Goal: Task Accomplishment & Management: Complete application form

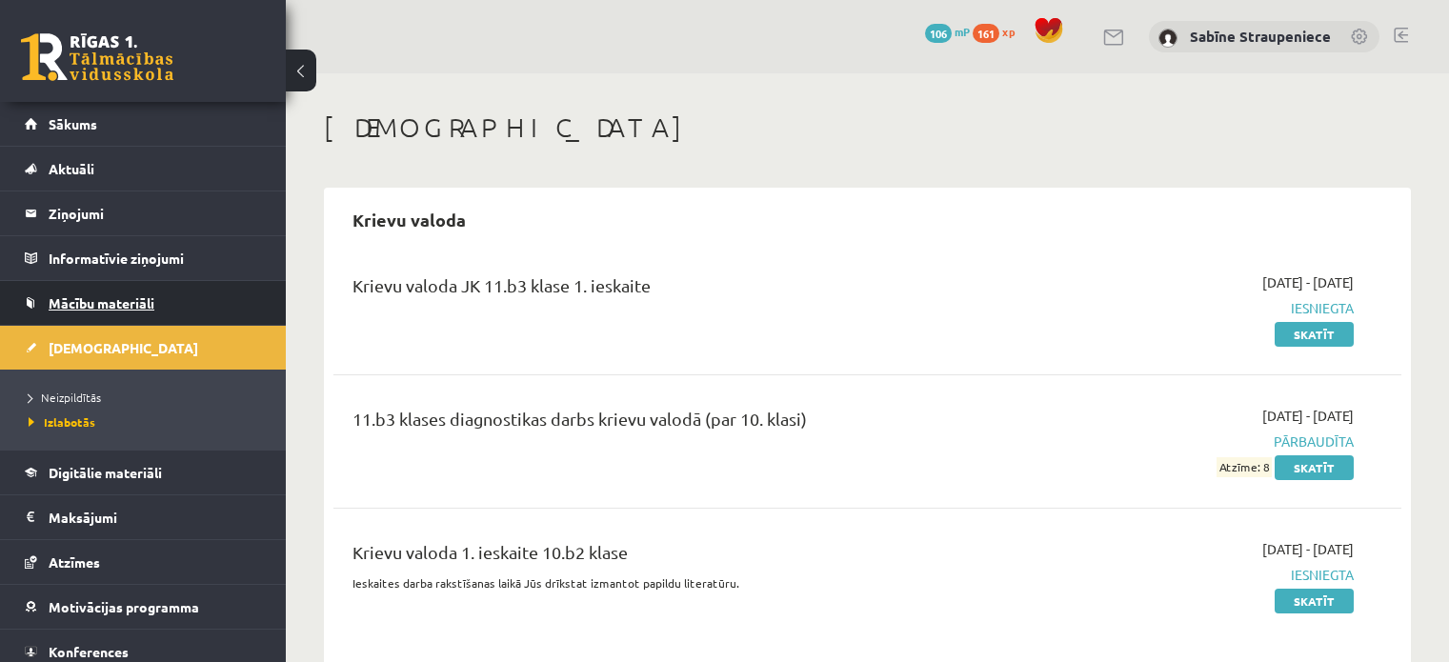
scroll to position [32, 0]
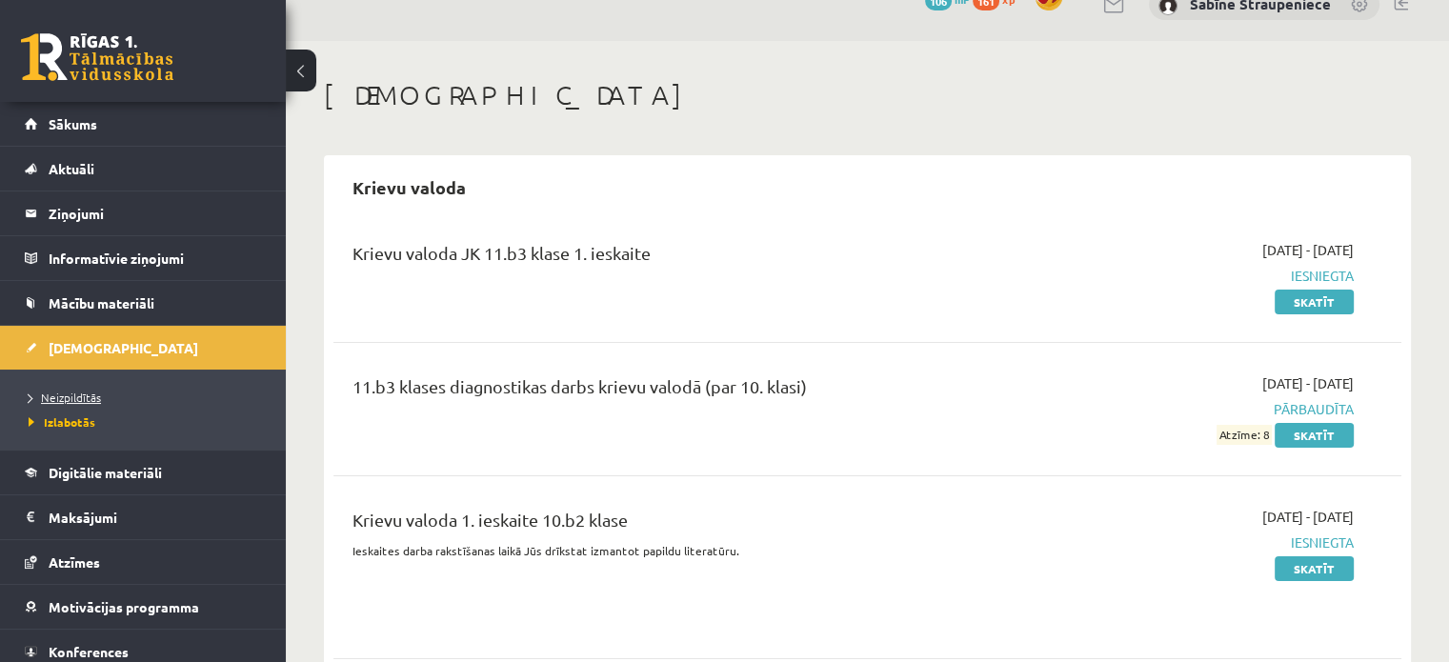
click at [90, 395] on span "Neizpildītās" at bounding box center [65, 397] width 72 height 15
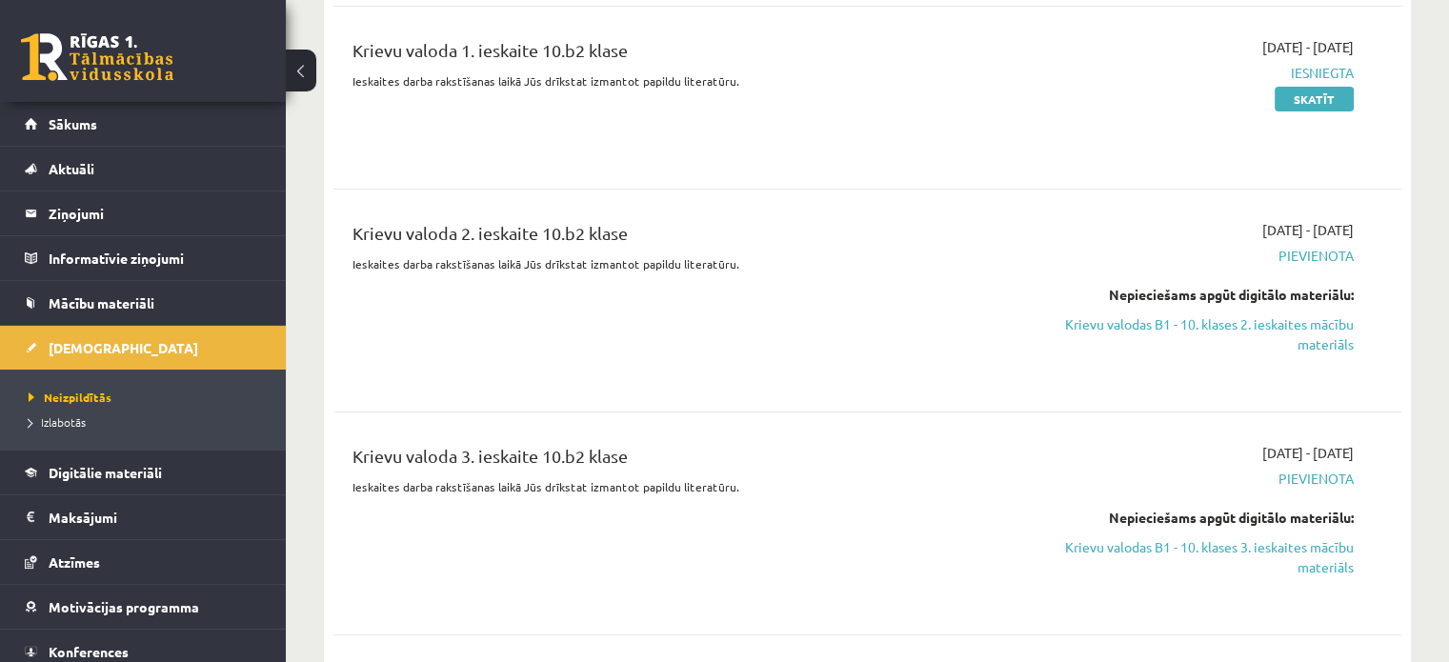
scroll to position [631, 0]
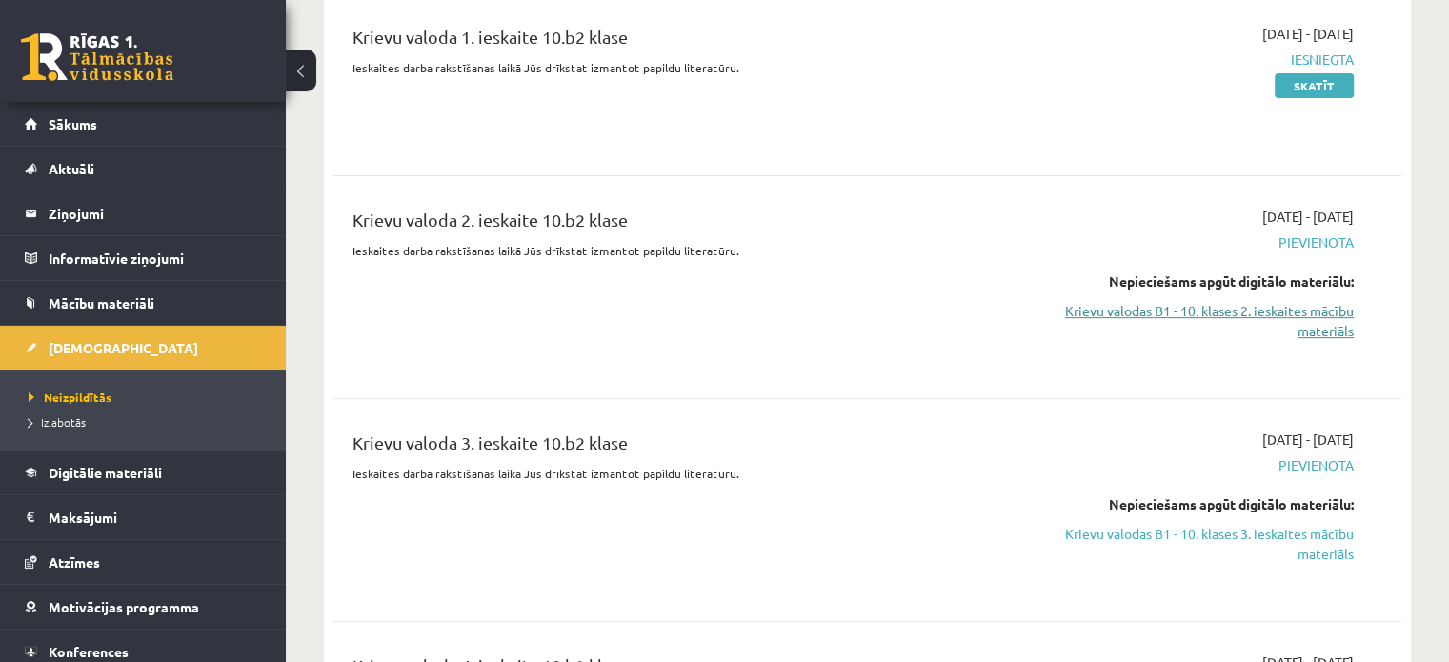
click at [1304, 315] on link "Krievu valodas B1 - 10. klases 2. ieskaites mācību materiāls" at bounding box center [1196, 321] width 314 height 40
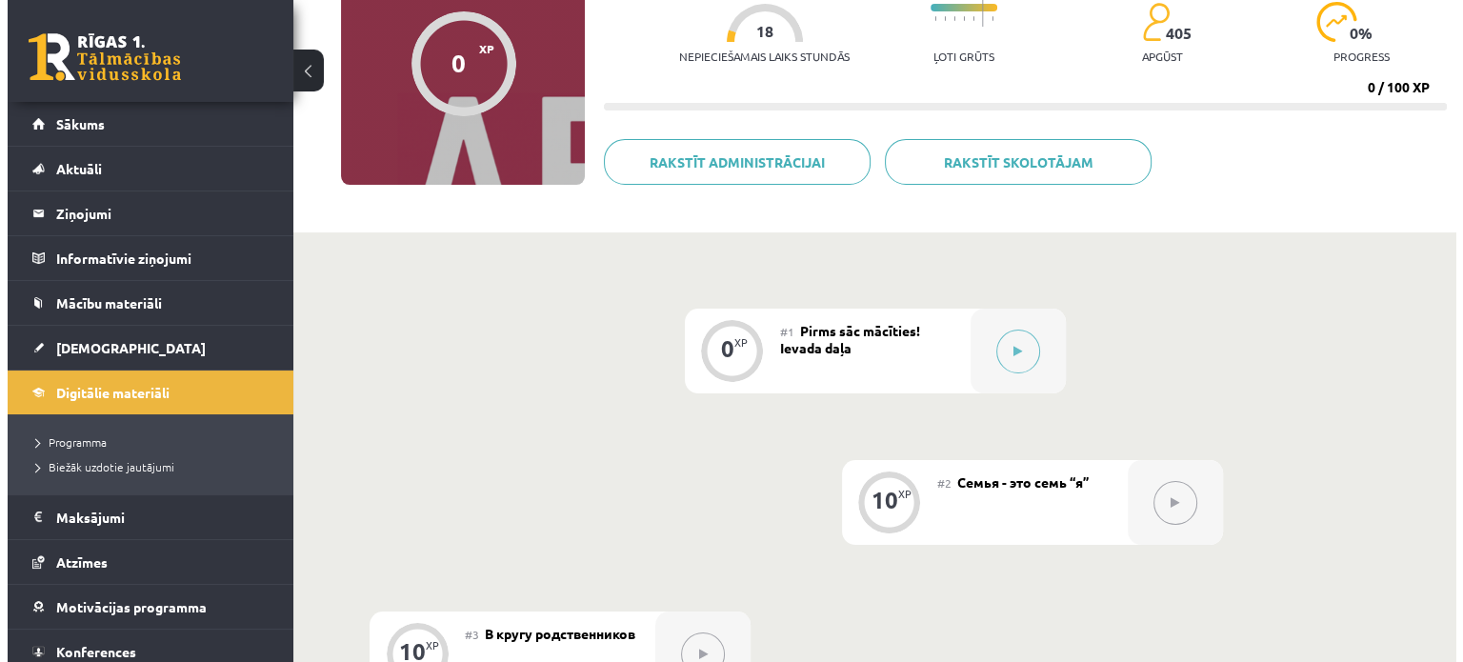
scroll to position [219, 0]
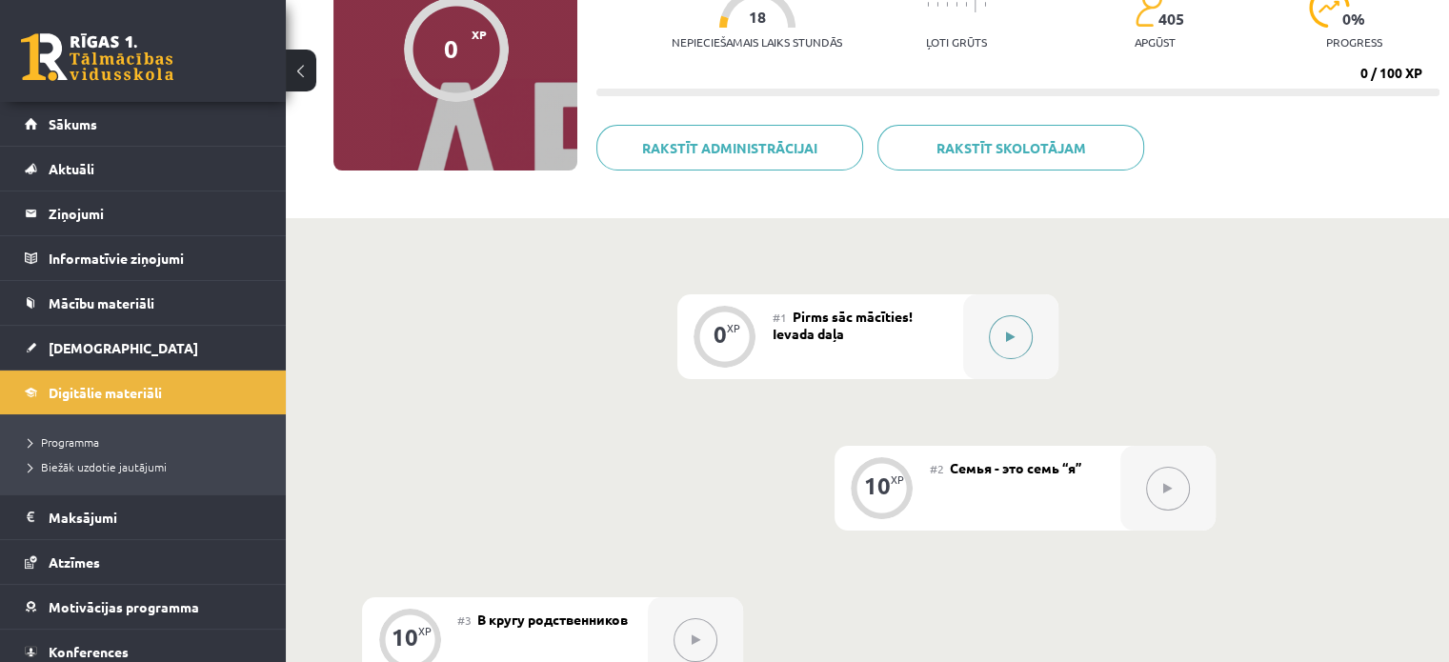
click at [998, 342] on button at bounding box center [1011, 337] width 44 height 44
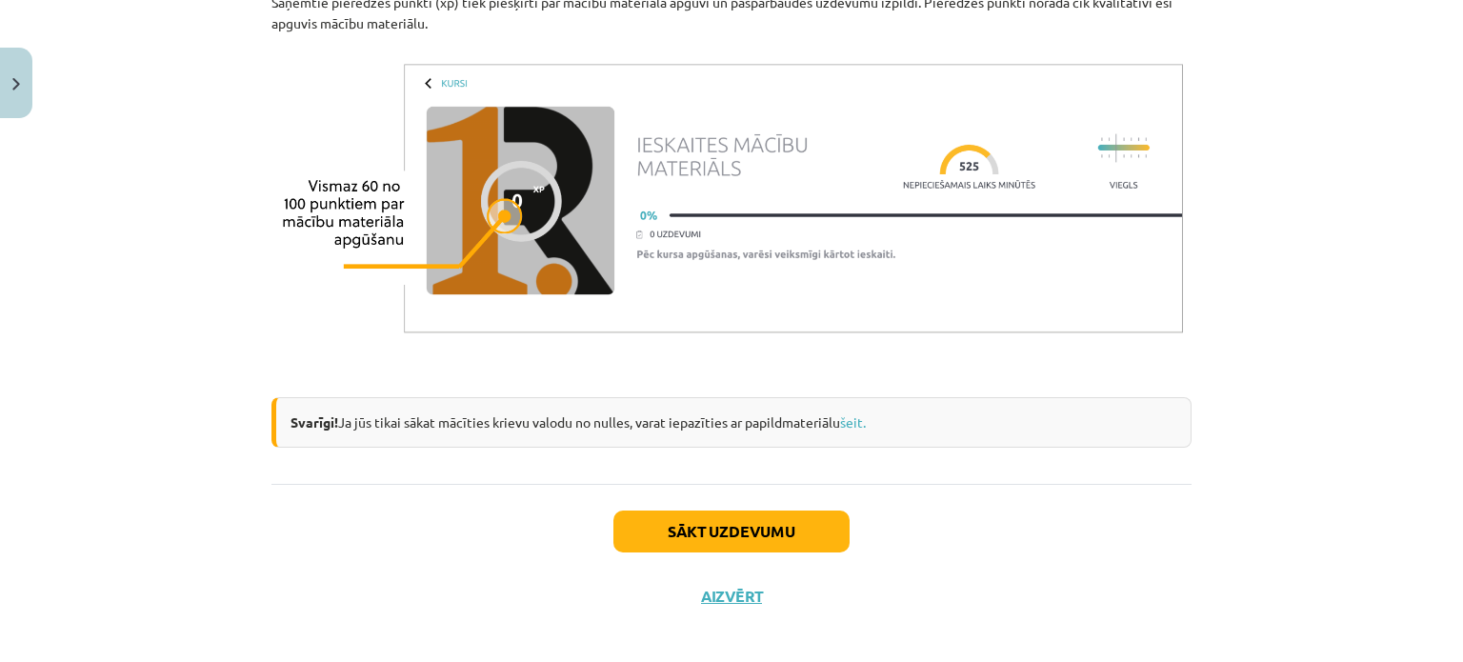
scroll to position [1581, 0]
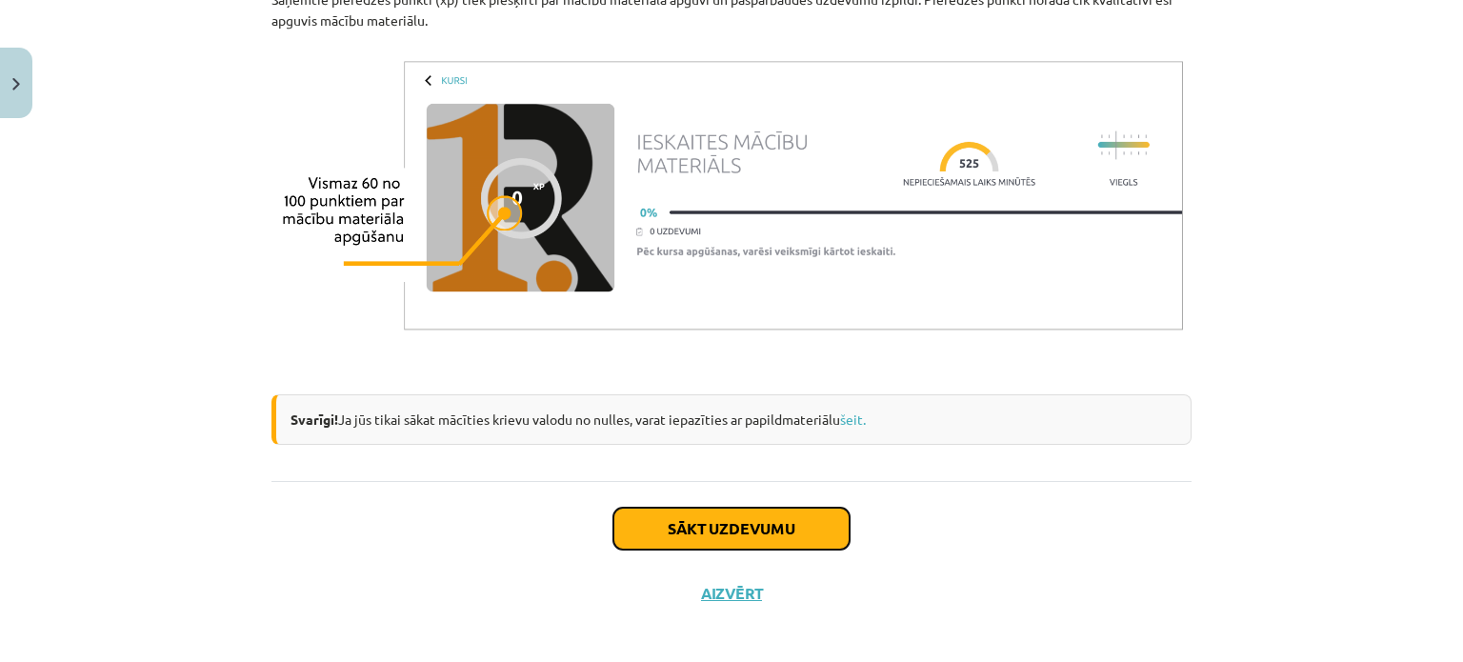
click at [675, 529] on button "Sākt uzdevumu" at bounding box center [731, 529] width 236 height 42
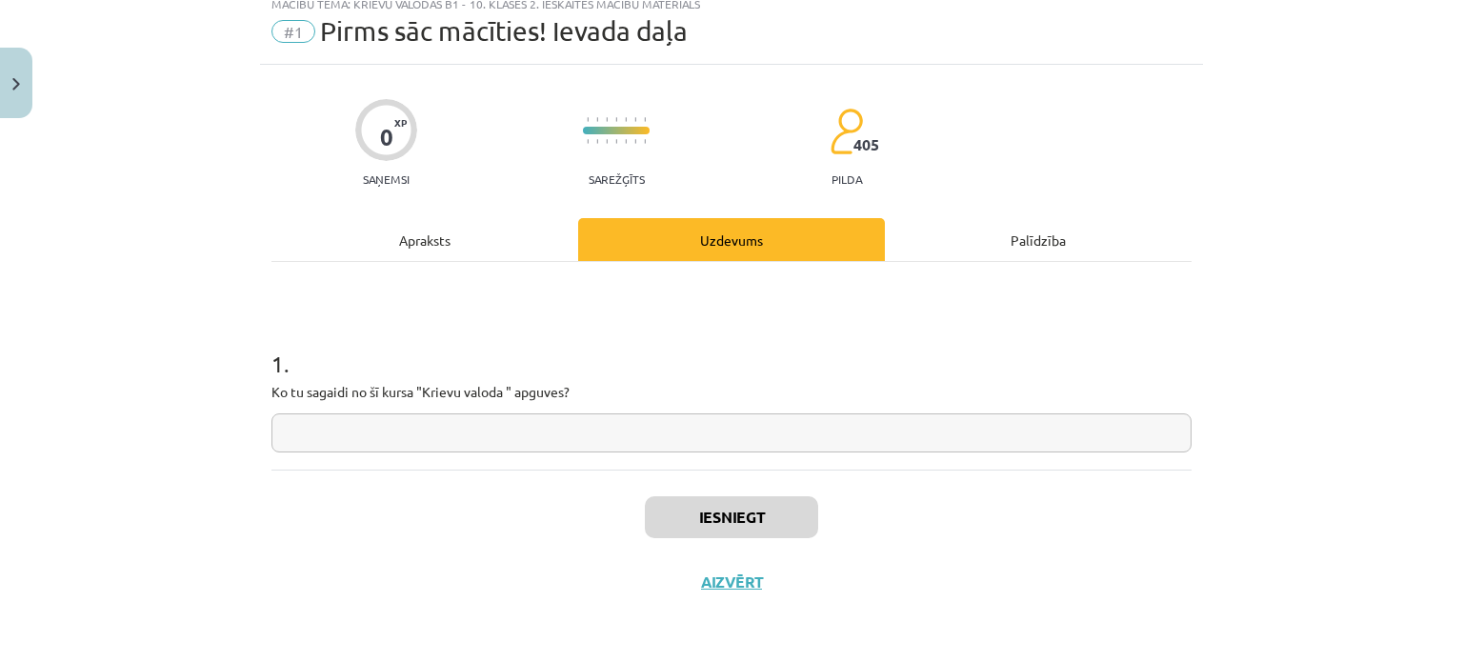
scroll to position [48, 0]
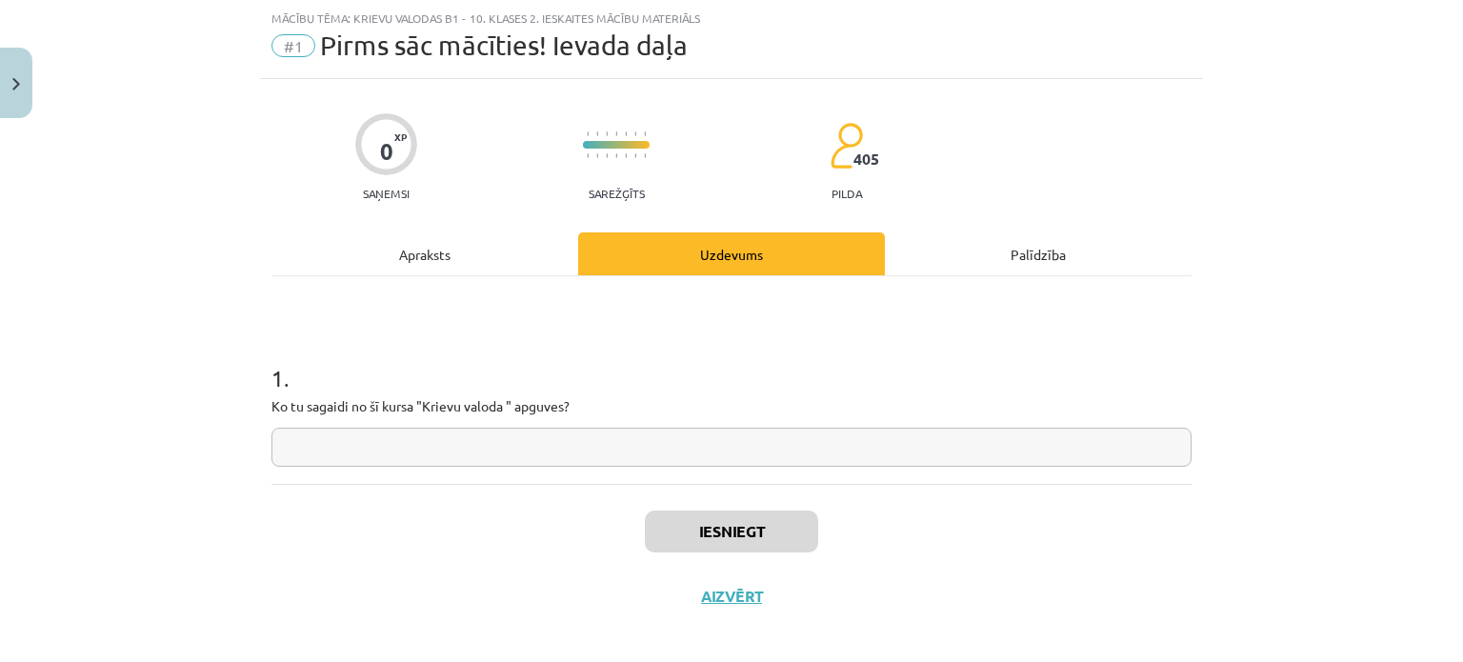
click at [454, 265] on div "Apraksts" at bounding box center [424, 253] width 307 height 43
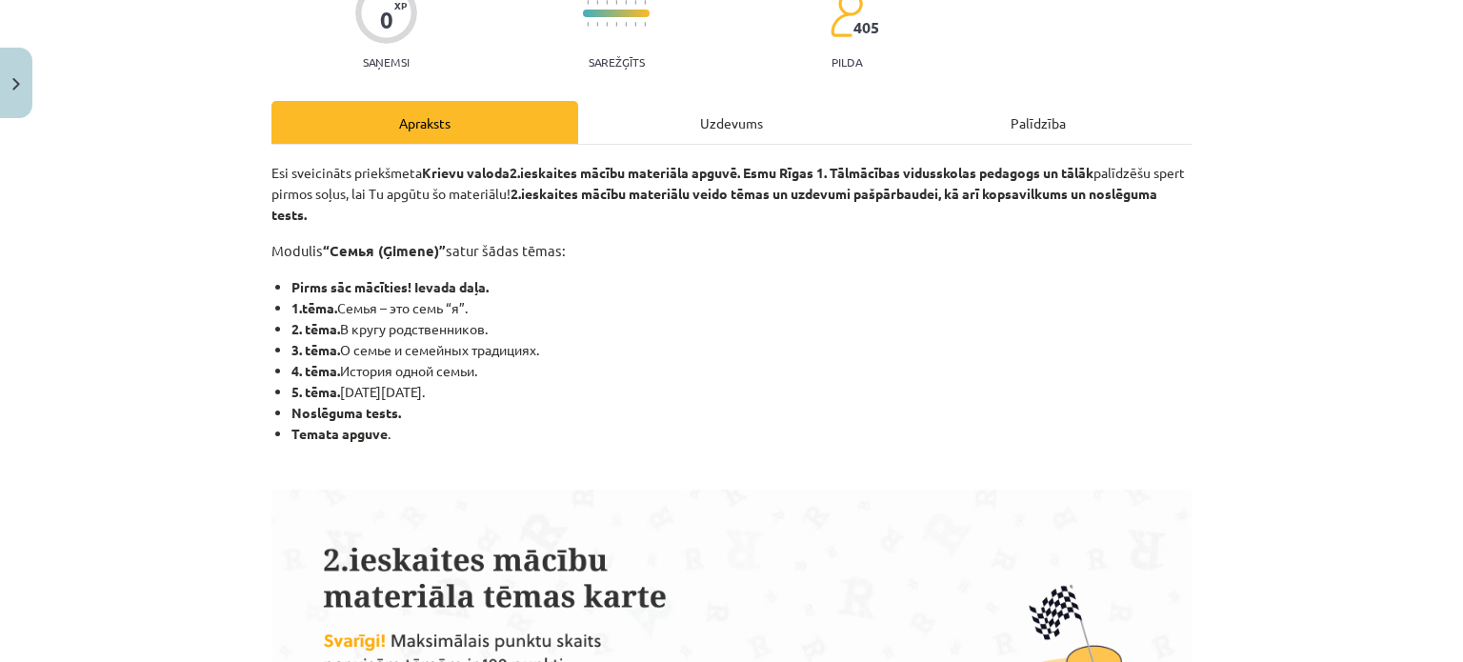
scroll to position [175, 0]
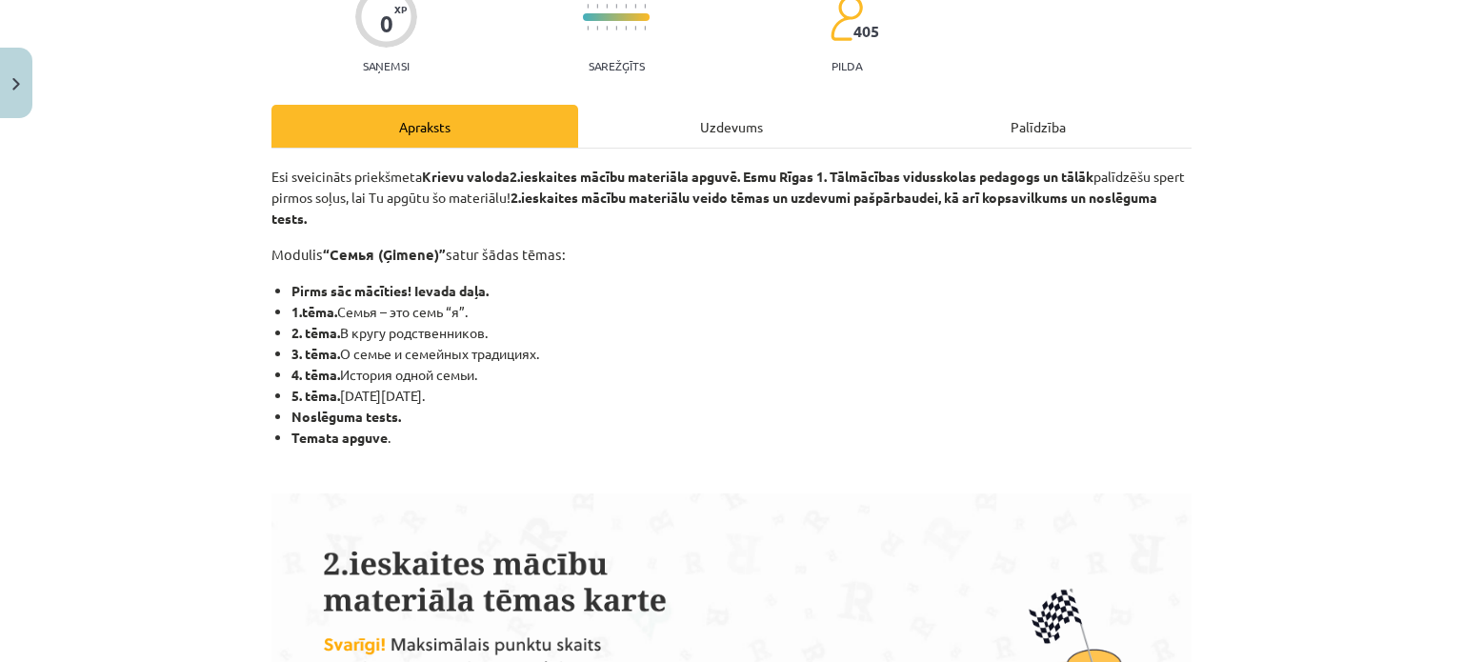
click at [697, 121] on div "Uzdevums" at bounding box center [731, 126] width 307 height 43
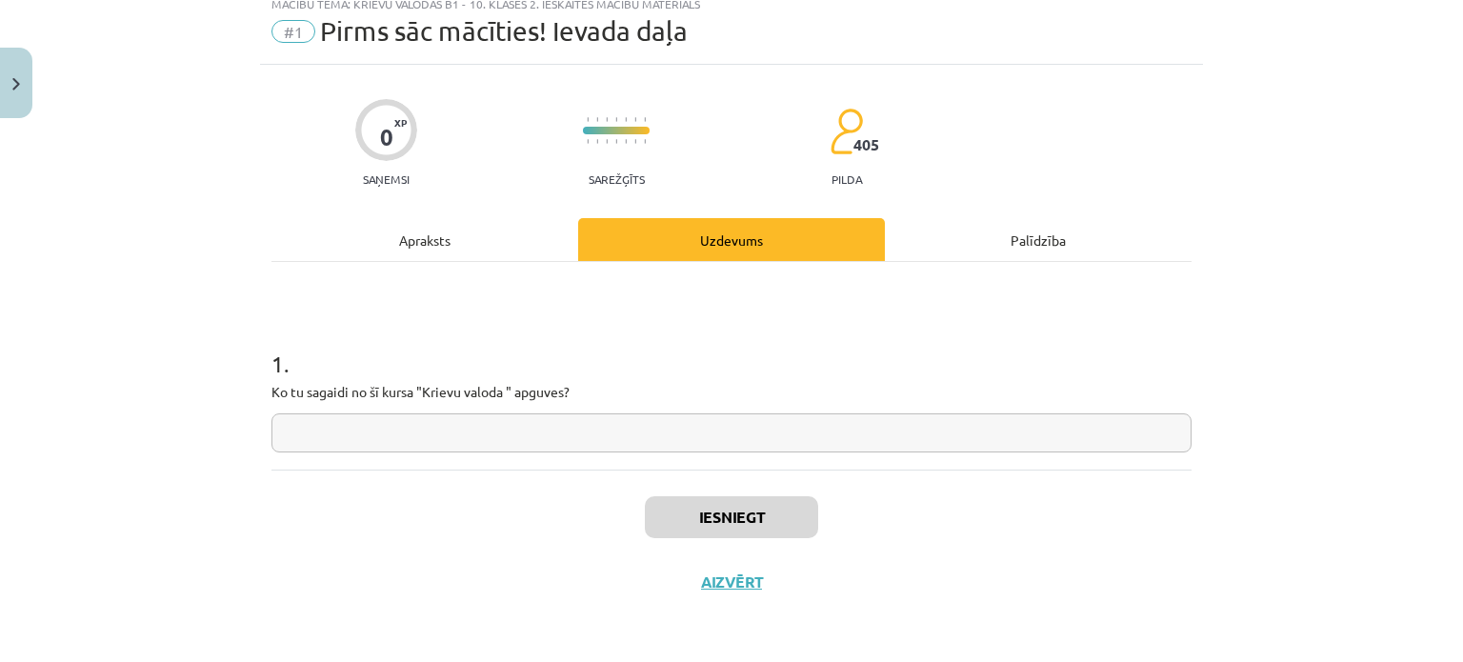
scroll to position [48, 0]
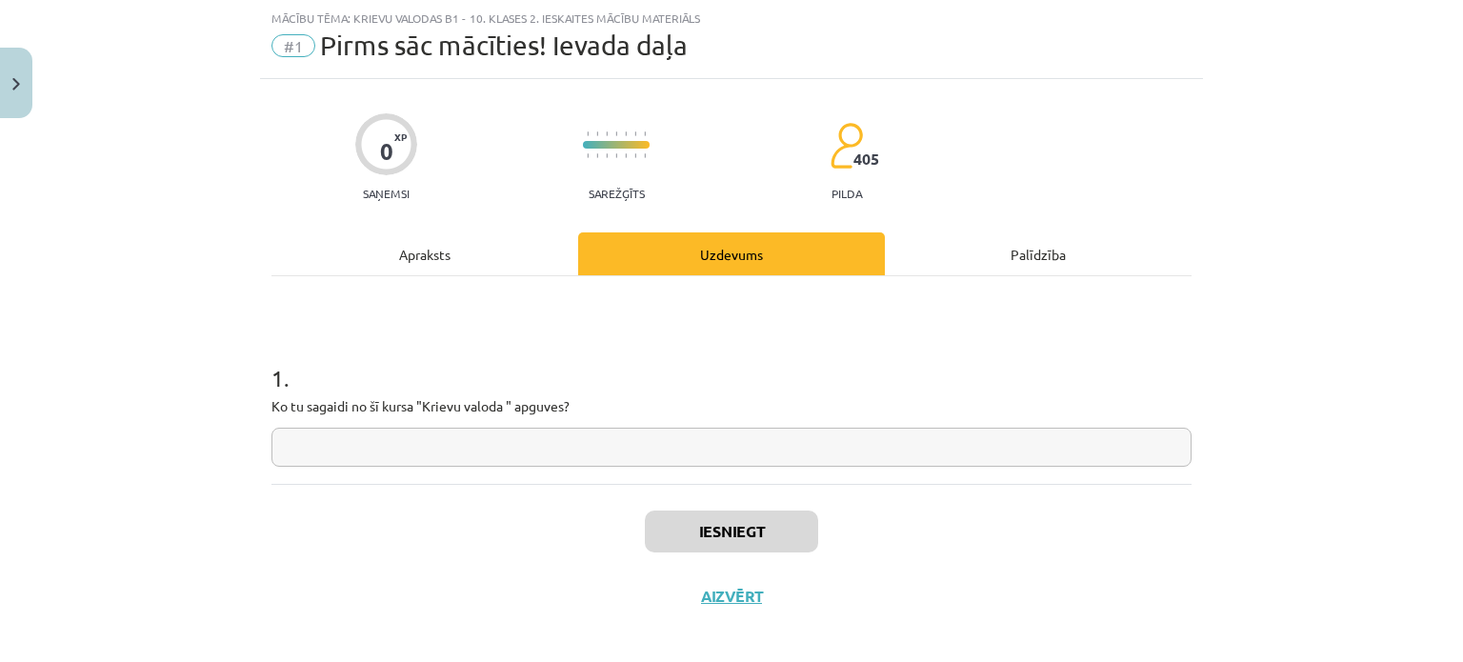
click at [559, 450] on input "text" at bounding box center [731, 447] width 920 height 39
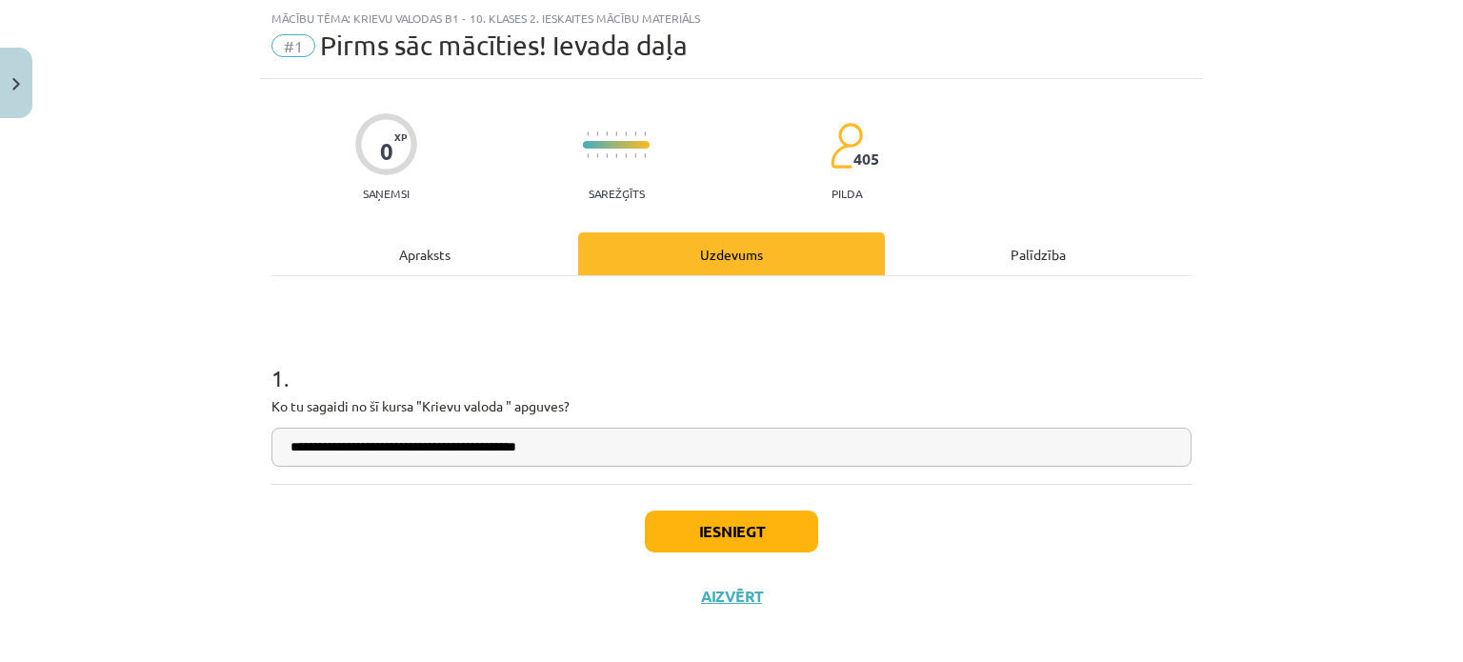
type input "**********"
click at [776, 546] on button "Iesniegt" at bounding box center [731, 531] width 173 height 42
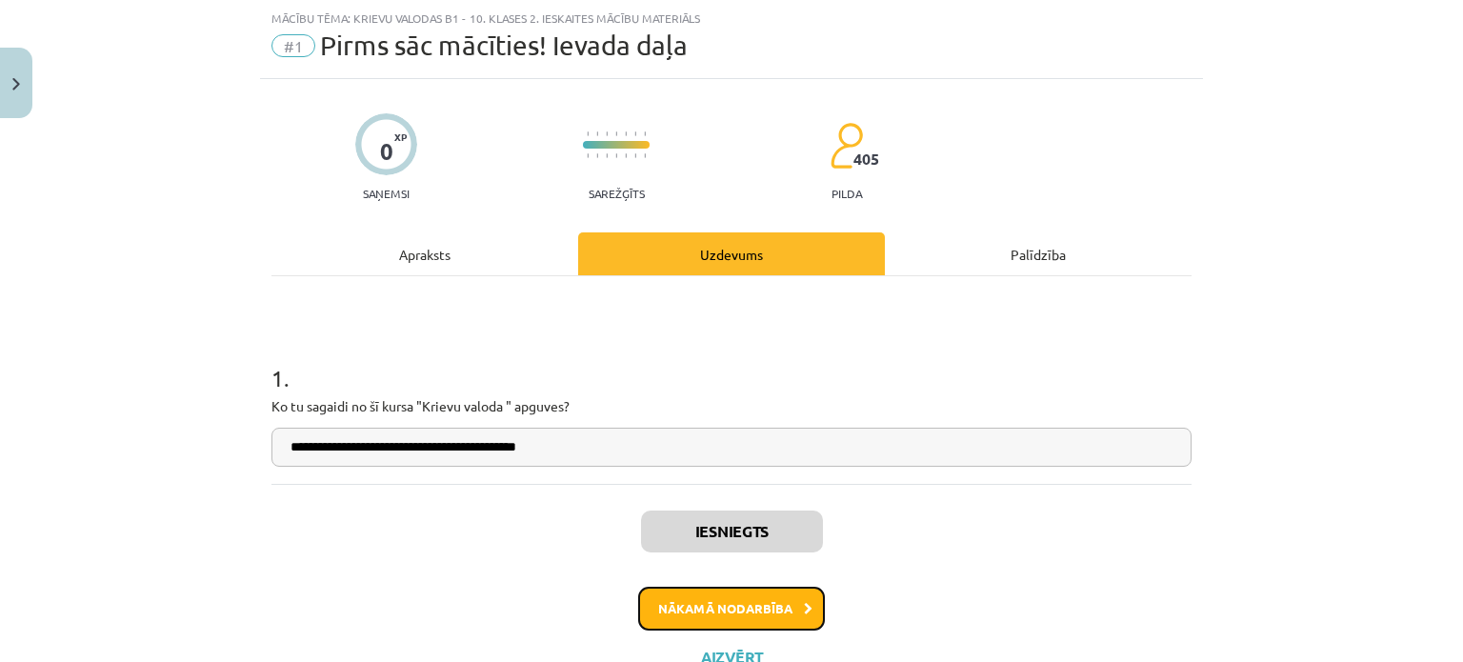
click at [724, 611] on button "Nākamā nodarbība" at bounding box center [731, 609] width 187 height 44
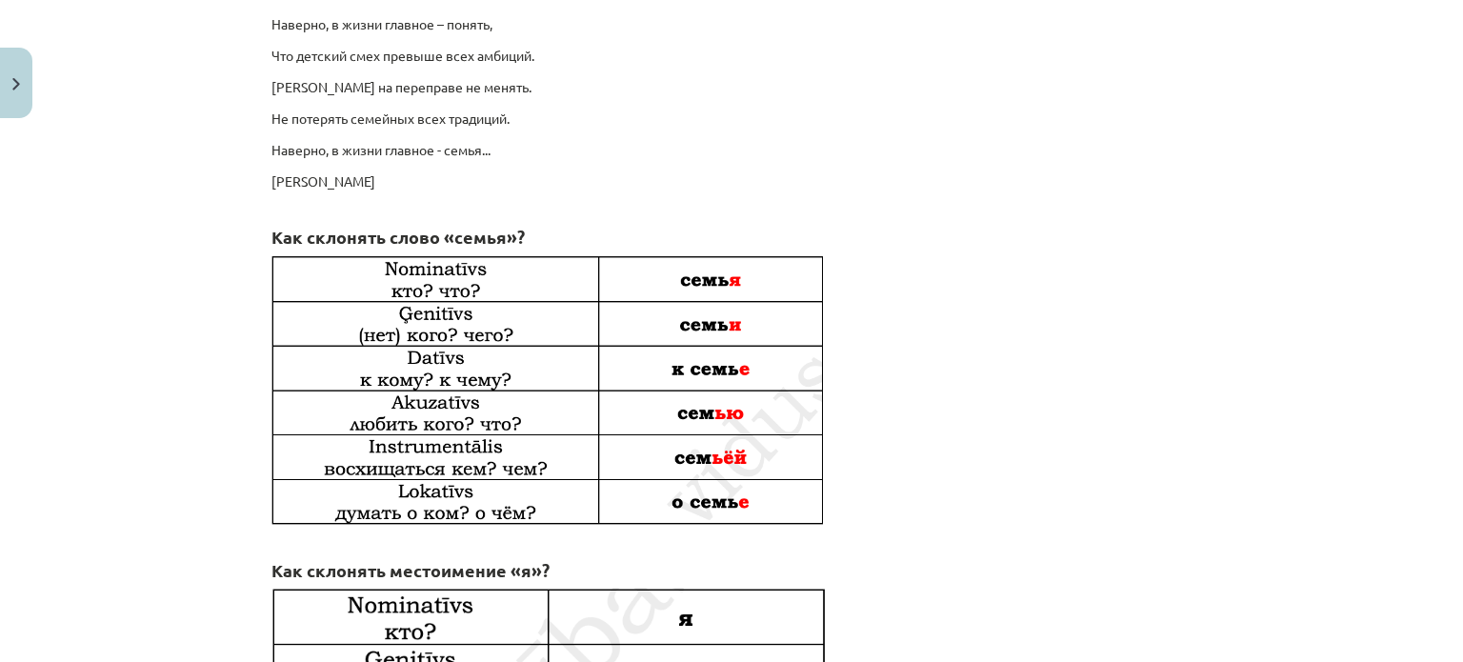
scroll to position [0, 0]
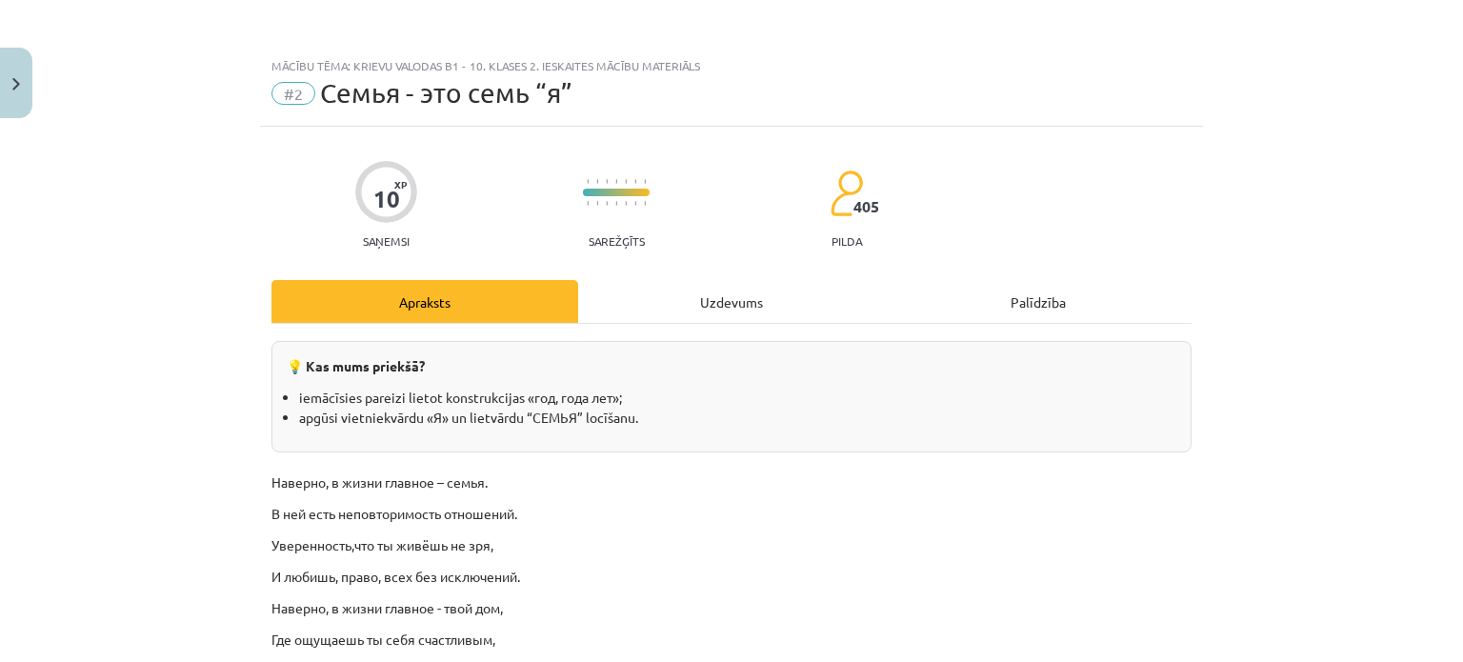
click at [771, 304] on div "Uzdevums" at bounding box center [731, 301] width 307 height 43
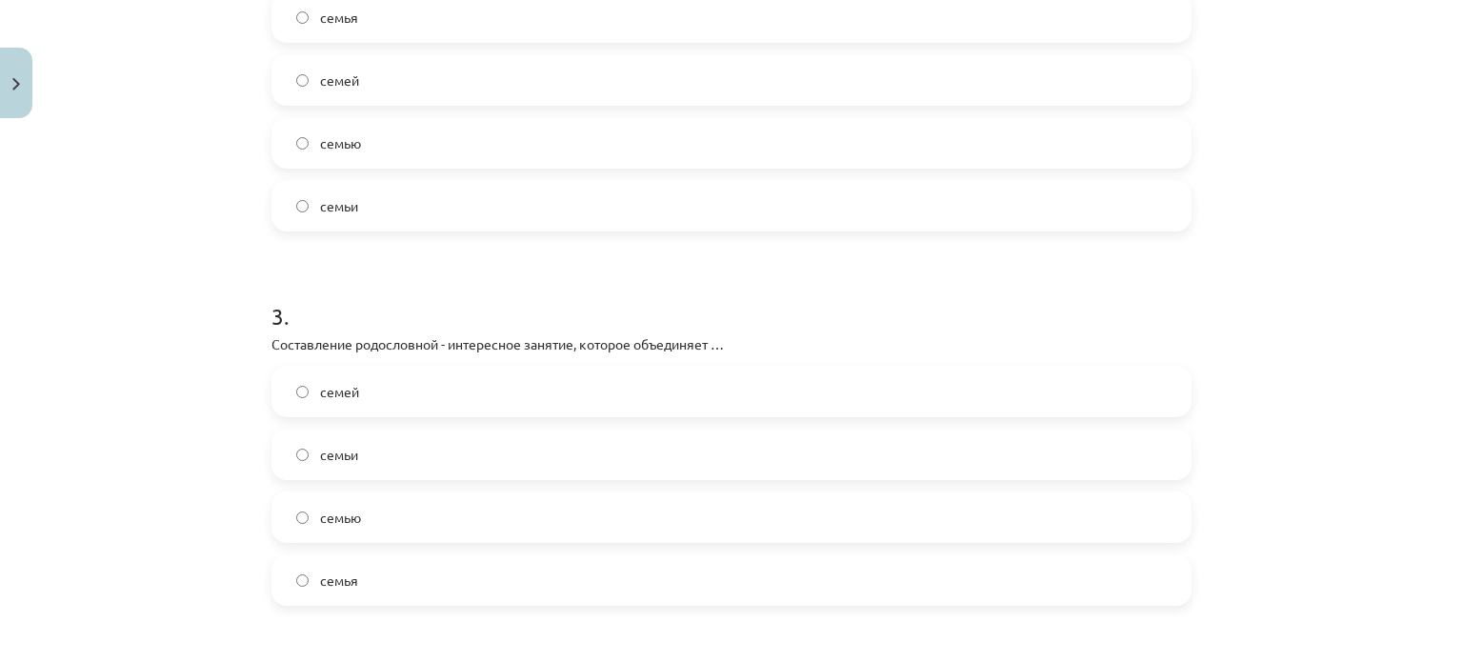
scroll to position [1582, 0]
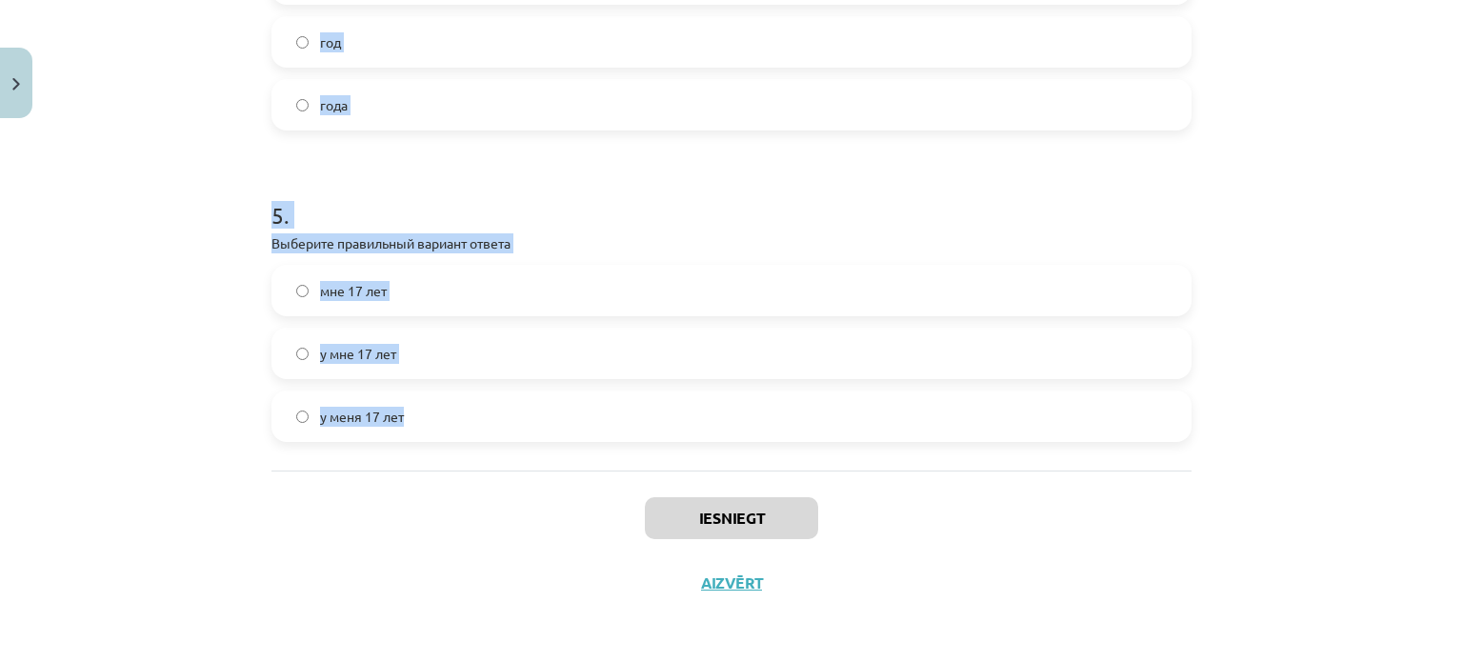
drag, startPoint x: 266, startPoint y: 285, endPoint x: 499, endPoint y: 470, distance: 297.6
copy form "Выберите правильный вариант для числа 34 (о возрасте) год года лет 2 . В послед…"
click at [1051, 320] on div "мне 17 лет у мне 17 лет у меня 17 лет" at bounding box center [731, 353] width 920 height 177
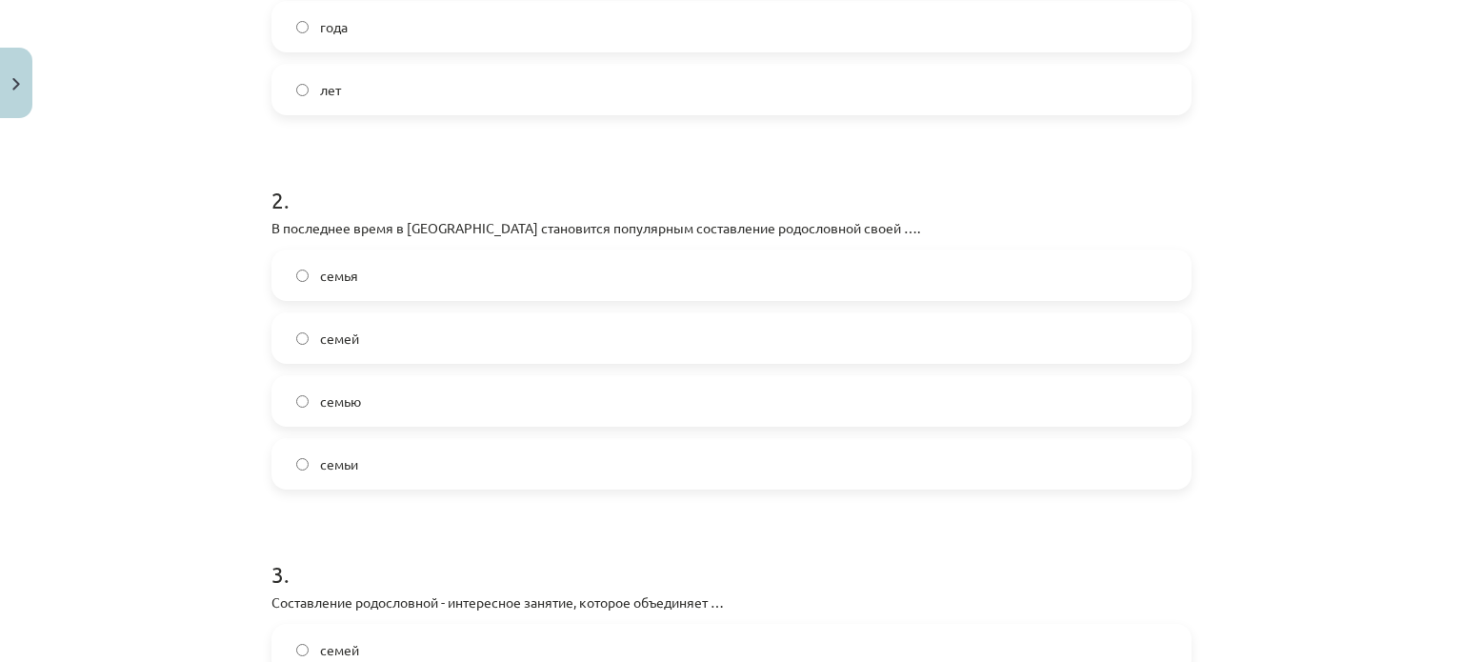
scroll to position [496, 0]
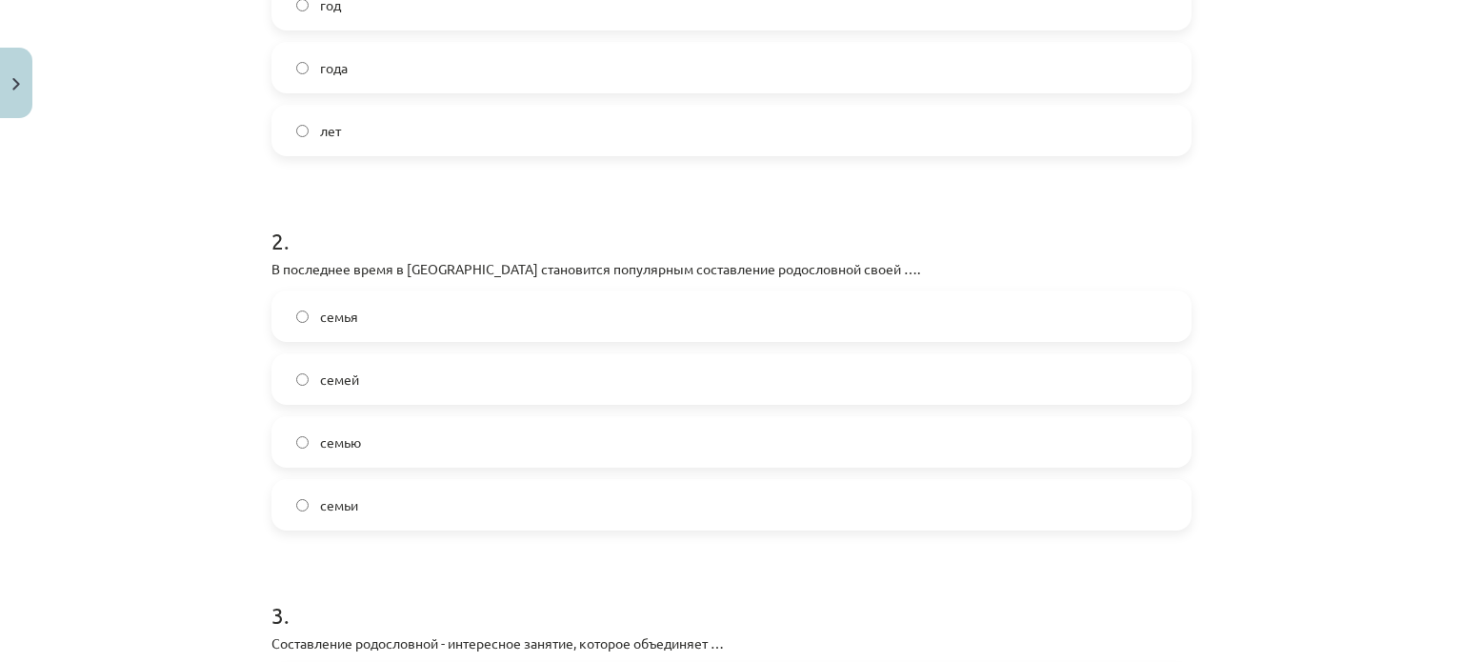
click at [636, 87] on label "года" at bounding box center [731, 68] width 916 height 48
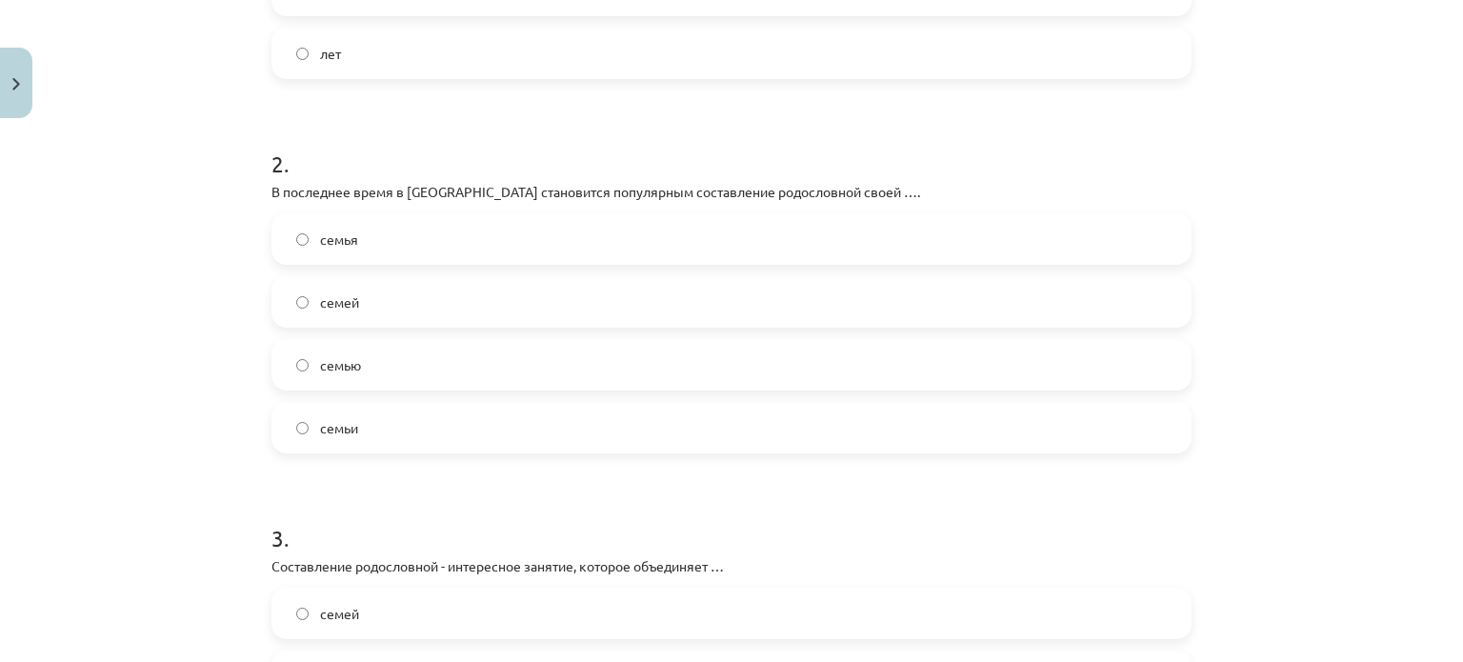
scroll to position [652, 0]
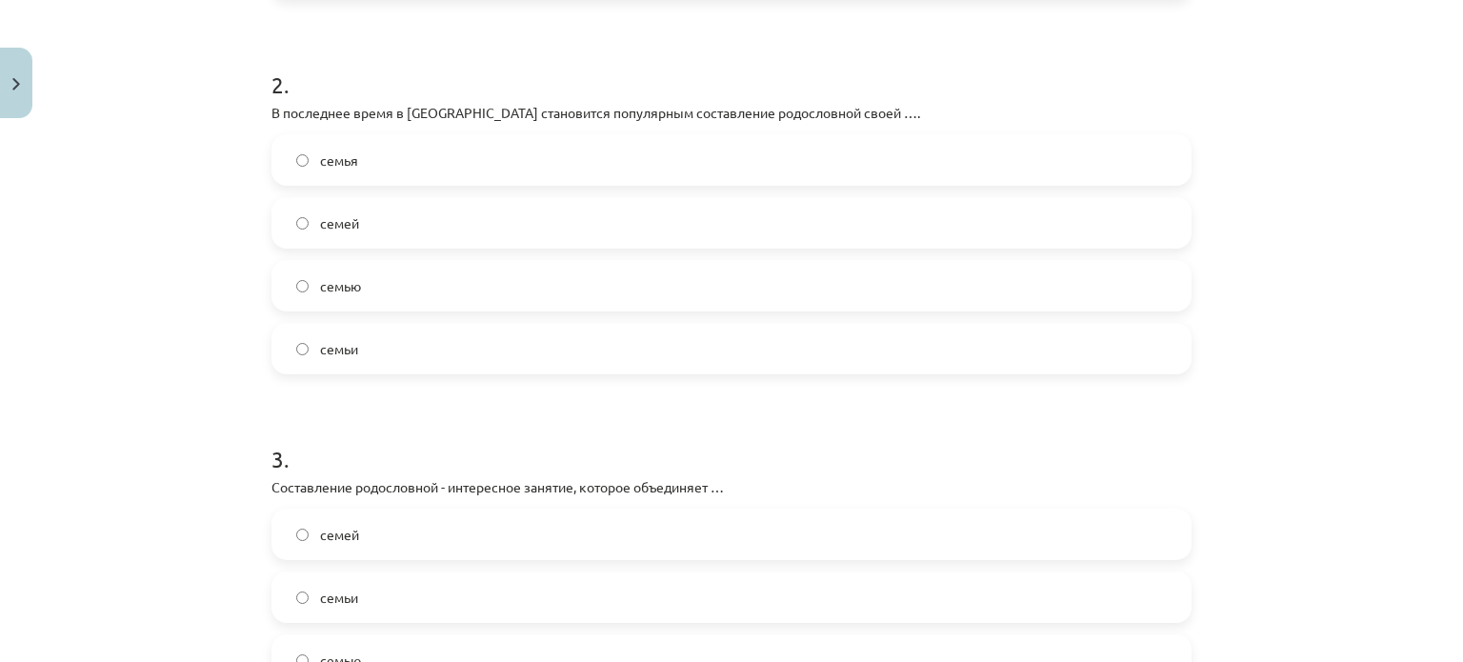
click at [351, 343] on label "семьи" at bounding box center [731, 349] width 916 height 48
click at [354, 601] on label "семьи" at bounding box center [731, 597] width 916 height 48
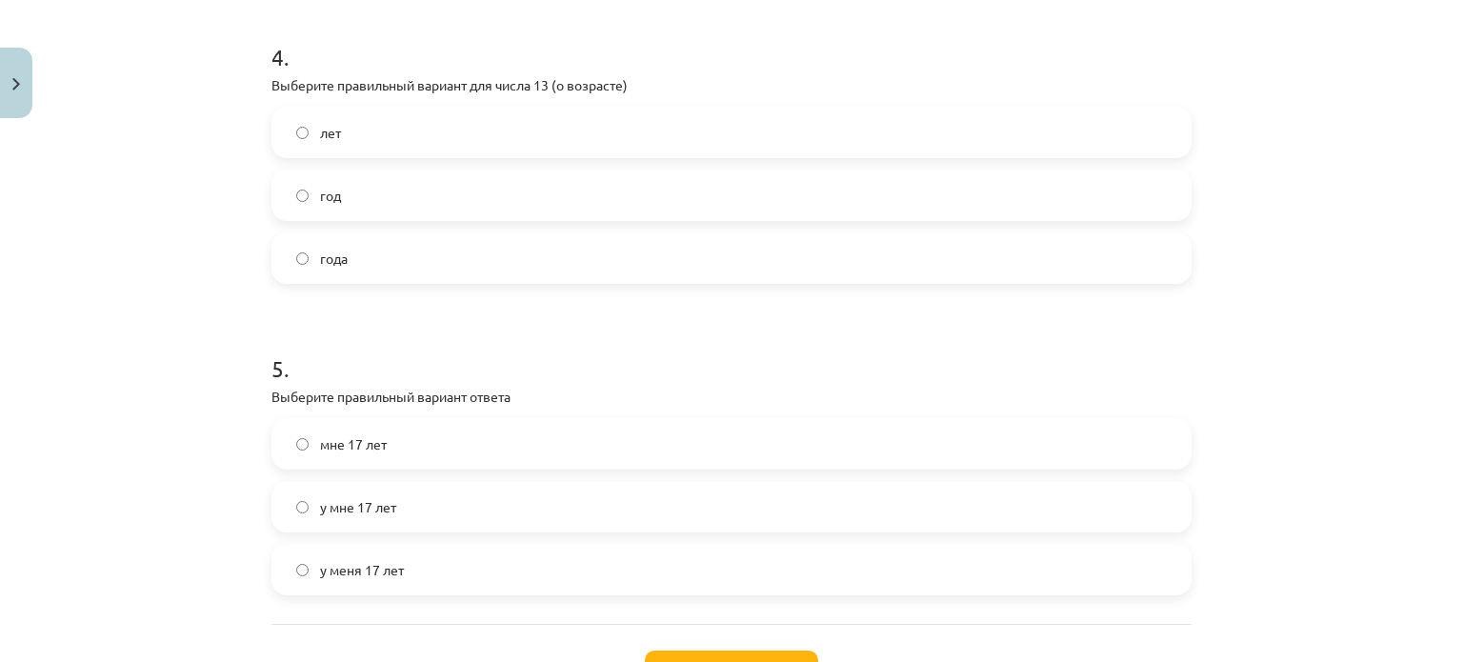
scroll to position [1433, 0]
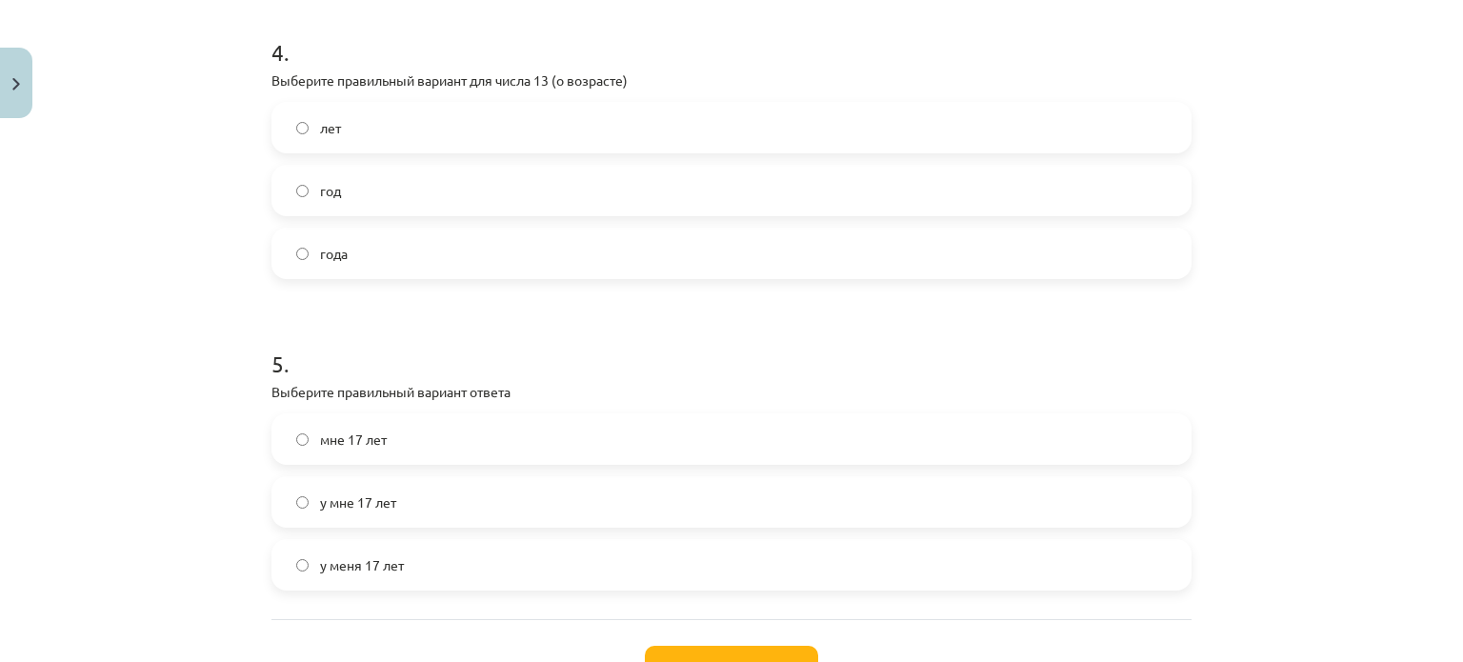
click at [611, 144] on label "лет" at bounding box center [731, 128] width 916 height 48
click at [360, 430] on span "мне 17 лет" at bounding box center [353, 440] width 67 height 20
click at [721, 661] on button "Iesniegt" at bounding box center [731, 667] width 173 height 42
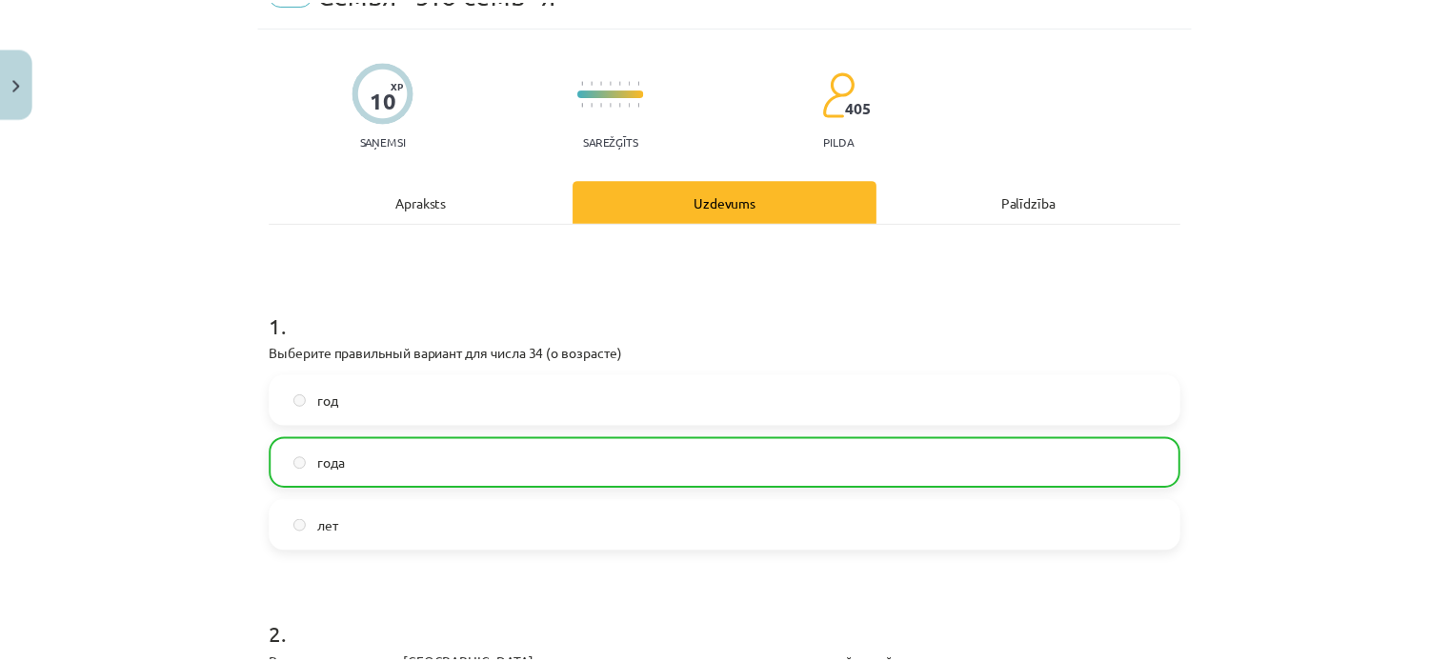
scroll to position [1642, 0]
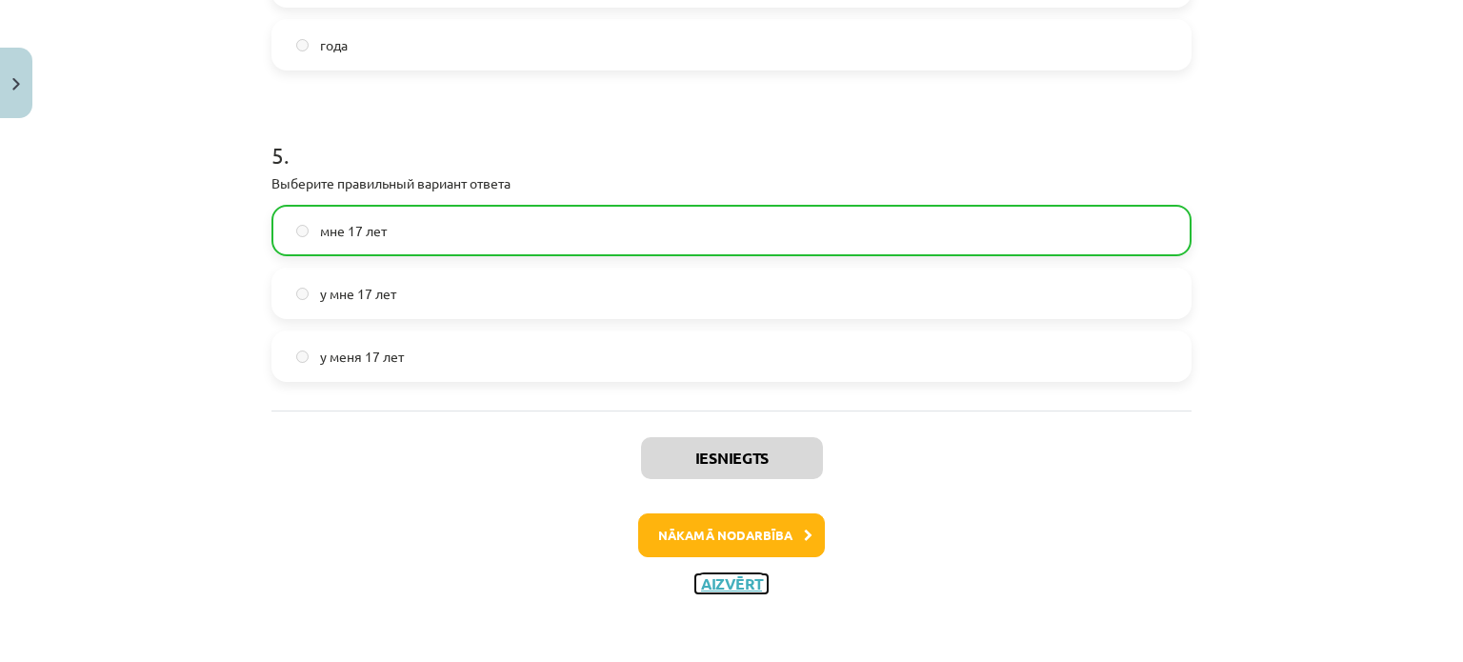
click at [735, 574] on button "Aizvērt" at bounding box center [731, 583] width 72 height 19
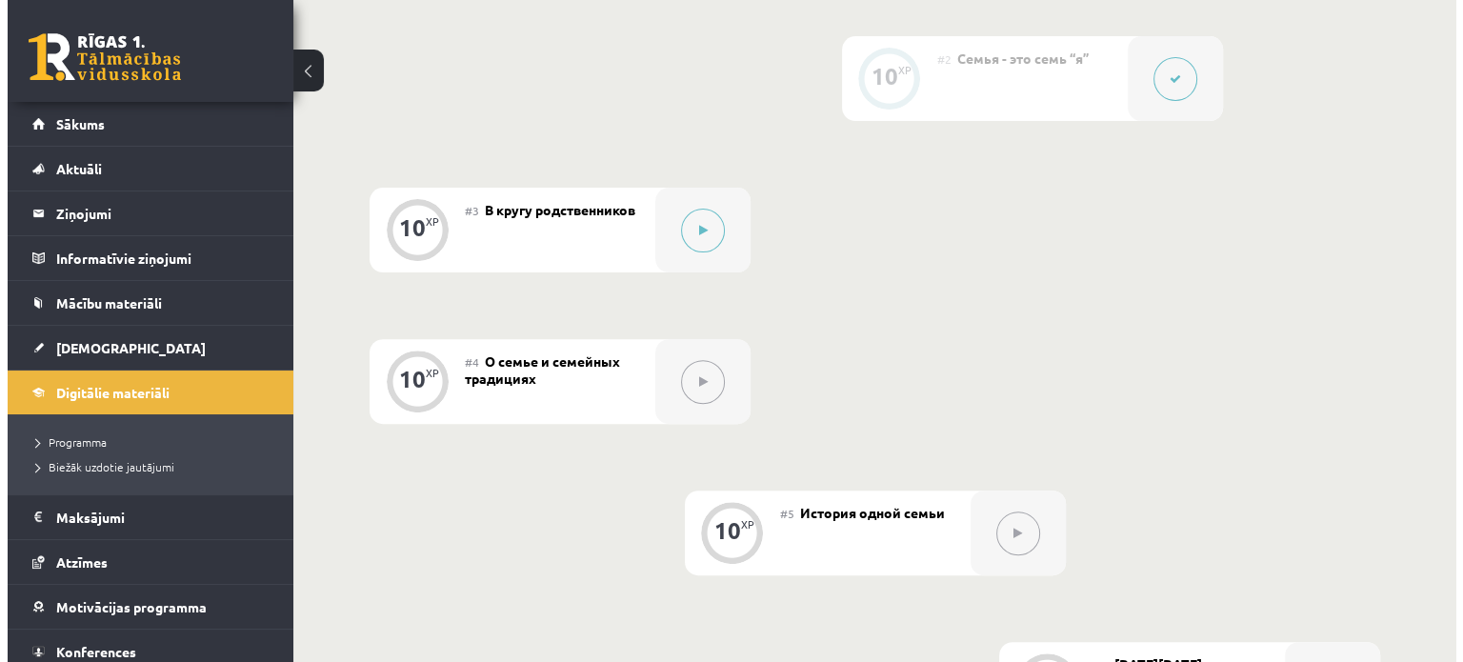
scroll to position [626, 0]
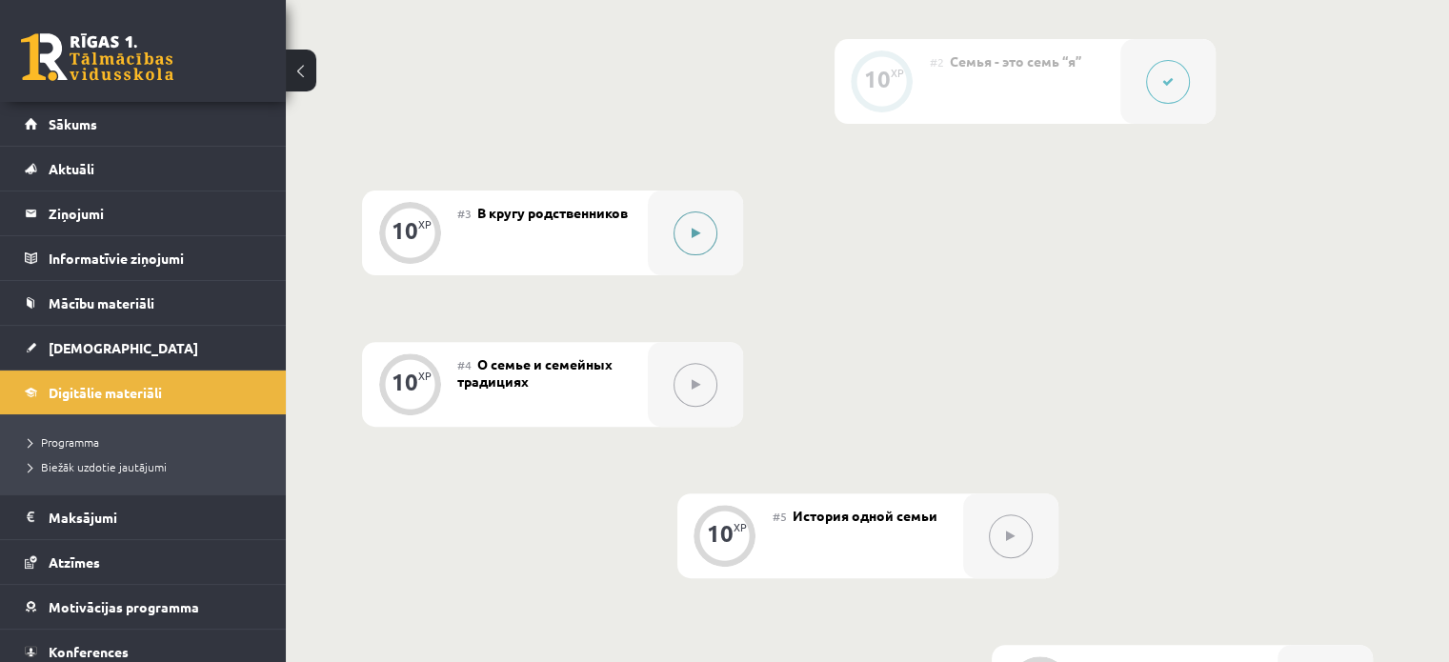
click at [707, 247] on button at bounding box center [695, 233] width 44 height 44
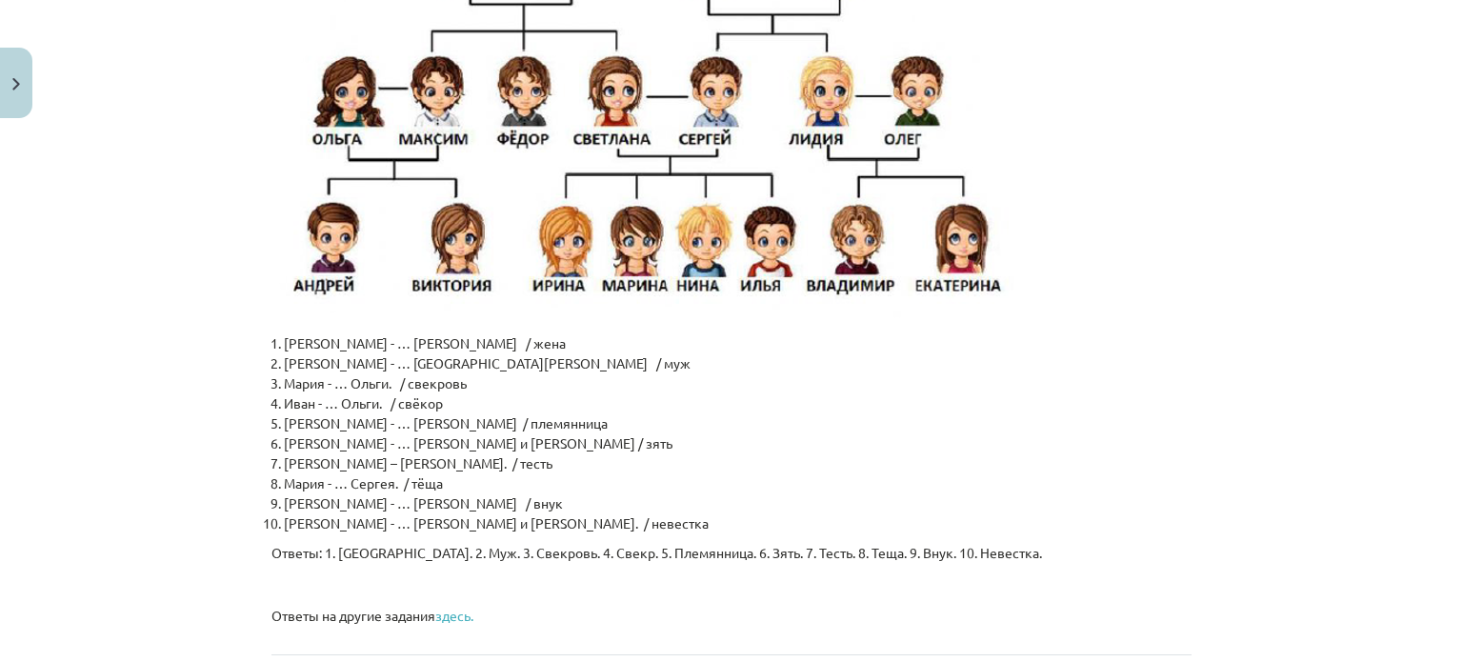
scroll to position [4651, 0]
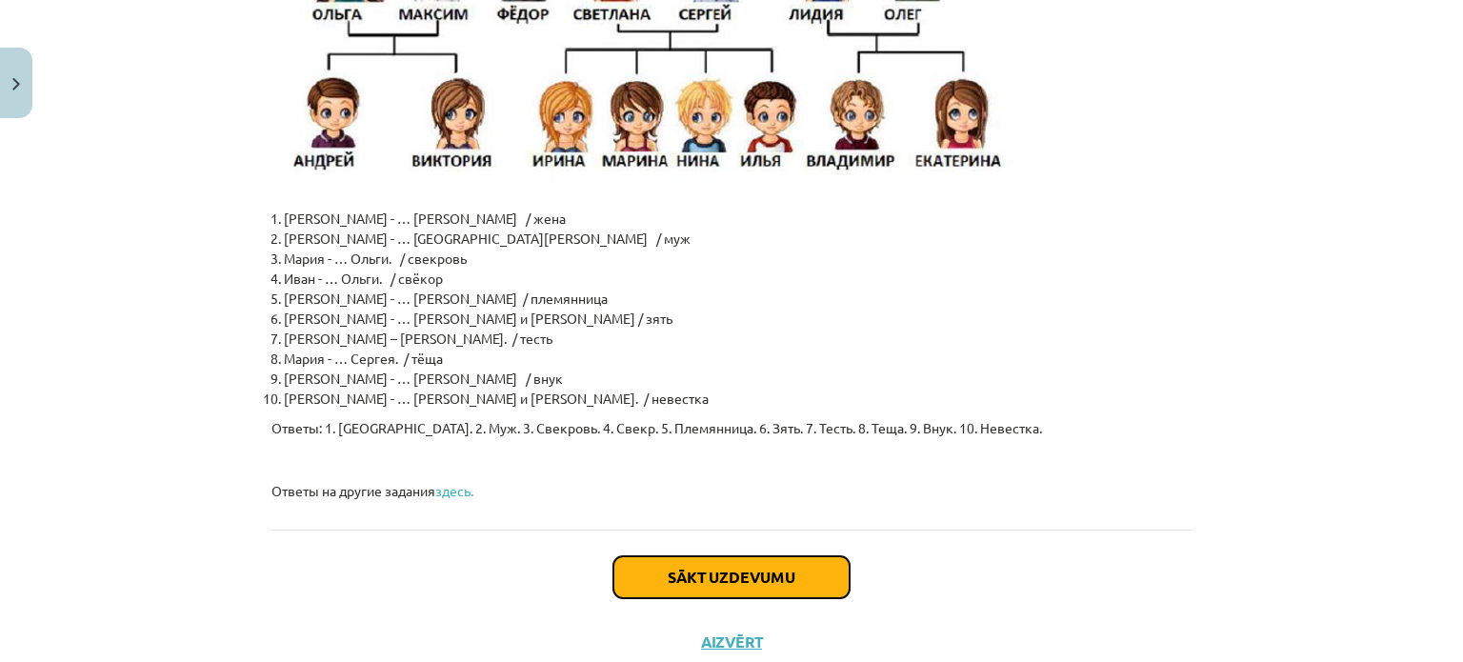
click at [770, 556] on button "Sākt uzdevumu" at bounding box center [731, 577] width 236 height 42
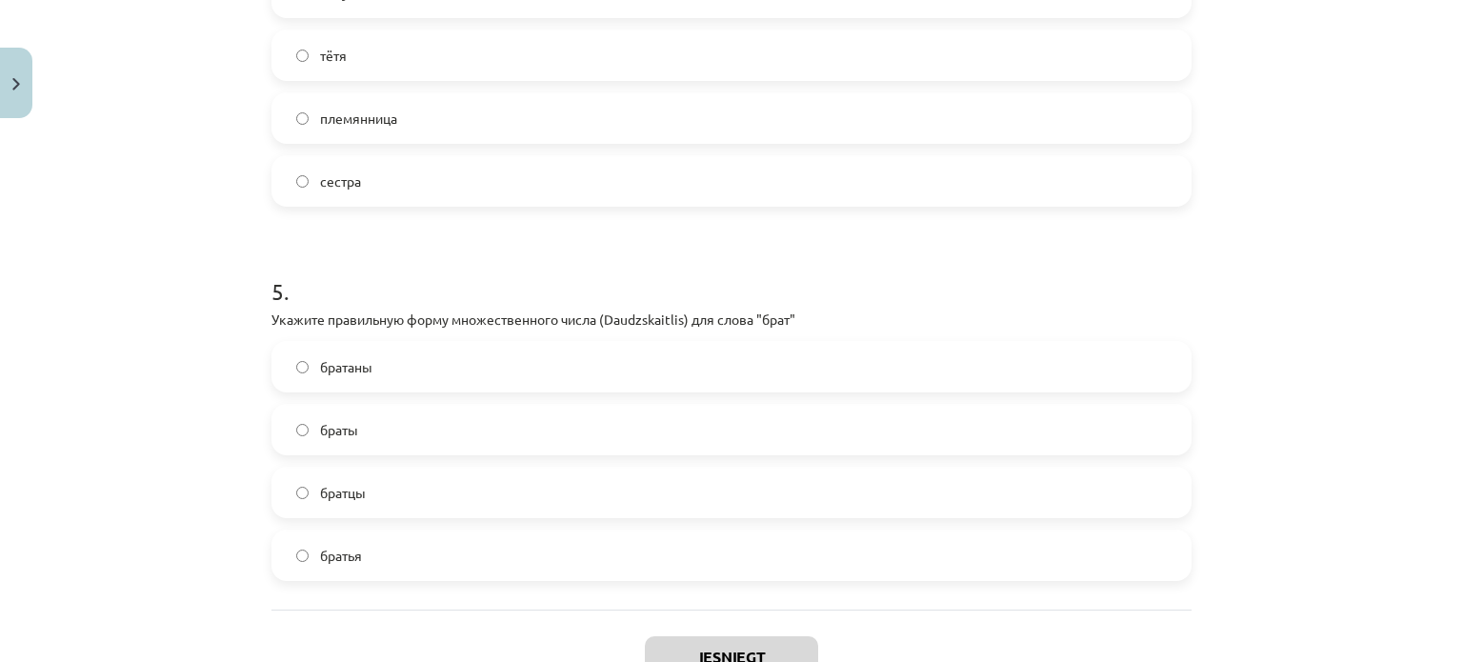
scroll to position [1770, 0]
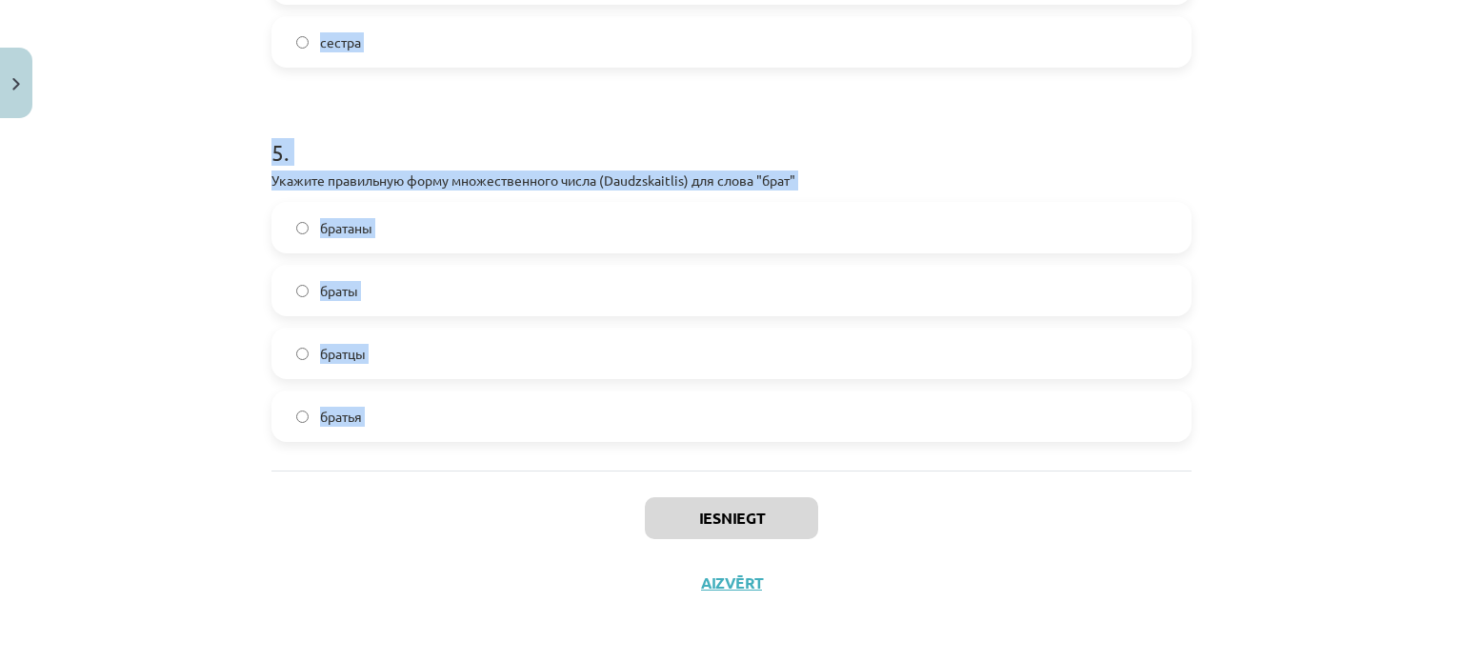
drag, startPoint x: 267, startPoint y: 267, endPoint x: 651, endPoint y: 491, distance: 445.6
copy form "Какое притяжательное местоимение используется для "сестра" от лица "ТЫ"? её его…"
click at [1345, 338] on div "Mācību tēma: Krievu valodas b1 - 10. klases 2. ieskaites mācību materiāls #3 В …" at bounding box center [731, 331] width 1463 height 662
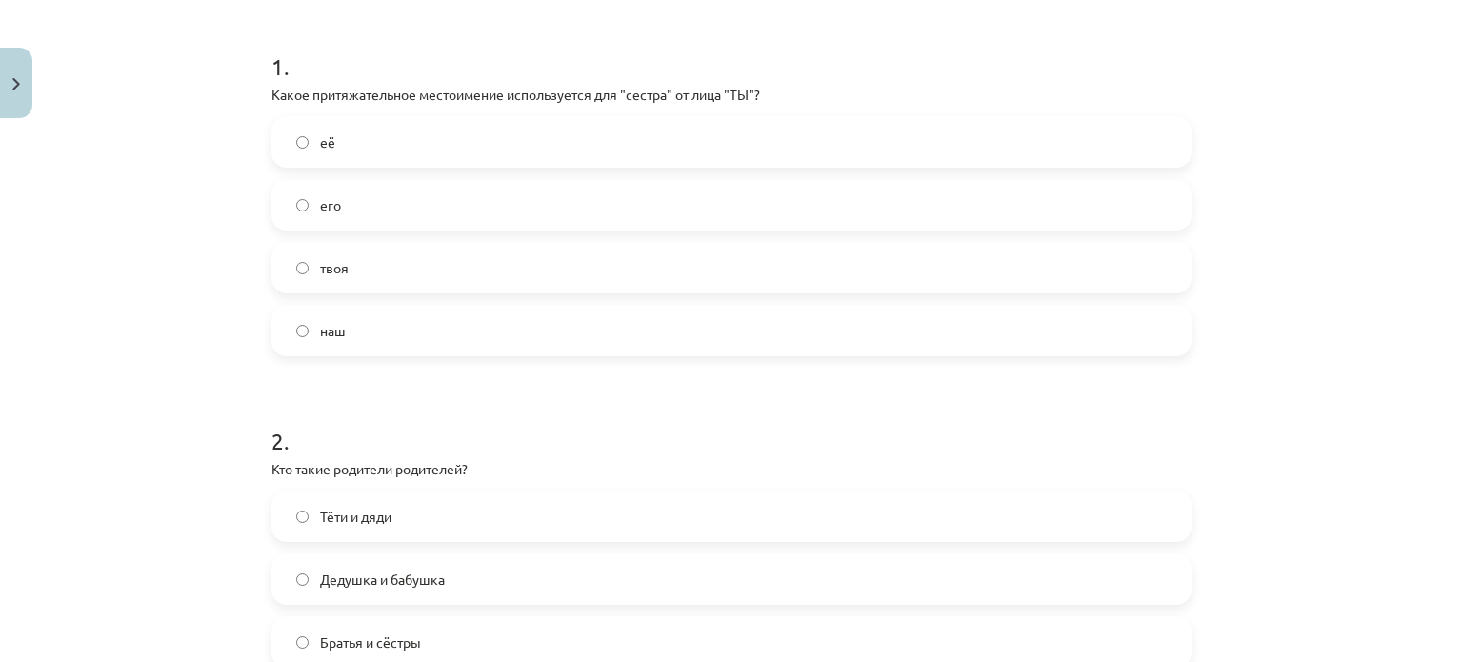
scroll to position [353, 0]
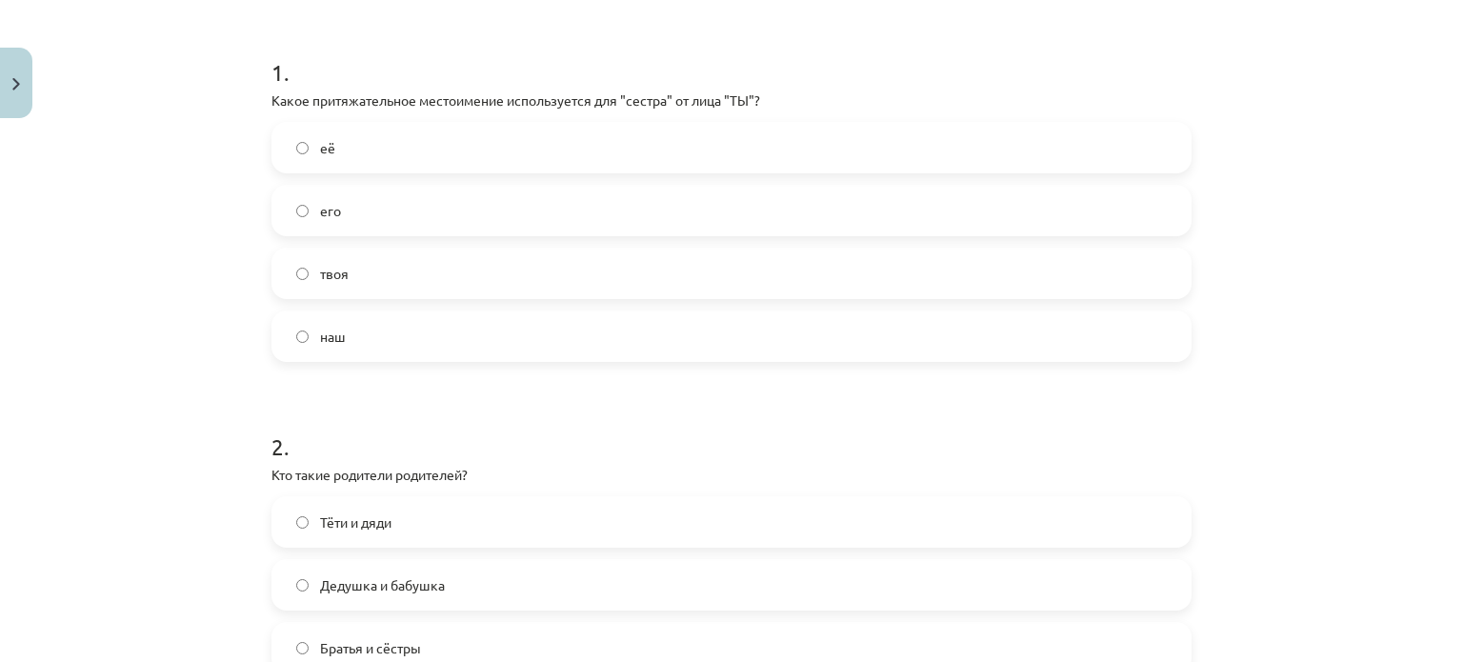
click at [373, 269] on label "твоя" at bounding box center [731, 274] width 916 height 48
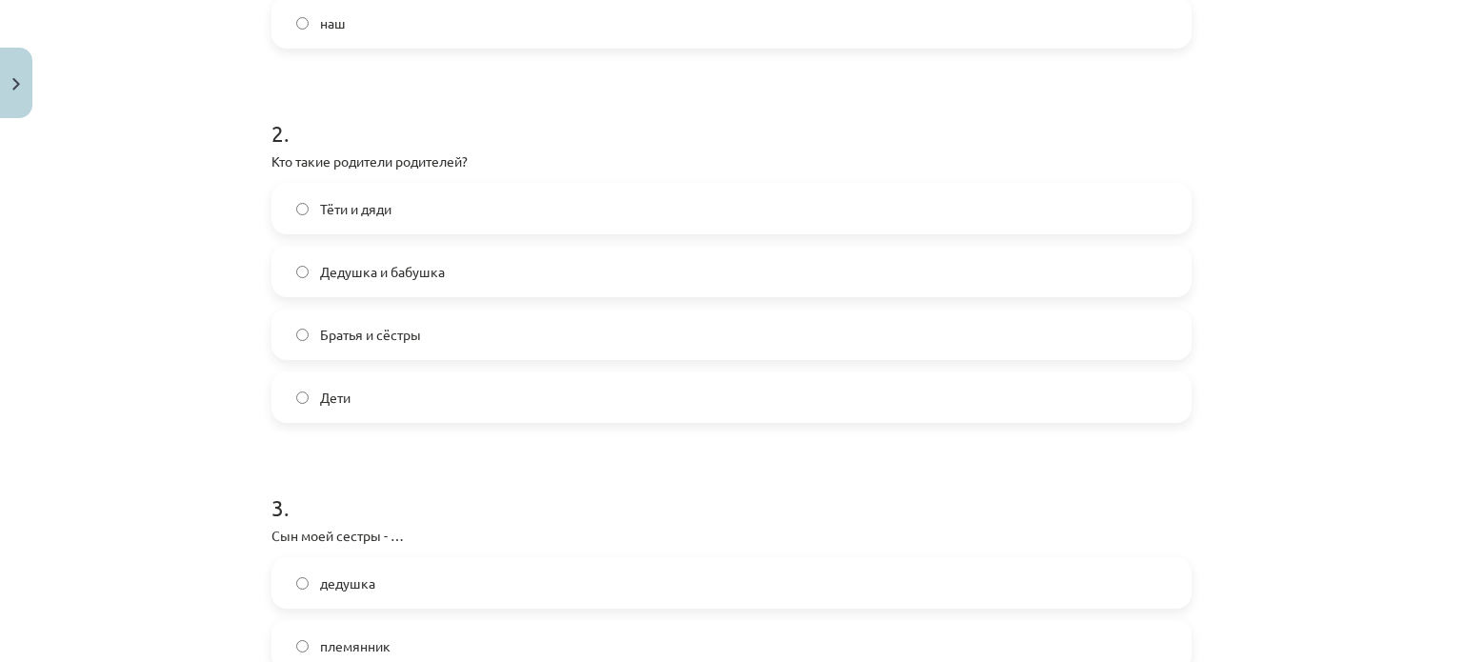
scroll to position [682, 0]
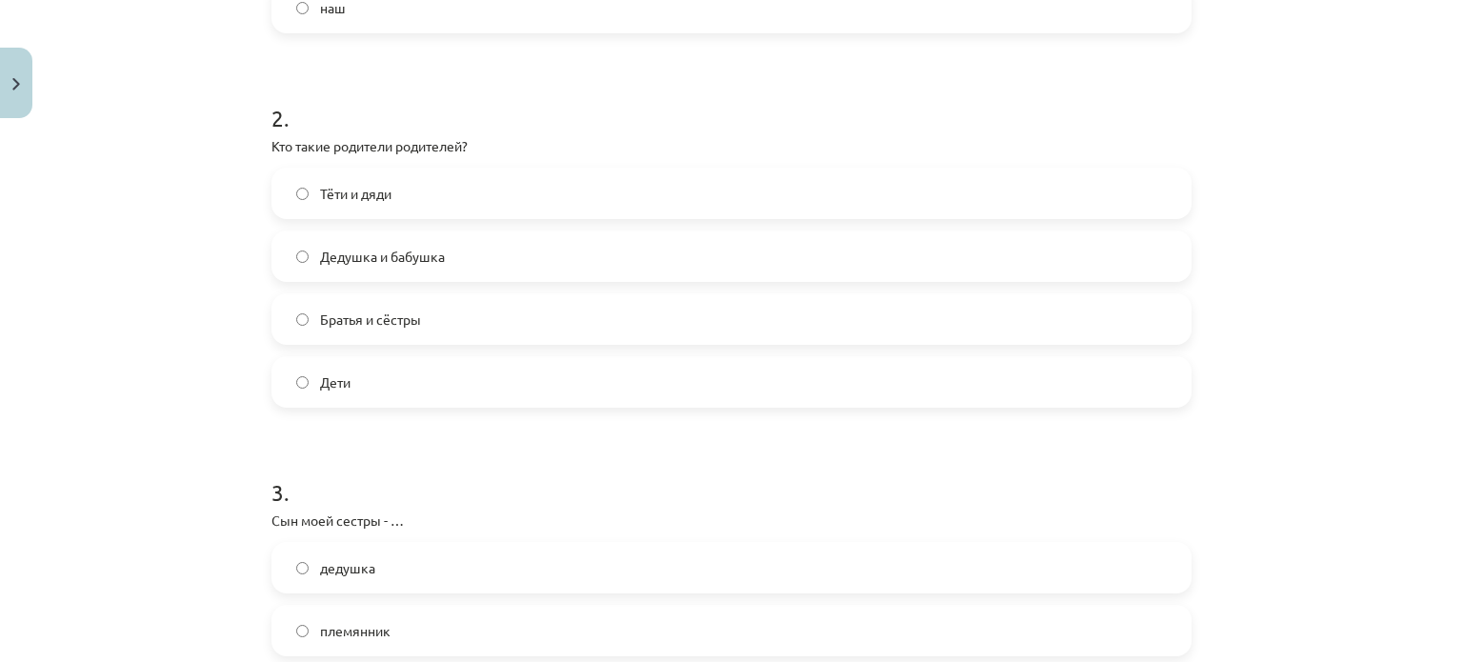
click at [514, 266] on label "Дедушка и бабушка" at bounding box center [731, 256] width 916 height 48
click at [583, 624] on label "племянник" at bounding box center [731, 631] width 916 height 48
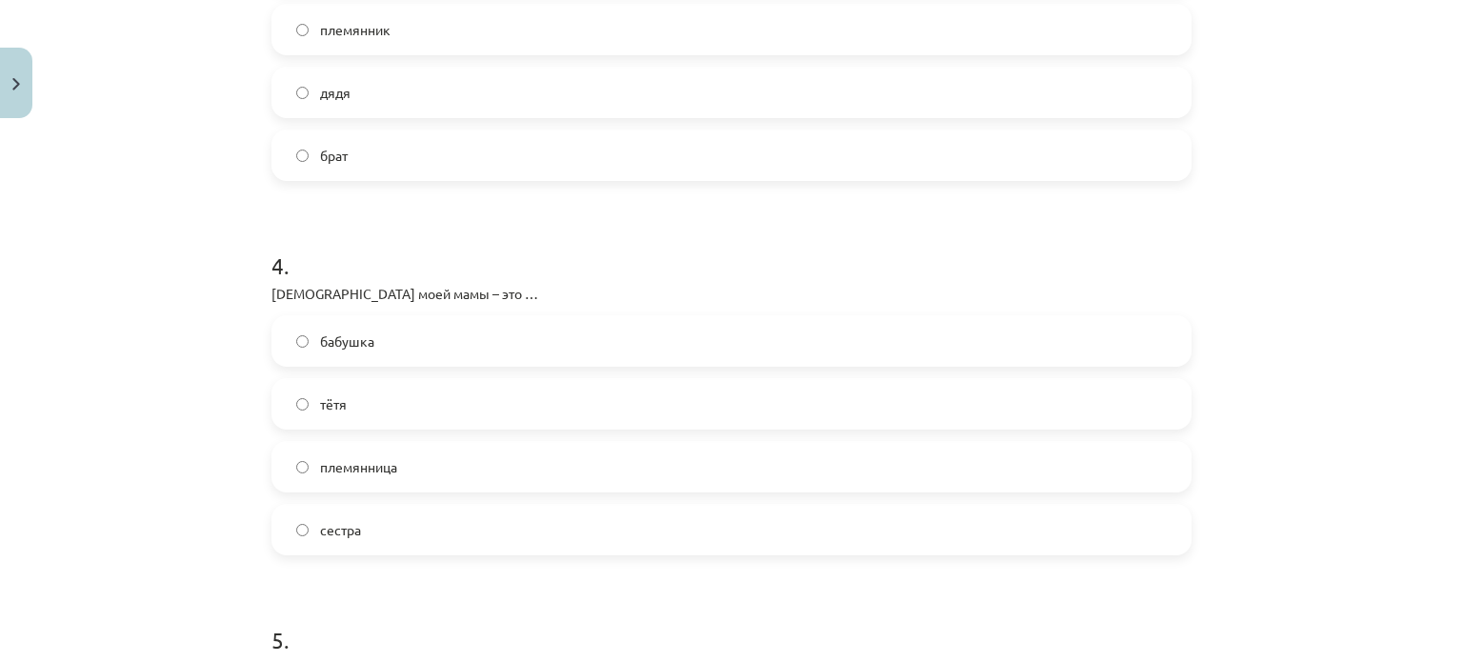
scroll to position [1289, 0]
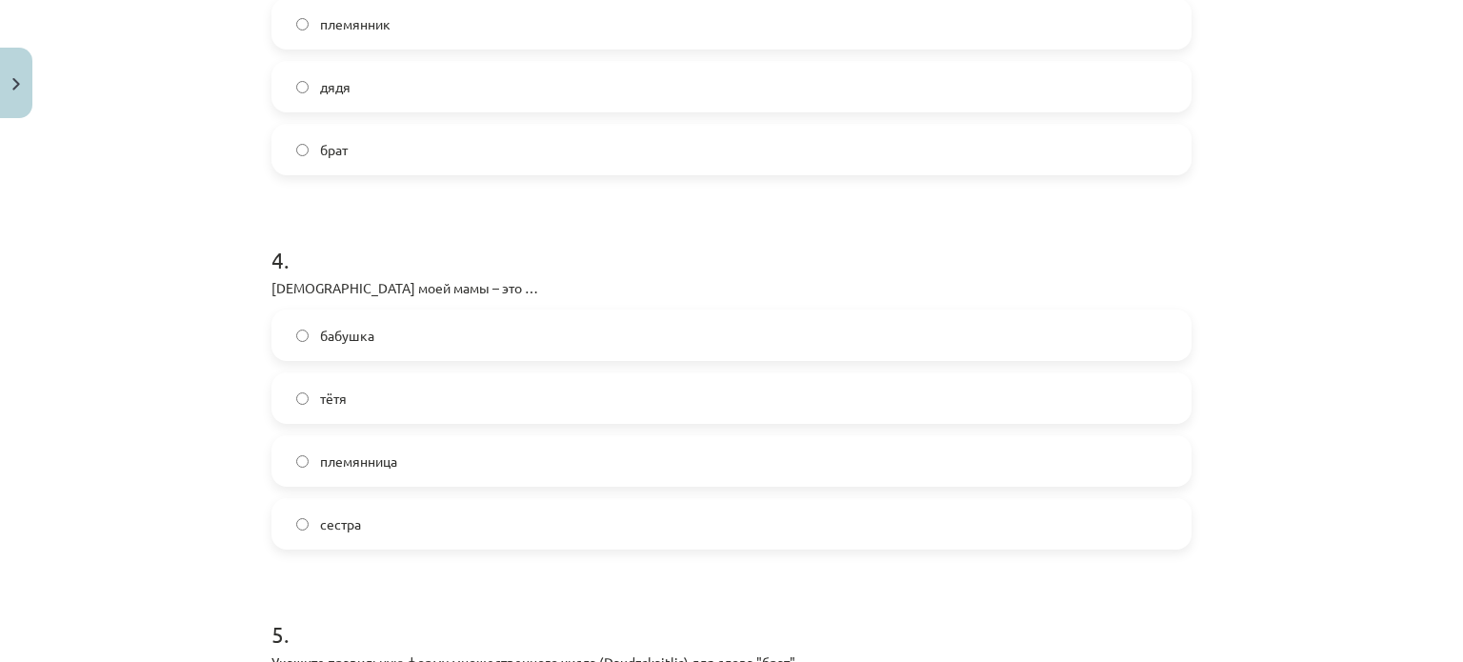
click at [477, 343] on label "бабушка" at bounding box center [731, 335] width 916 height 48
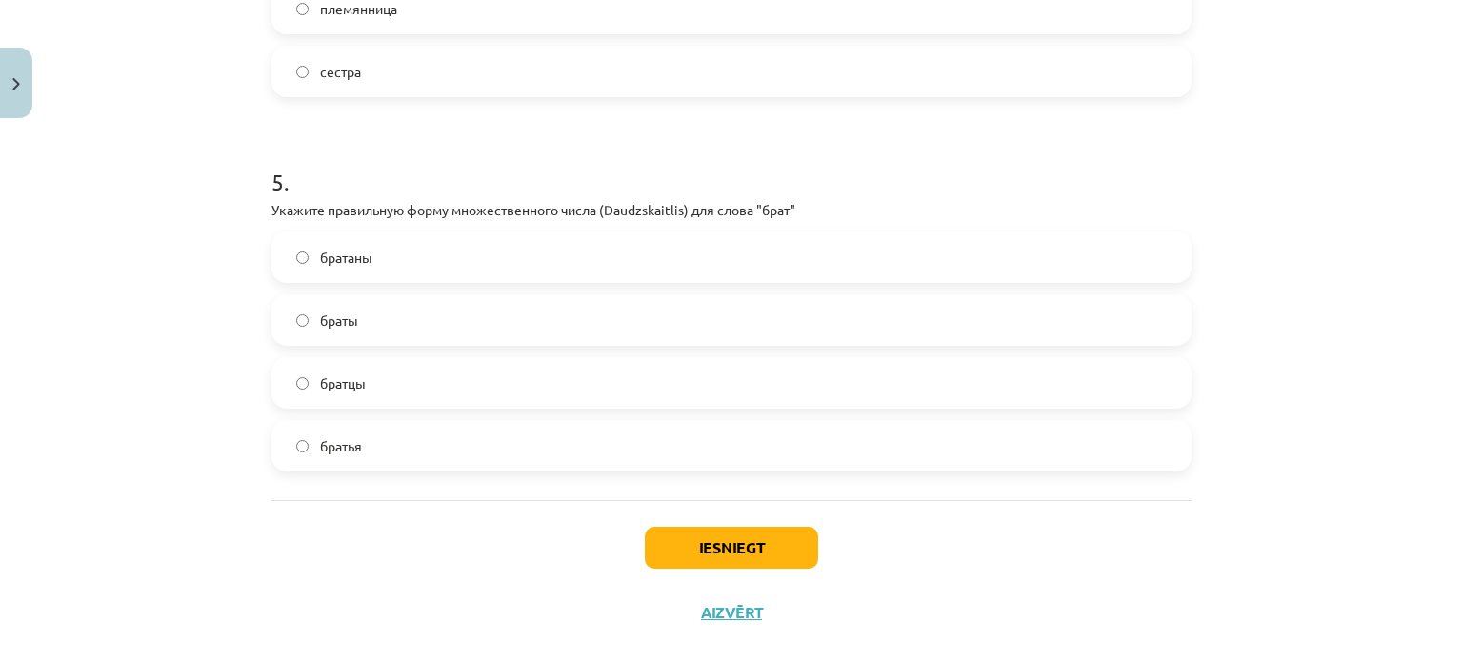
scroll to position [1770, 0]
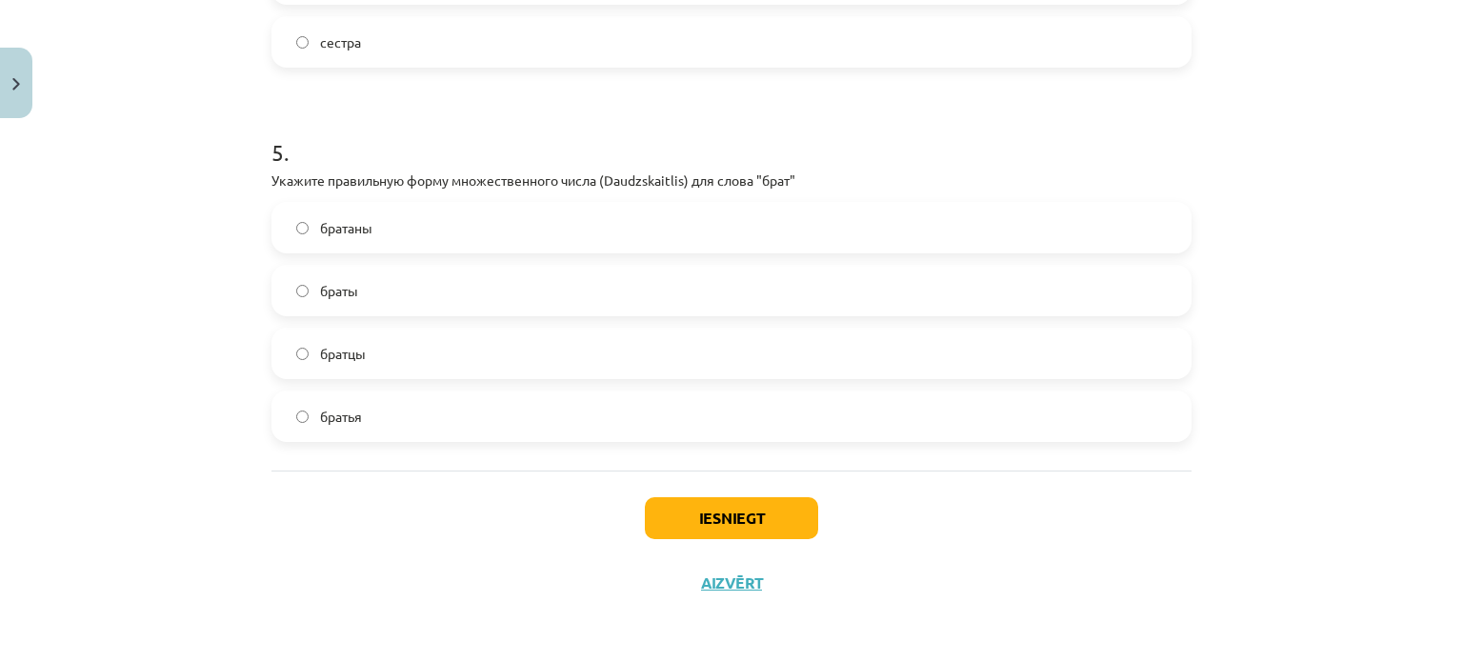
click at [358, 415] on label "братья" at bounding box center [731, 416] width 916 height 48
click at [722, 513] on button "Iesniegt" at bounding box center [731, 518] width 173 height 42
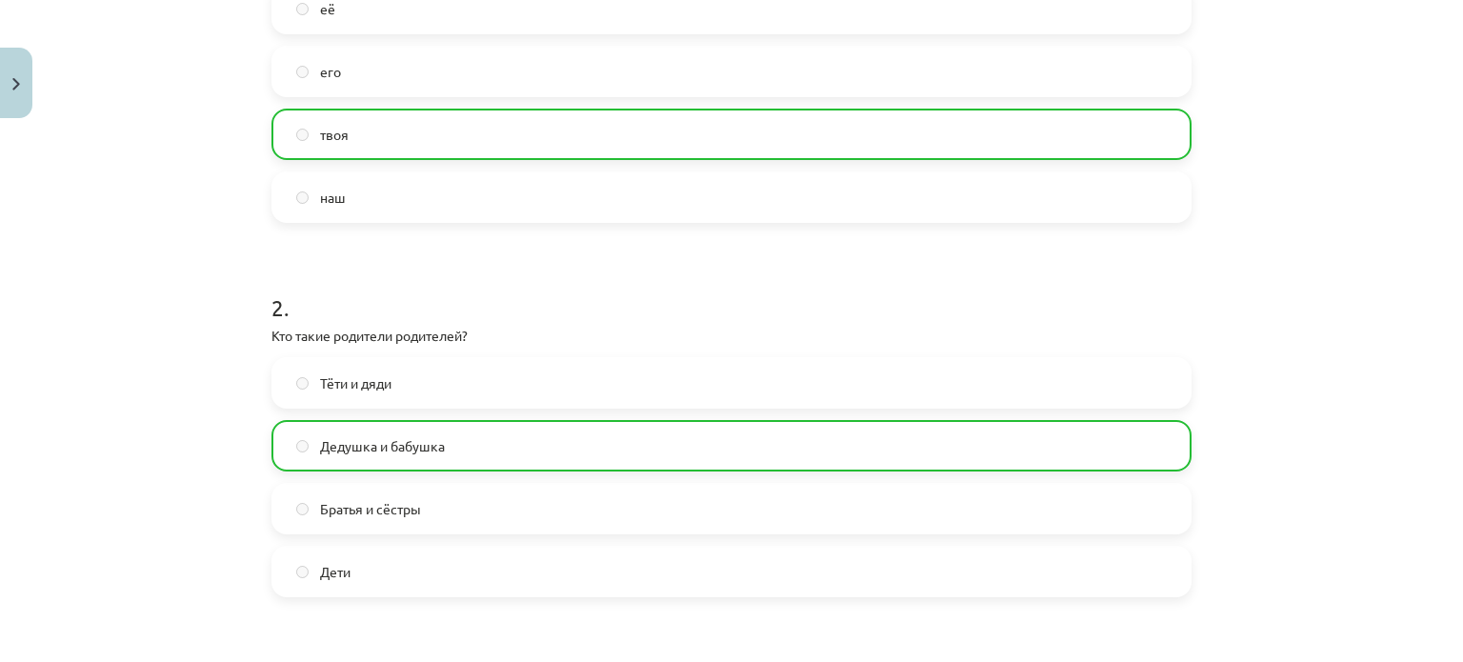
scroll to position [1830, 0]
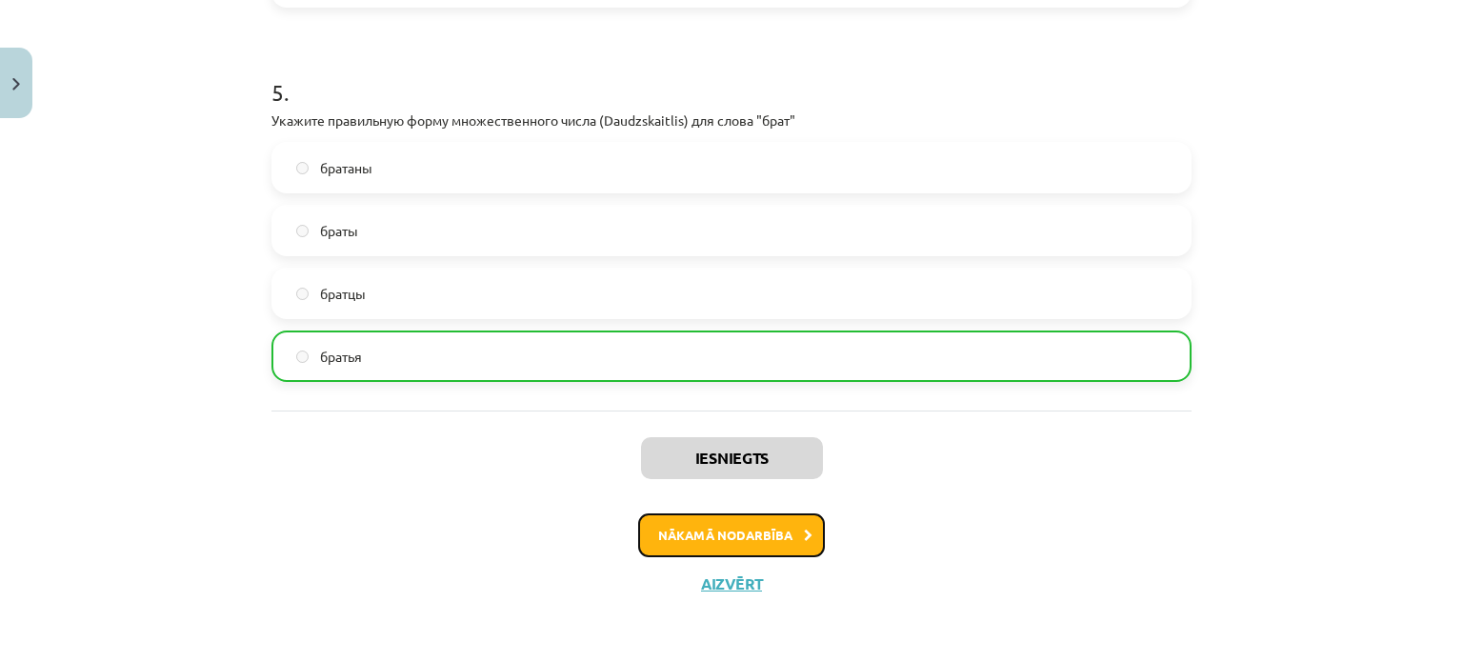
click at [769, 535] on button "Nākamā nodarbība" at bounding box center [731, 535] width 187 height 44
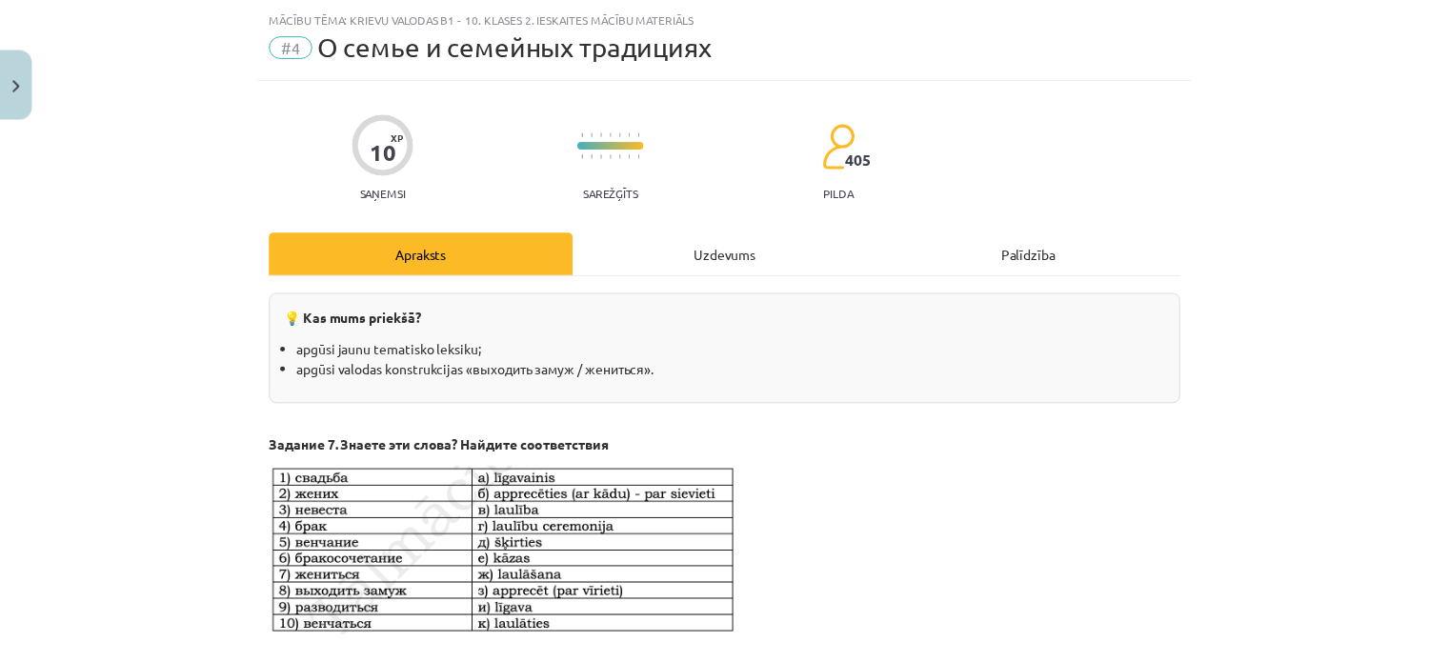
scroll to position [2975, 0]
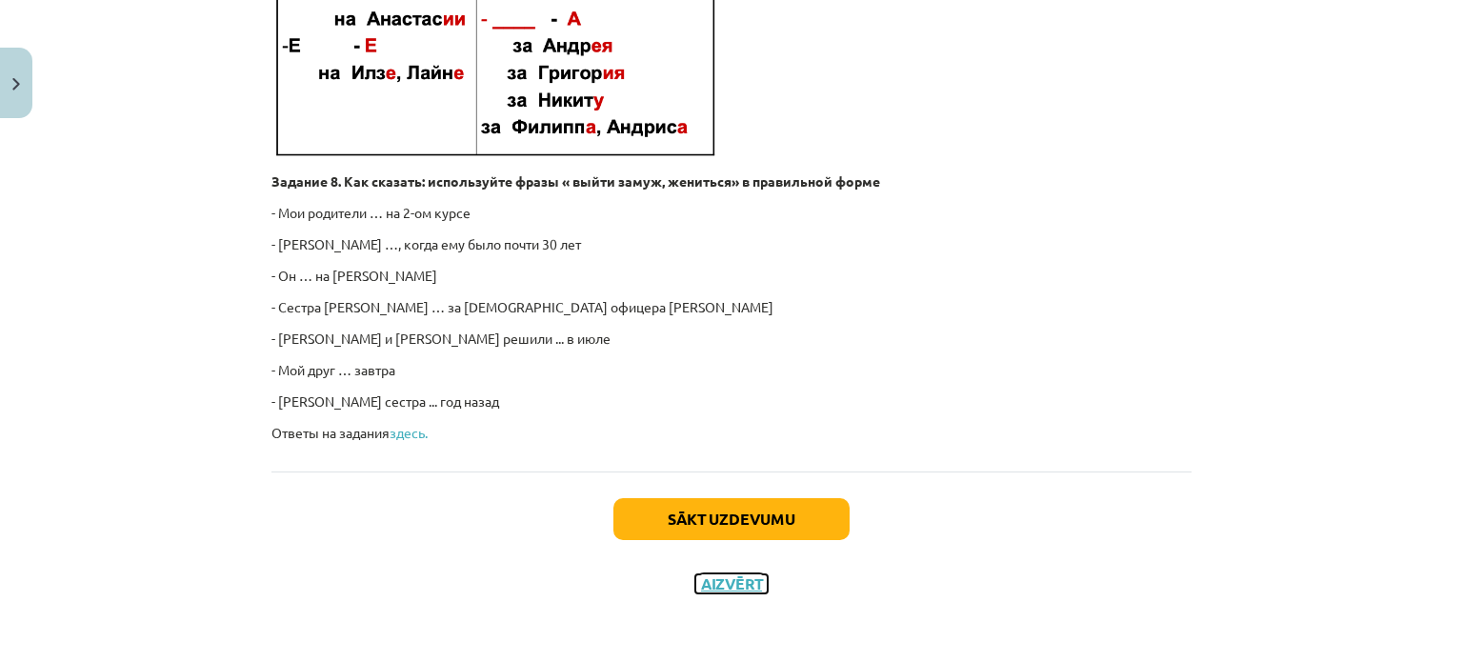
click at [719, 574] on button "Aizvērt" at bounding box center [731, 583] width 72 height 19
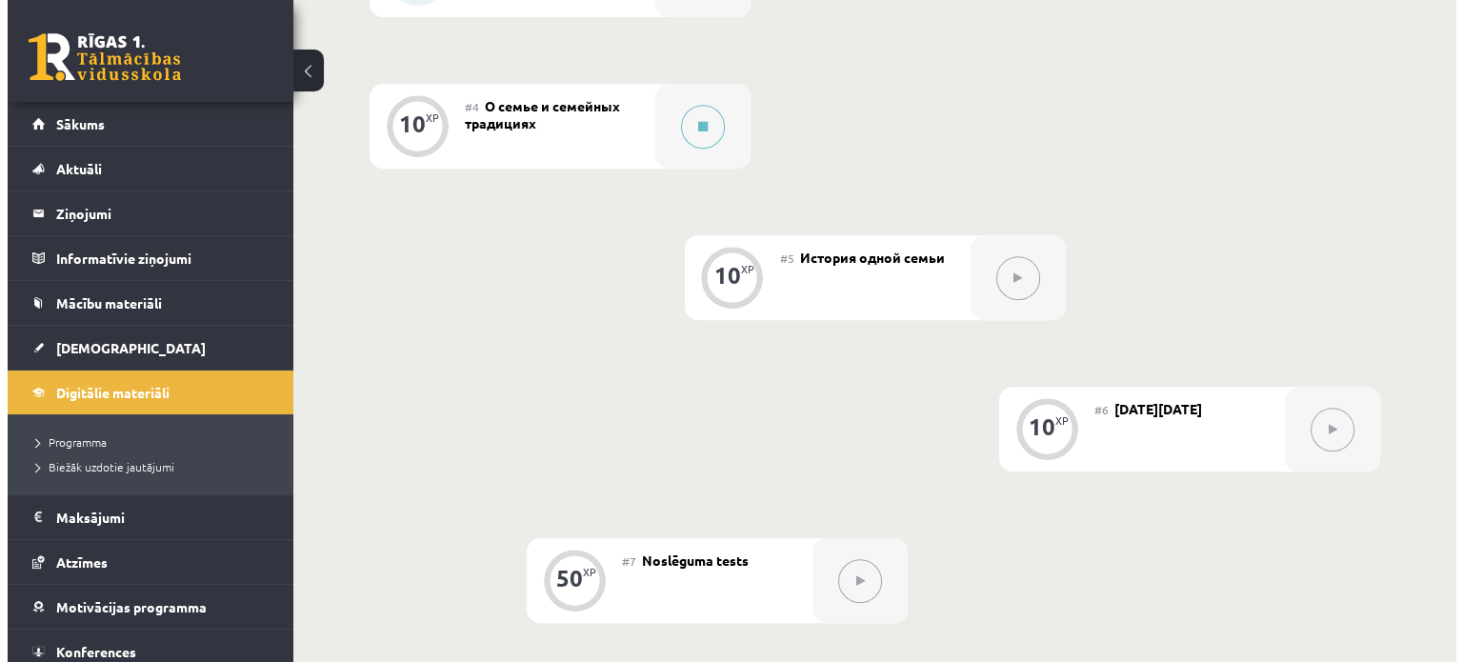
scroll to position [881, 0]
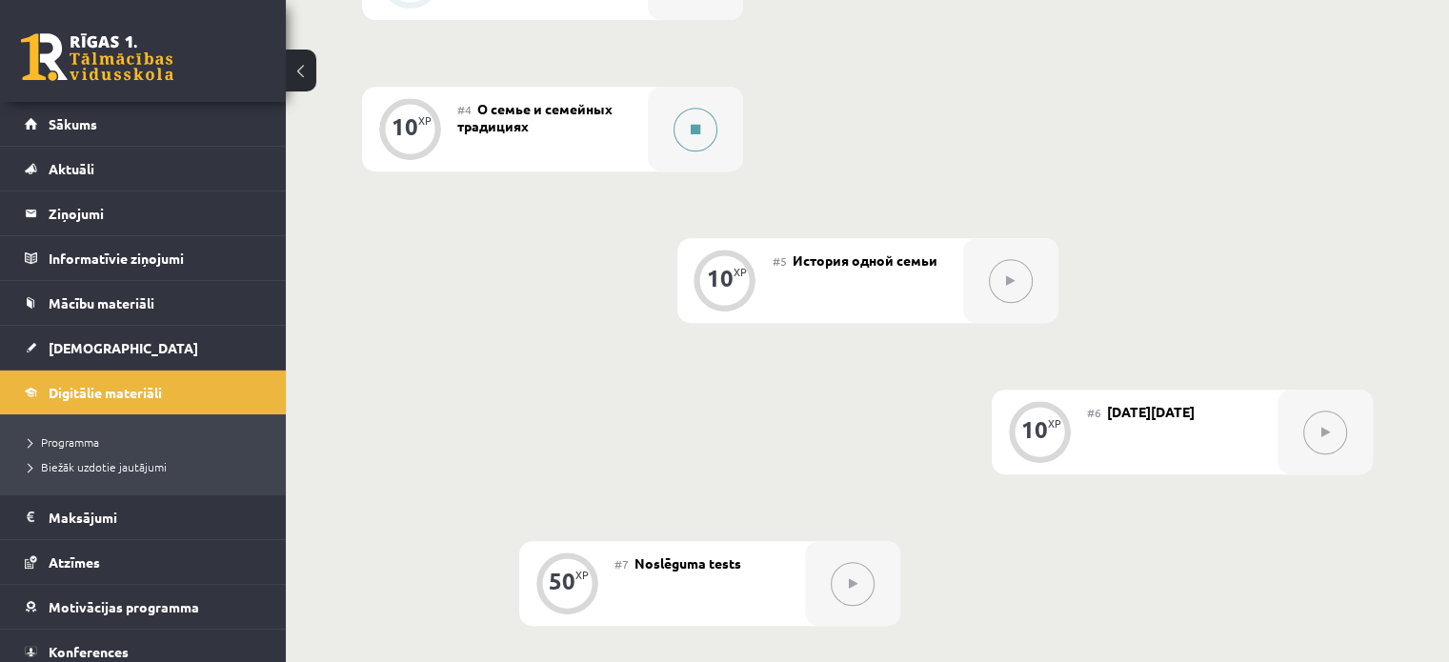
click at [682, 138] on button at bounding box center [695, 130] width 44 height 44
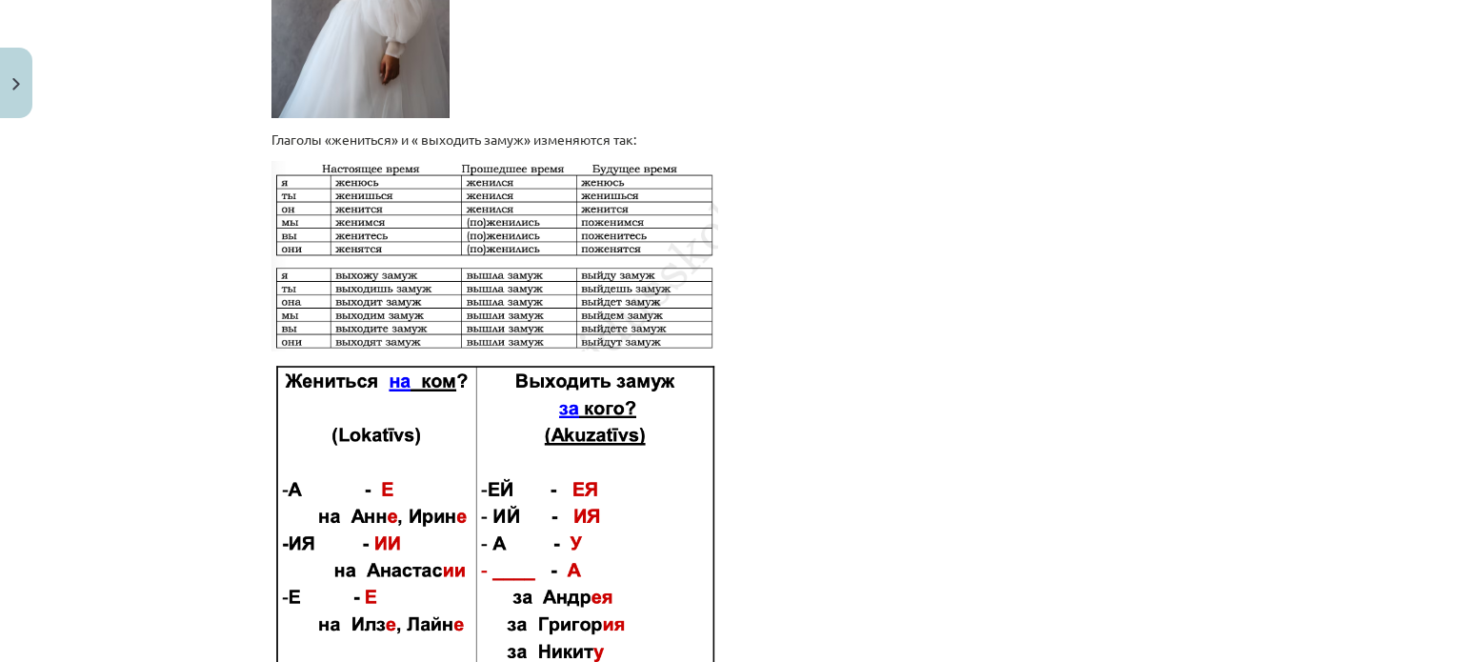
scroll to position [2941, 0]
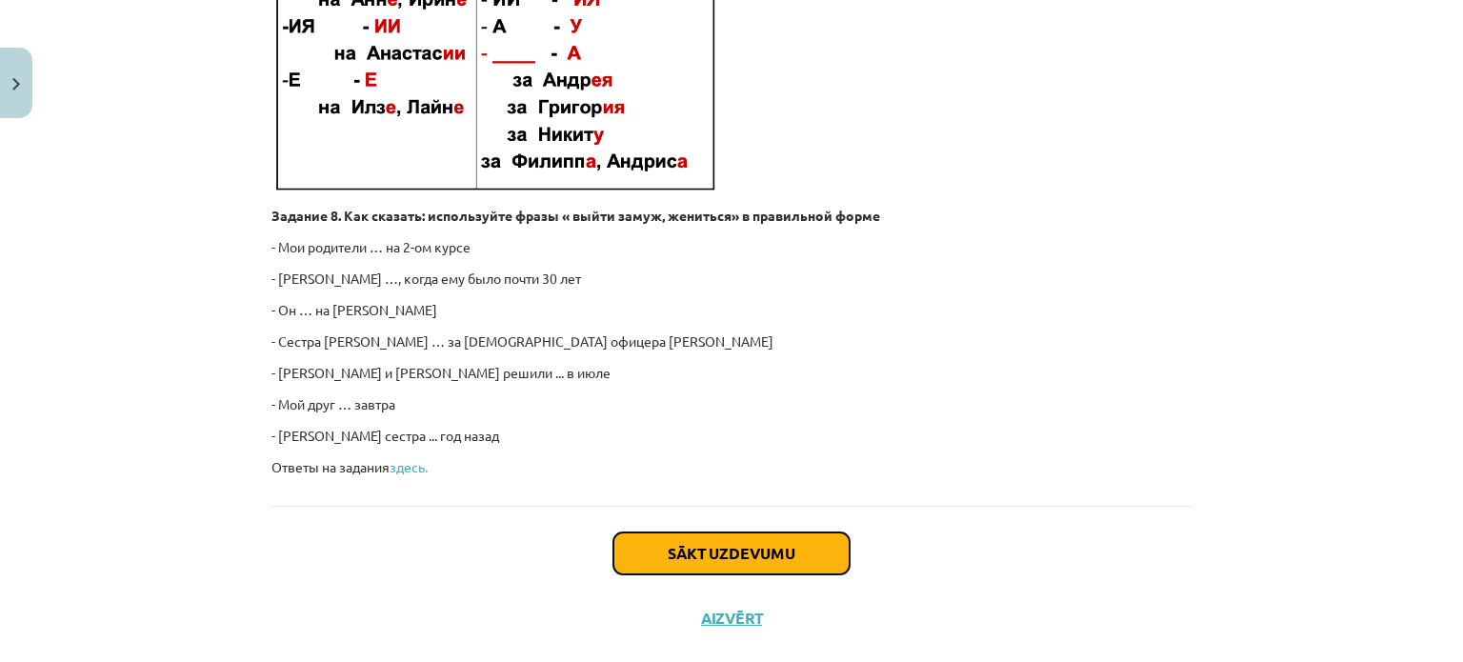
click at [827, 545] on button "Sākt uzdevumu" at bounding box center [731, 553] width 236 height 42
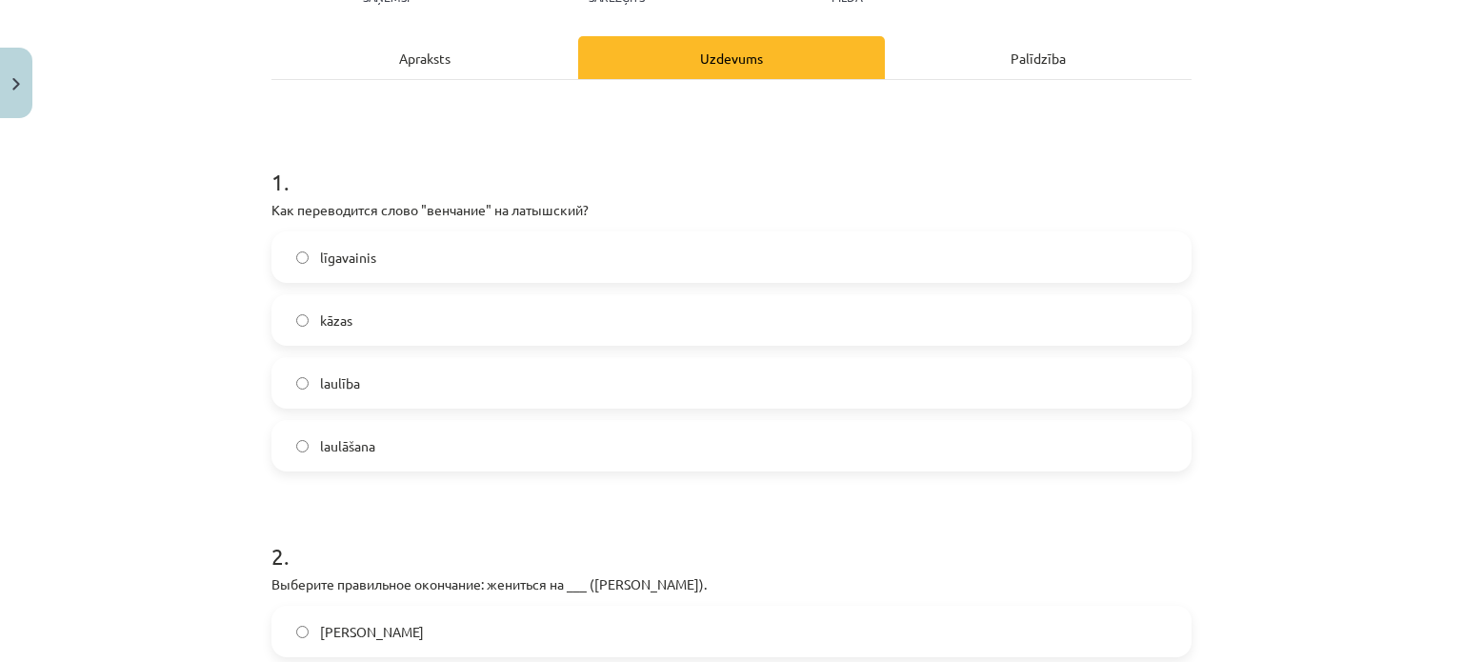
scroll to position [293, 0]
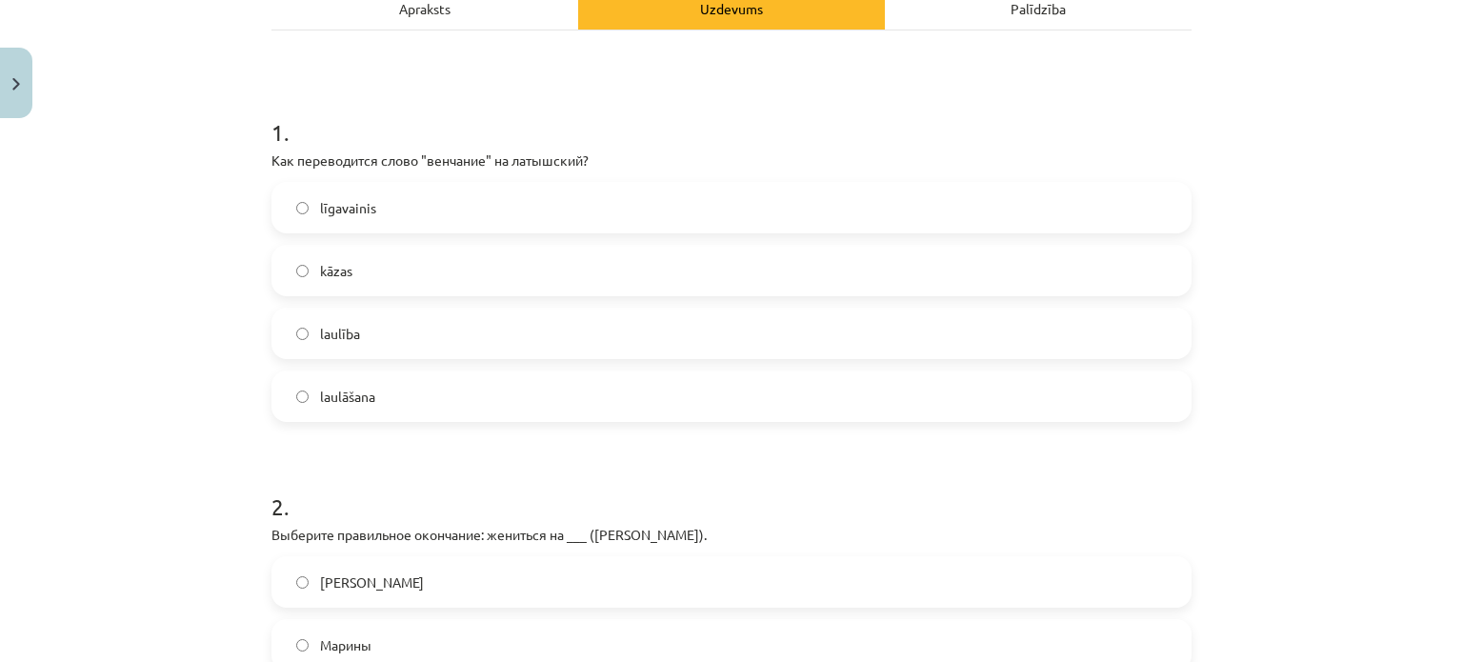
click at [499, 21] on div "Apraksts" at bounding box center [424, 8] width 307 height 43
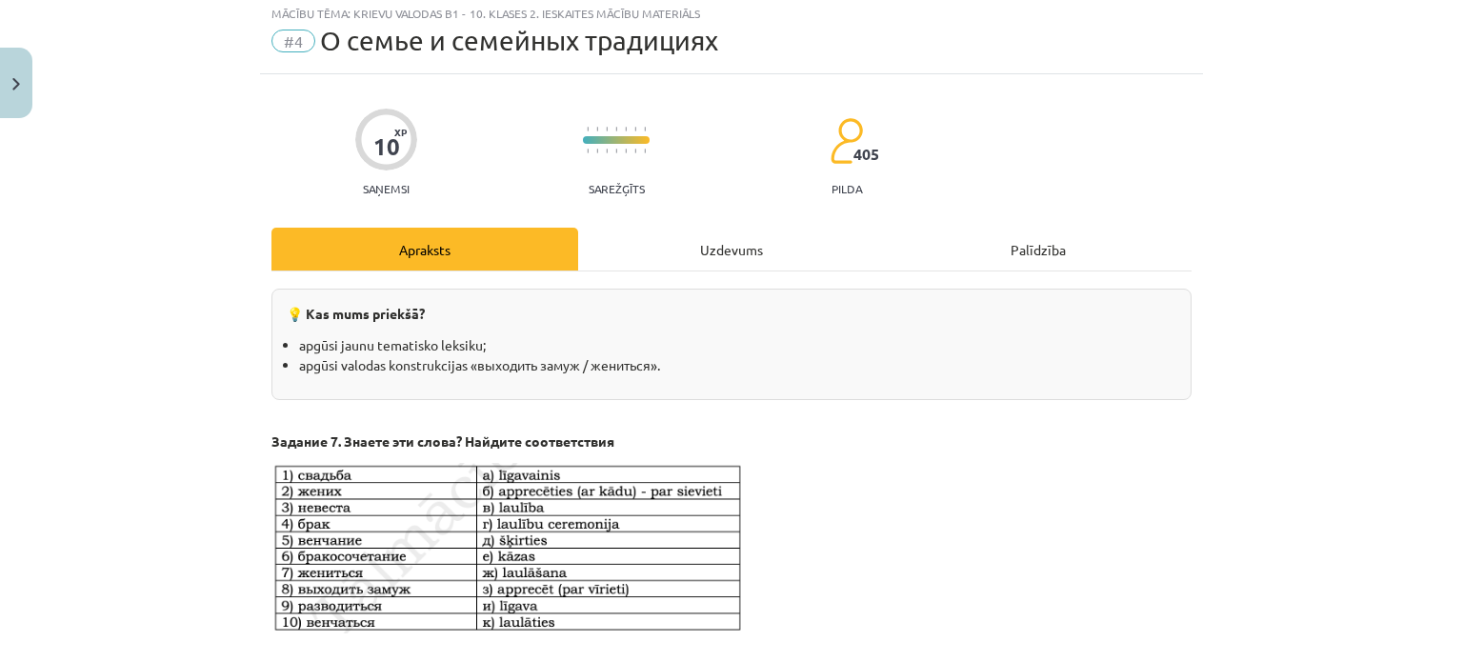
scroll to position [48, 0]
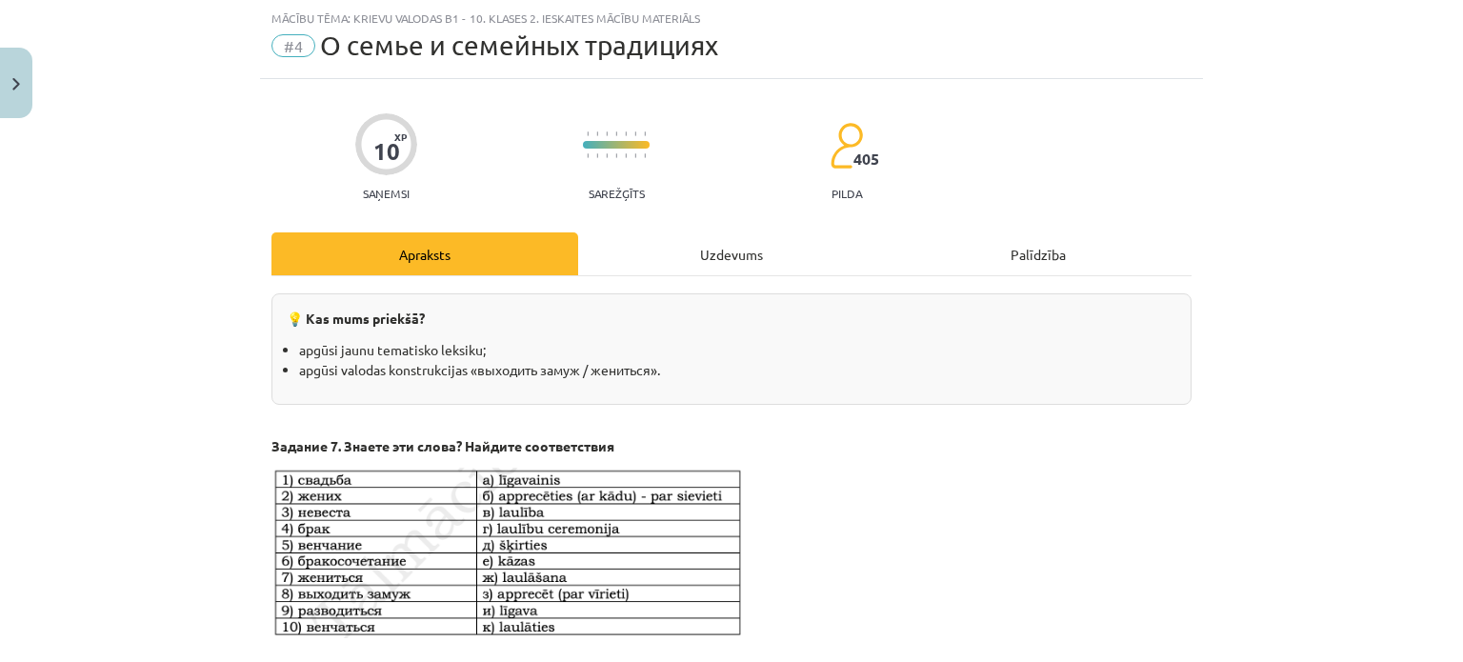
click at [639, 255] on div "Uzdevums" at bounding box center [731, 253] width 307 height 43
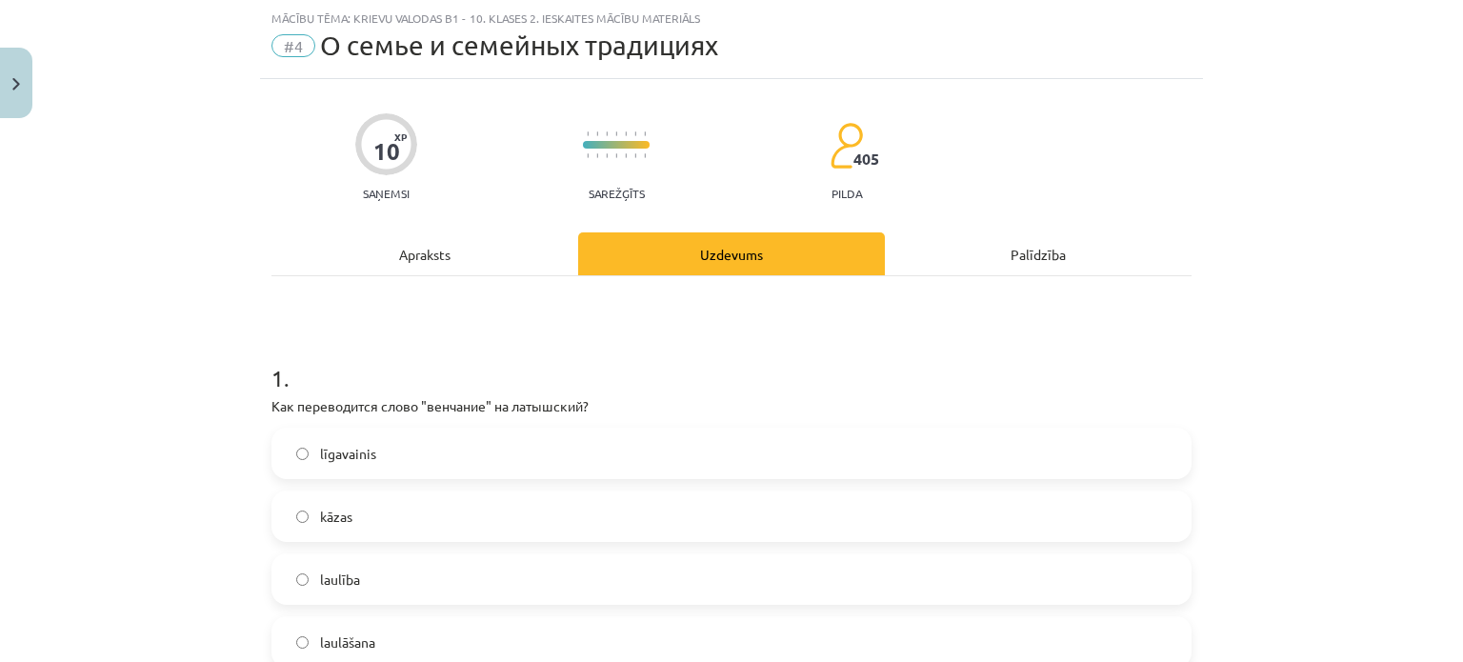
click at [460, 256] on div "Apraksts" at bounding box center [424, 253] width 307 height 43
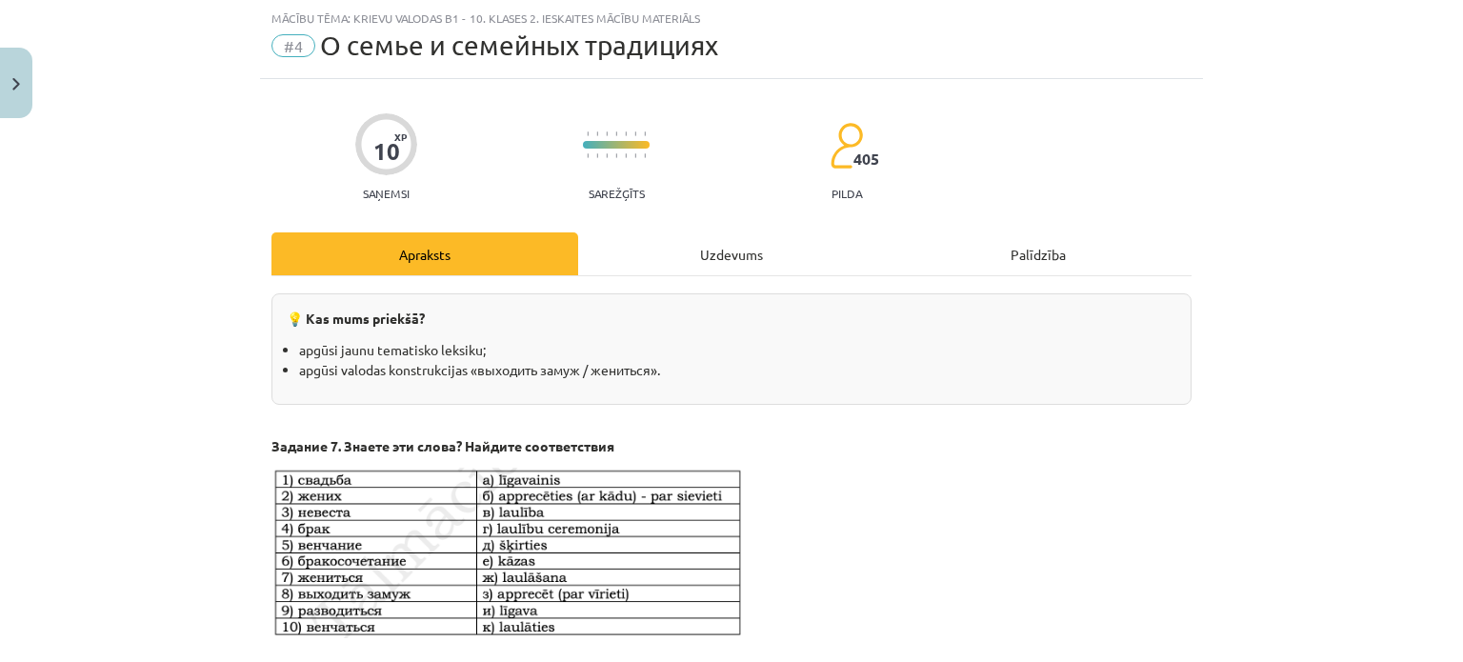
click at [691, 260] on div "Uzdevums" at bounding box center [731, 253] width 307 height 43
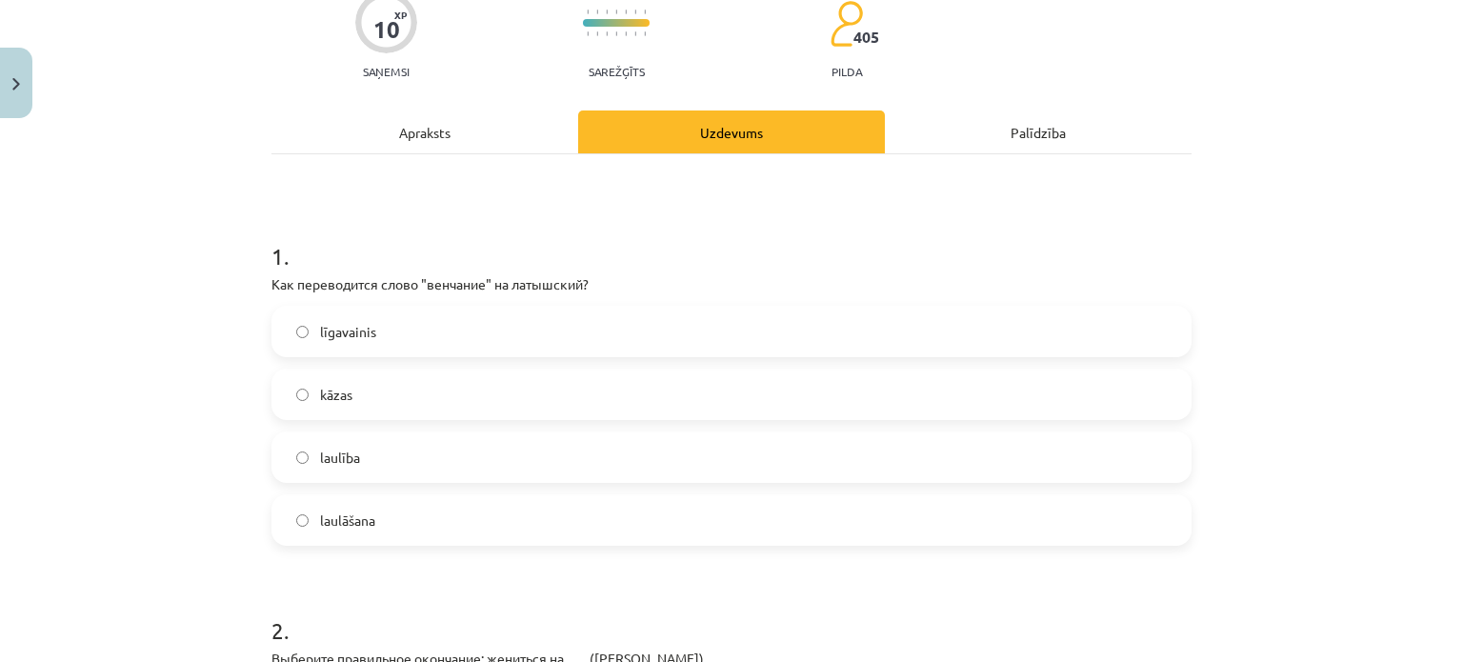
scroll to position [179, 0]
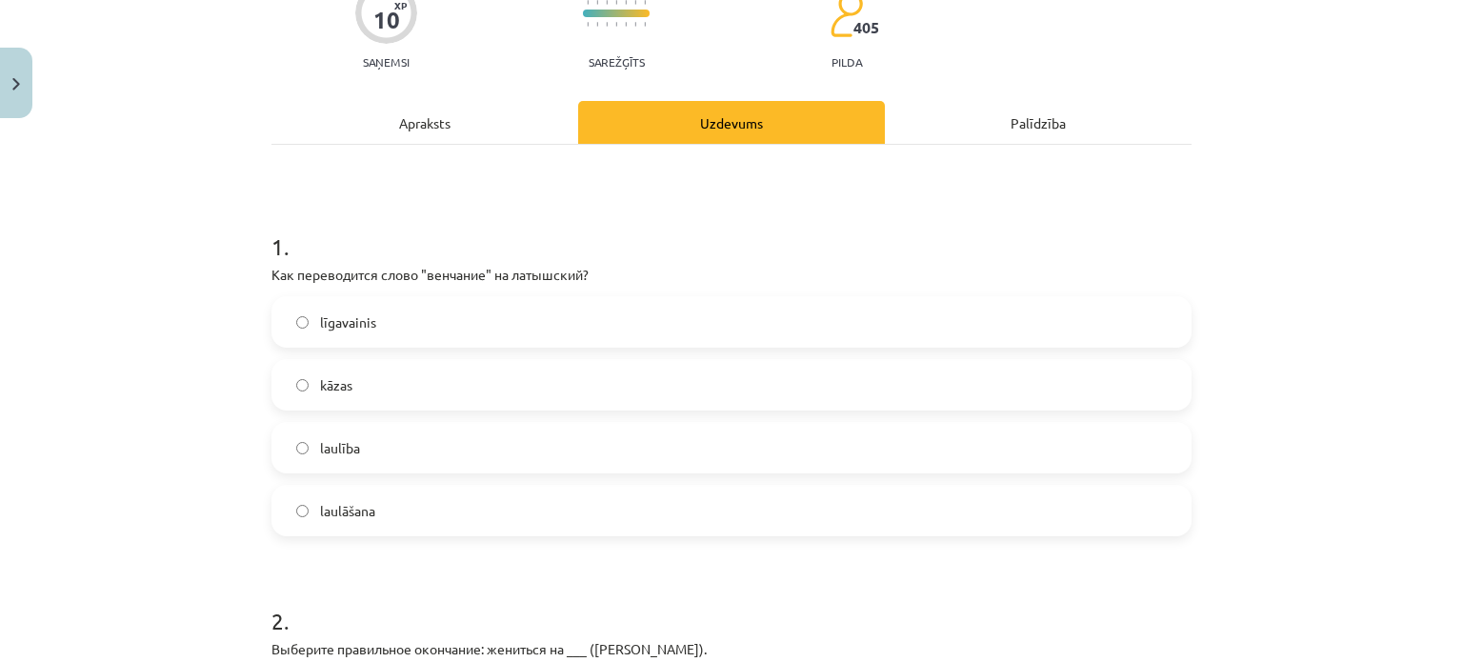
click at [451, 128] on div "Apraksts" at bounding box center [424, 122] width 307 height 43
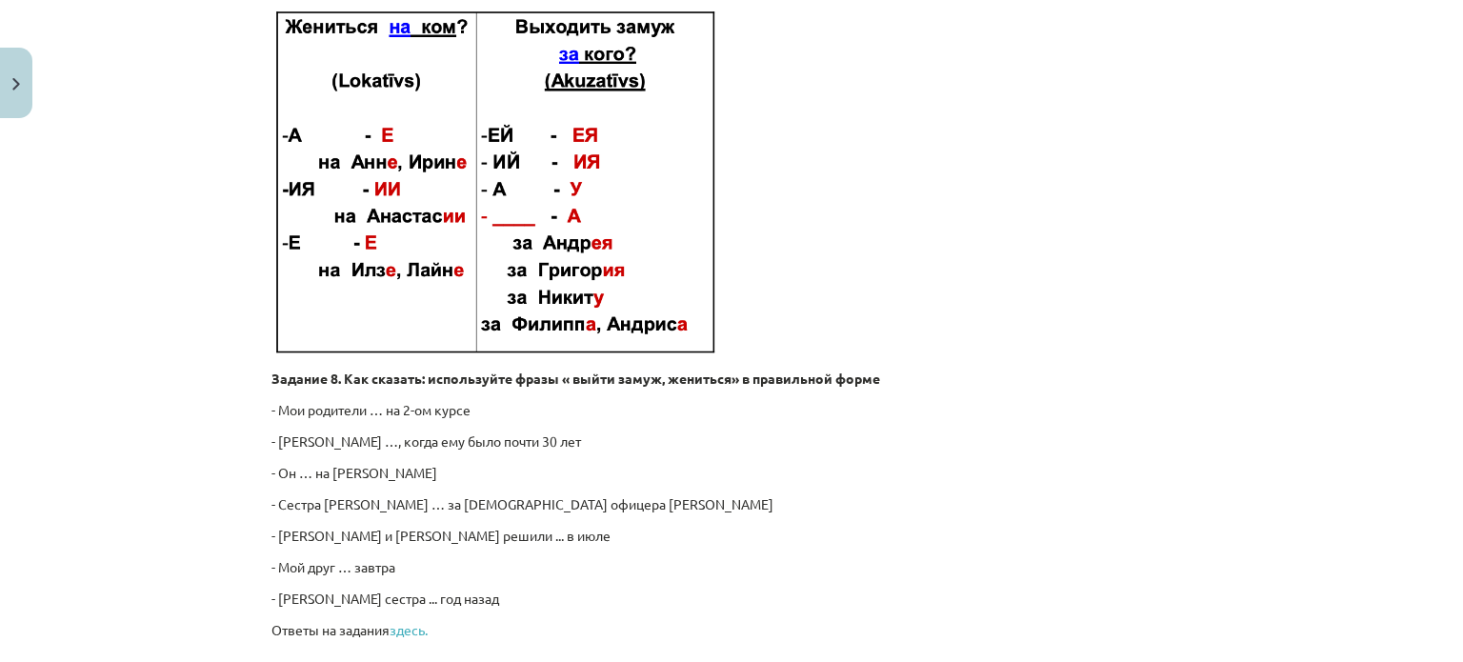
scroll to position [2975, 0]
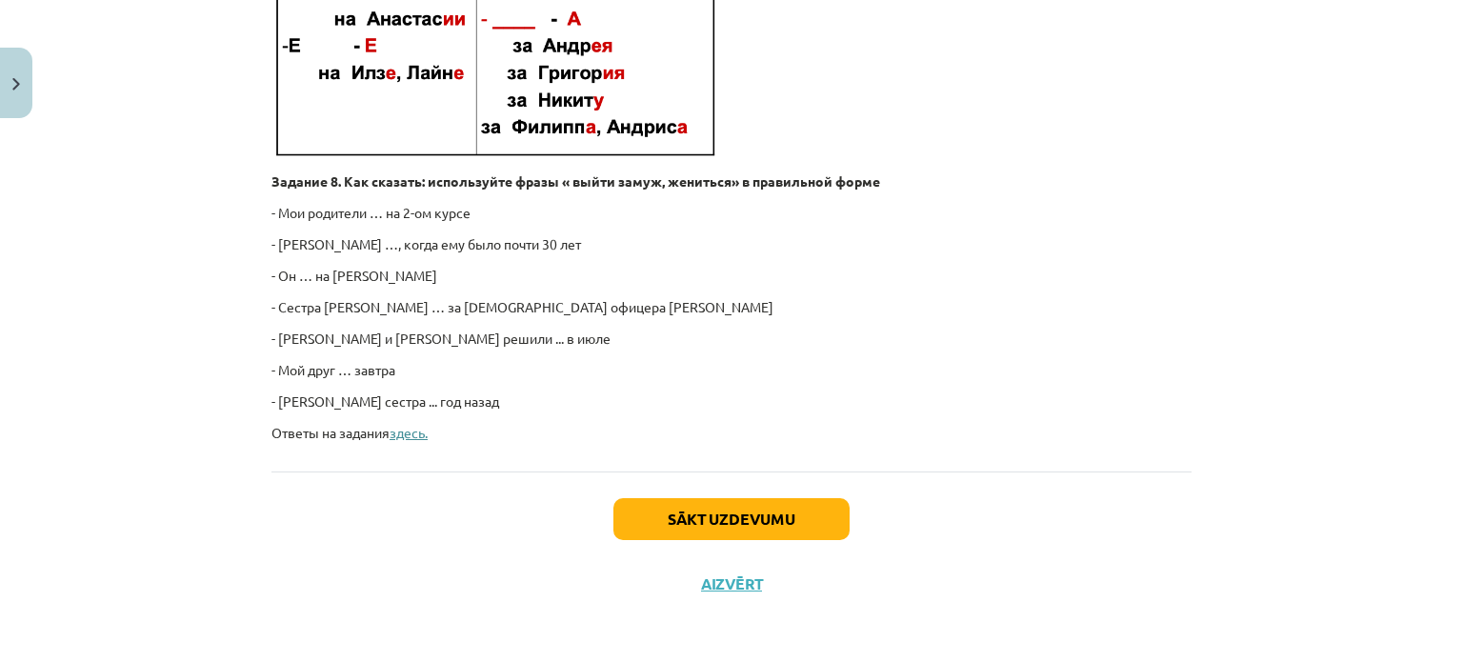
click at [392, 436] on link "здесь." at bounding box center [409, 432] width 38 height 17
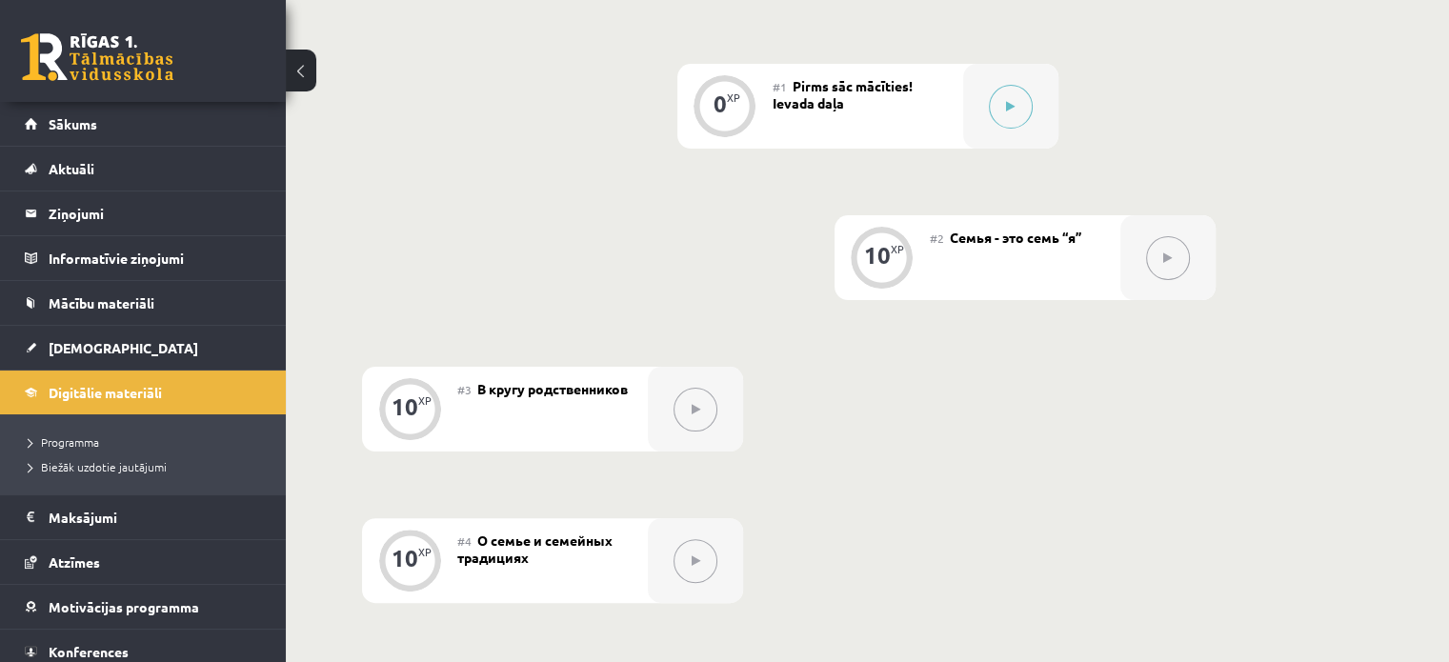
scroll to position [453, 0]
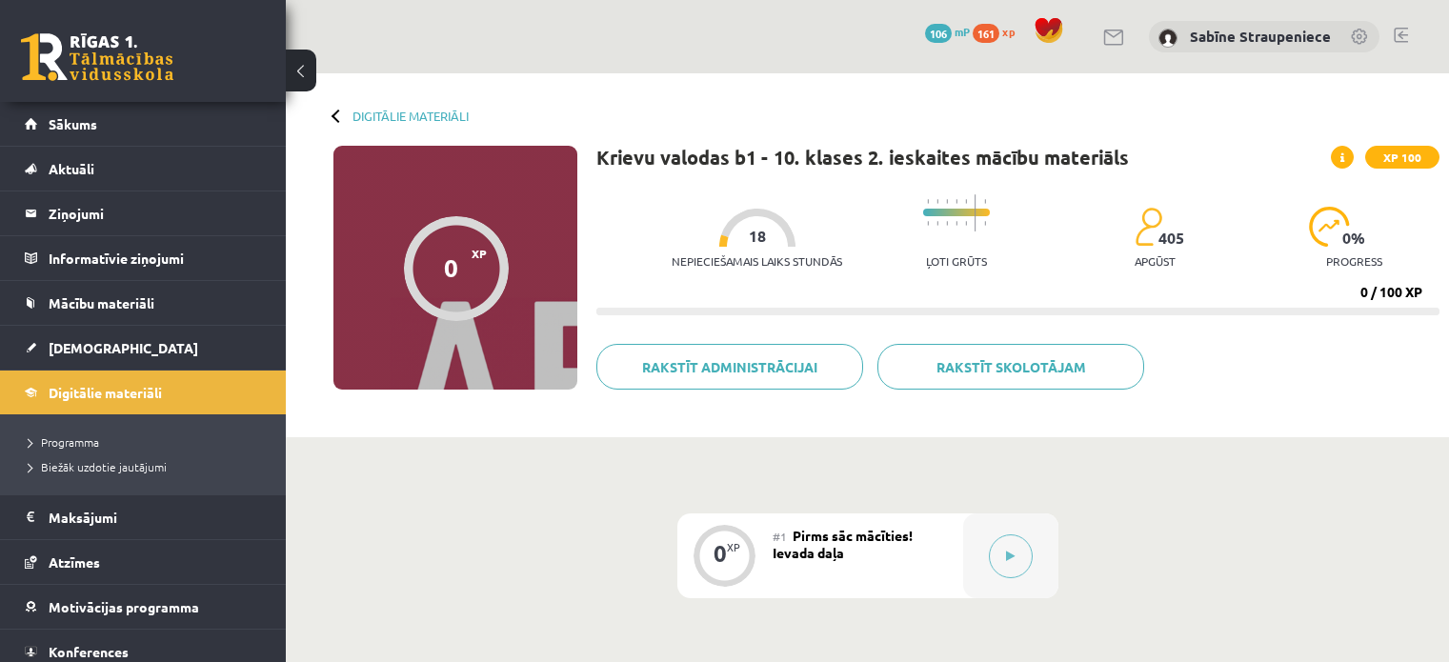
scroll to position [453, 0]
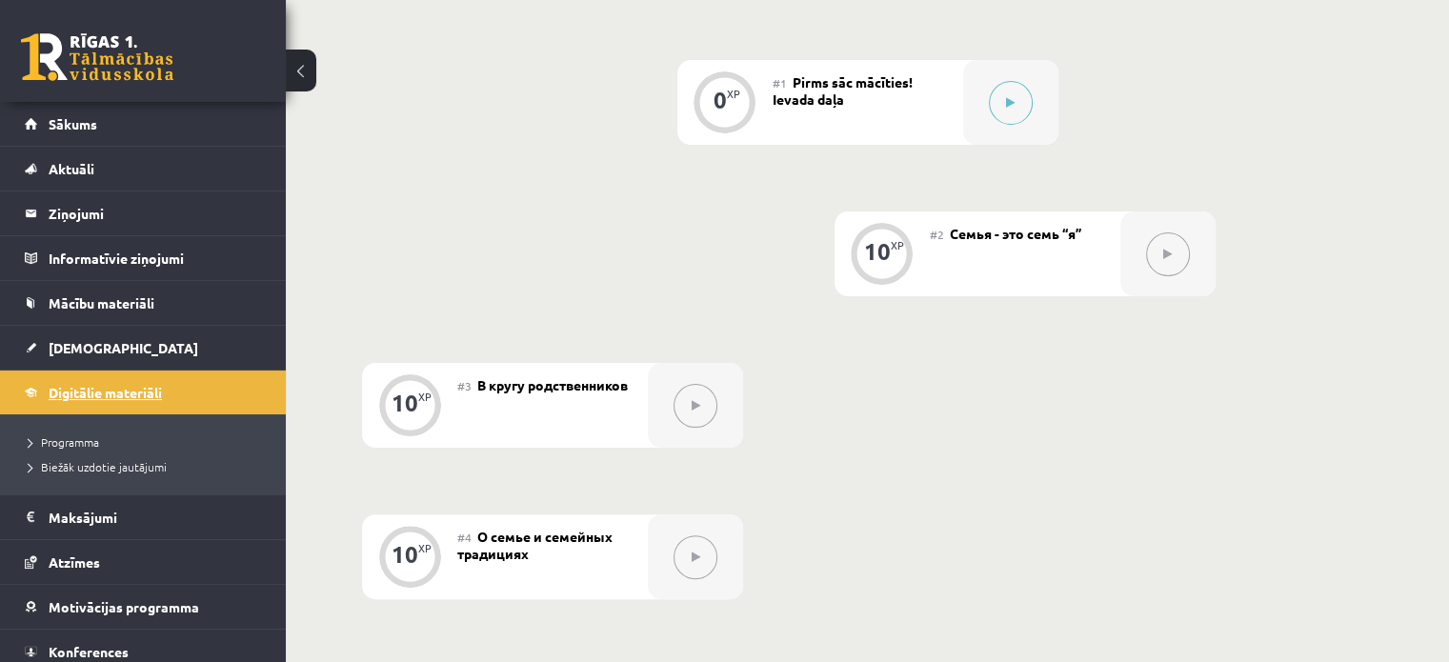
click at [157, 386] on span "Digitālie materiāli" at bounding box center [105, 392] width 113 height 17
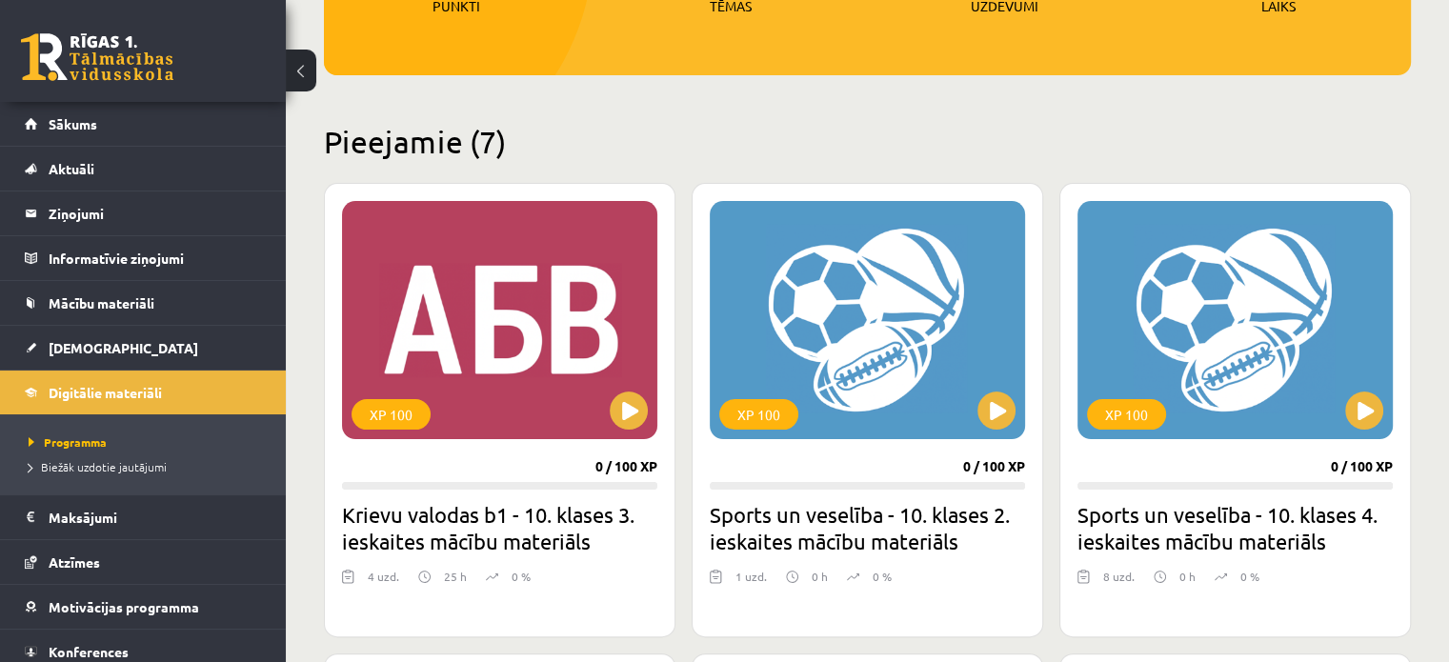
scroll to position [357, 0]
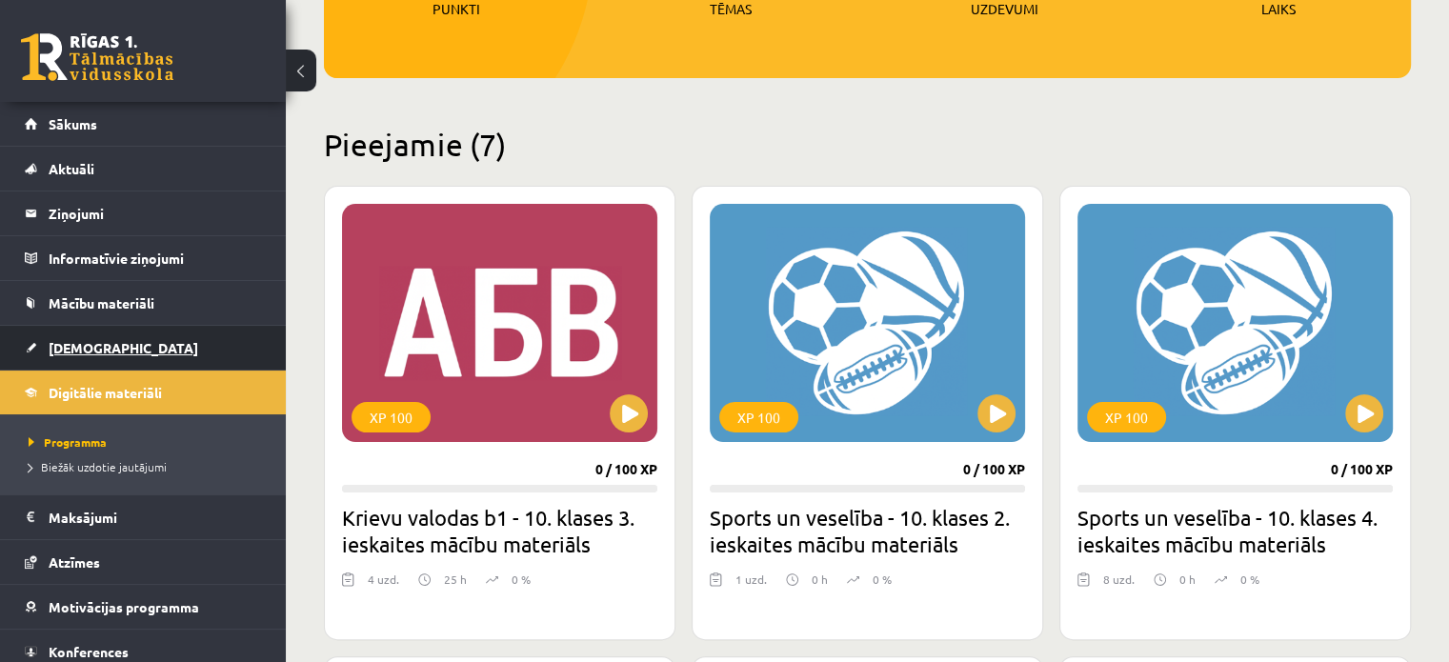
click at [160, 342] on link "[DEMOGRAPHIC_DATA]" at bounding box center [143, 348] width 237 height 44
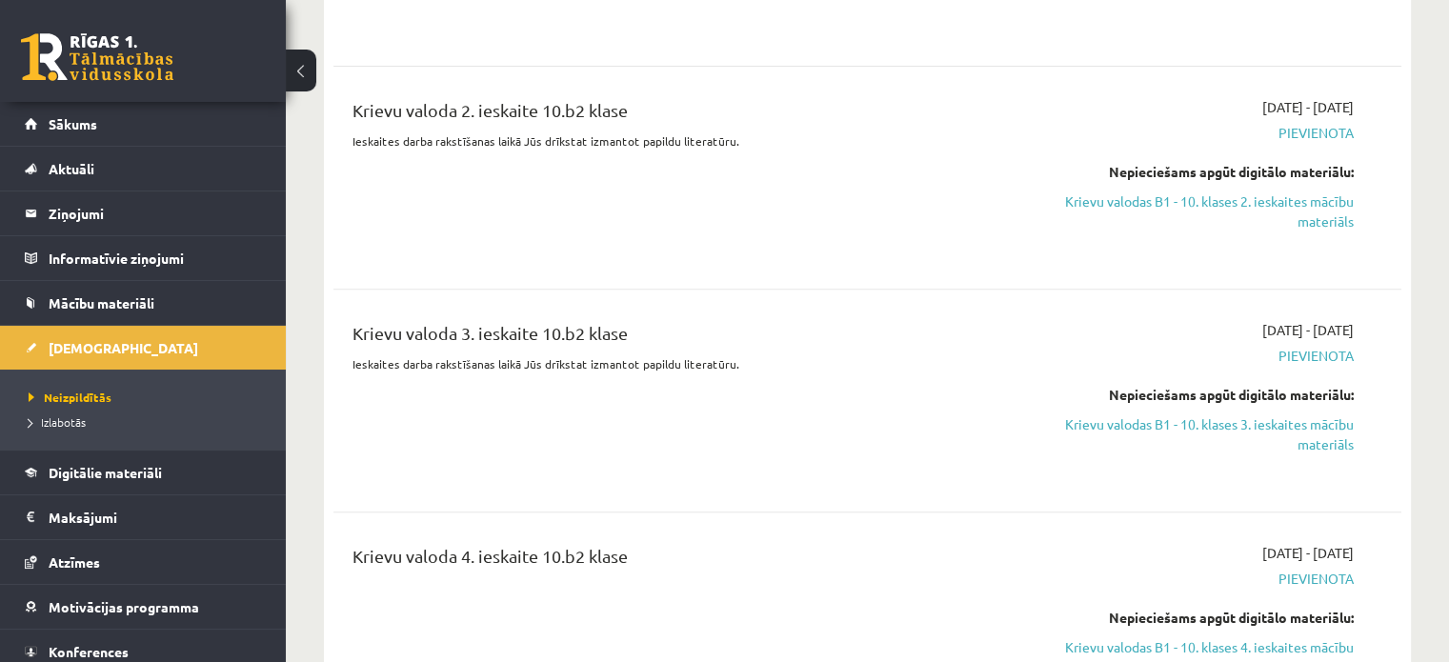
scroll to position [728, 0]
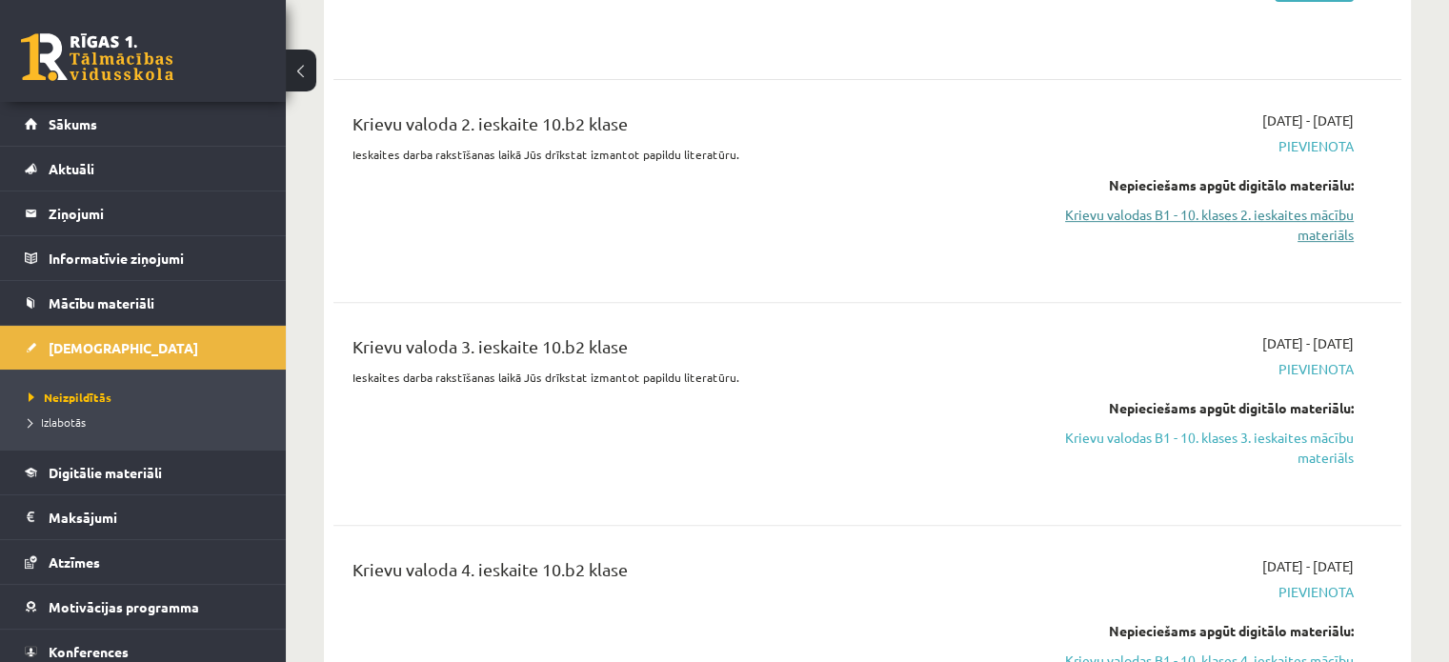
click at [1337, 219] on link "Krievu valodas B1 - 10. klases 2. ieskaites mācību materiāls" at bounding box center [1196, 225] width 314 height 40
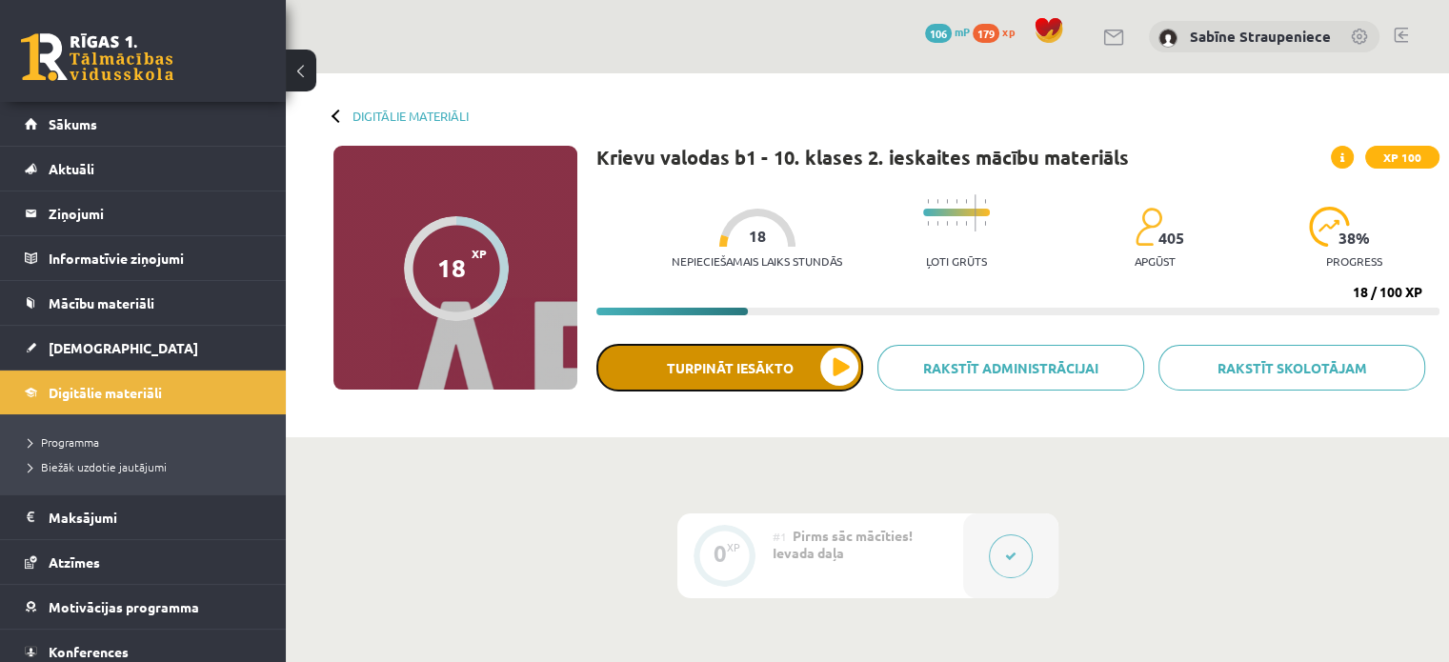
click at [782, 370] on button "Turpināt iesākto" at bounding box center [729, 368] width 267 height 48
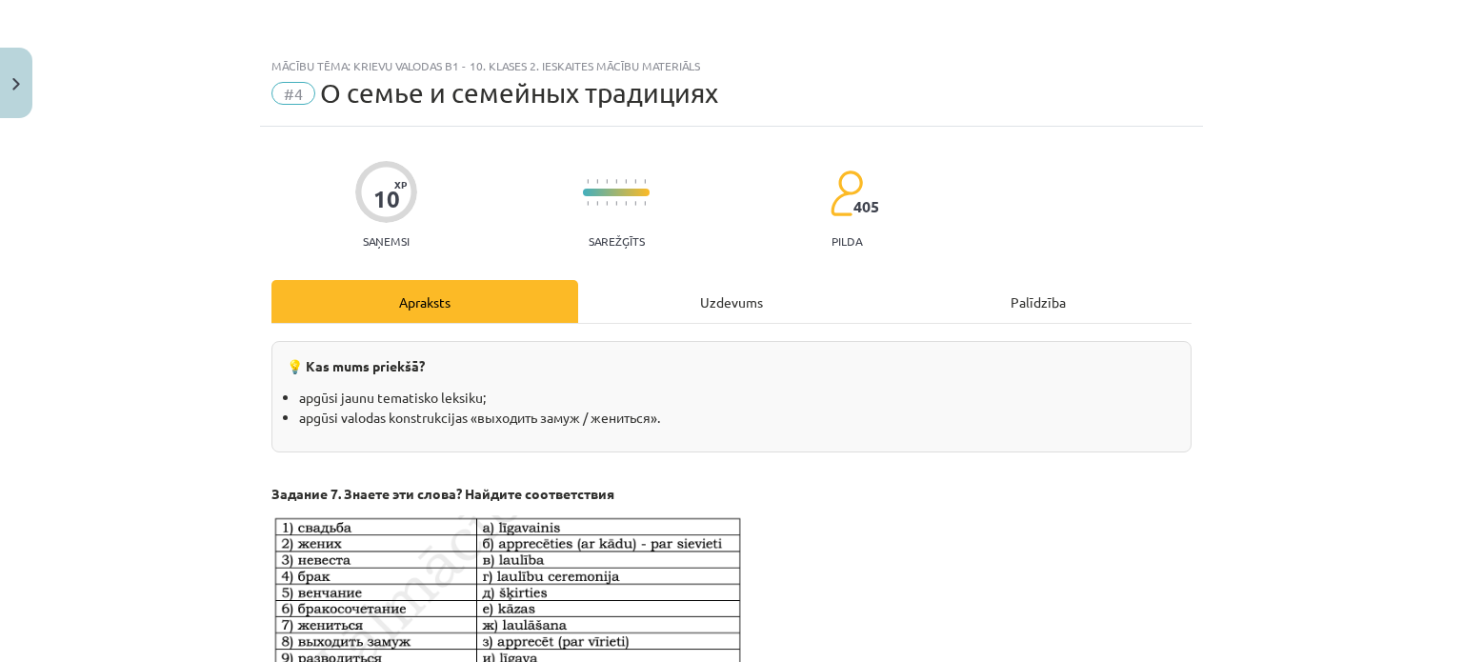
click at [735, 297] on div "Uzdevums" at bounding box center [731, 301] width 307 height 43
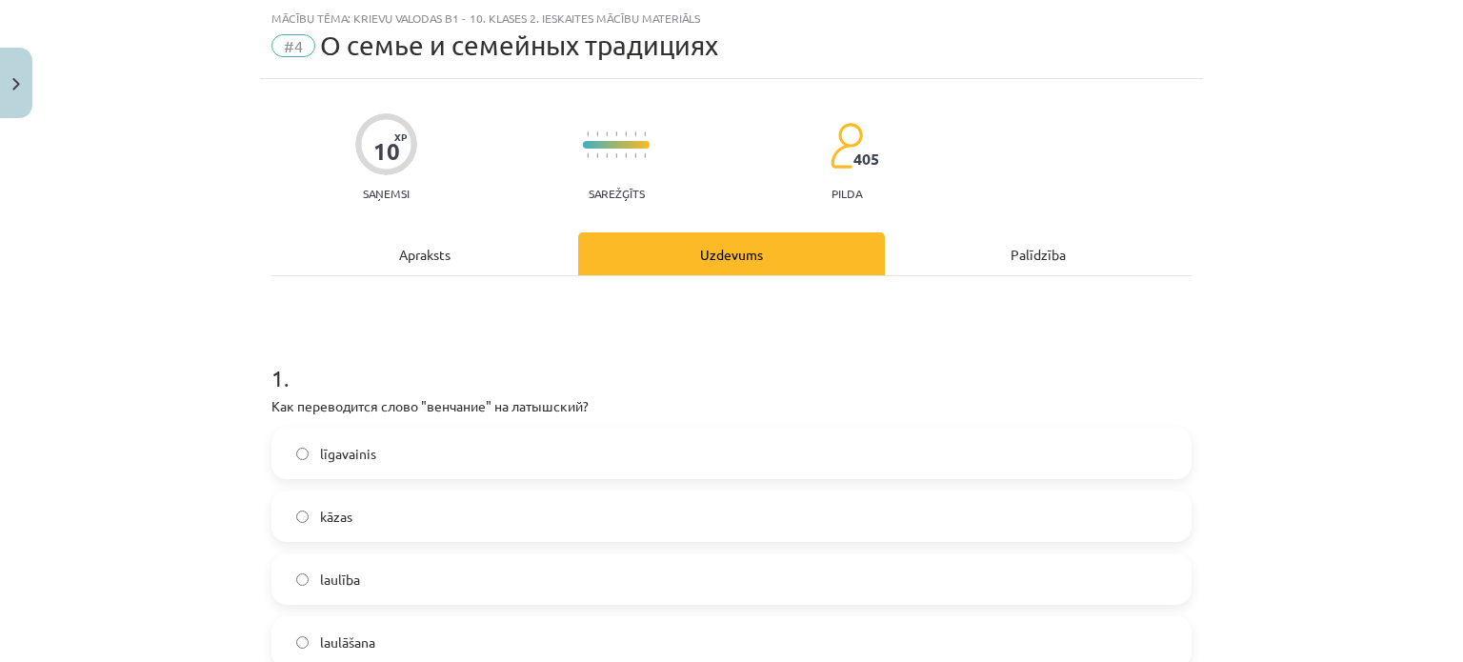
click at [350, 643] on span "laulāšana" at bounding box center [347, 642] width 55 height 20
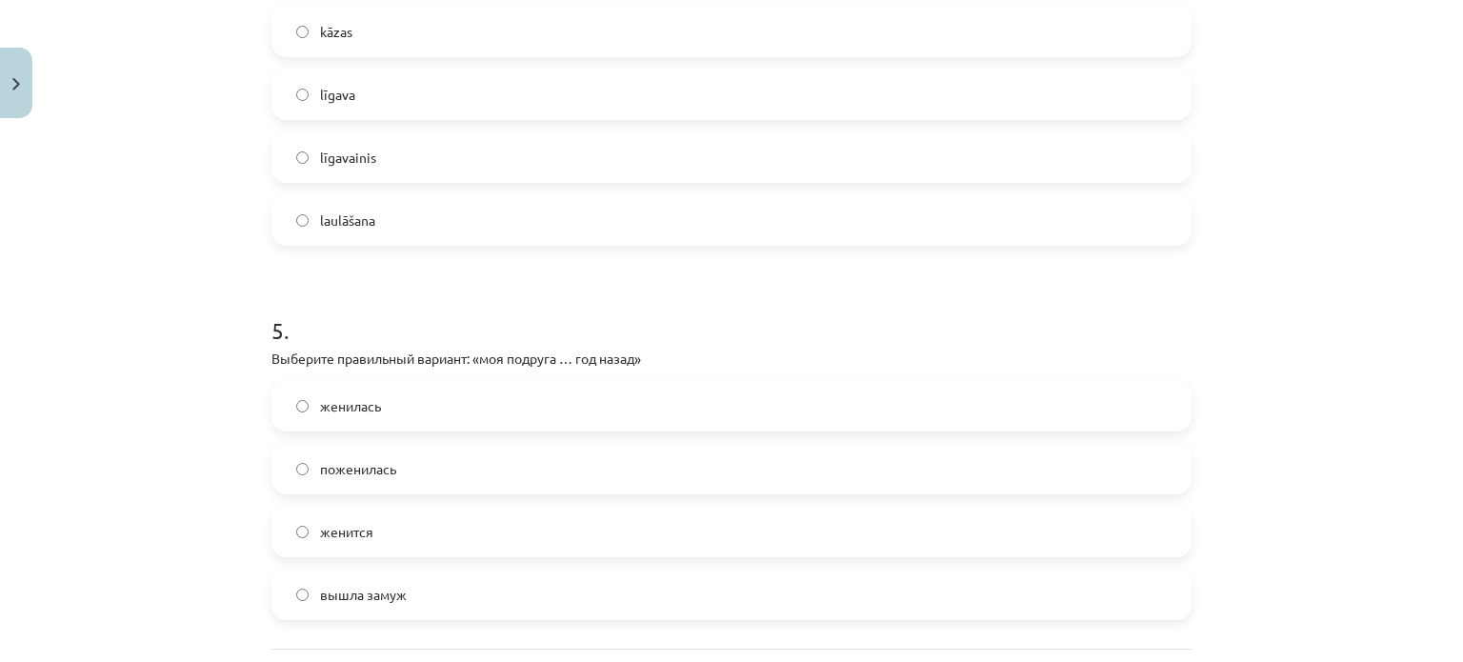
scroll to position [1770, 0]
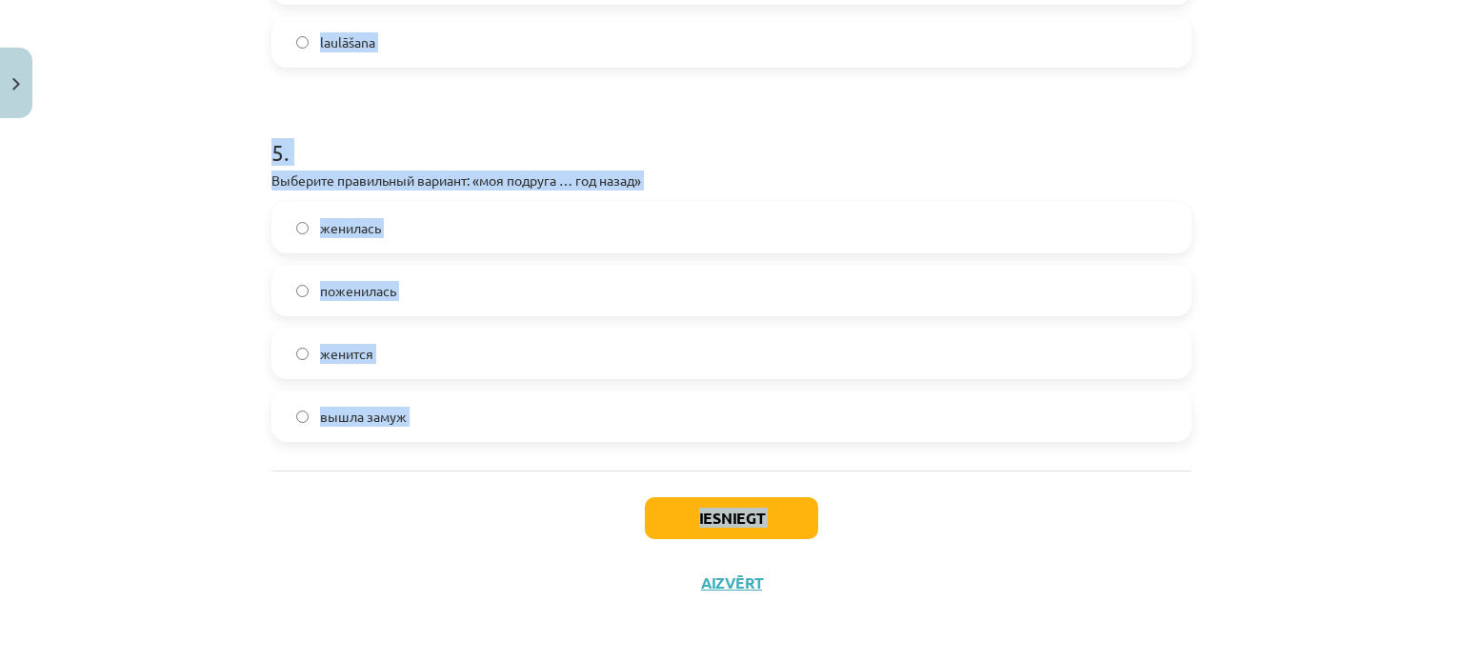
drag, startPoint x: 267, startPoint y: 83, endPoint x: 609, endPoint y: 545, distance: 574.7
copy div "Выберите правильное окончание: жениться на ___ (Марина). Марину Марины Мариной …"
click at [1432, 305] on div "Mācību tēma: Krievu valodas b1 - 10. klases 2. ieskaites mācību materiāls #4 О …" at bounding box center [731, 331] width 1463 height 662
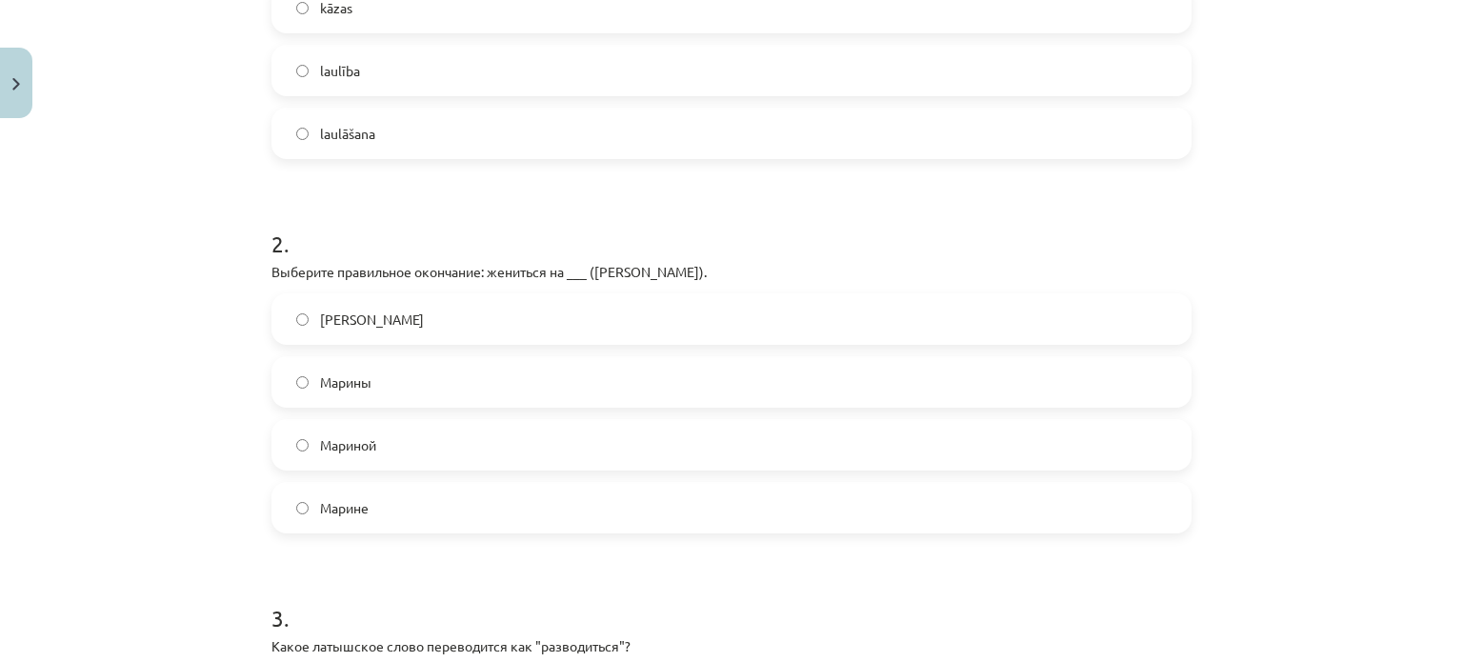
scroll to position [625, 0]
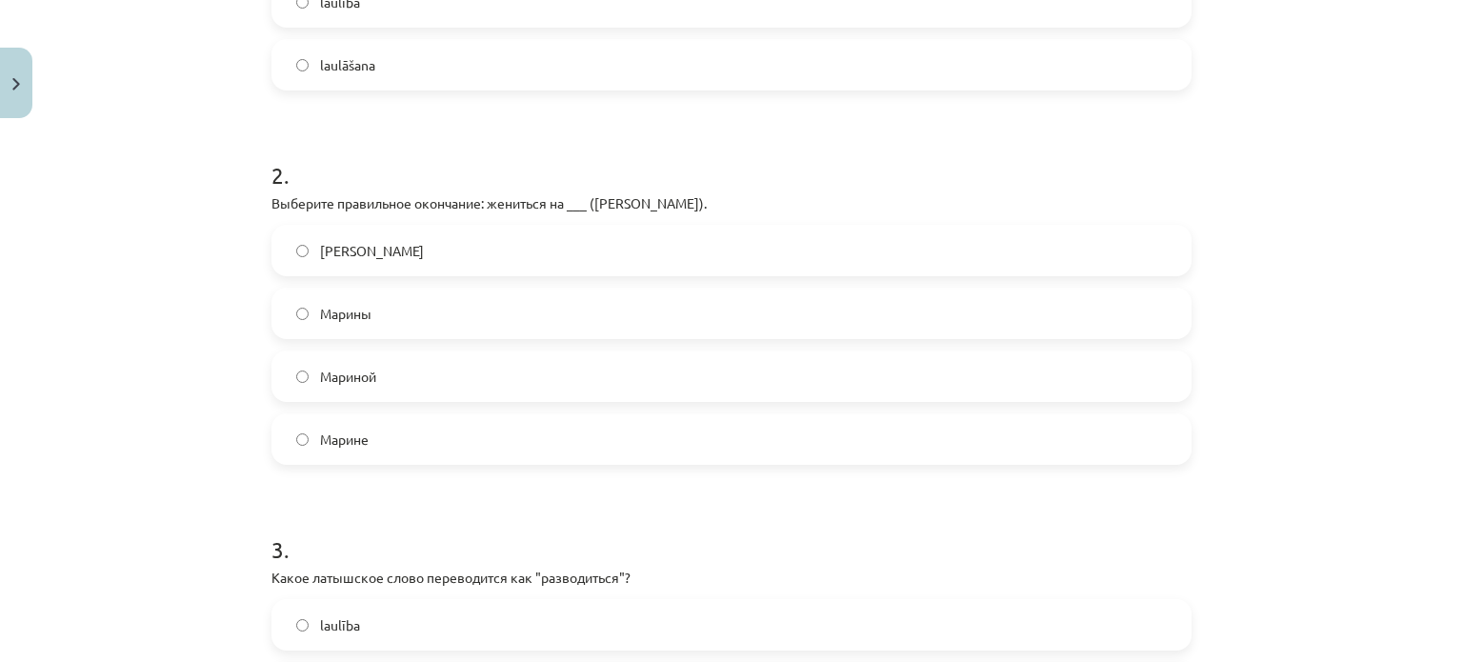
click at [397, 435] on label "Марине" at bounding box center [731, 439] width 916 height 48
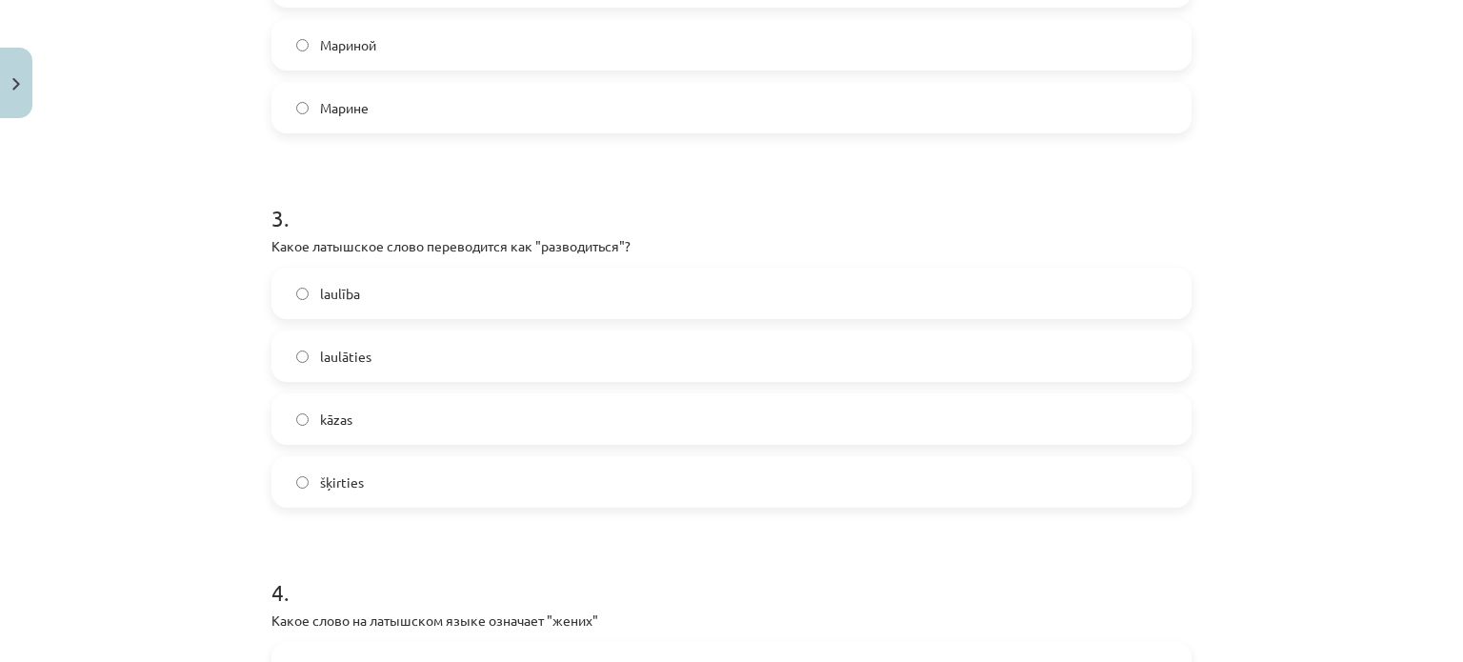
scroll to position [974, 0]
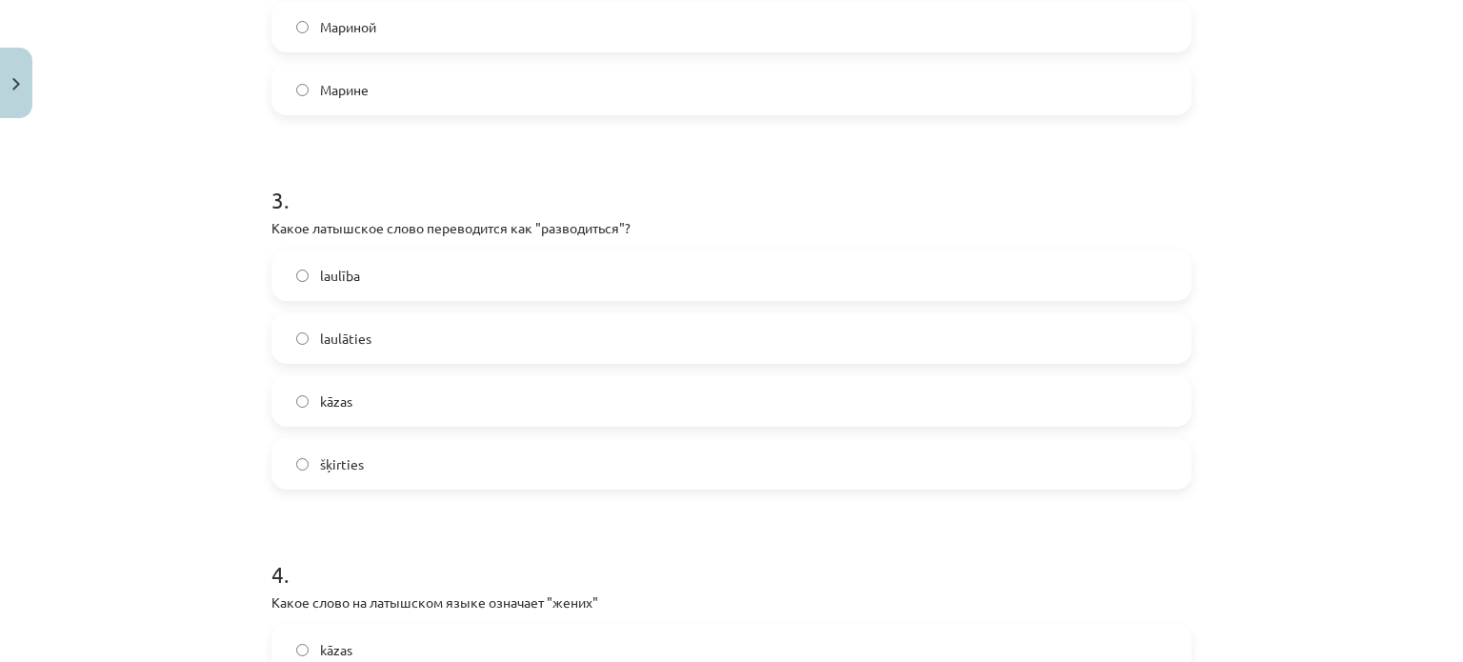
click at [370, 463] on label "šķirties" at bounding box center [731, 464] width 916 height 48
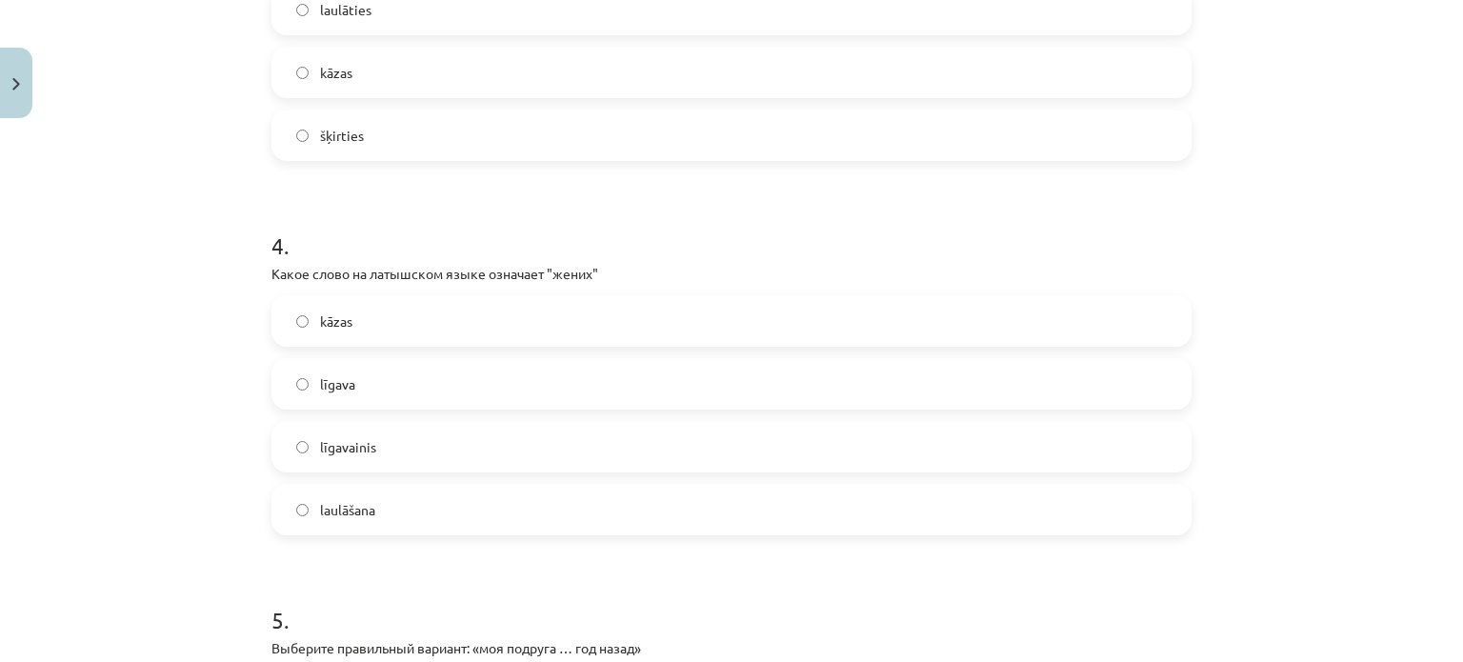
scroll to position [1311, 0]
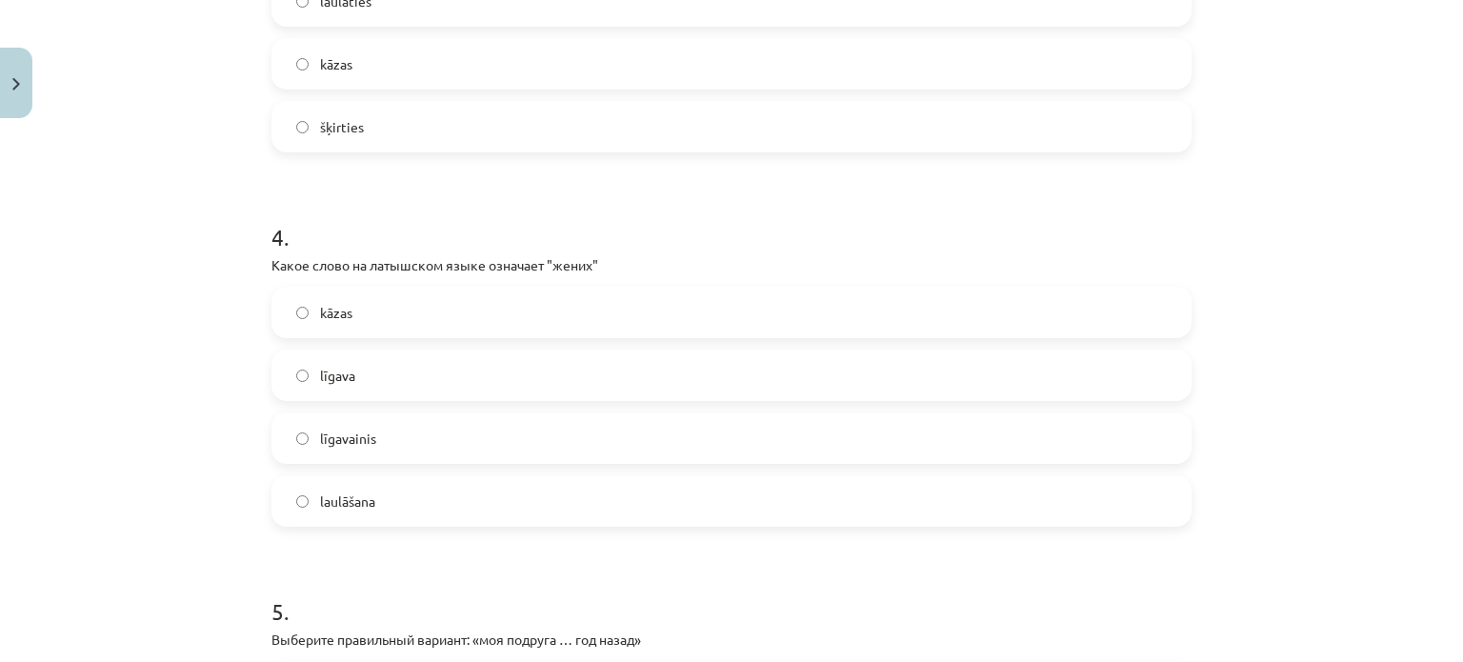
click at [328, 447] on span "līgavainis" at bounding box center [348, 439] width 56 height 20
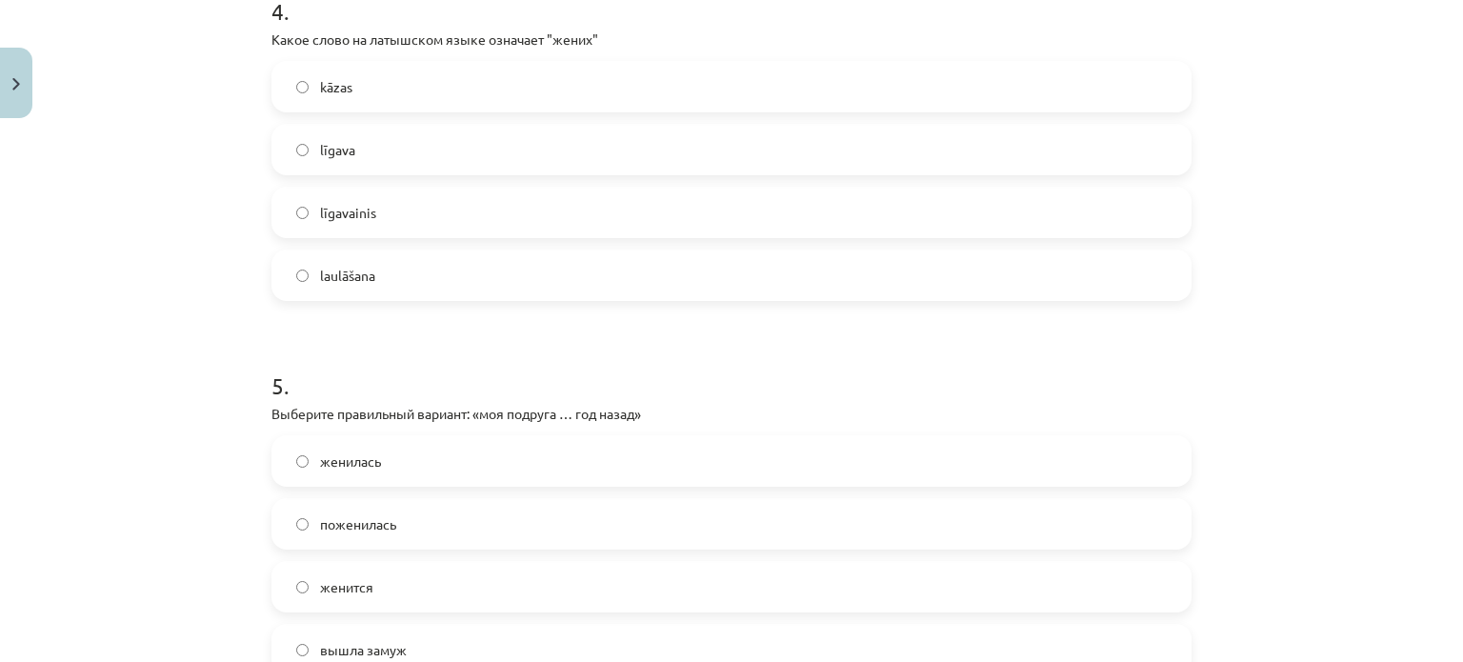
scroll to position [1770, 0]
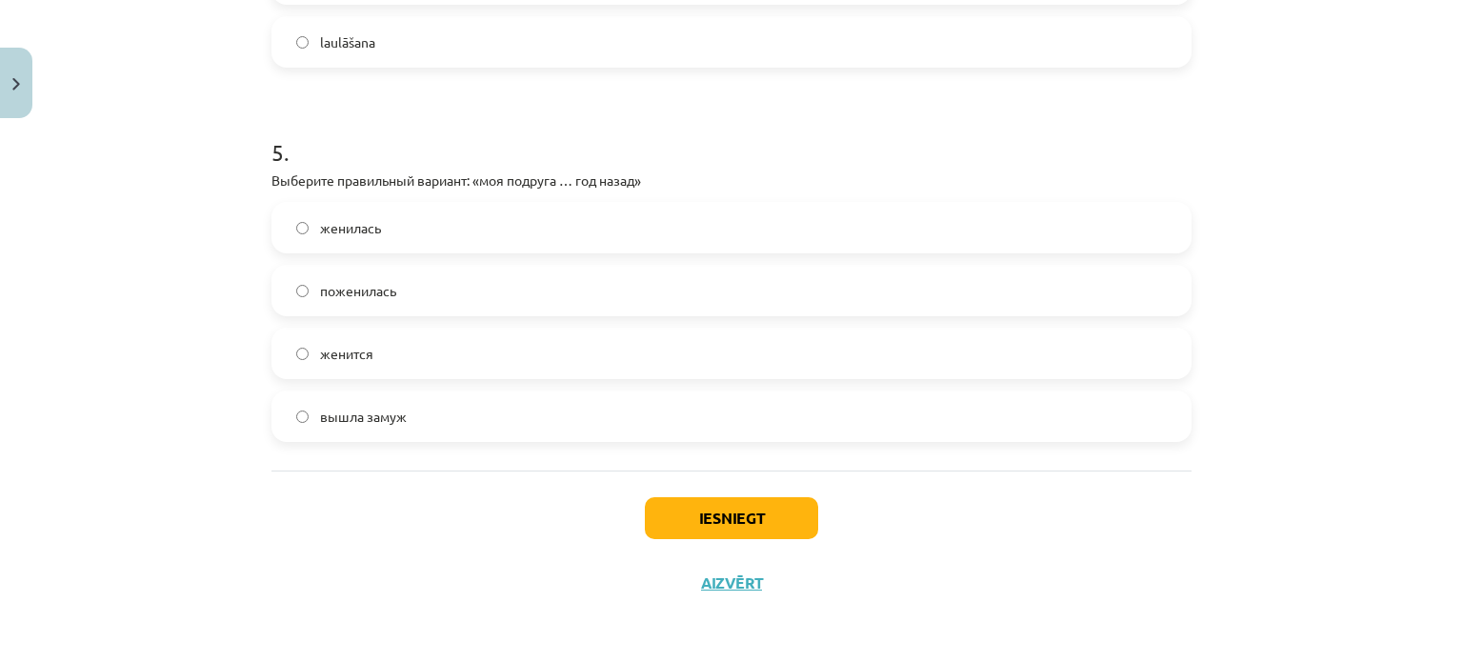
click at [394, 410] on span "вышла замуж" at bounding box center [363, 417] width 87 height 20
click at [682, 525] on button "Iesniegt" at bounding box center [731, 518] width 173 height 42
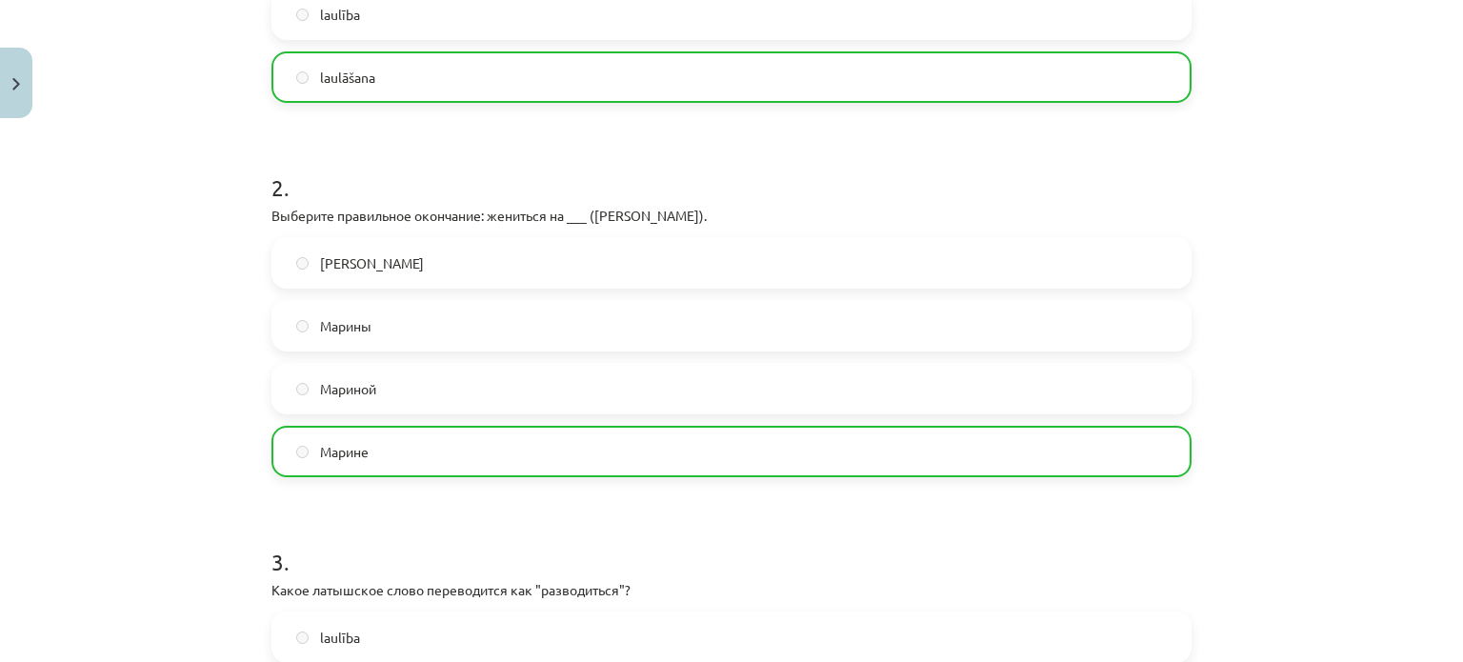
scroll to position [1830, 0]
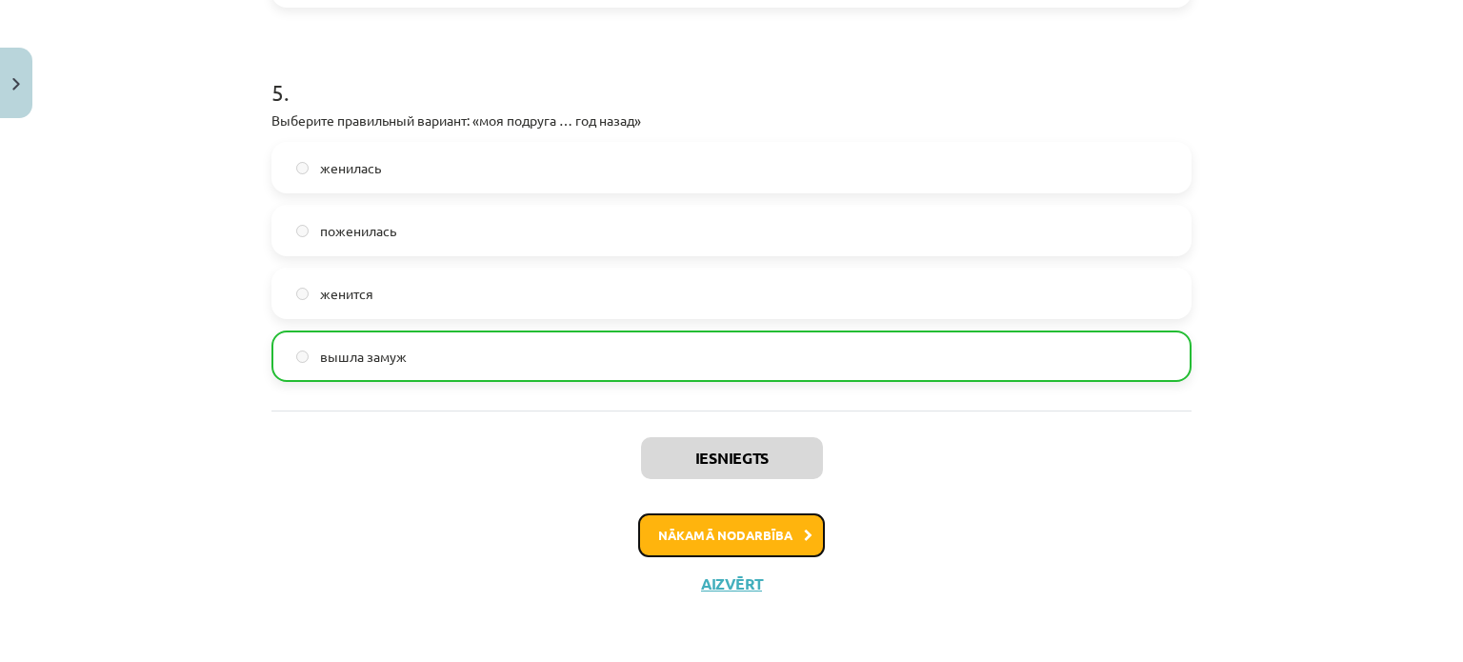
click at [759, 550] on button "Nākamā nodarbība" at bounding box center [731, 535] width 187 height 44
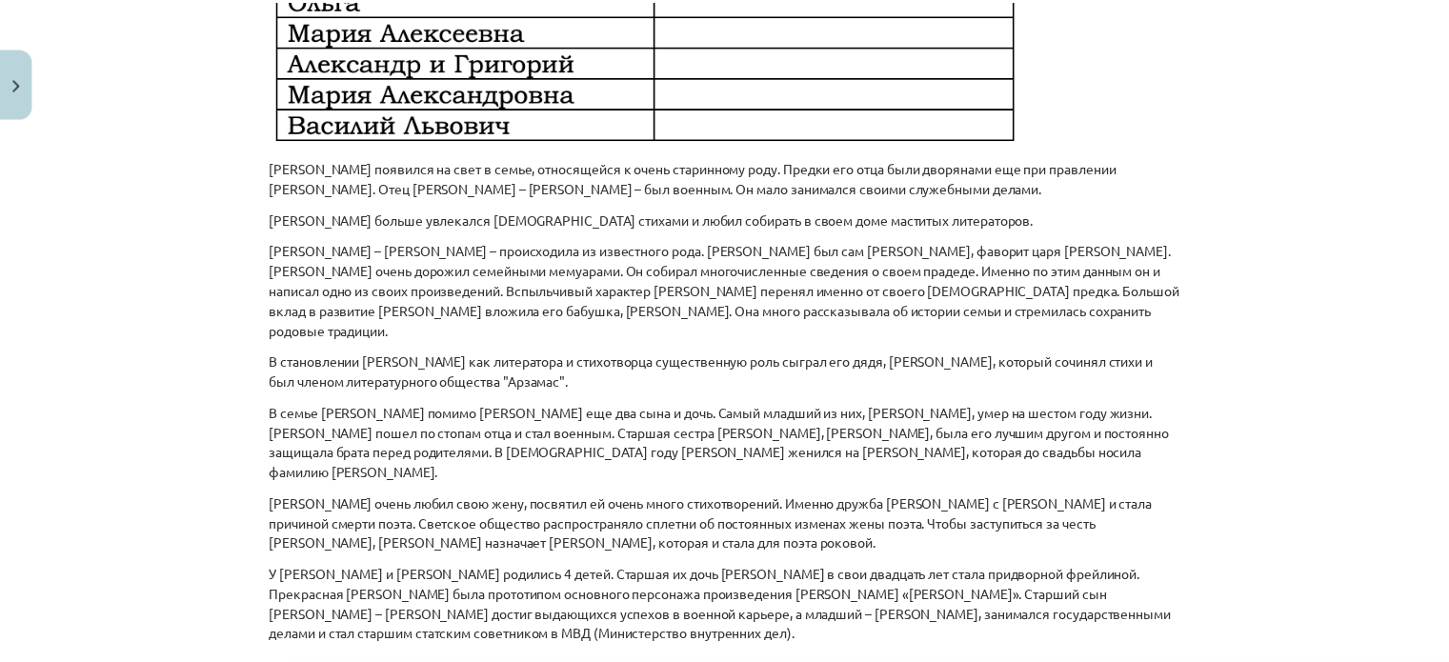
scroll to position [1447, 0]
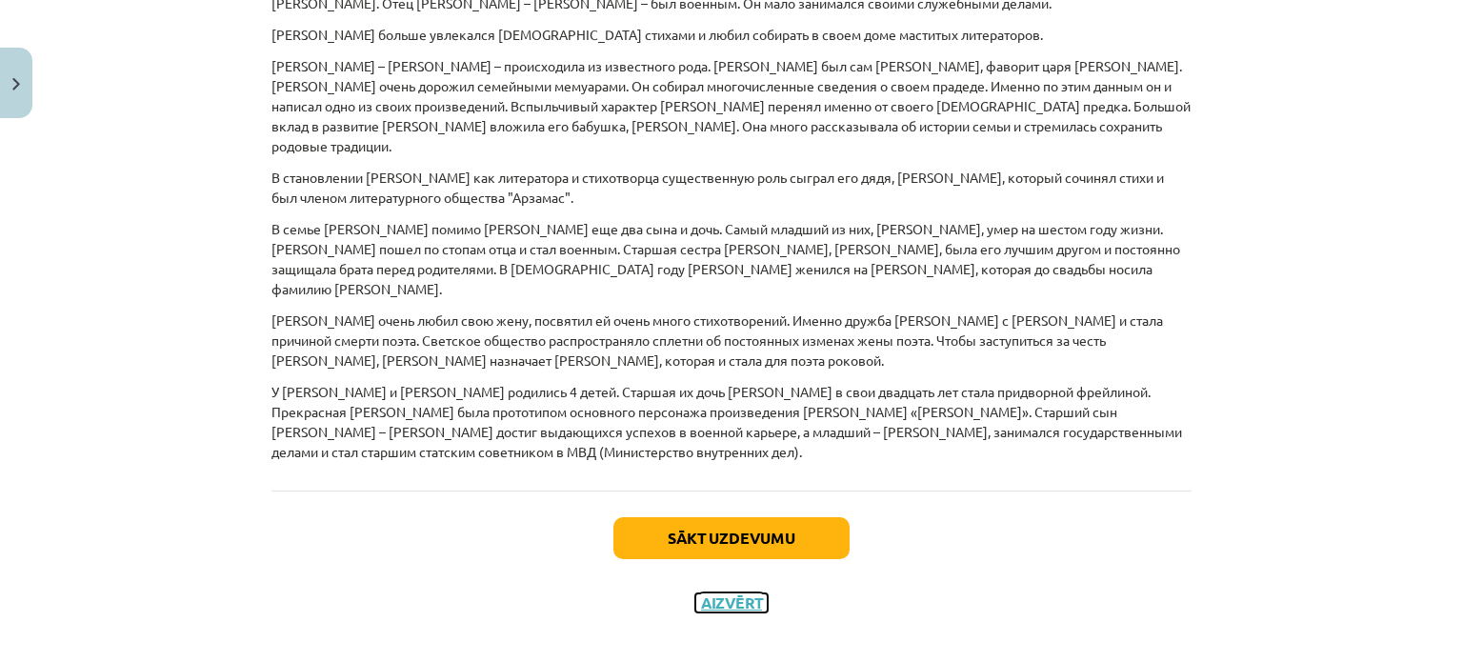
click at [725, 593] on button "Aizvērt" at bounding box center [731, 602] width 72 height 19
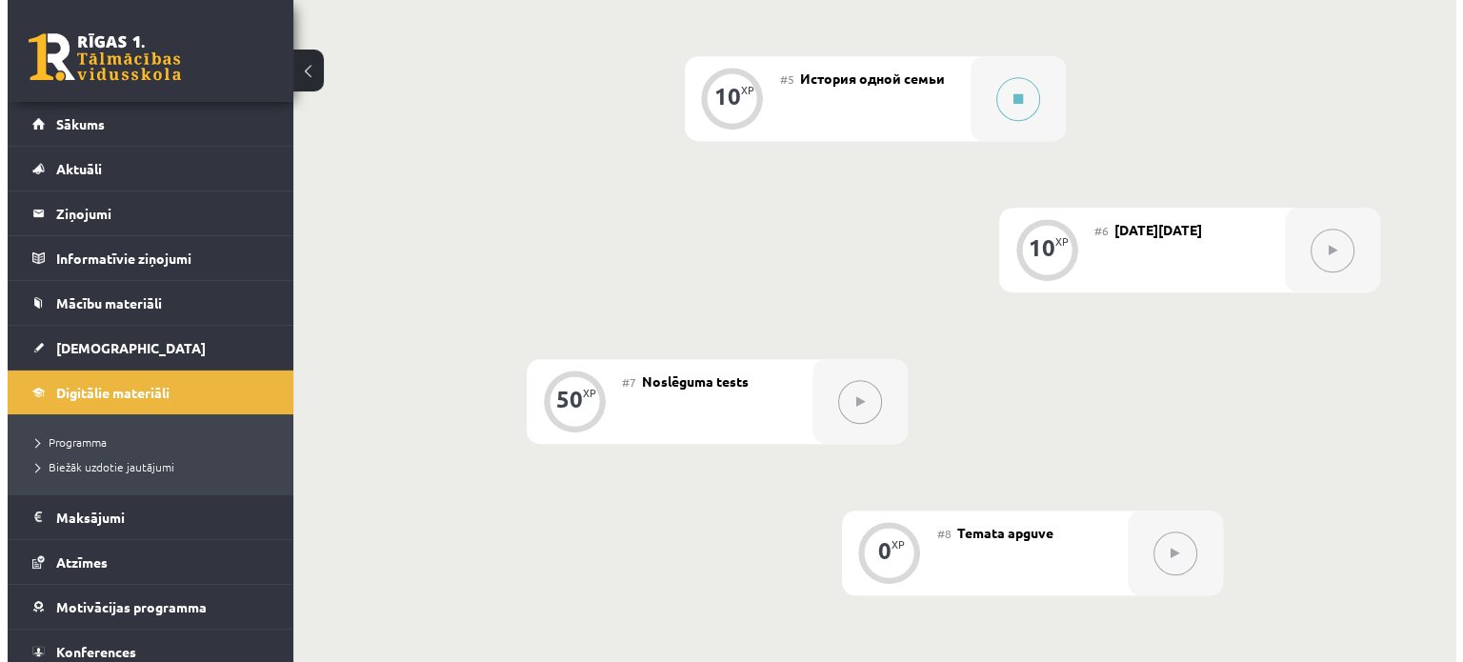
scroll to position [1061, 0]
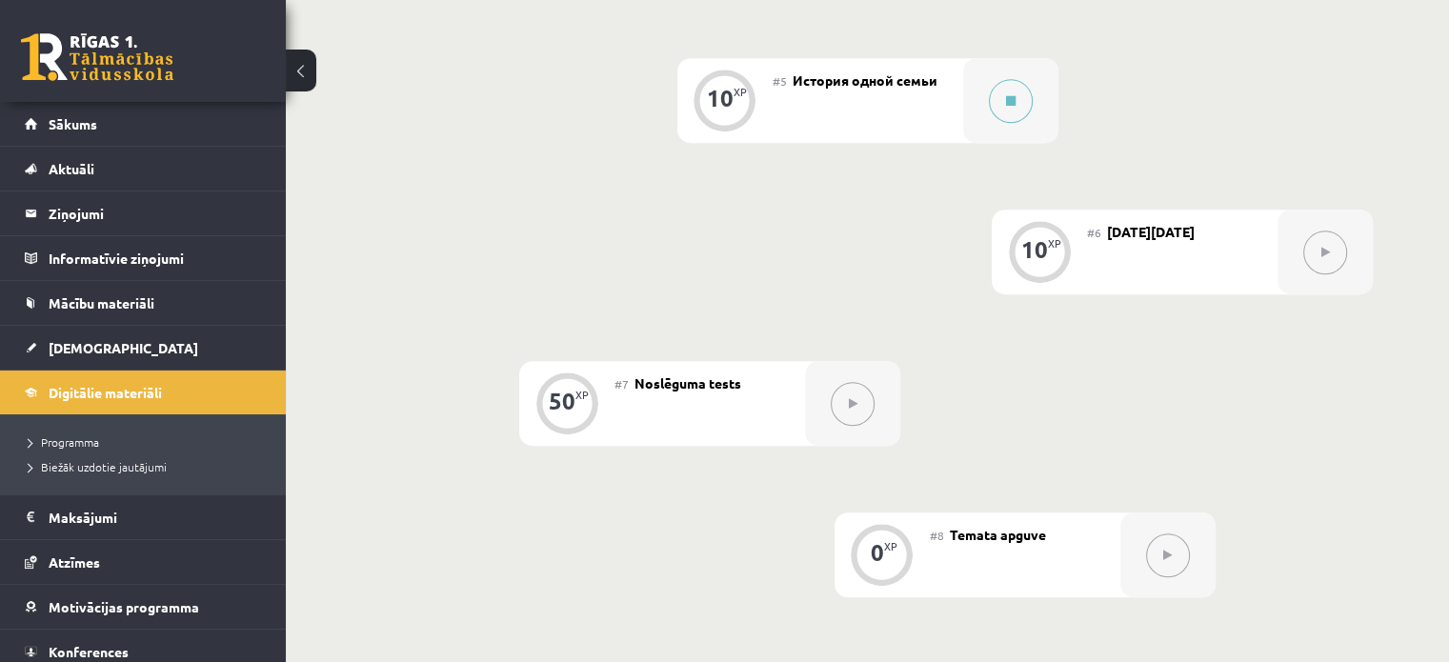
click at [838, 83] on span "История одной семьи" at bounding box center [864, 79] width 145 height 17
click at [739, 111] on div "10 XP" at bounding box center [724, 98] width 57 height 57
click at [1002, 105] on button at bounding box center [1011, 101] width 44 height 44
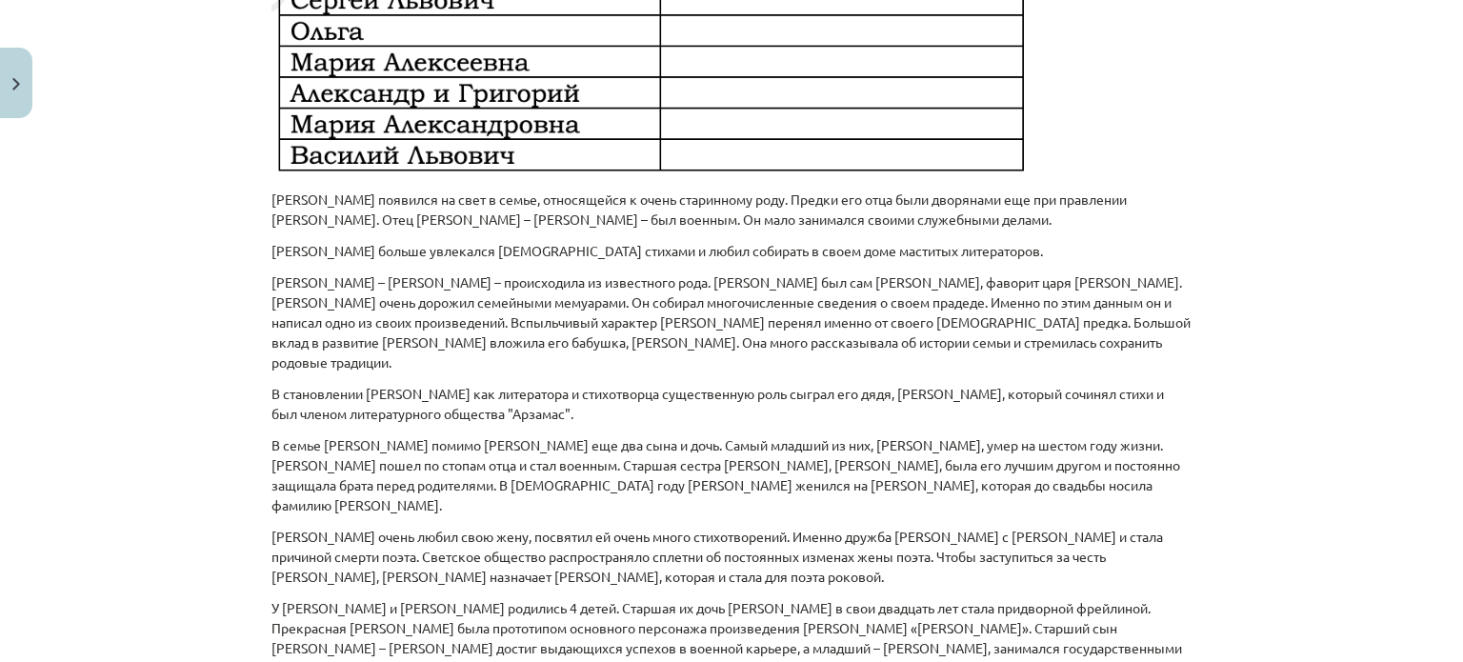
scroll to position [1447, 0]
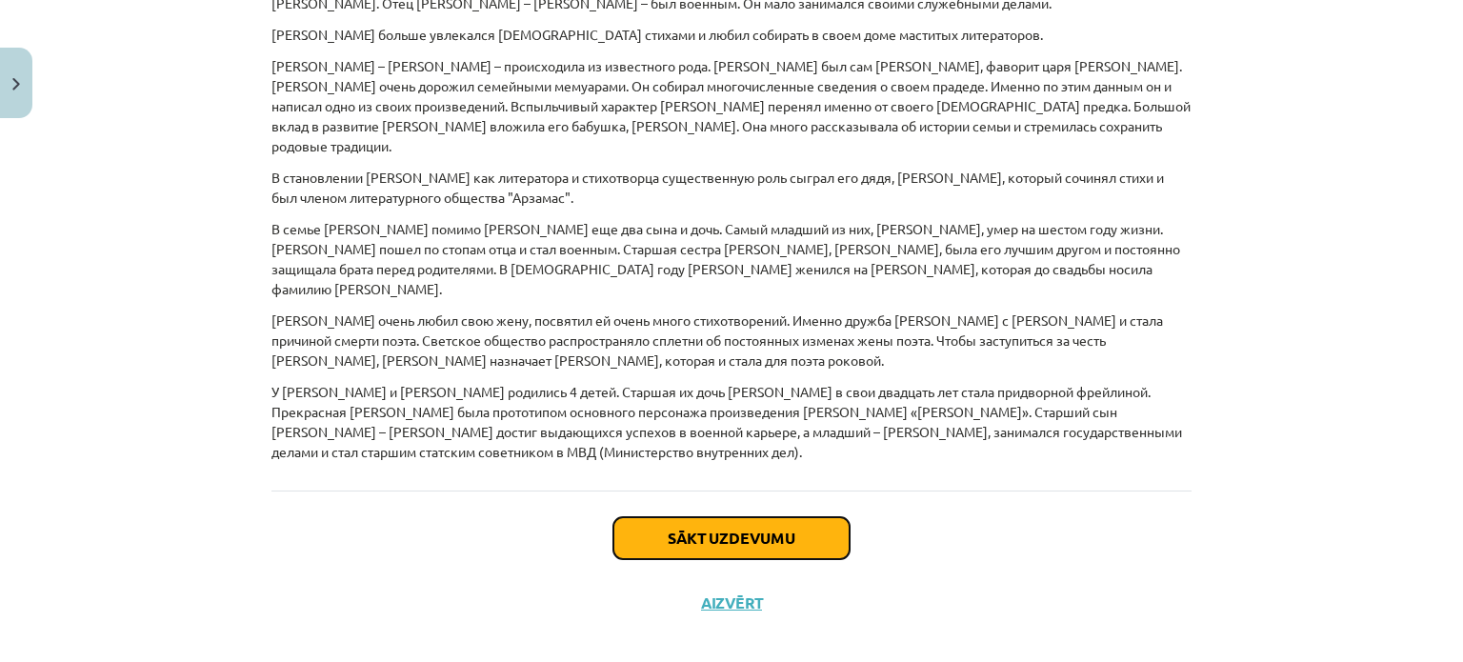
click at [811, 517] on button "Sākt uzdevumu" at bounding box center [731, 538] width 236 height 42
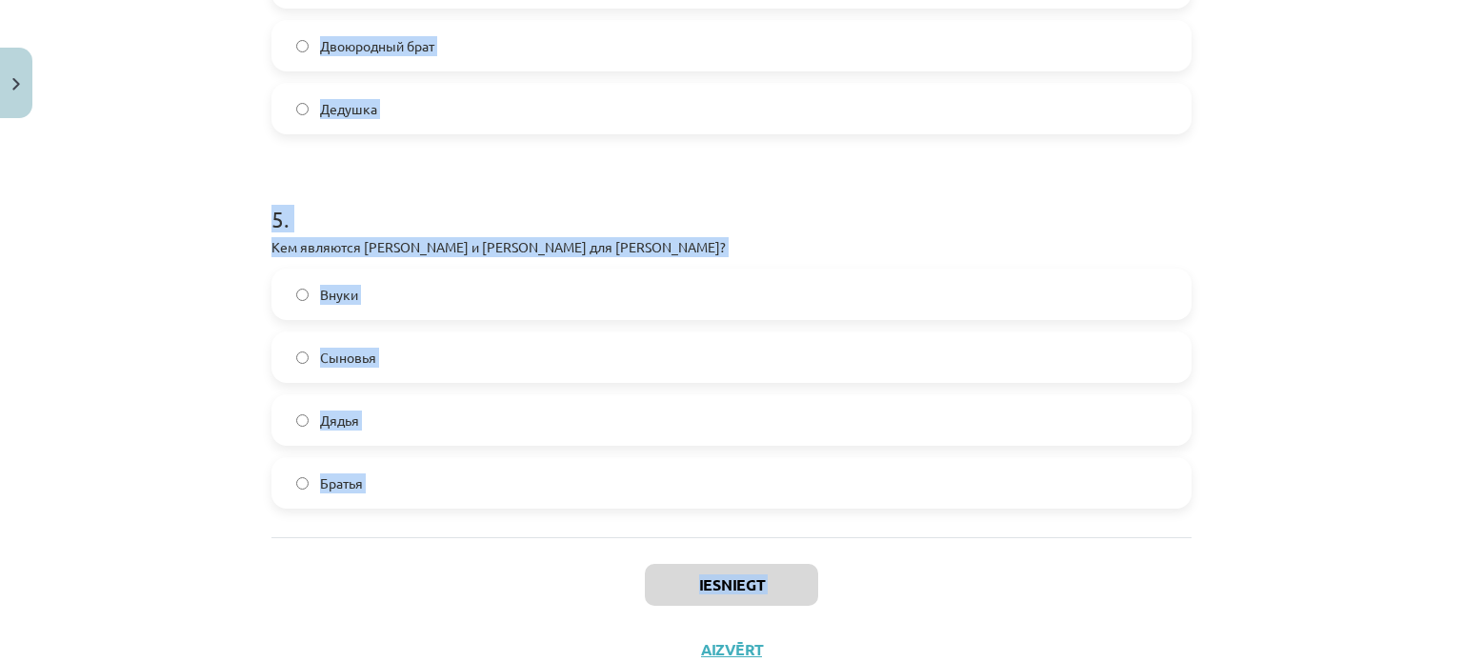
scroll to position [1770, 0]
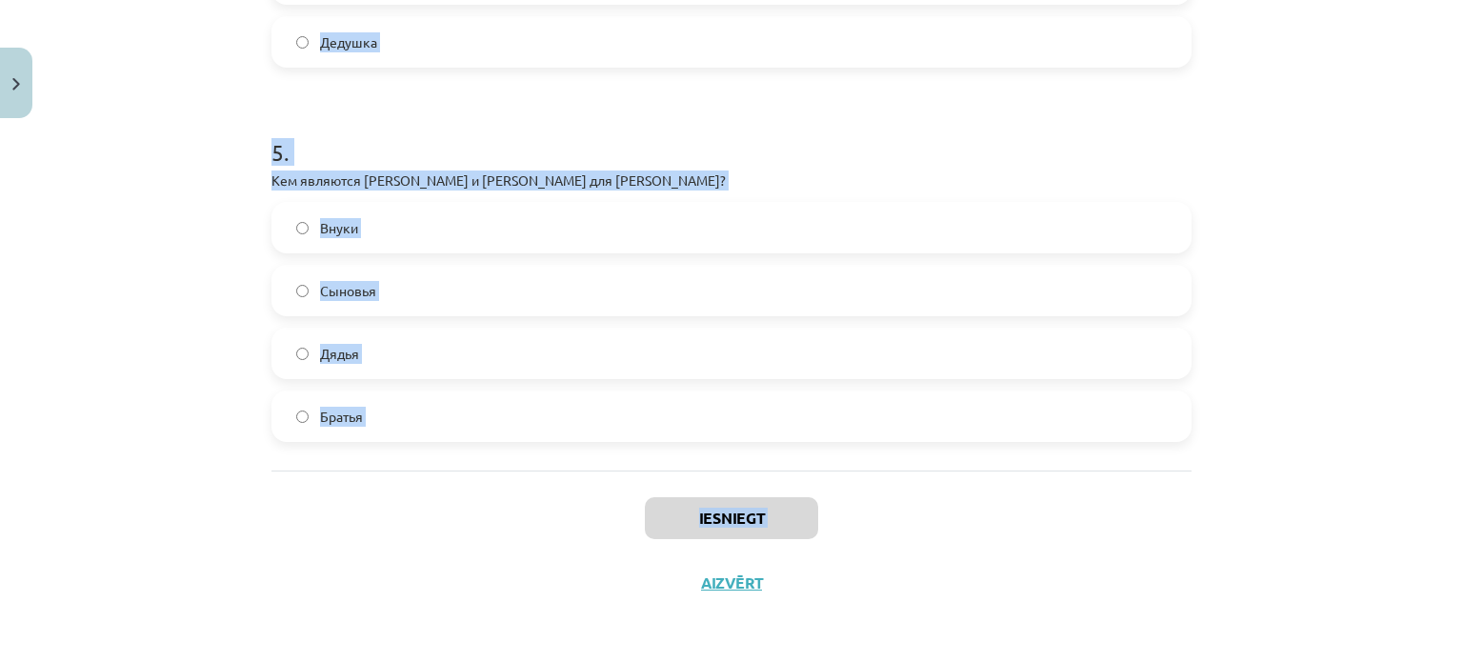
drag, startPoint x: 270, startPoint y: 407, endPoint x: 425, endPoint y: 658, distance: 295.0
click at [425, 658] on div "Mācību tēma: Krievu valodas b1 - 10. klases 2. ieskaites mācību materiāls #5 Ис…" at bounding box center [731, 331] width 1463 height 662
copy div "ем является Сергей Львович для А.С. Пушкина? Брат Дядя Отец Сын 2 . Кем являетс…"
click at [1105, 223] on label "Внуки" at bounding box center [731, 228] width 916 height 48
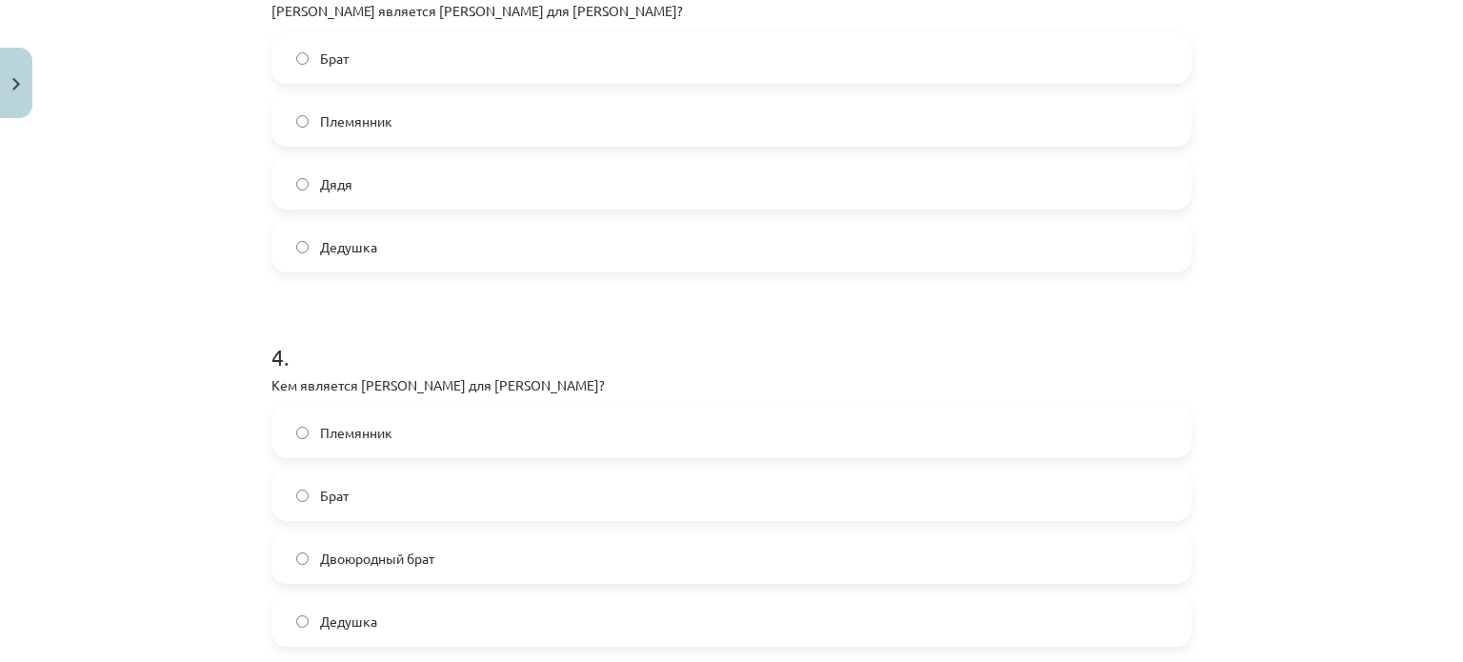
scroll to position [612, 0]
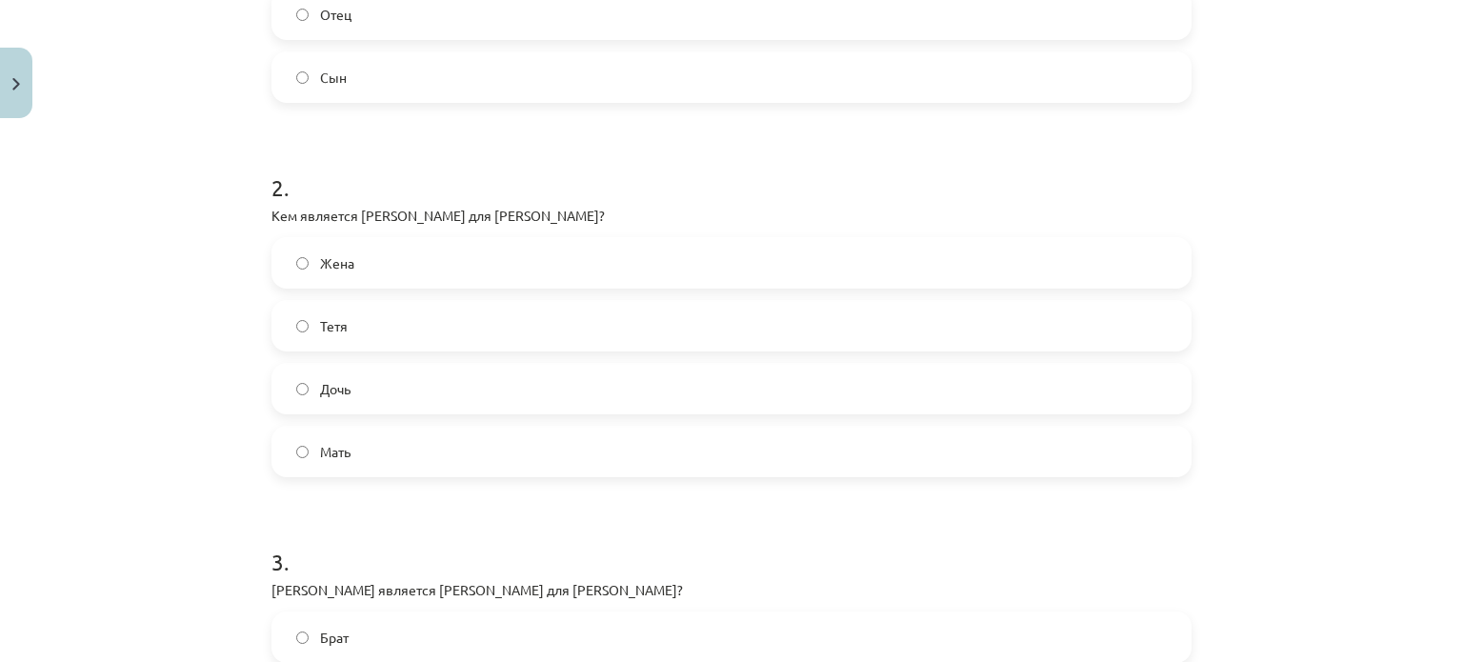
click at [1135, 18] on label "Отец" at bounding box center [731, 14] width 916 height 48
click at [381, 449] on label "Мать" at bounding box center [731, 452] width 916 height 48
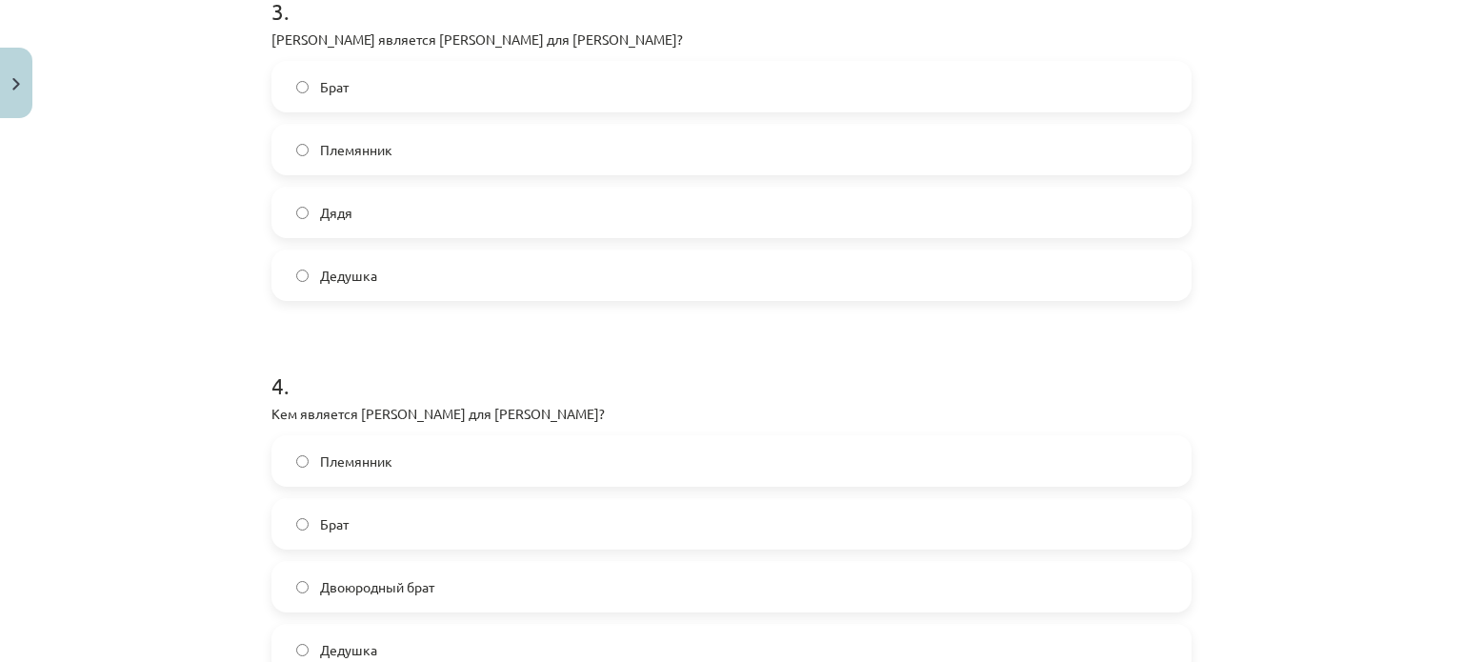
scroll to position [1195, 0]
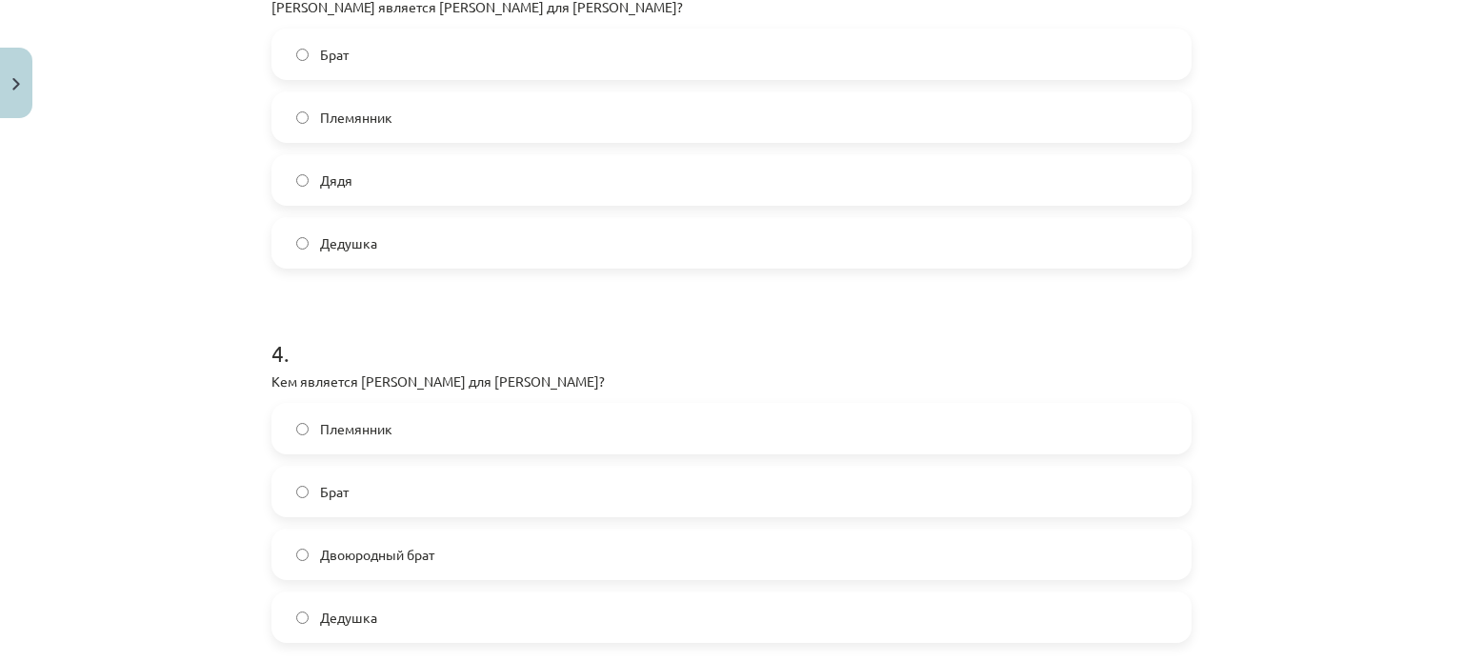
click at [462, 170] on label "Дядя" at bounding box center [731, 180] width 916 height 48
click at [339, 495] on span "Брат" at bounding box center [334, 492] width 29 height 20
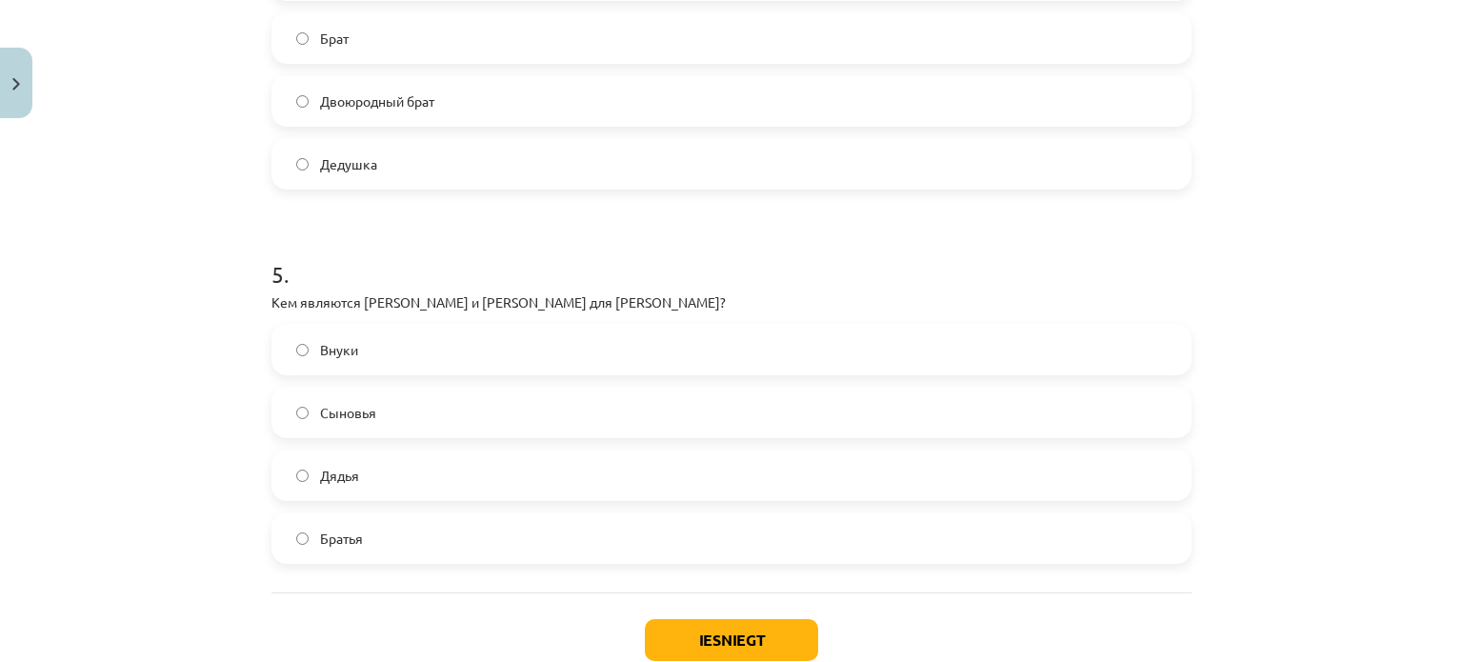
scroll to position [1770, 0]
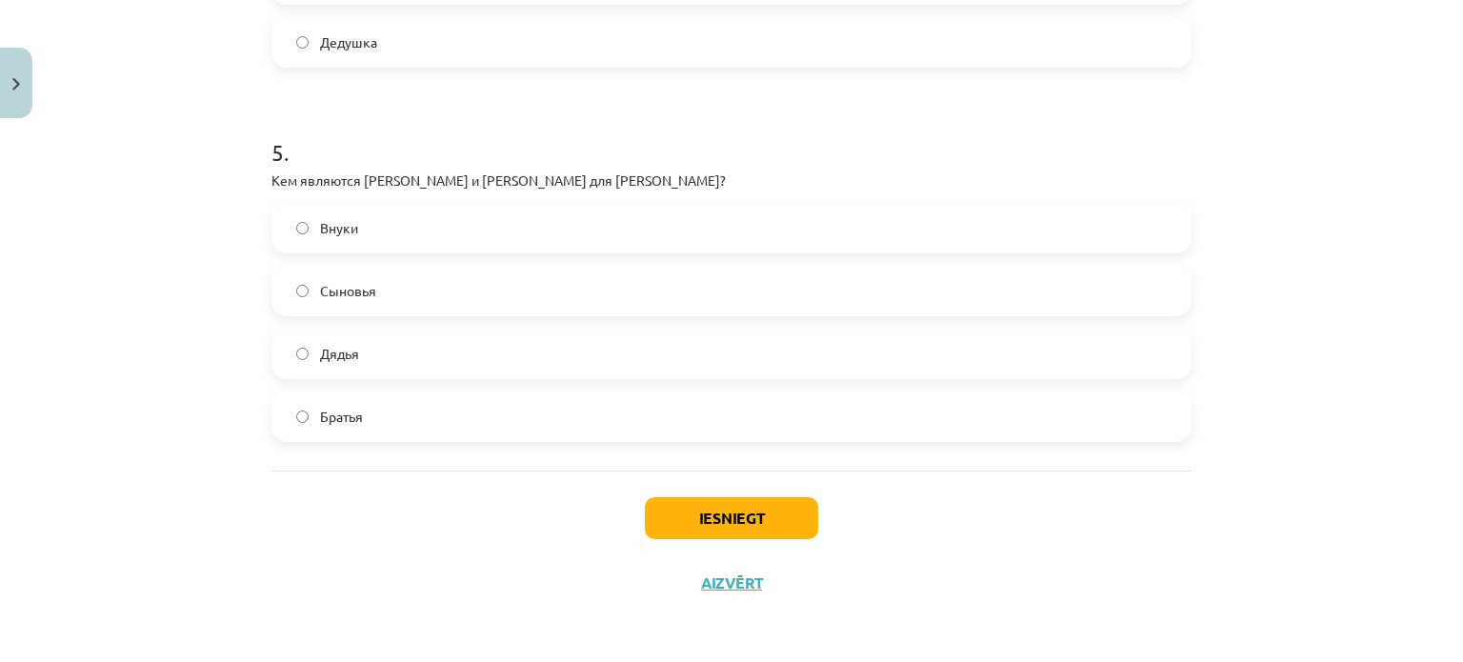
click at [360, 414] on label "Братья" at bounding box center [731, 416] width 916 height 48
click at [692, 510] on button "Iesniegt" at bounding box center [731, 518] width 173 height 42
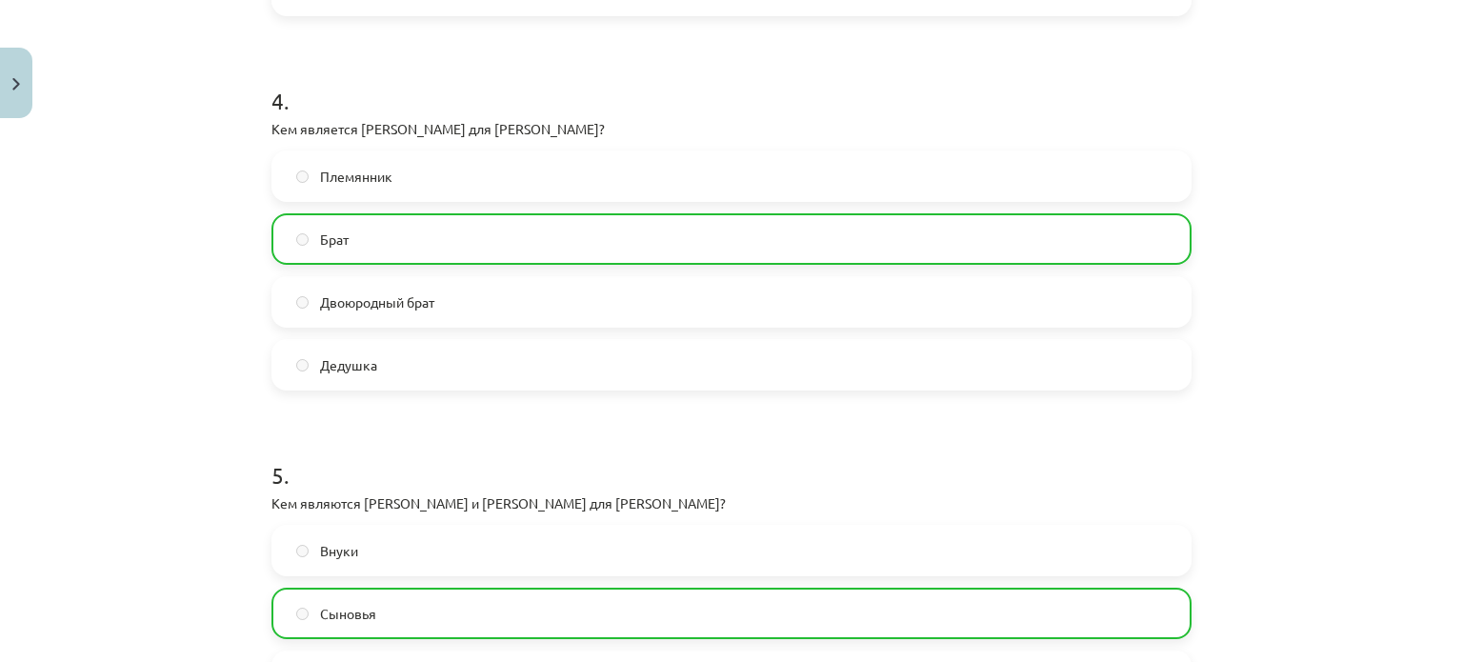
scroll to position [1830, 0]
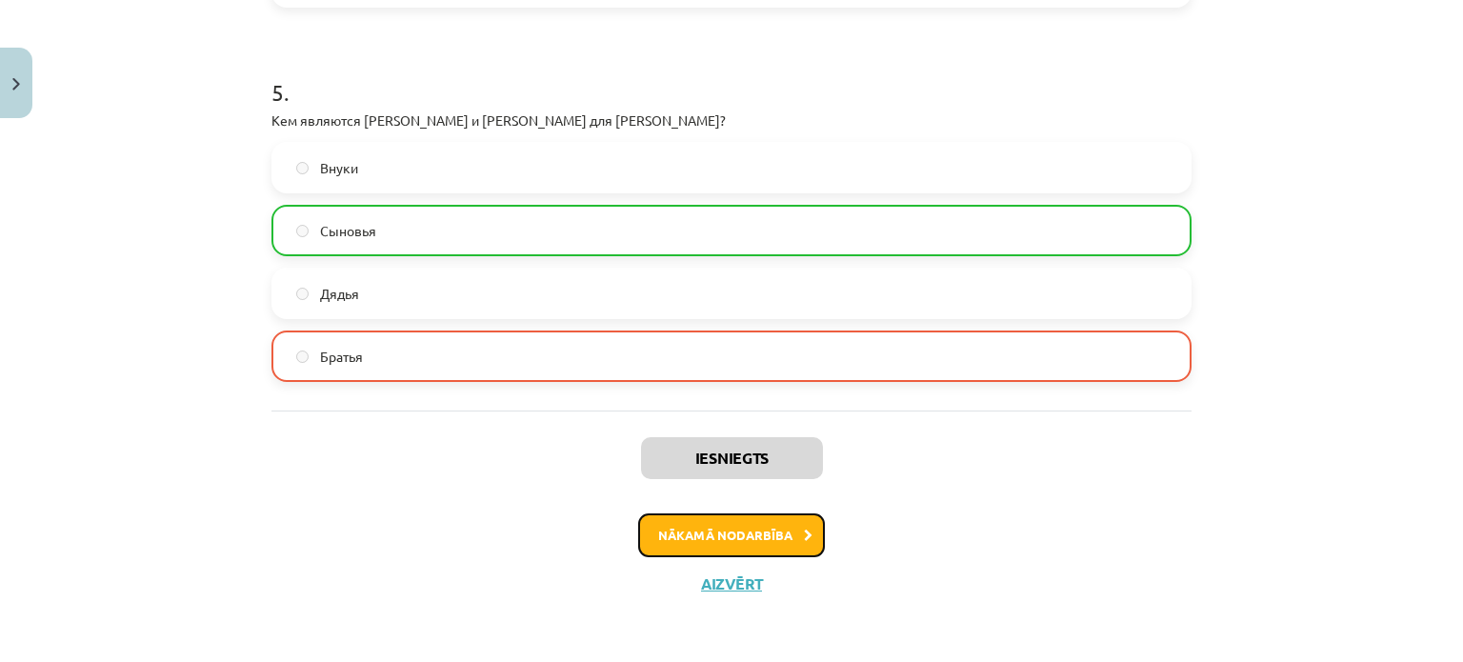
click at [776, 526] on button "Nākamā nodarbība" at bounding box center [731, 535] width 187 height 44
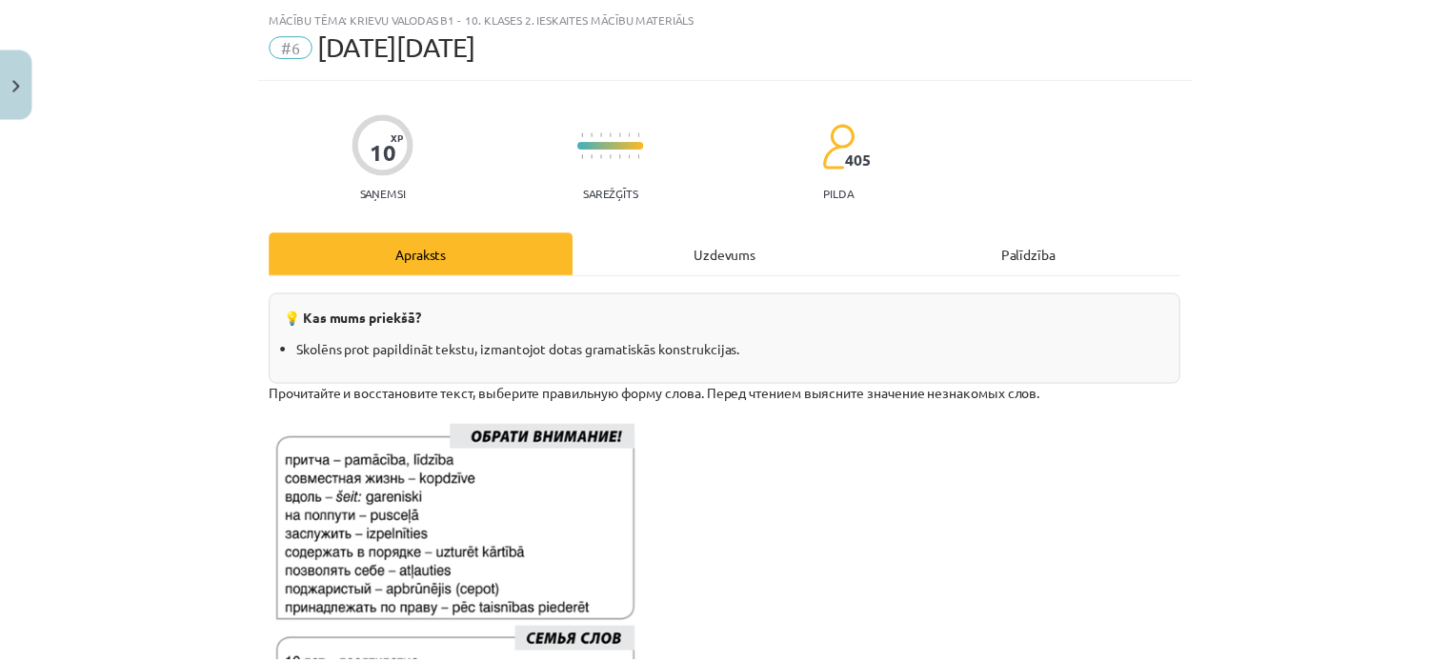
scroll to position [588, 0]
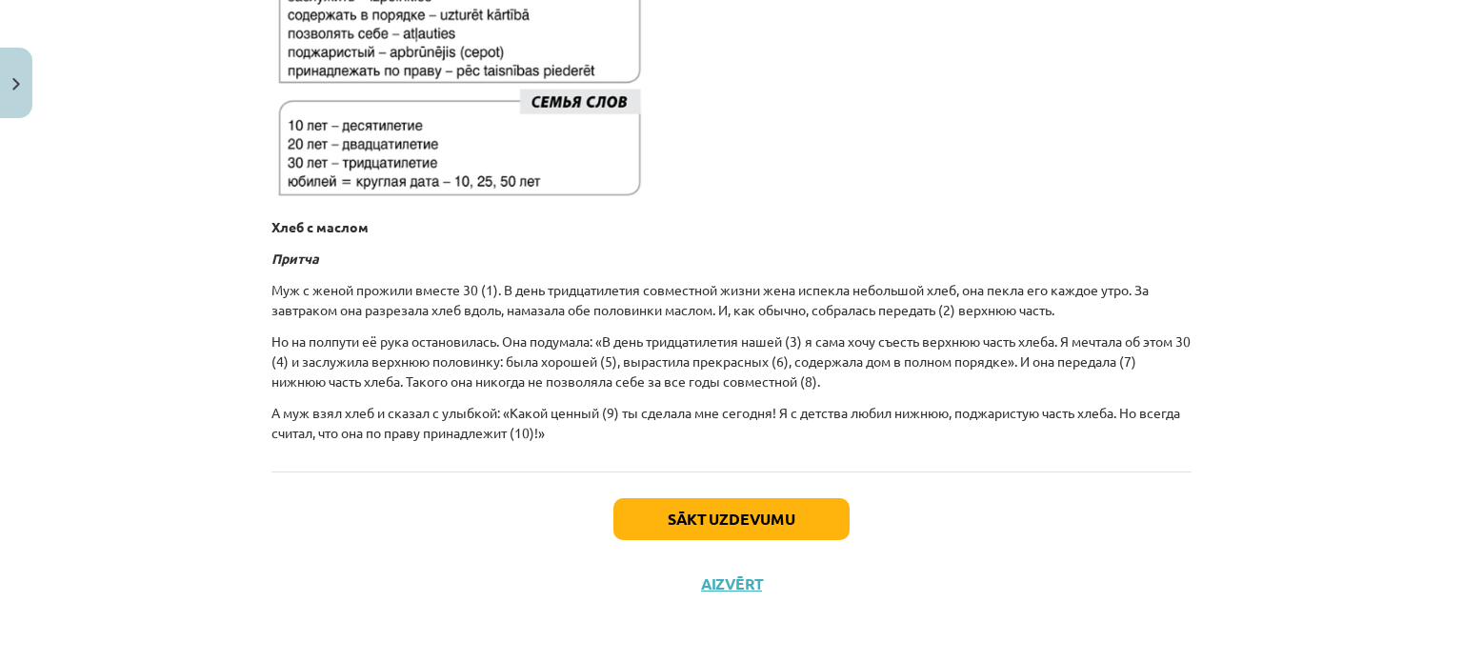
click at [730, 605] on div "10 XP Saņemsi Sarežģīts 405 pilda Apraksts Uzdevums Palīdzība 💡 Kas mums priekš…" at bounding box center [731, 77] width 943 height 1077
click at [729, 591] on div "Sākt uzdevumu Aizvērt" at bounding box center [731, 537] width 920 height 133
click at [727, 581] on button "Aizvērt" at bounding box center [731, 583] width 72 height 19
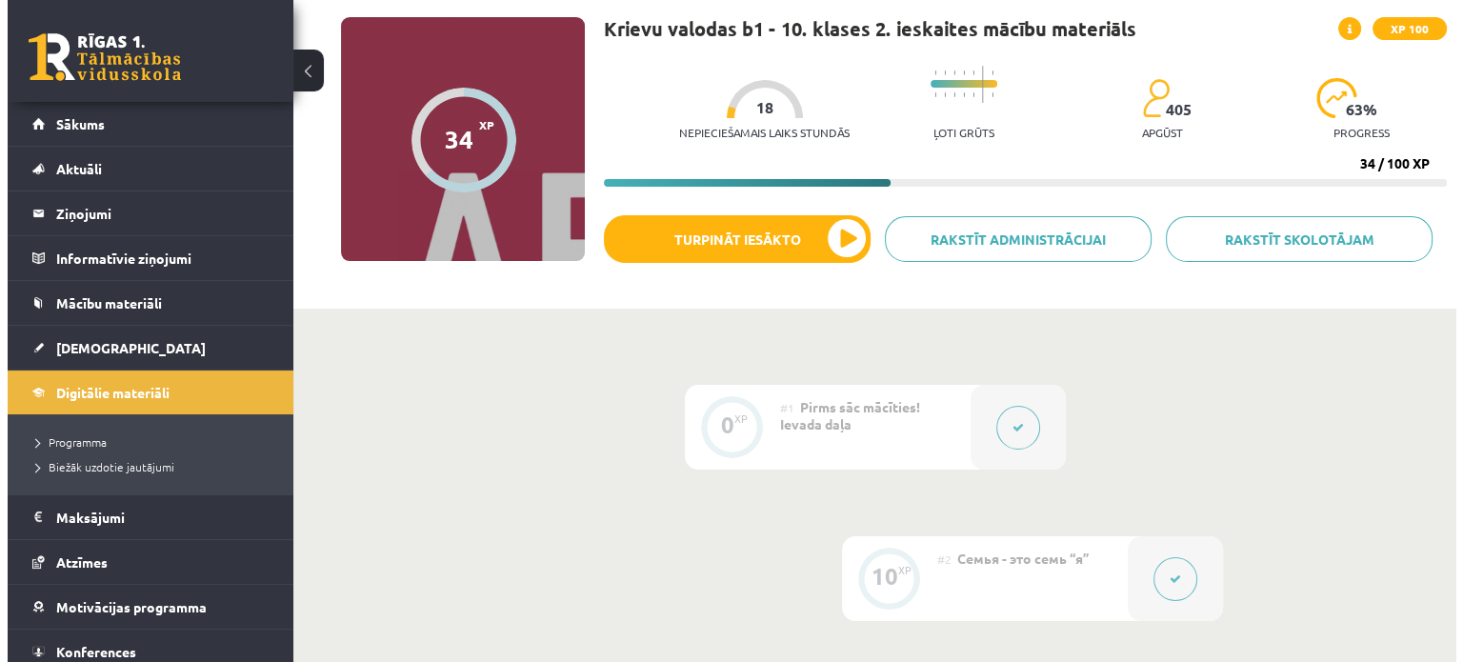
scroll to position [141, 0]
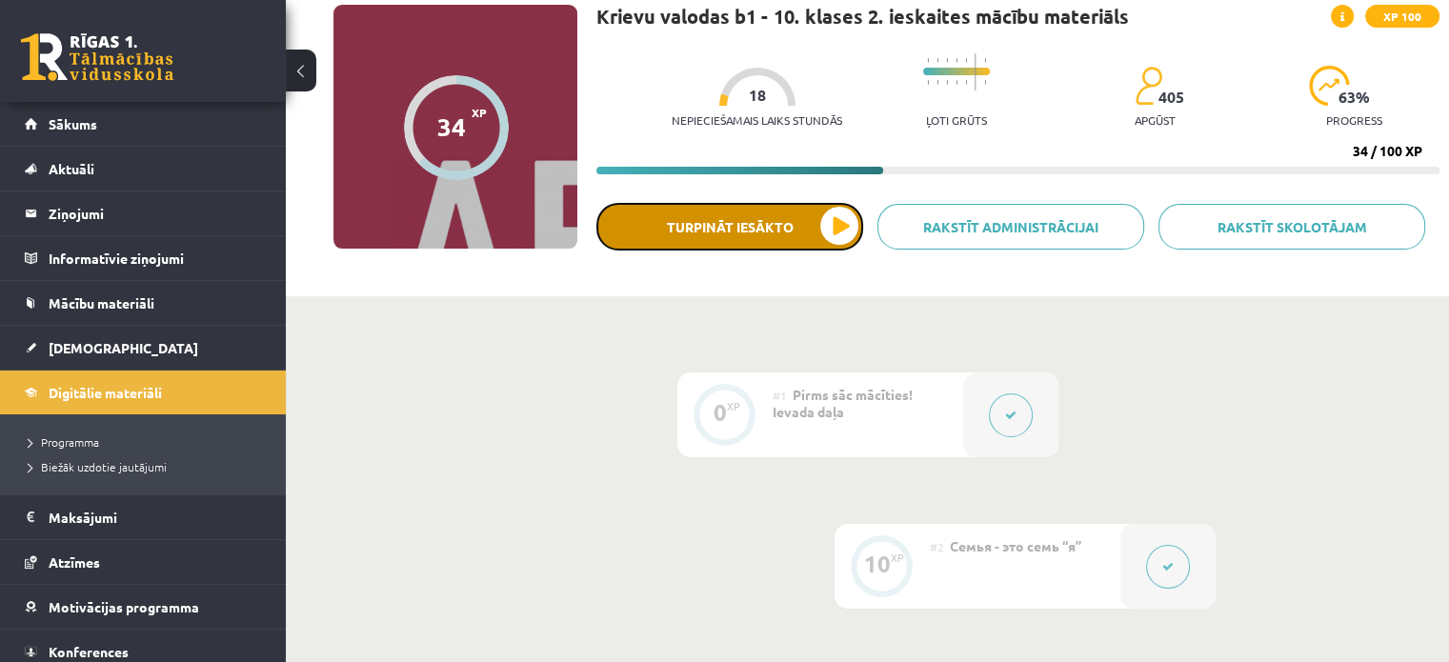
click at [808, 244] on button "Turpināt iesākto" at bounding box center [729, 227] width 267 height 48
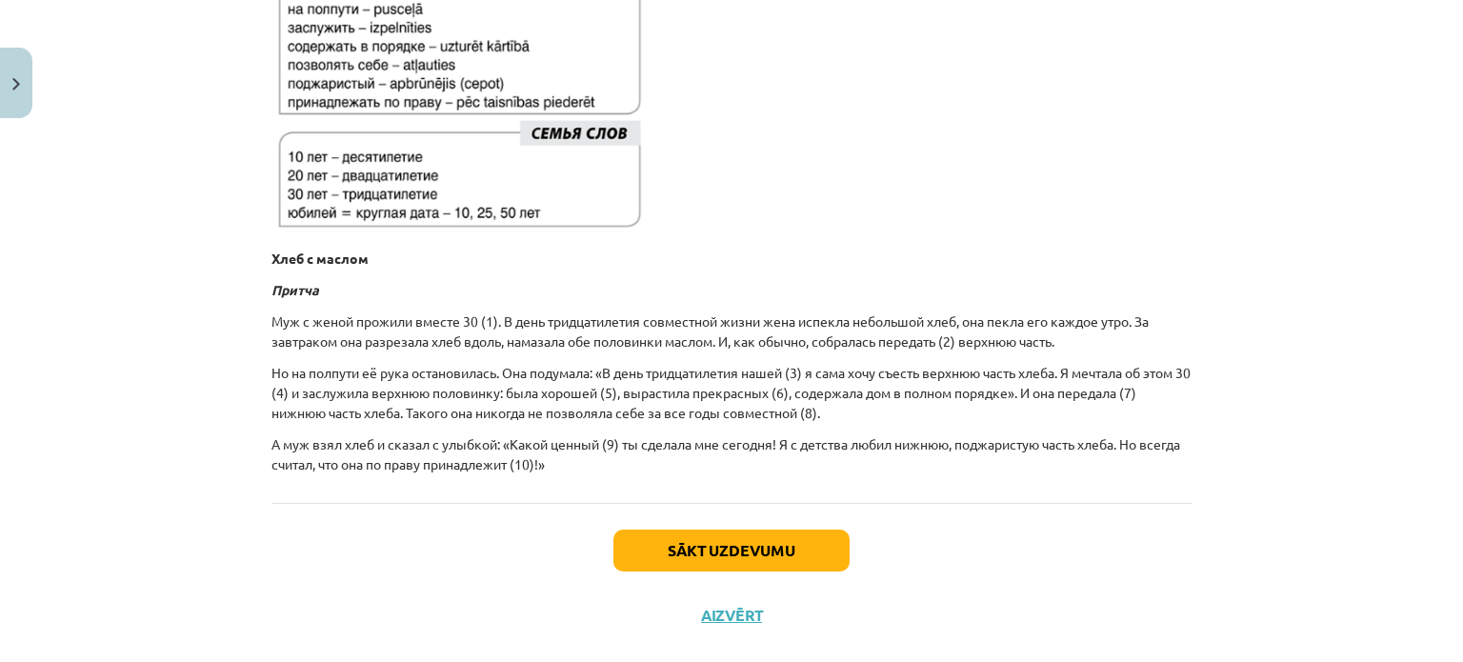
scroll to position [588, 0]
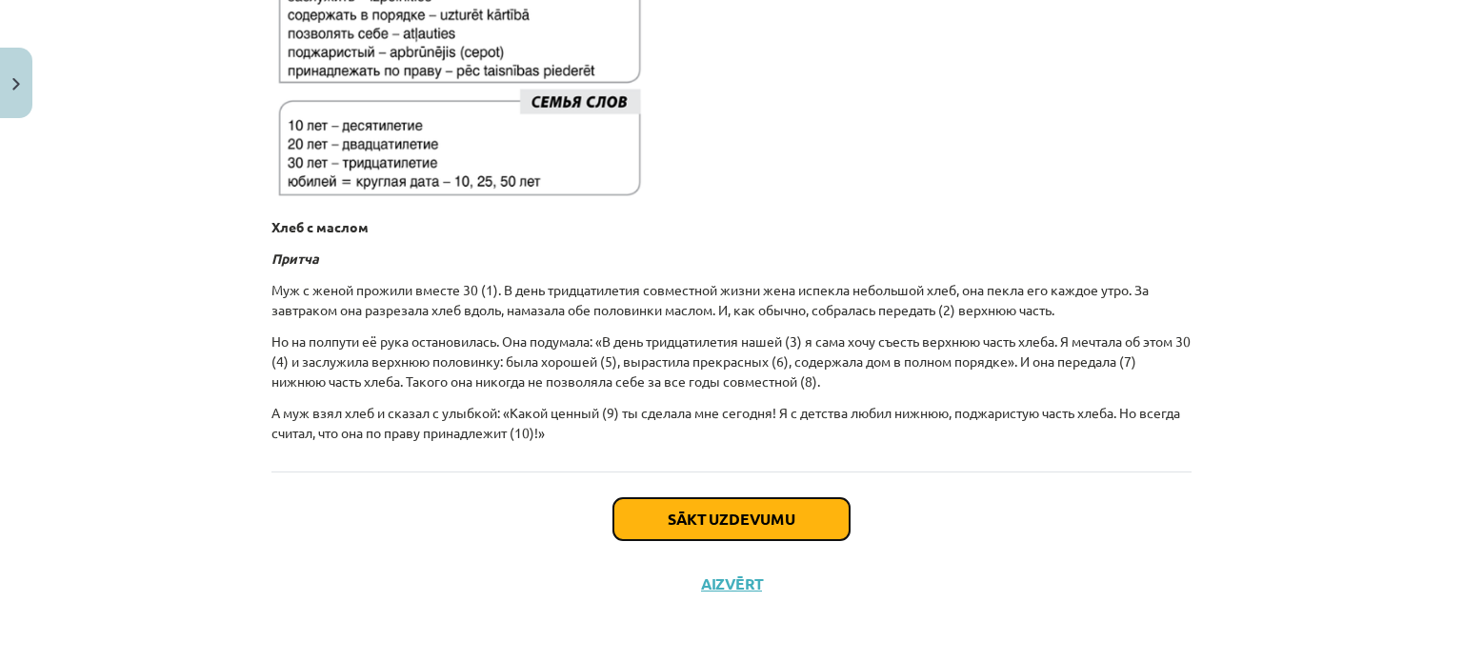
click at [682, 512] on button "Sākt uzdevumu" at bounding box center [731, 519] width 236 height 42
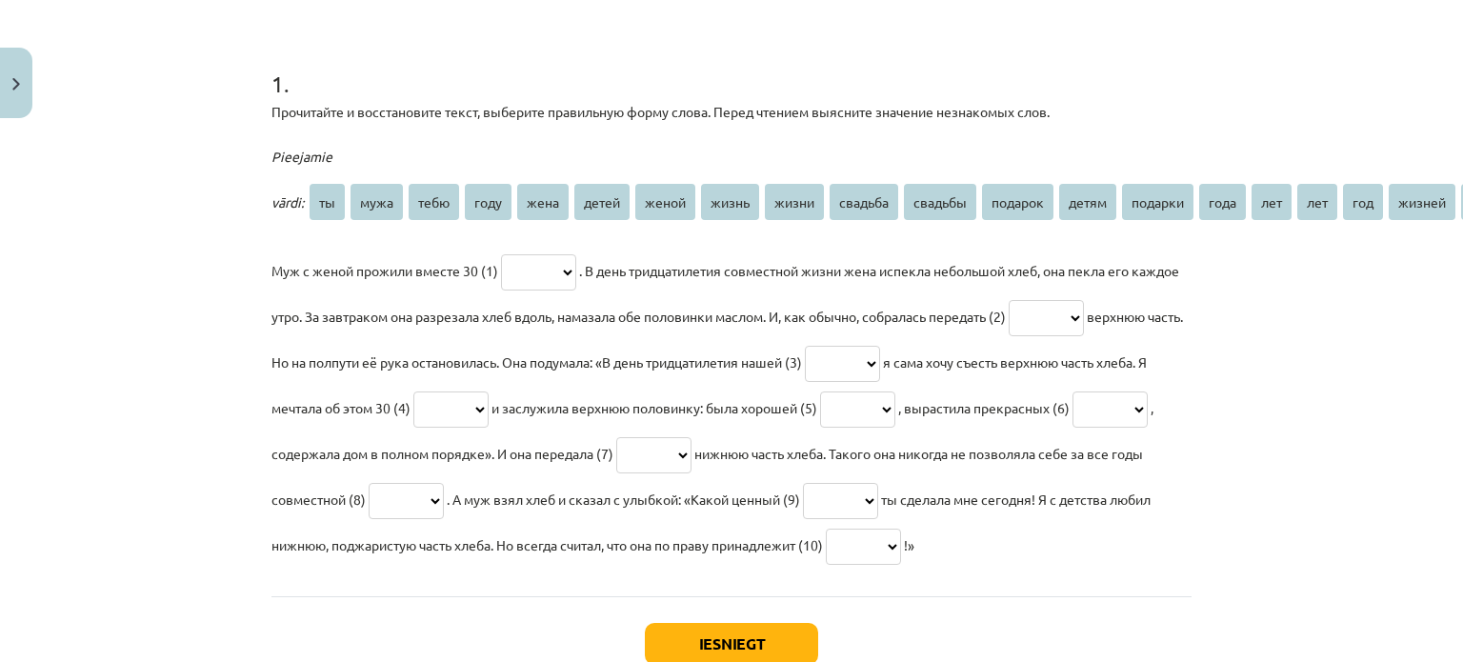
scroll to position [340, 0]
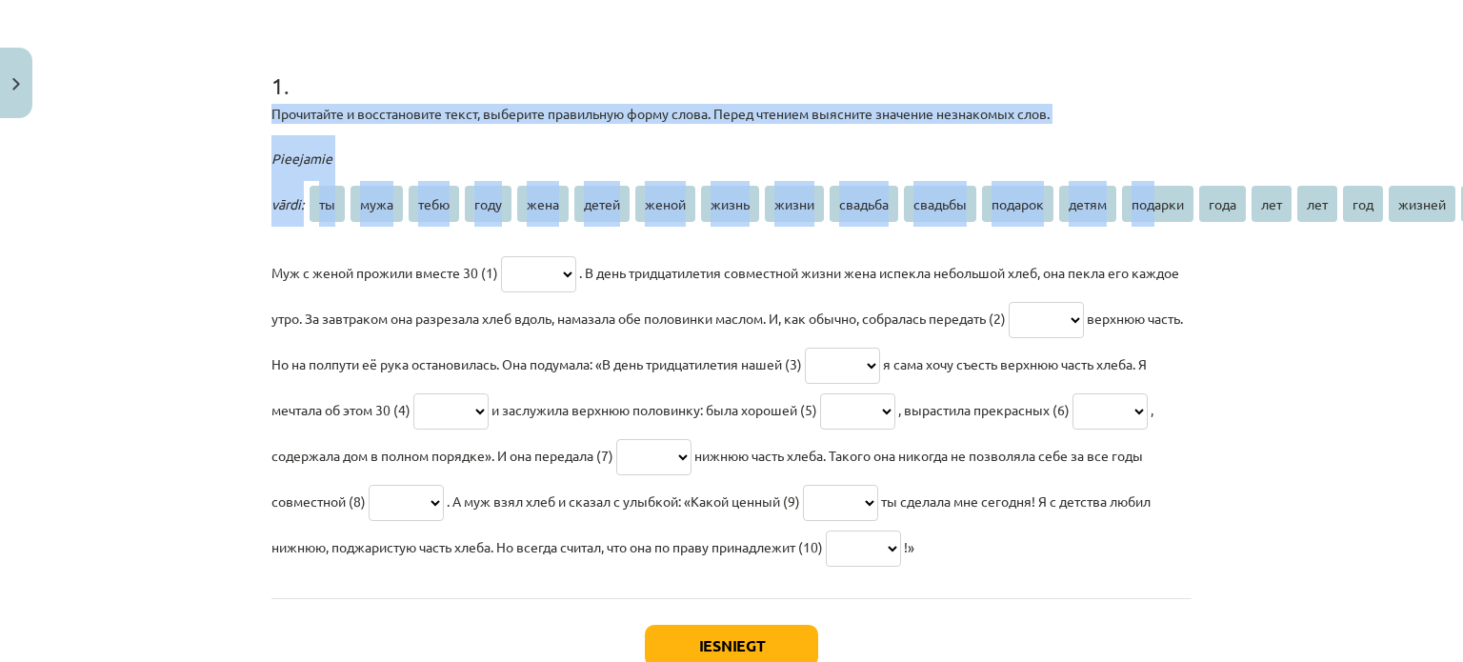
drag, startPoint x: 266, startPoint y: 111, endPoint x: 1152, endPoint y: 218, distance: 893.0
click at [1152, 218] on div "1 . Прочитайте и восстановите текст, выберите правильную форму слова. Перед чте…" at bounding box center [731, 304] width 920 height 530
click at [148, 130] on div "Mācību tēma: Krievu valodas b1 - 10. klases 2. ieskaites mācību materiāls #6 Де…" at bounding box center [731, 331] width 1463 height 662
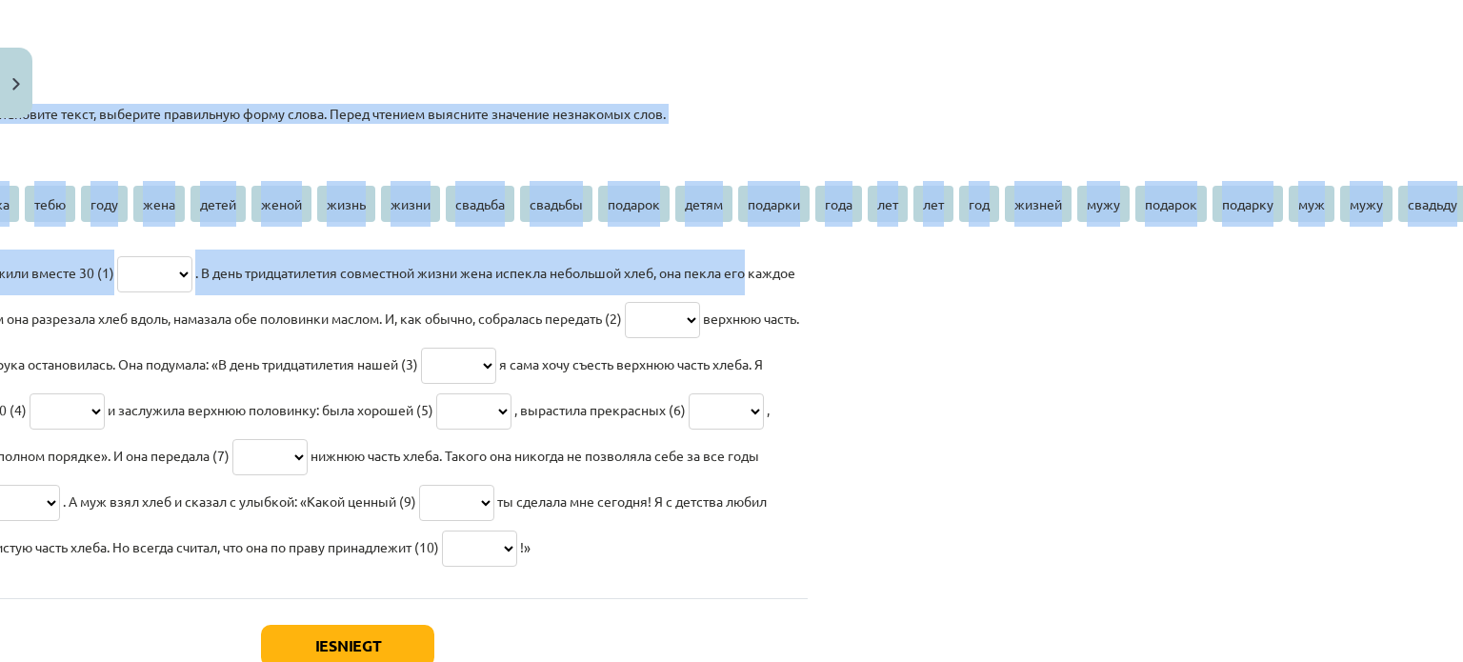
scroll to position [340, 573]
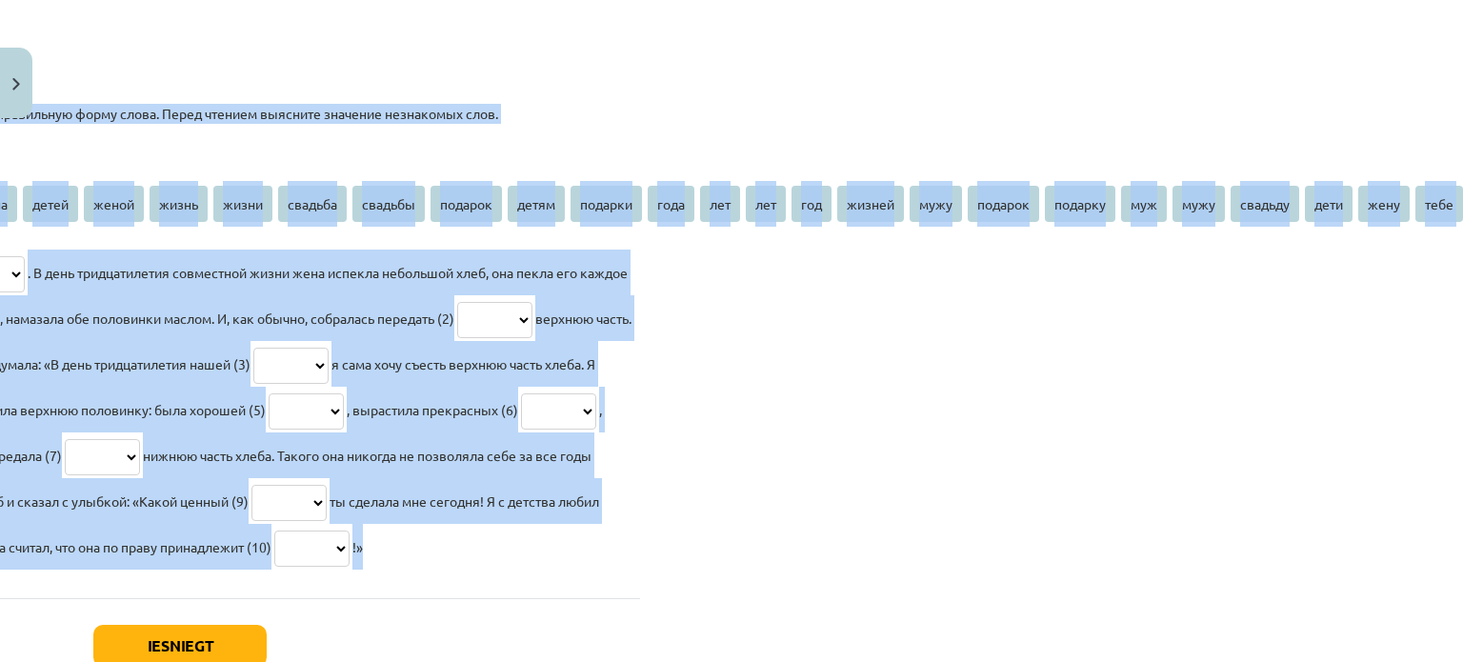
drag, startPoint x: 582, startPoint y: 174, endPoint x: 1358, endPoint y: 572, distance: 872.3
click at [1358, 572] on div "Mācību tēma: Krievu valodas b1 - 10. klases 2. ieskaites mācību materiāls #6 Де…" at bounding box center [731, 331] width 1463 height 662
copy div "Прочитайте и восстановите текст, выберите правильную форму слова. Перед чтением…"
click at [668, 299] on div "Mācību tēma: Krievu valodas b1 - 10. klases 2. ieskaites mācību materiāls #6 Де…" at bounding box center [731, 331] width 1463 height 662
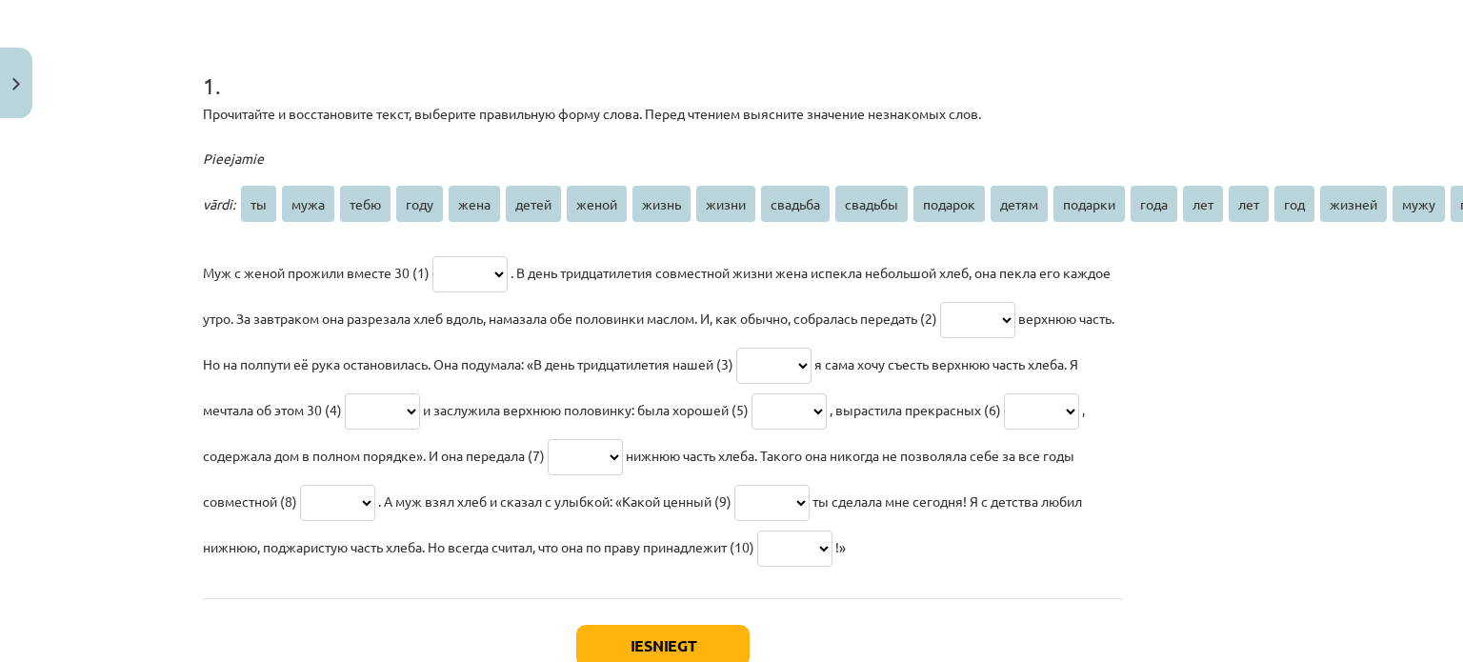
scroll to position [340, 68]
click at [490, 273] on select "** **** **** **** **** ***** ***** ***** ***** ******* ******* ******* ***** **…" at bounding box center [470, 274] width 75 height 36
select select "***"
click at [433, 256] on select "** **** **** **** **** ***** ***** ***** ***** ******* ******* ******* ***** **…" at bounding box center [470, 274] width 75 height 36
click at [1016, 325] on select "** **** **** **** **** ***** ***** ***** ***** ******* ******* ******* ***** **…" at bounding box center [978, 320] width 75 height 36
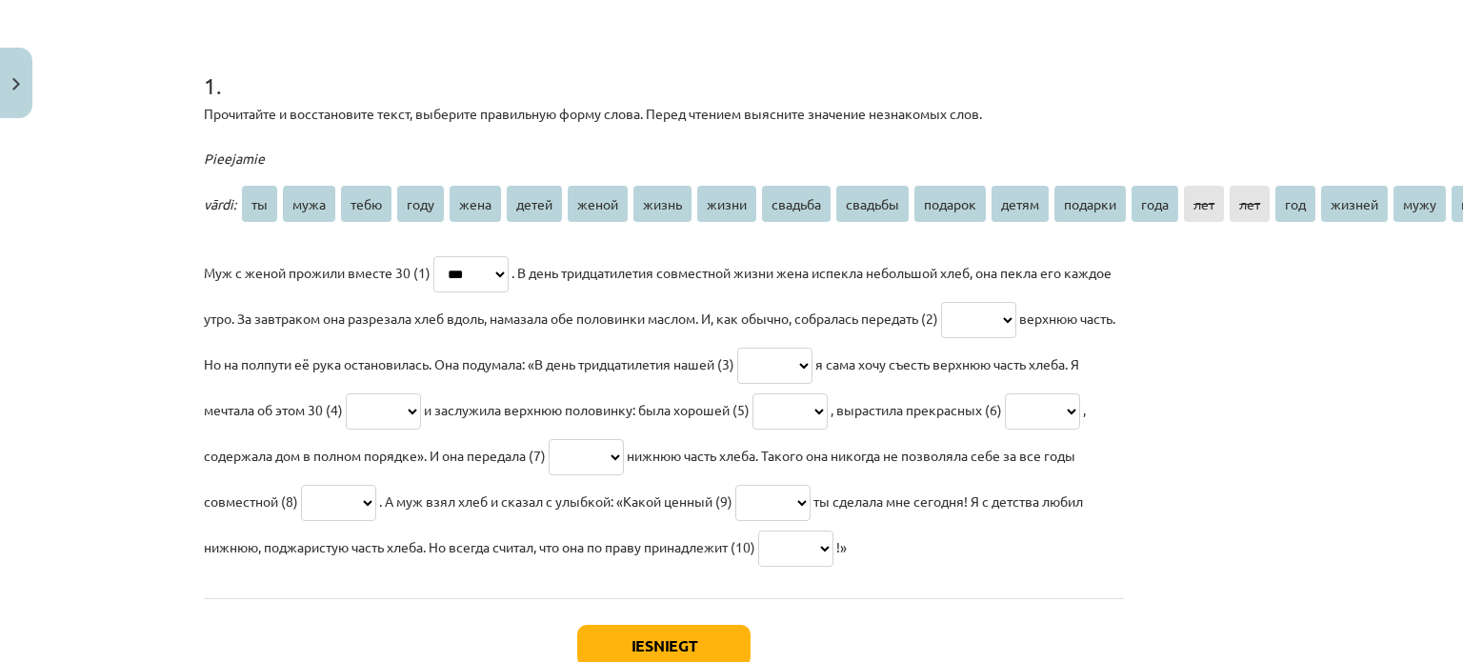
select select "****"
click at [1005, 302] on select "** **** **** **** **** ***** ***** ***** ***** ******* ******* ******* ***** **…" at bounding box center [978, 320] width 75 height 36
click at [812, 370] on select "** **** **** **** **** ***** ***** ***** ***** ******* ******* ******* ***** **…" at bounding box center [774, 366] width 75 height 36
select select "*****"
click at [812, 348] on select "** **** **** **** **** ***** ***** ***** ***** ******* ******* ******* ***** **…" at bounding box center [774, 366] width 75 height 36
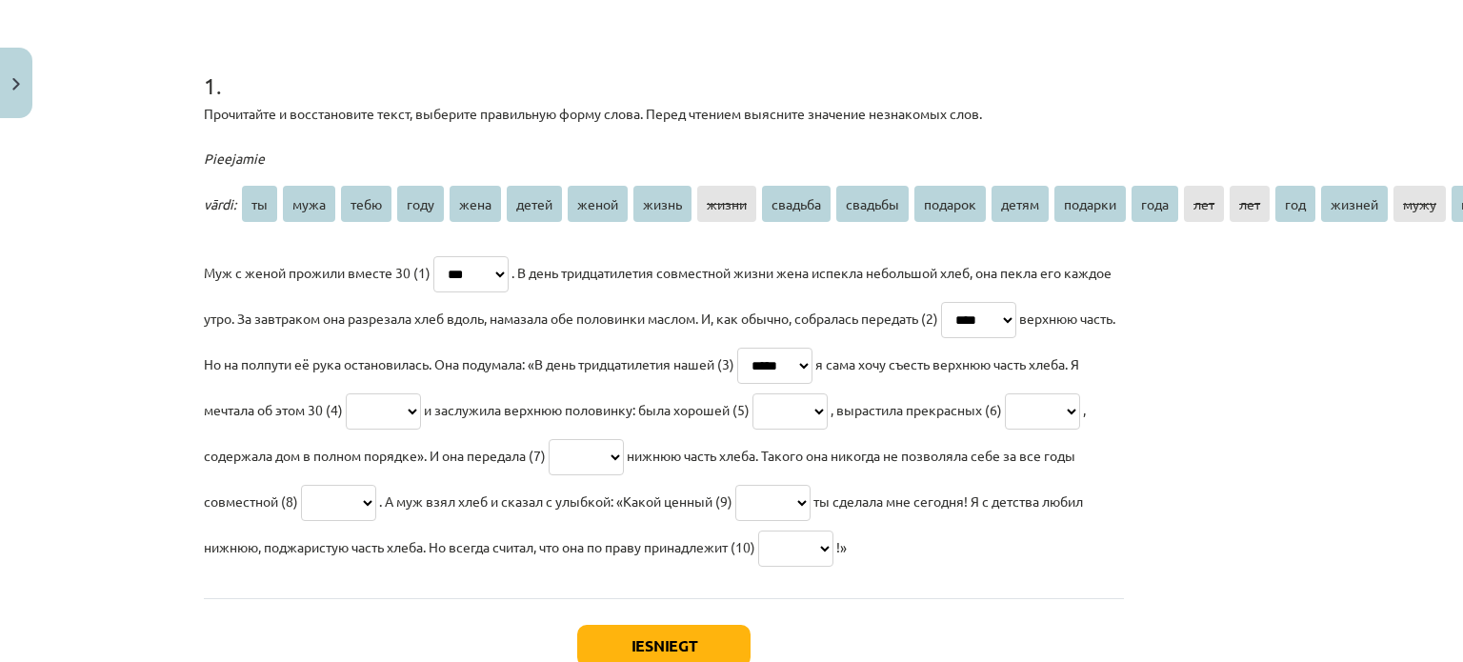
click at [421, 417] on select "** **** **** **** **** ***** ***** ***** ***** ******* ******* ******* ***** **…" at bounding box center [383, 411] width 75 height 36
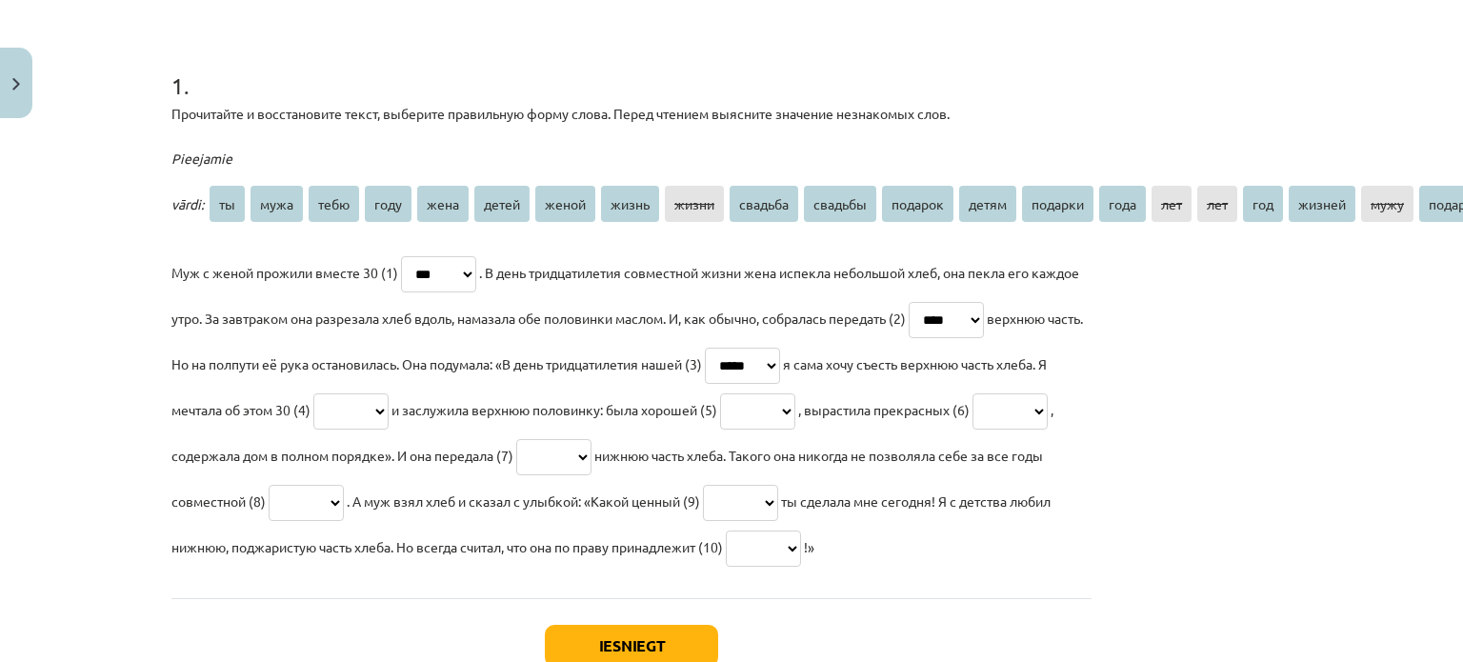
scroll to position [340, 0]
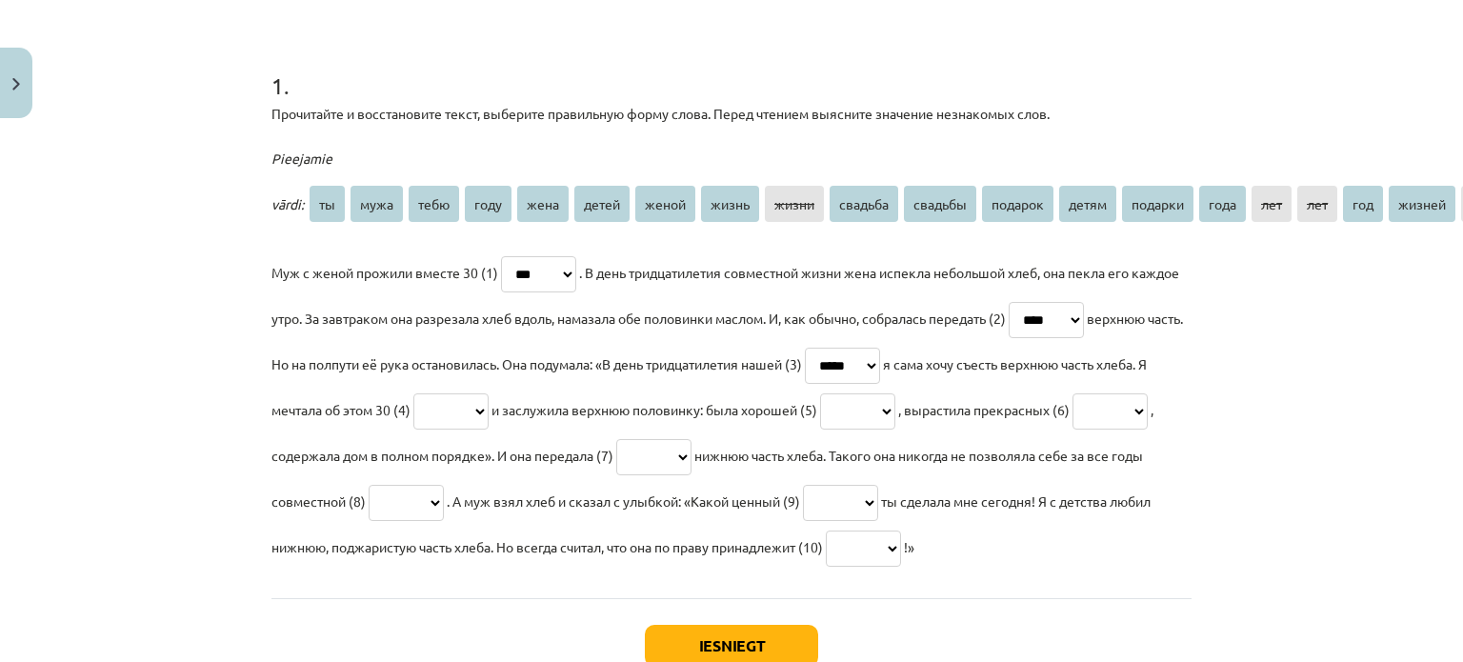
click at [489, 414] on select "** **** **** **** **** ***** ***** ***** ***** ******* ******* ******* ***** **…" at bounding box center [450, 411] width 75 height 36
select select "***"
click at [489, 393] on select "** **** **** **** **** ***** ***** ***** ***** ******* ******* ******* ***** **…" at bounding box center [450, 411] width 75 height 36
click at [895, 400] on select "** **** **** **** **** ***** ***** ***** ***** ******* ******* ******* ***** **…" at bounding box center [857, 411] width 75 height 36
select select "*****"
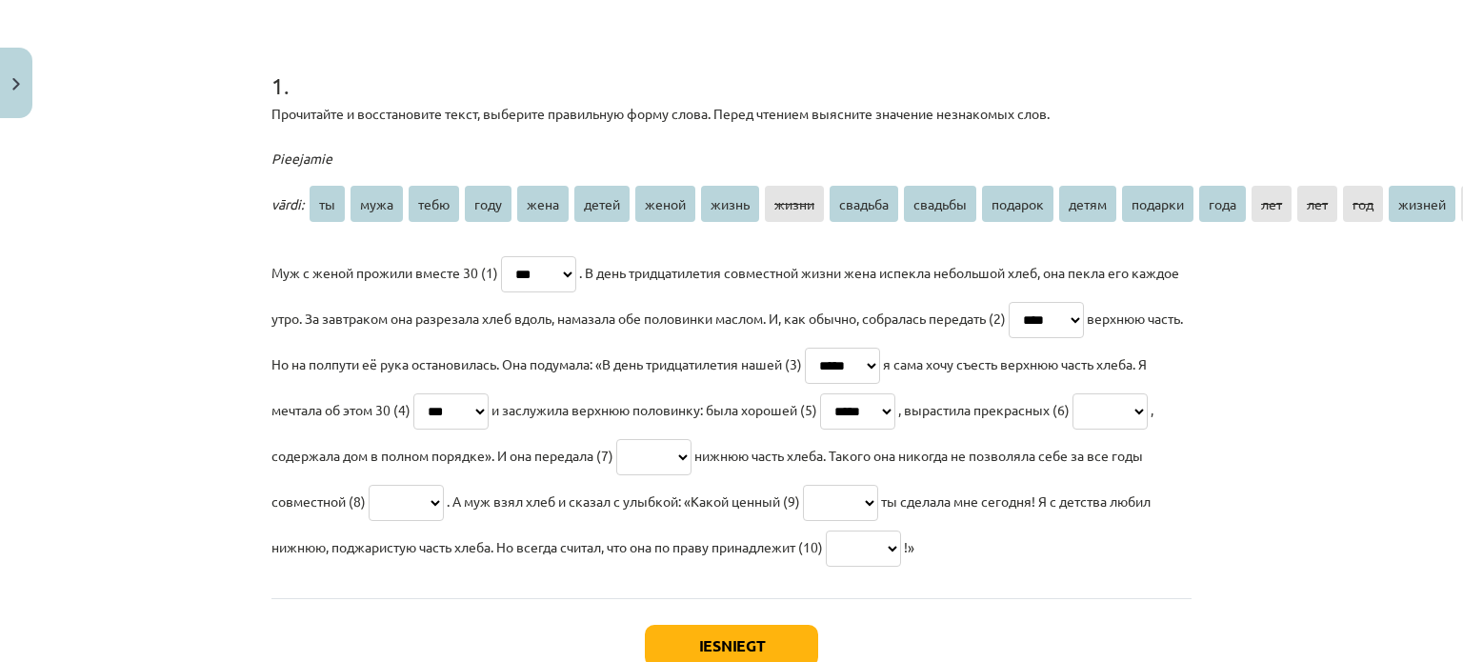
click at [895, 393] on select "** **** **** **** **** ***** ***** ***** ***** ******* ******* ******* ***** **…" at bounding box center [857, 411] width 75 height 36
click at [1072, 430] on select "** **** **** **** **** ***** ***** ***** ***** ******* ******* ******* ***** **…" at bounding box center [1109, 411] width 75 height 36
select select "*****"
click at [1072, 430] on select "** **** **** **** **** ***** ***** ***** ***** ******* ******* ******* ***** **…" at bounding box center [1109, 411] width 75 height 36
click at [691, 456] on select "** **** **** **** **** ***** ***** ***** ***** ******* ******* ******* ***** **…" at bounding box center [653, 457] width 75 height 36
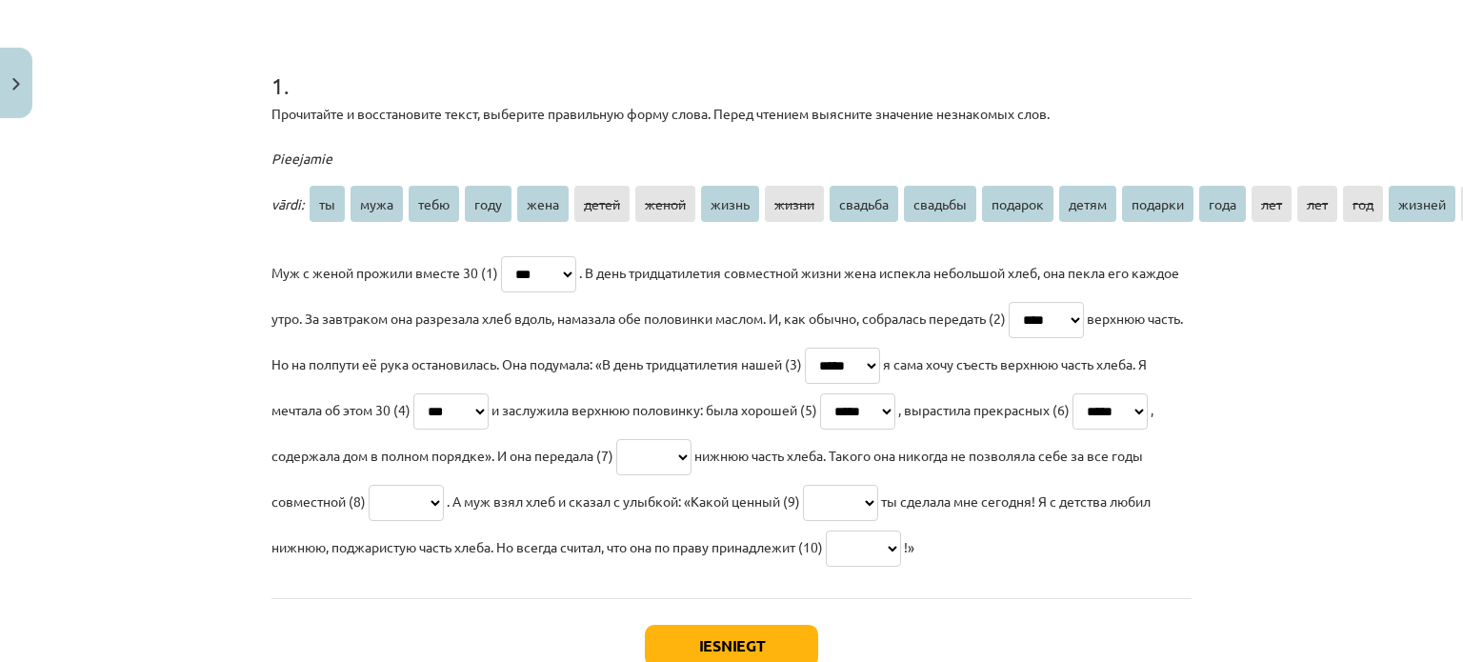
click at [691, 447] on select "** **** **** **** **** ***** ***** ***** ***** ******* ******* ******* ***** **…" at bounding box center [653, 457] width 75 height 36
select select "****"
click at [691, 439] on select "** **** **** **** **** ***** ***** ***** ***** ******* ******* ******* ***** **…" at bounding box center [653, 457] width 75 height 36
click at [444, 496] on select "** **** **** **** **** ***** ***** ***** ***** ******* ******* ******* ***** **…" at bounding box center [406, 503] width 75 height 36
click at [444, 504] on select "** **** **** **** **** ***** ***** ***** ***** ******* ******* ******* ***** **…" at bounding box center [406, 503] width 75 height 36
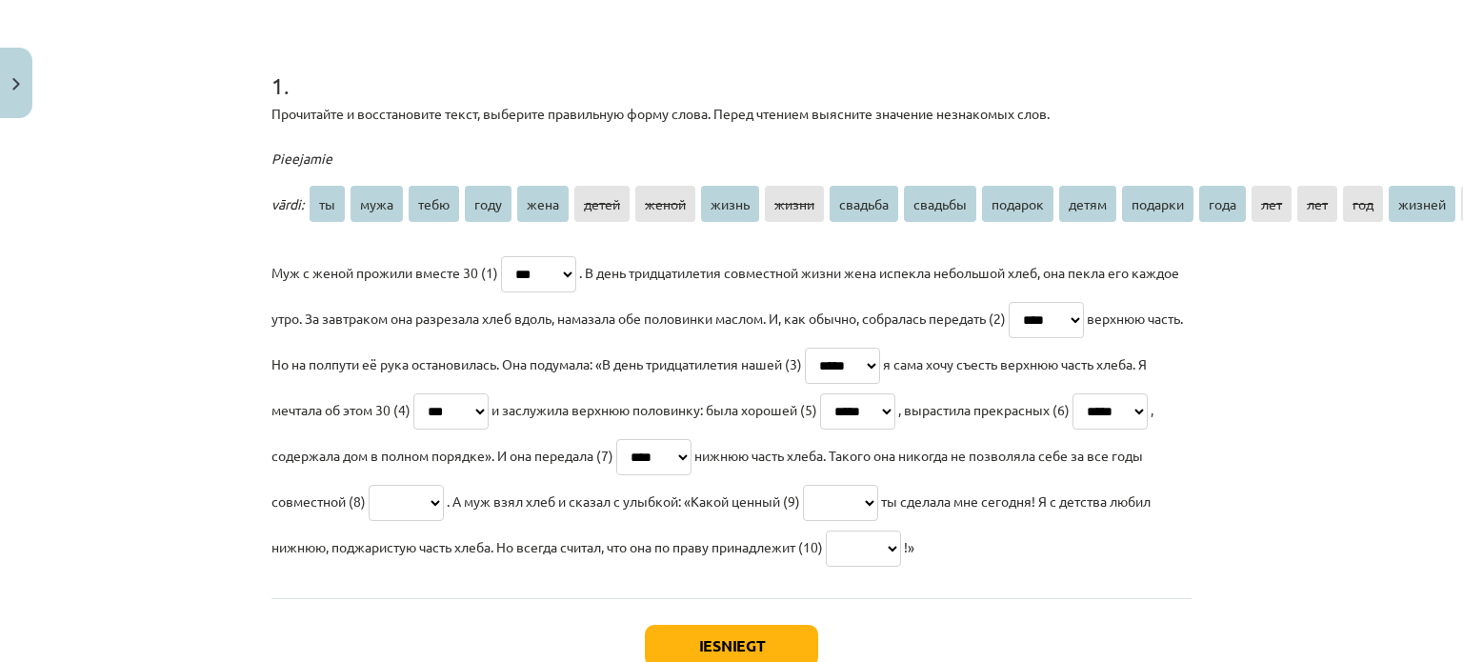
select select "*****"
click at [444, 485] on select "** **** **** **** **** ***** ***** ***** ***** ******* ******* ******* ***** **…" at bounding box center [406, 503] width 75 height 36
click at [878, 506] on select "** **** **** **** **** ***** ***** ***** ***** ******* ******* ******* ***** **…" at bounding box center [840, 503] width 75 height 36
click at [878, 490] on select "** **** **** **** **** ***** ***** ***** ***** ******* ******* ******* ***** **…" at bounding box center [840, 503] width 75 height 36
select select "*******"
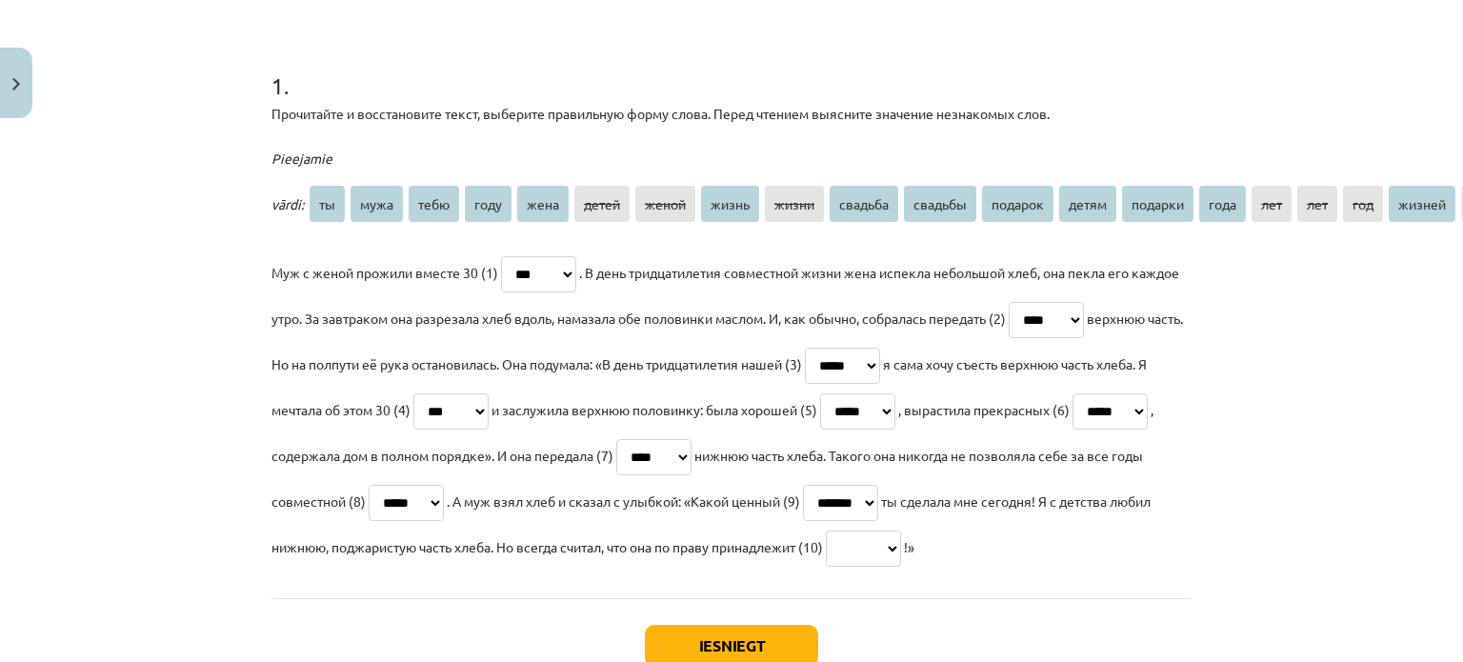
click at [878, 485] on select "** **** **** **** **** ***** ***** ***** ***** ******* ******* ******* ***** **…" at bounding box center [840, 503] width 75 height 36
click at [901, 543] on select "** **** **** **** **** ***** ***** ***** ***** ******* ******* ******* ***** **…" at bounding box center [863, 548] width 75 height 36
click at [901, 545] on select "** **** **** **** **** ***** ***** ***** ***** ******* ******* ******* ***** **…" at bounding box center [863, 548] width 75 height 36
select select "****"
click at [901, 530] on select "** **** **** **** **** ***** ***** ***** ***** ******* ******* ******* ***** **…" at bounding box center [863, 548] width 75 height 36
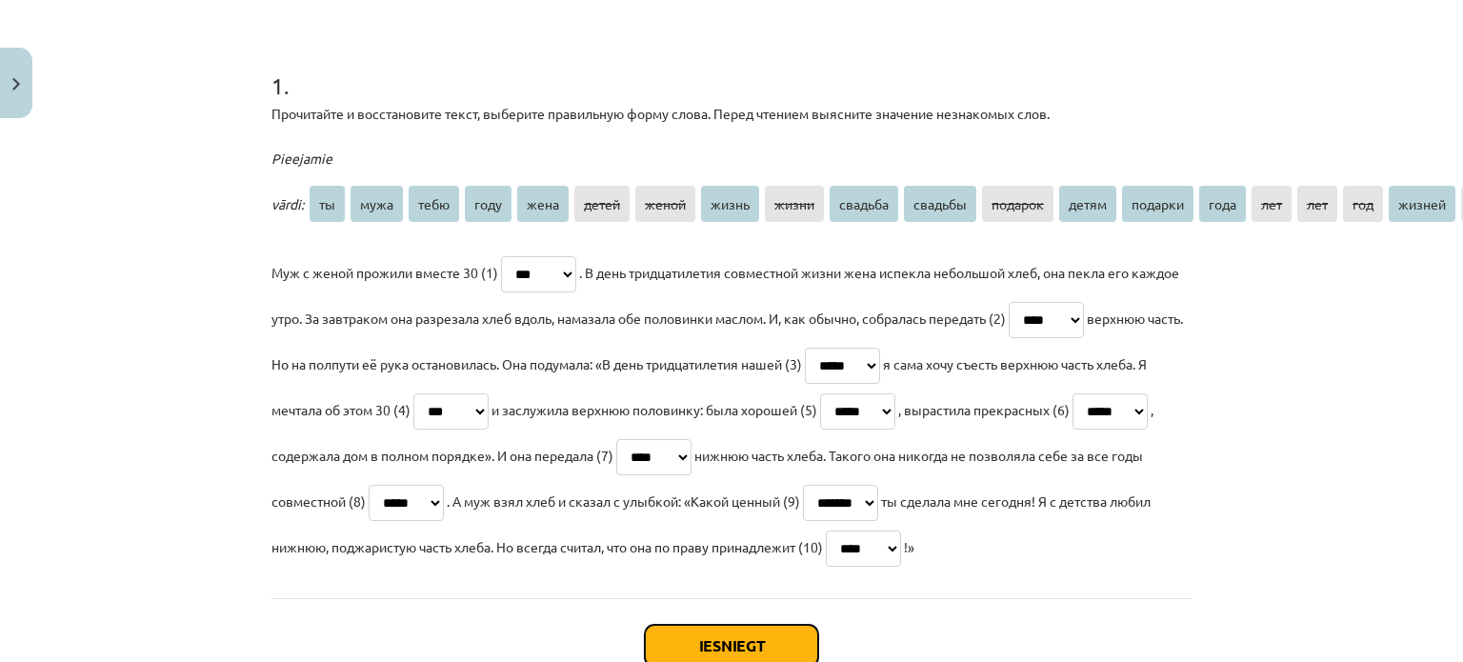
click at [728, 642] on button "Iesniegt" at bounding box center [731, 646] width 173 height 42
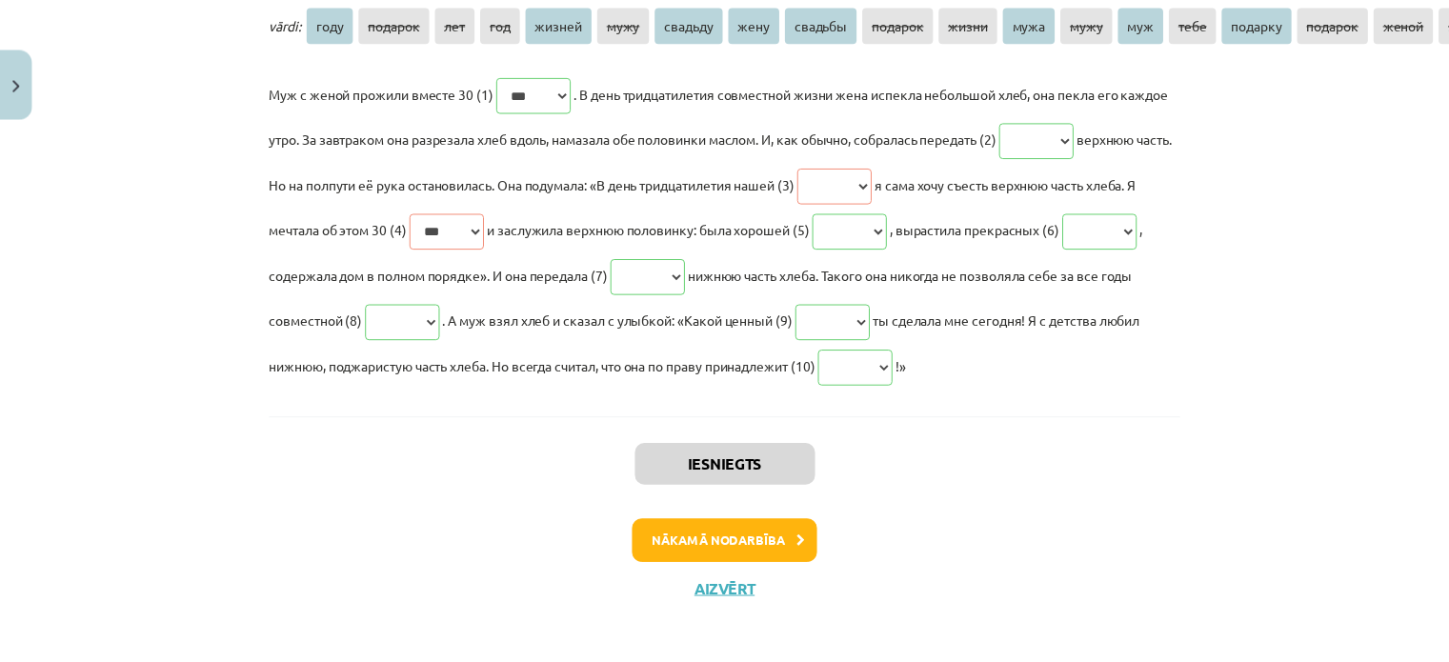
scroll to position [542, 0]
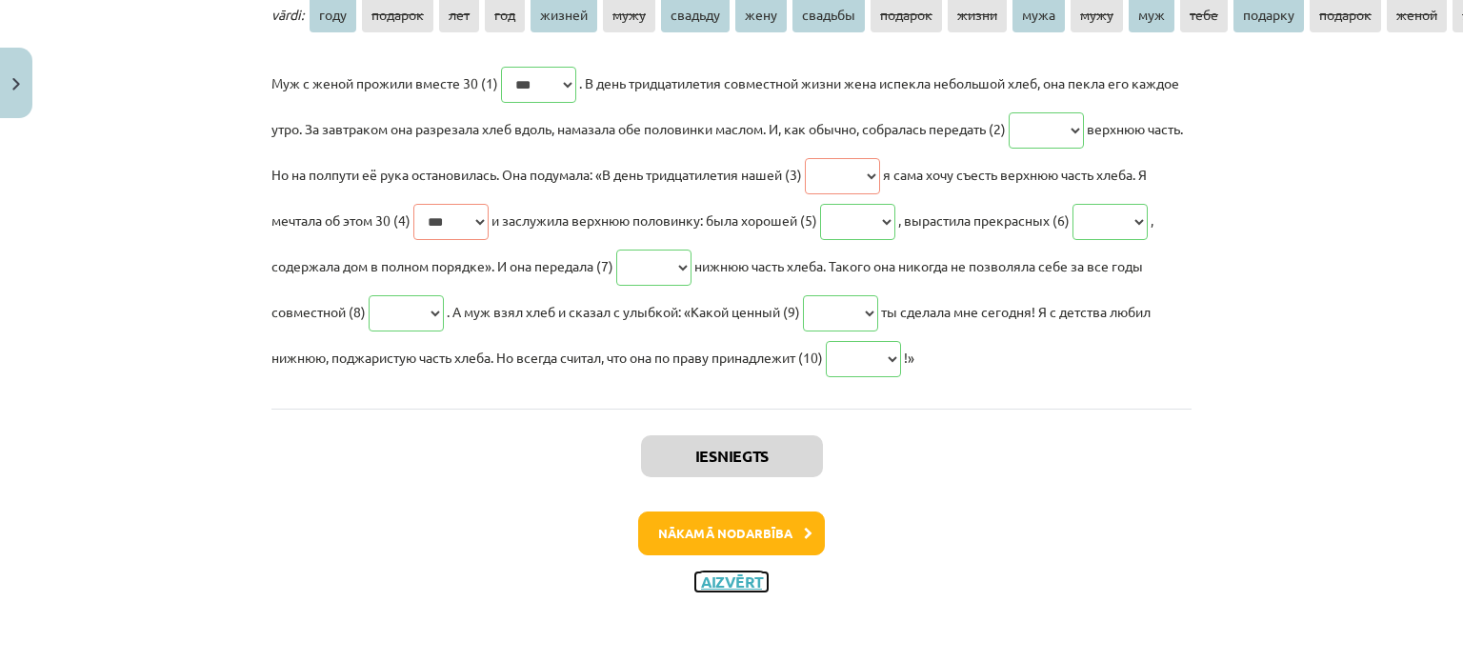
click at [749, 572] on button "Aizvērt" at bounding box center [731, 581] width 72 height 19
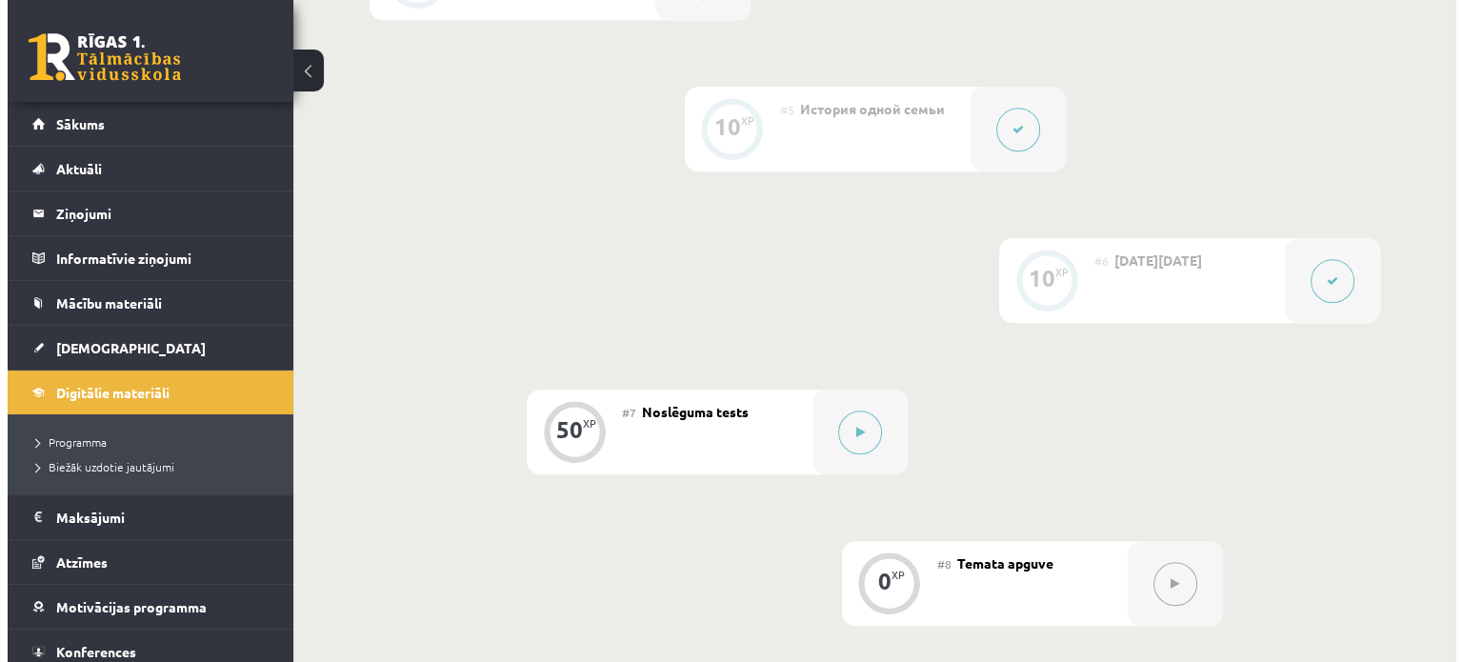
scroll to position [1035, 0]
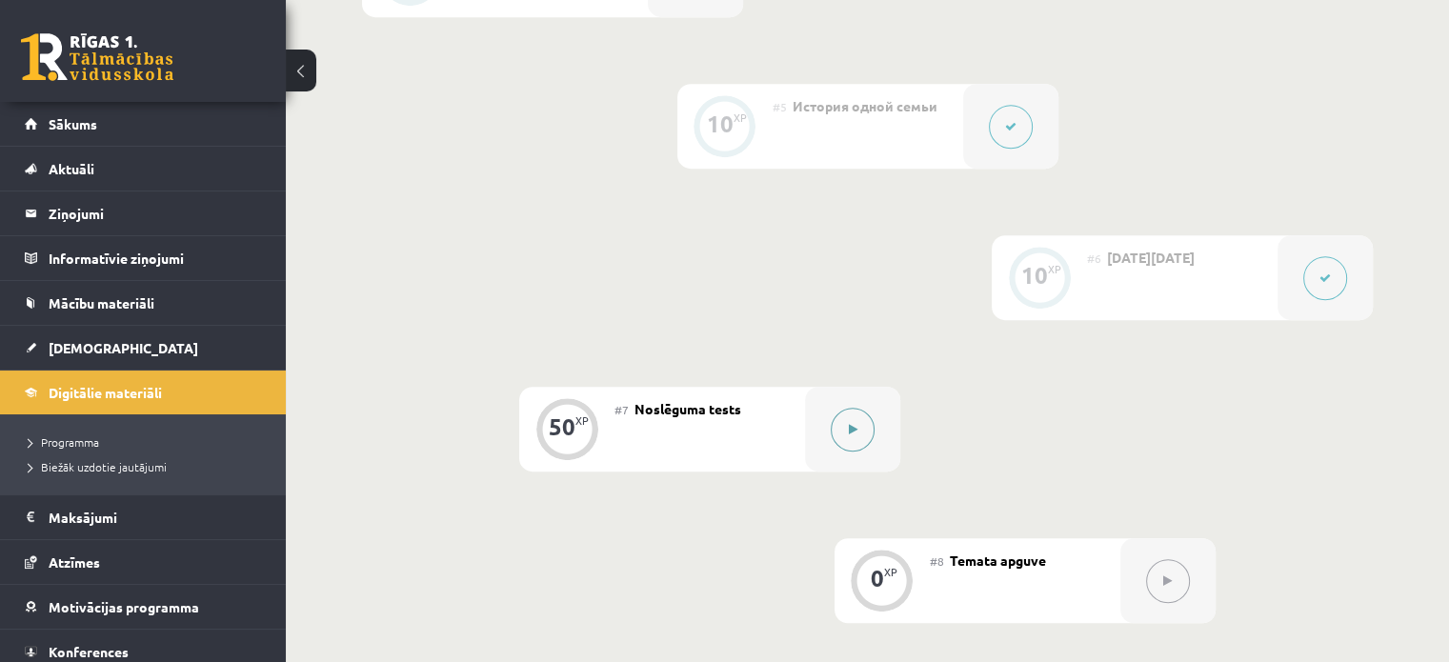
click at [863, 436] on button at bounding box center [852, 430] width 44 height 44
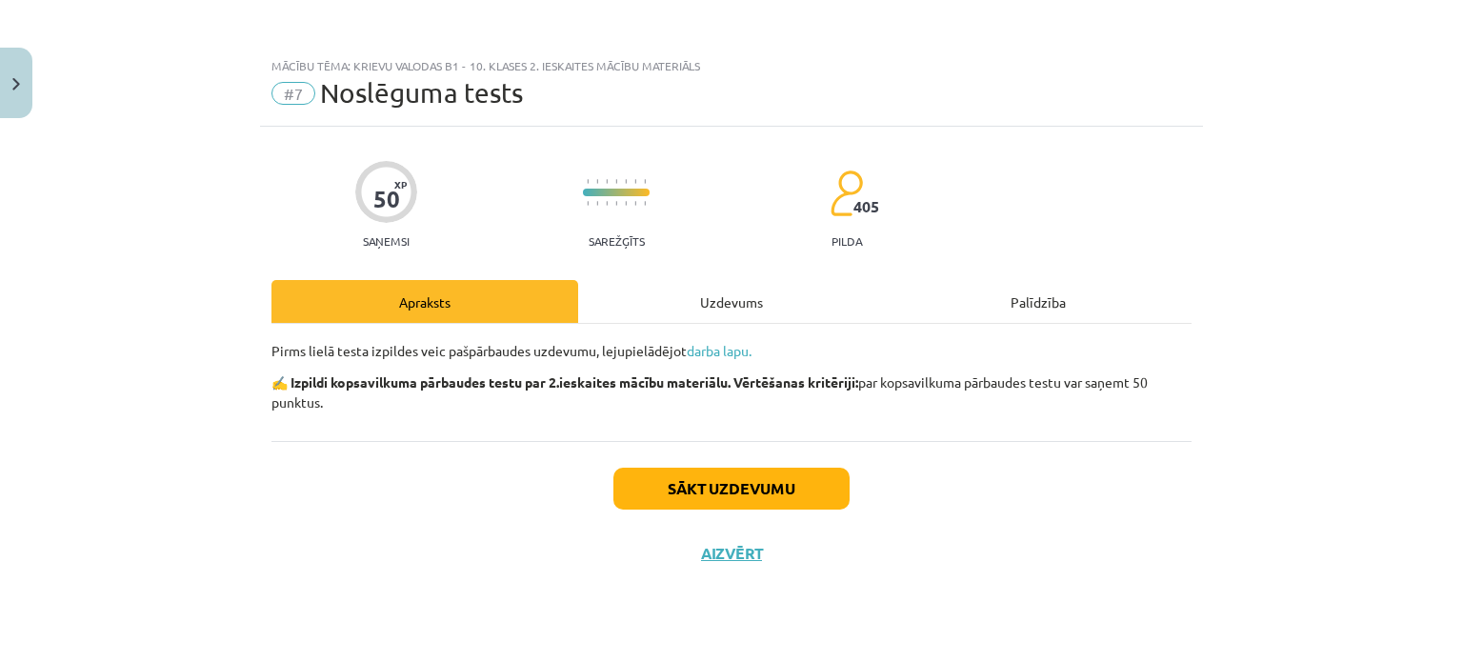
drag, startPoint x: 1462, startPoint y: 510, endPoint x: 1462, endPoint y: 570, distance: 60.9
click at [1448, 570] on div "Mācību tēma: Krievu valodas b1 - 10. klases 2. ieskaites mācību materiāls #7 No…" at bounding box center [731, 331] width 1463 height 662
click at [721, 357] on link "darba lapu." at bounding box center [719, 350] width 65 height 17
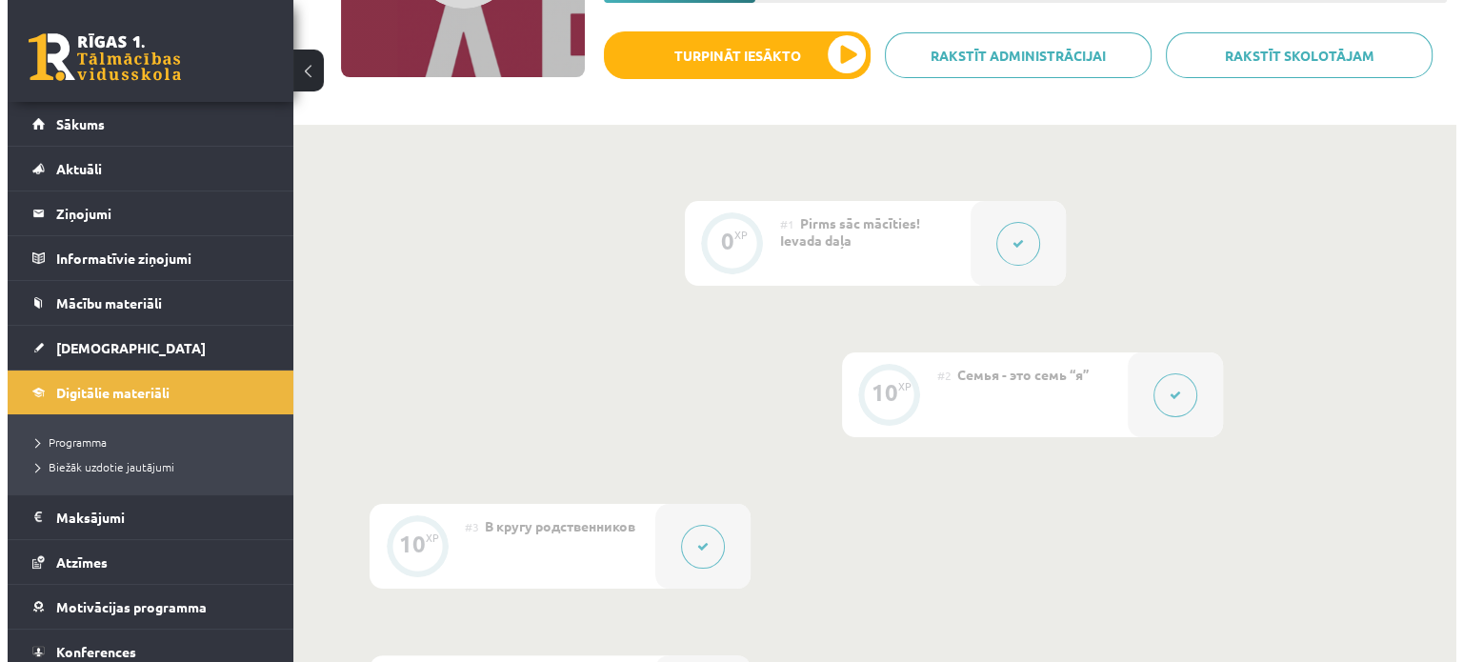
scroll to position [310, 0]
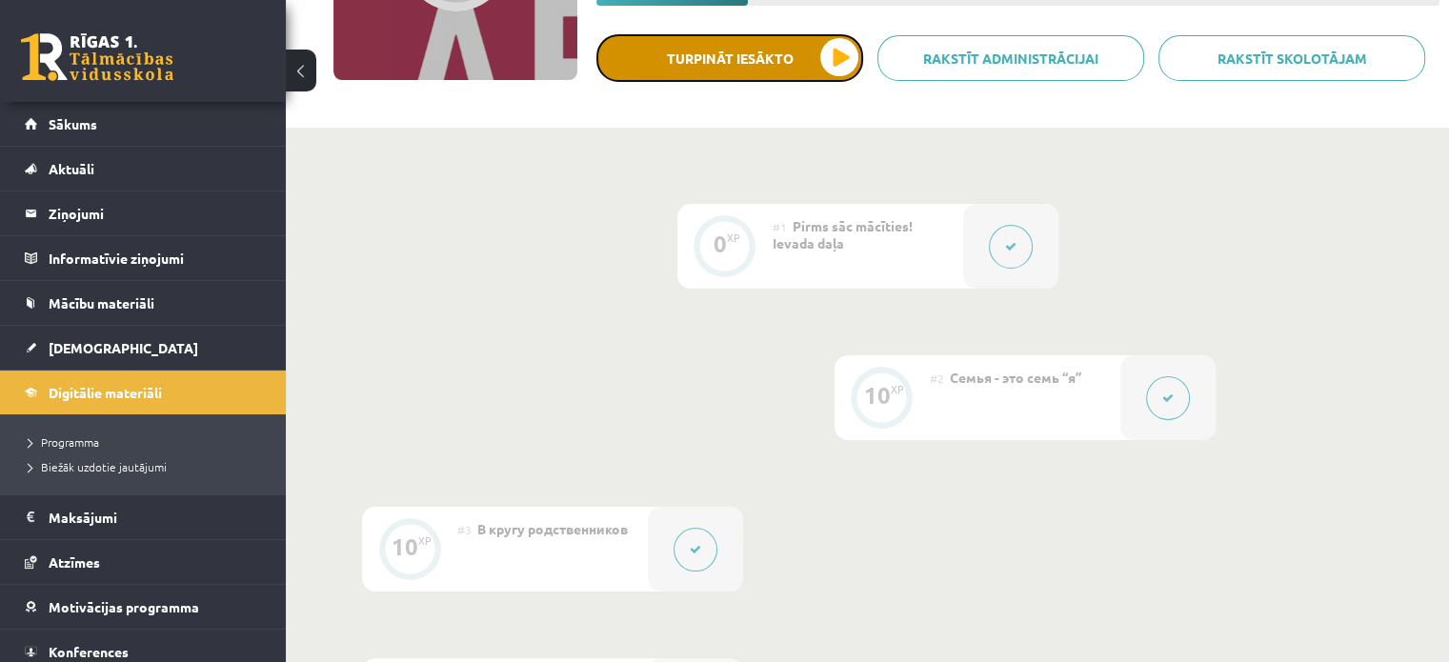
click at [839, 53] on button "Turpināt iesākto" at bounding box center [729, 58] width 267 height 48
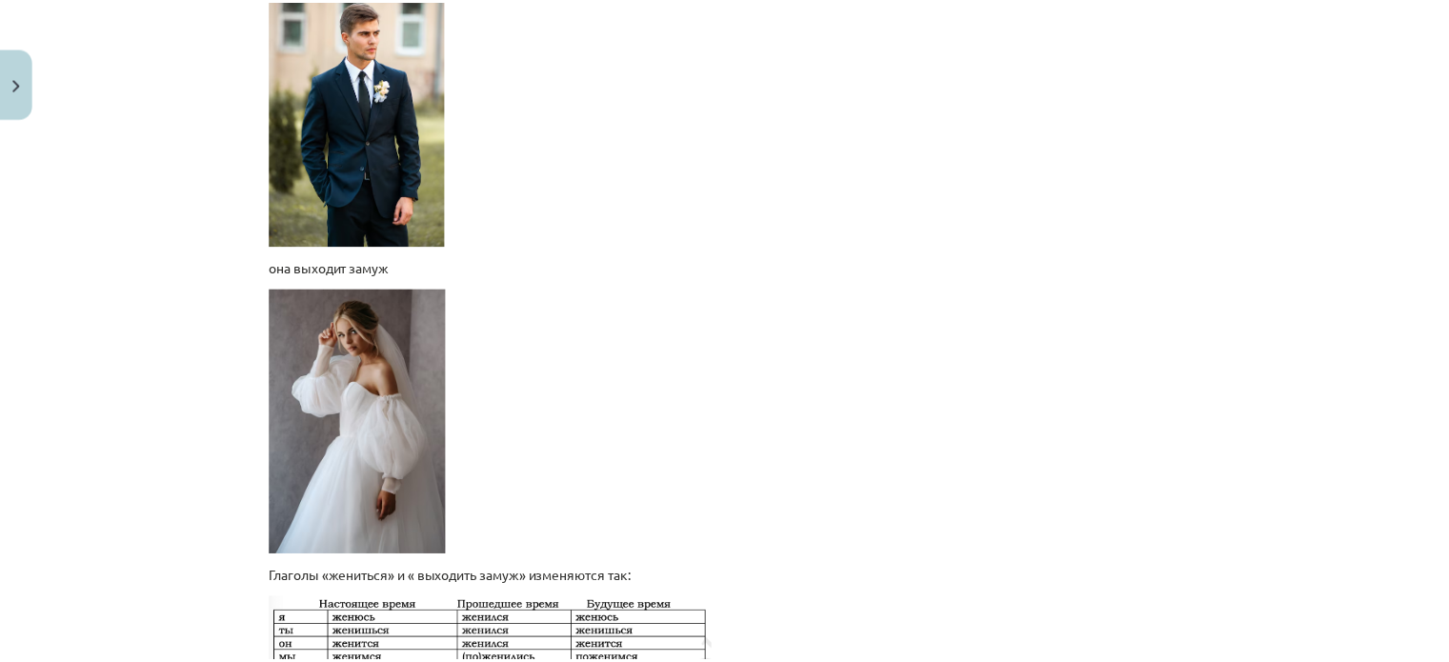
scroll to position [2975, 0]
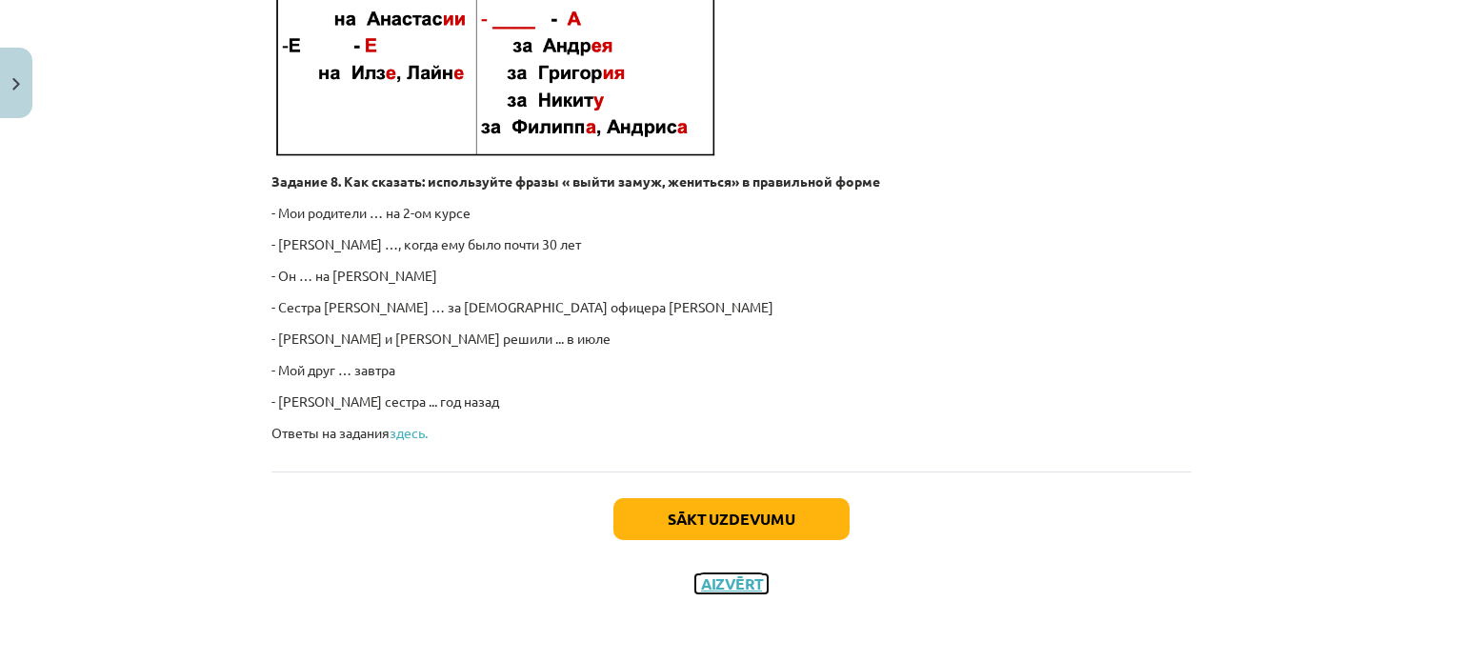
click at [730, 585] on button "Aizvērt" at bounding box center [731, 583] width 72 height 19
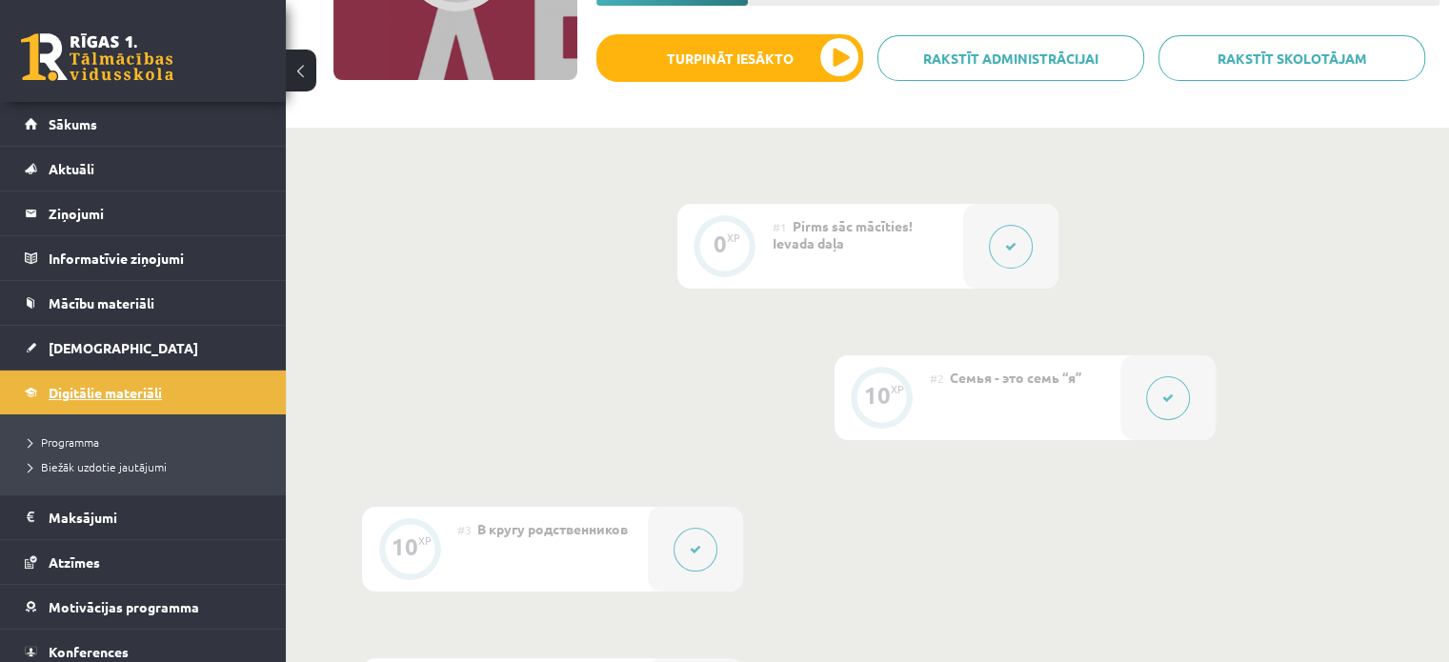
click at [119, 378] on link "Digitālie materiāli" at bounding box center [143, 392] width 237 height 44
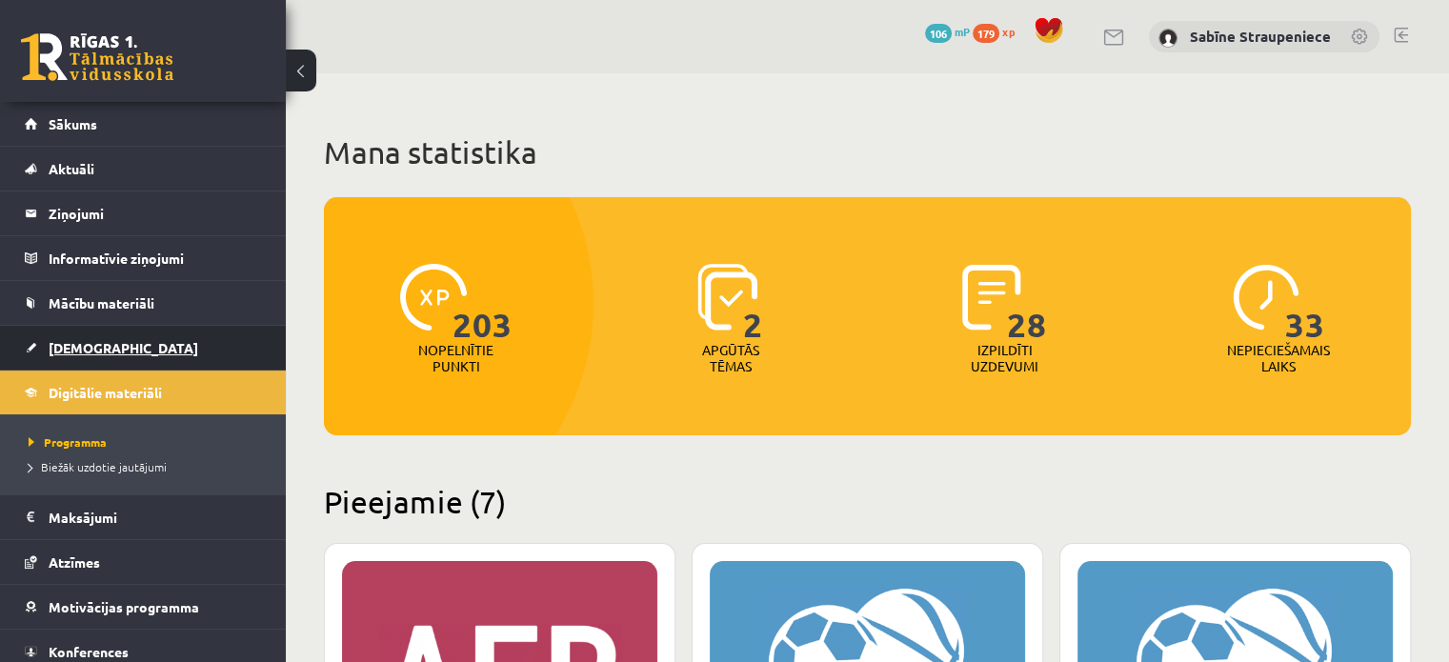
click at [99, 348] on span "[DEMOGRAPHIC_DATA]" at bounding box center [124, 347] width 150 height 17
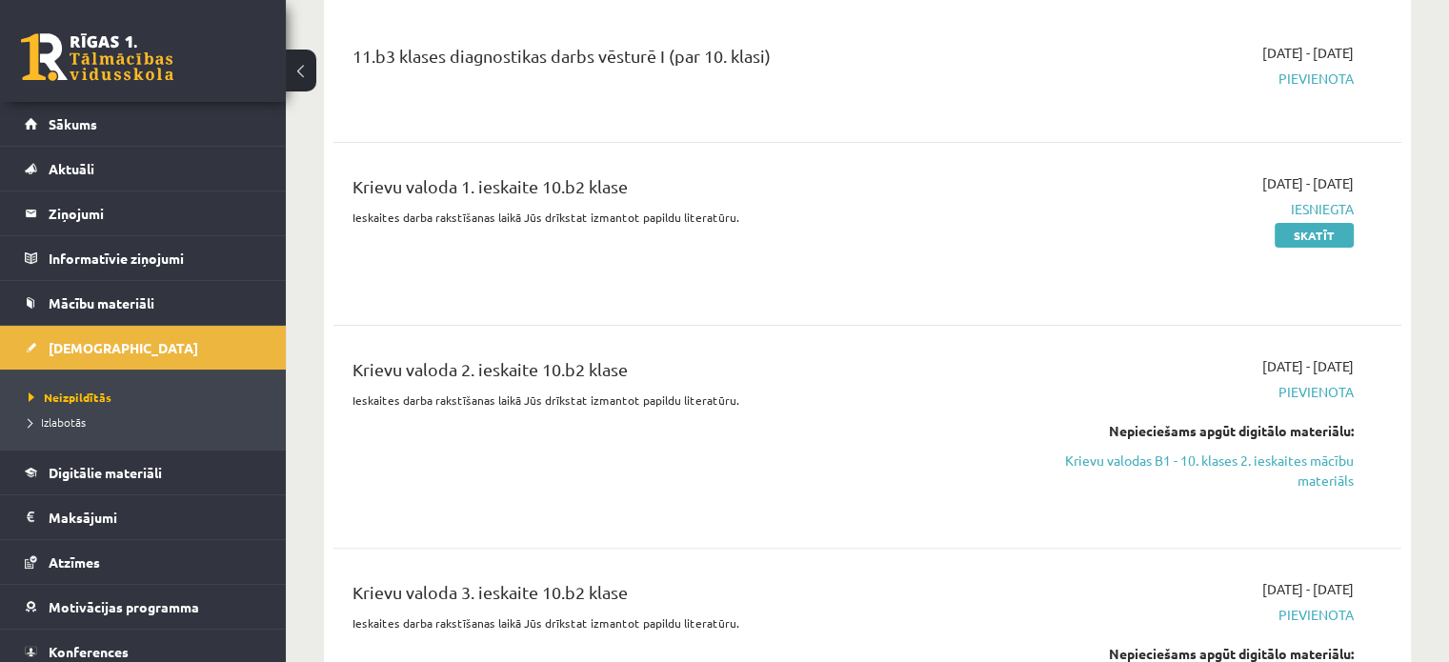
scroll to position [560, 0]
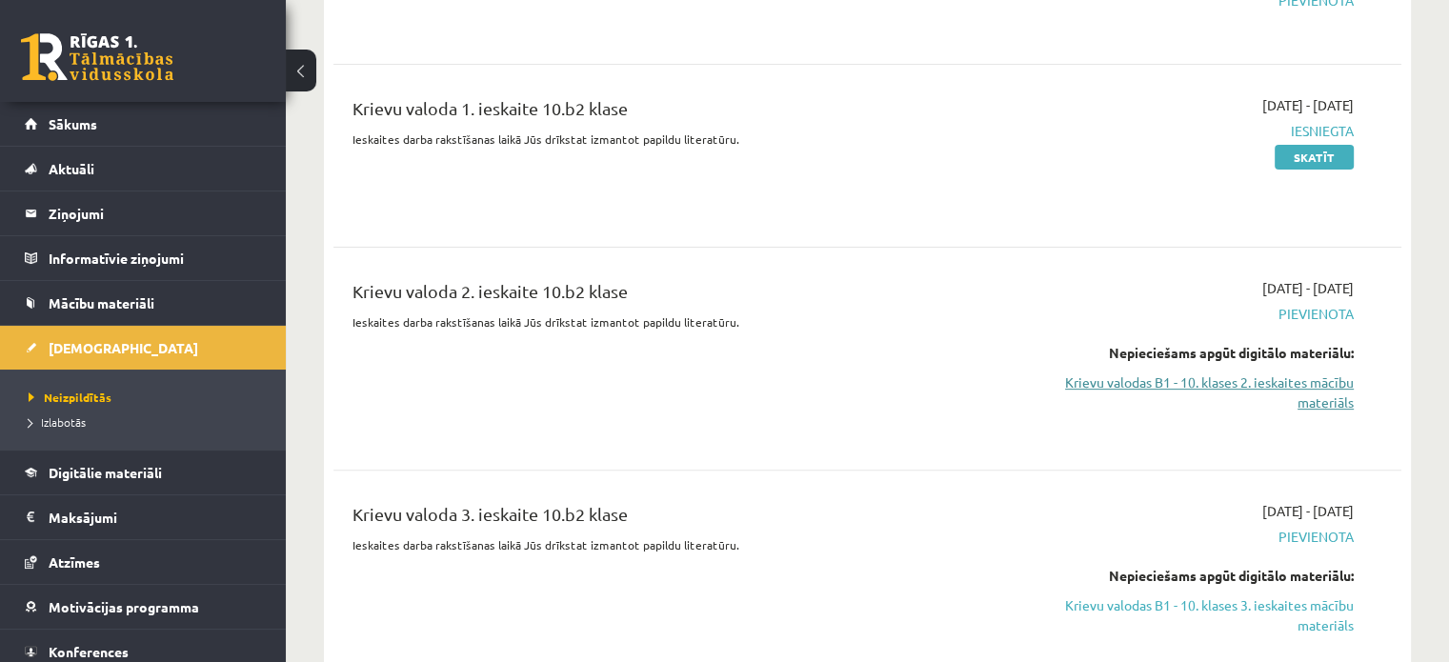
click at [1309, 401] on link "Krievu valodas B1 - 10. klases 2. ieskaites mācību materiāls" at bounding box center [1196, 392] width 314 height 40
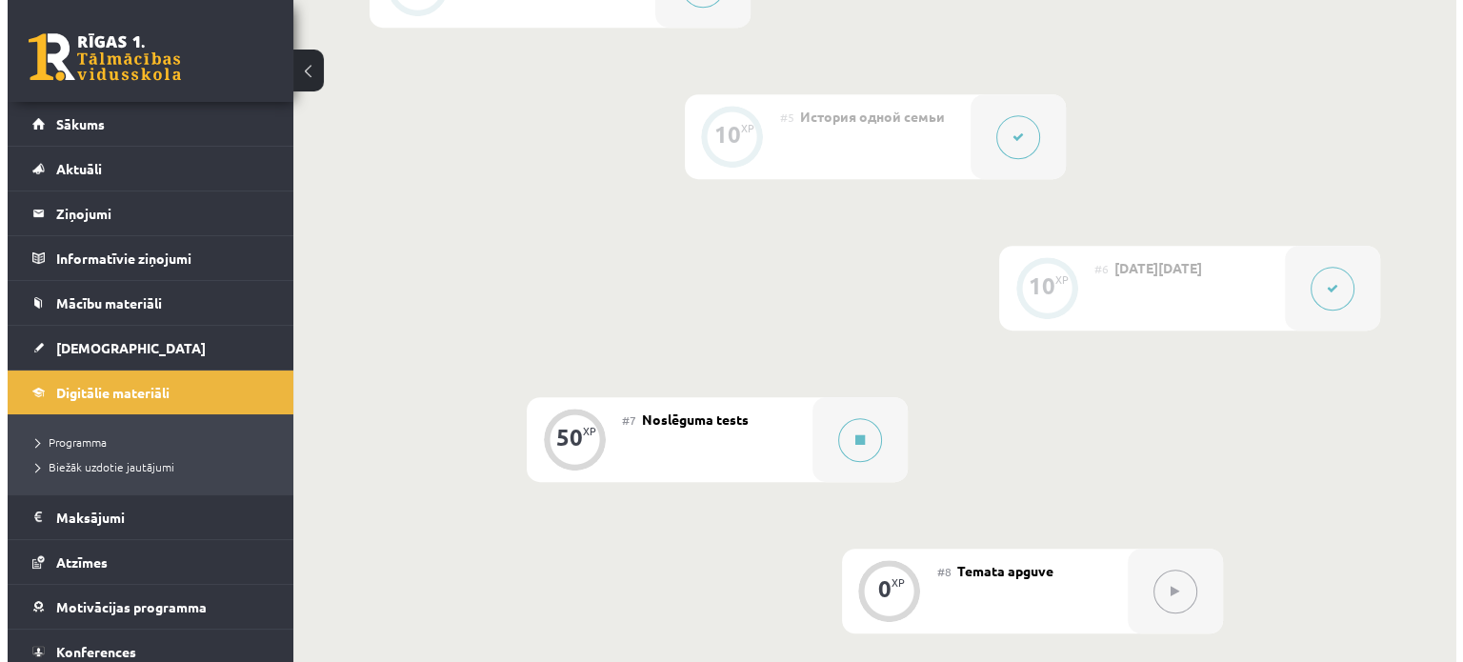
scroll to position [1027, 0]
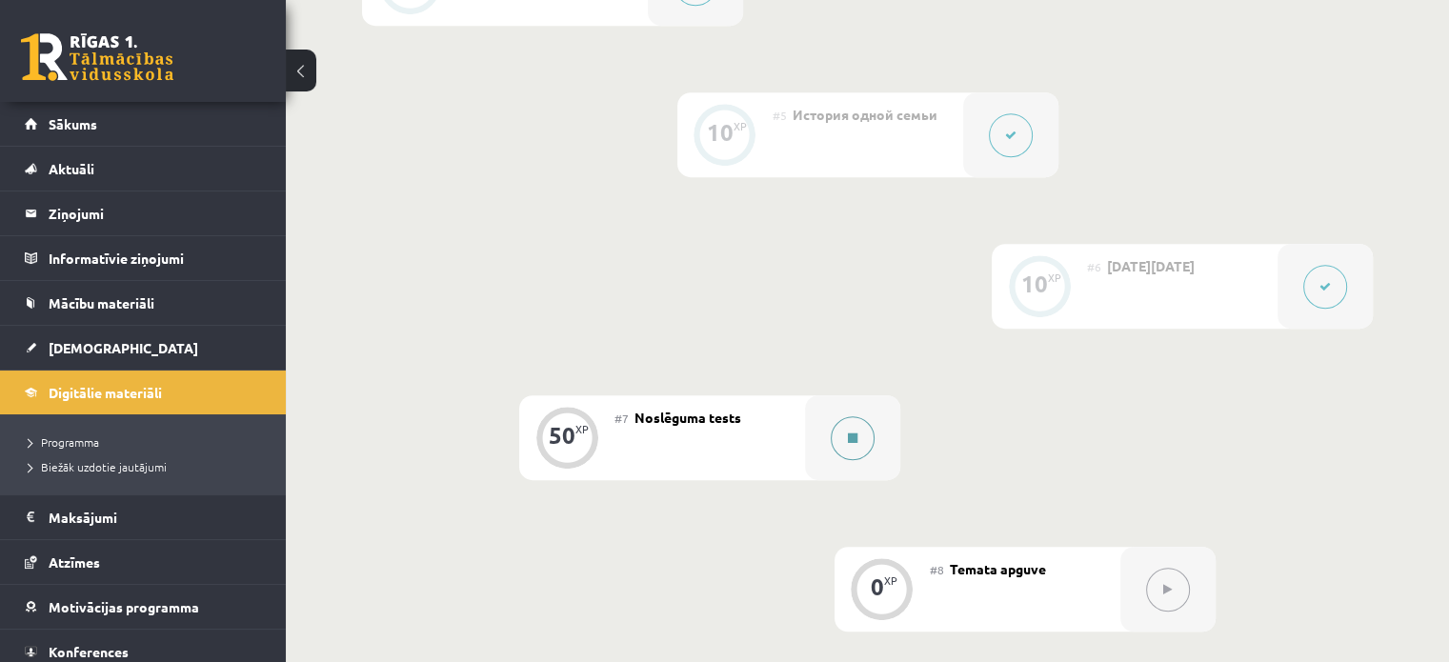
click at [842, 447] on button at bounding box center [852, 438] width 44 height 44
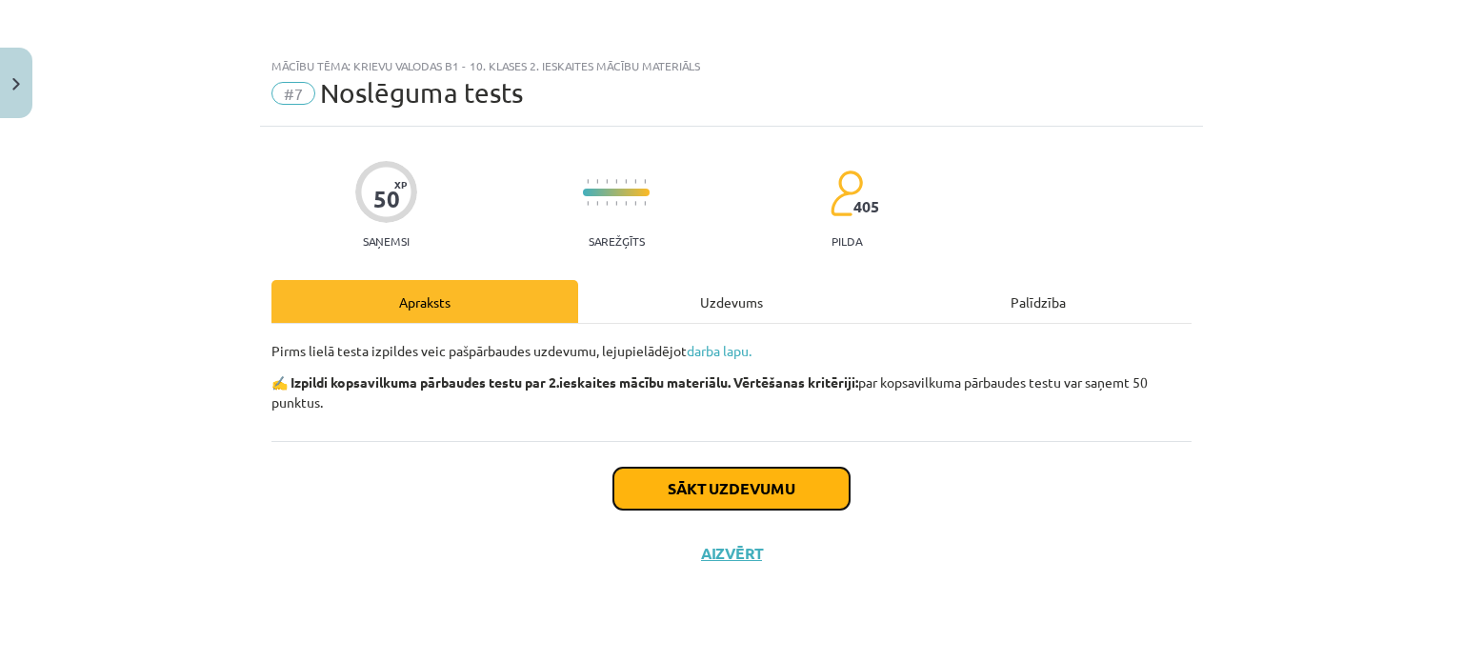
click at [805, 502] on button "Sākt uzdevumu" at bounding box center [731, 489] width 236 height 42
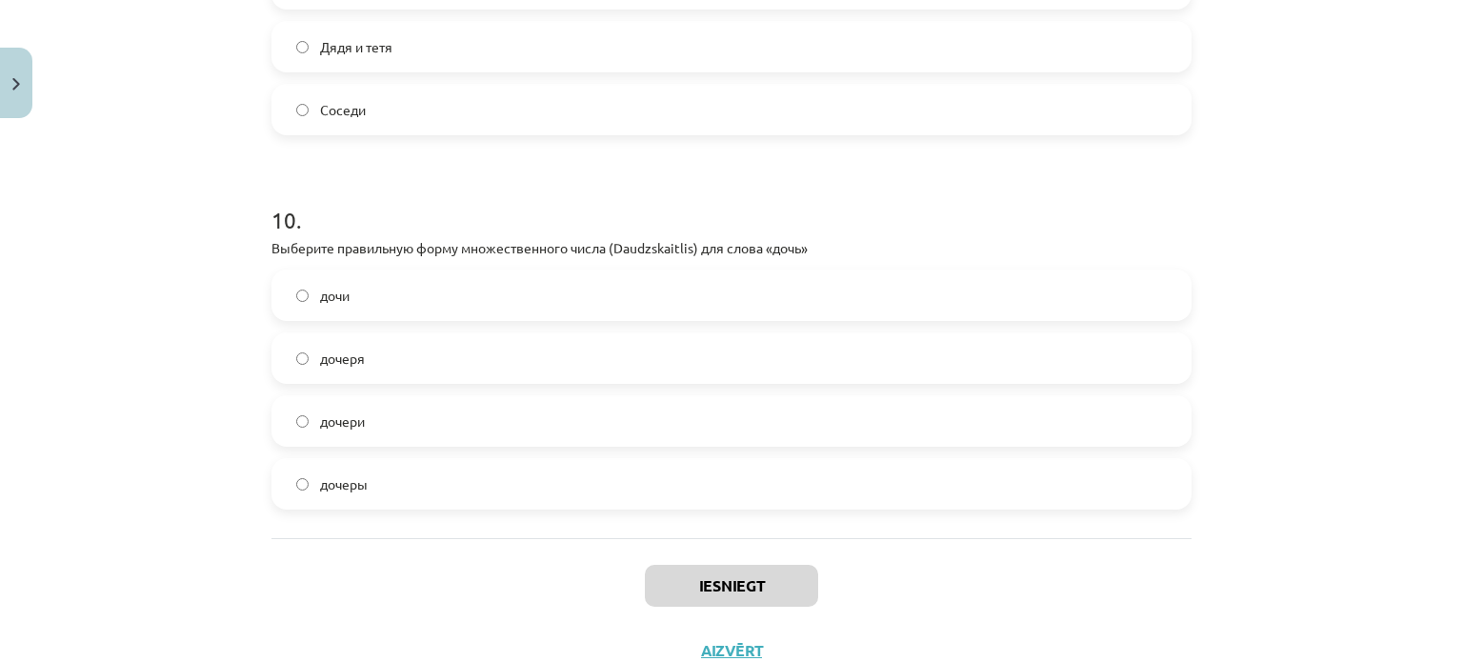
scroll to position [3642, 0]
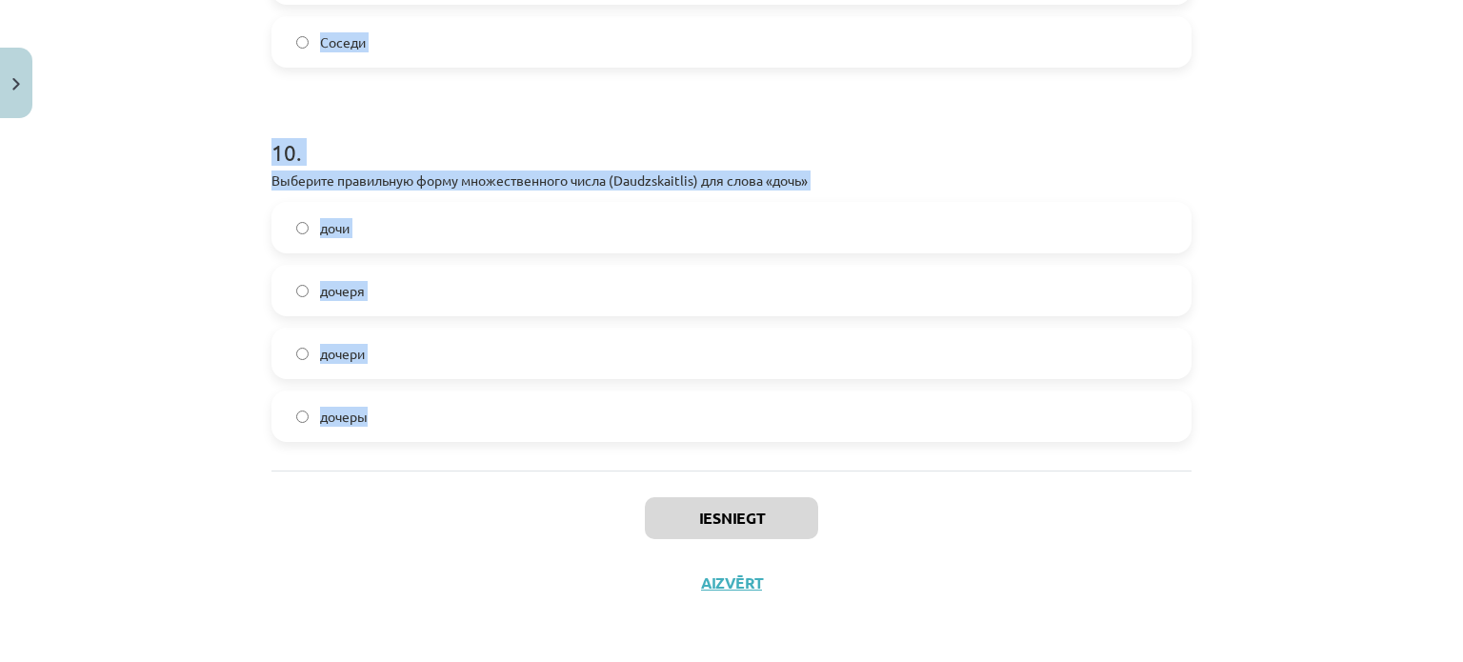
drag, startPoint x: 265, startPoint y: 216, endPoint x: 512, endPoint y: 428, distance: 325.6
copy form "Loremips dolorsitam consecteturadi elitseddoei tem incid "___ utlabor" et dolo …"
click at [1381, 373] on div "Mācību tēma: Krievu valodas b1 - 10. klases 2. ieskaites mācību materiāls #7 No…" at bounding box center [731, 331] width 1463 height 662
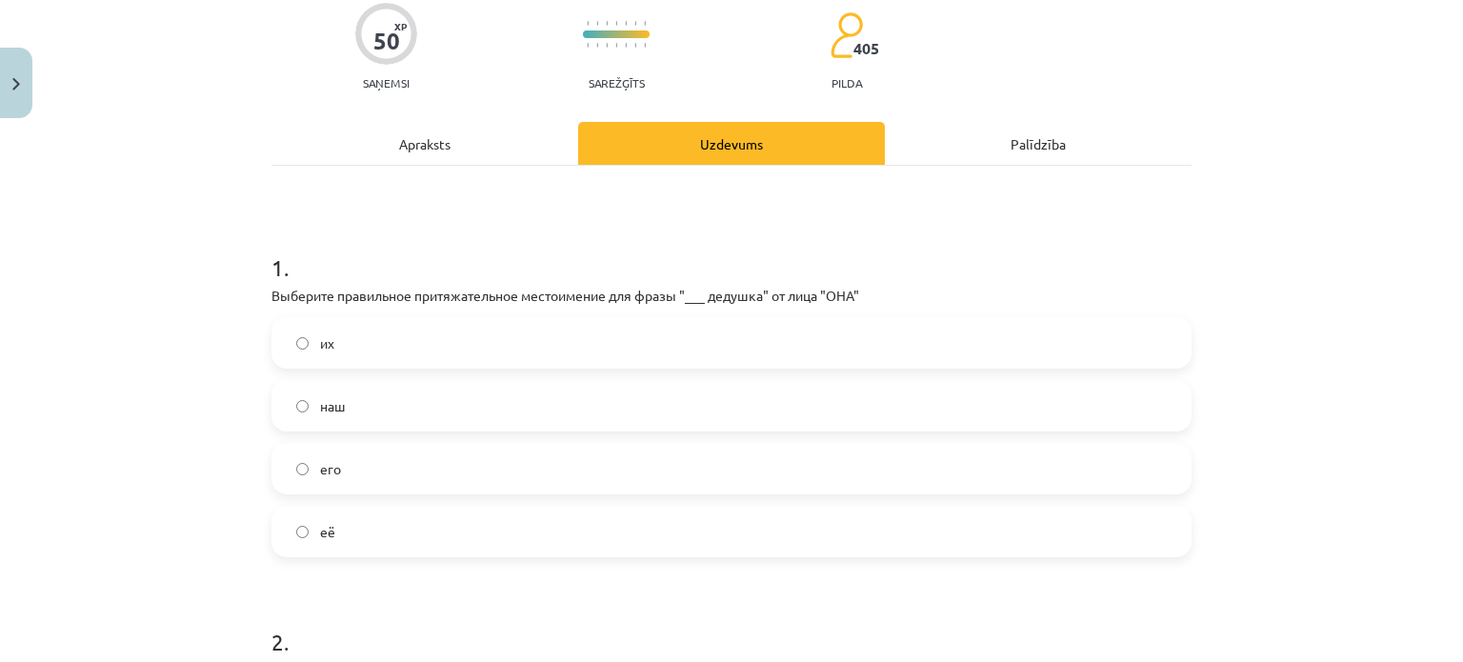
scroll to position [175, 0]
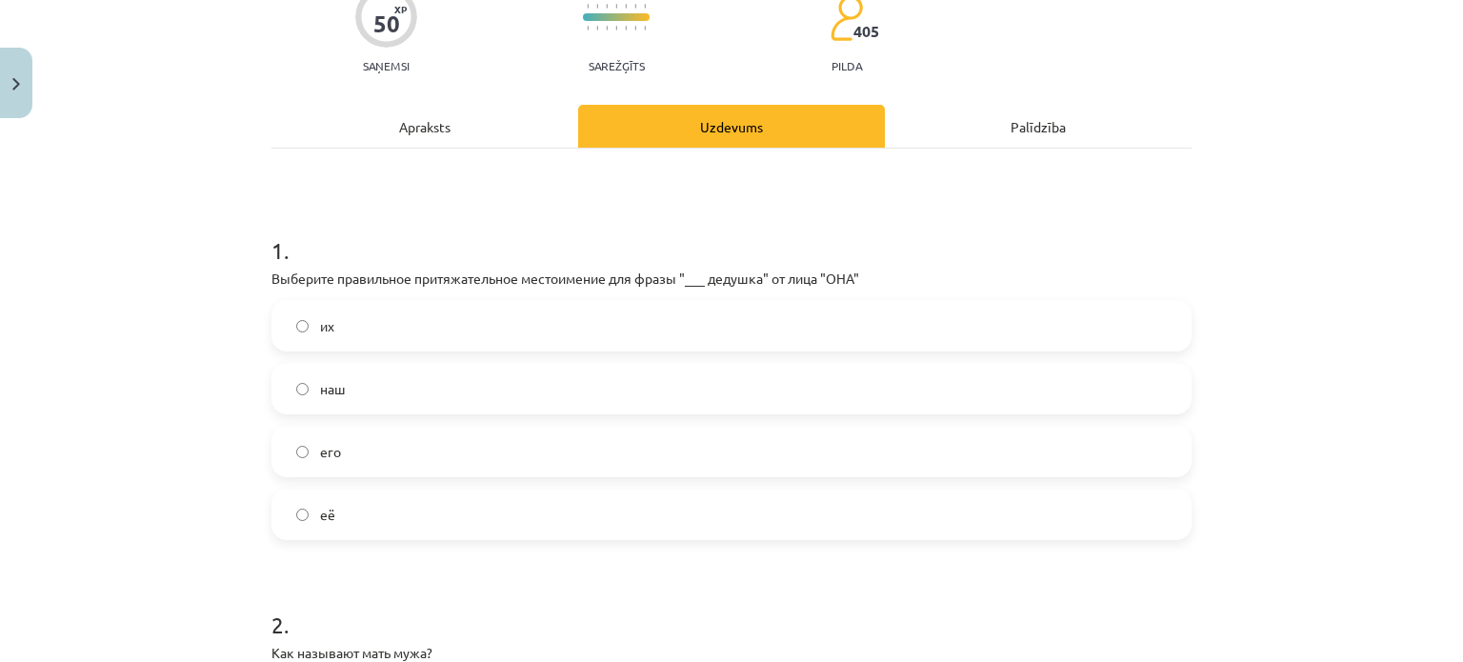
click at [342, 522] on label "её" at bounding box center [731, 514] width 916 height 48
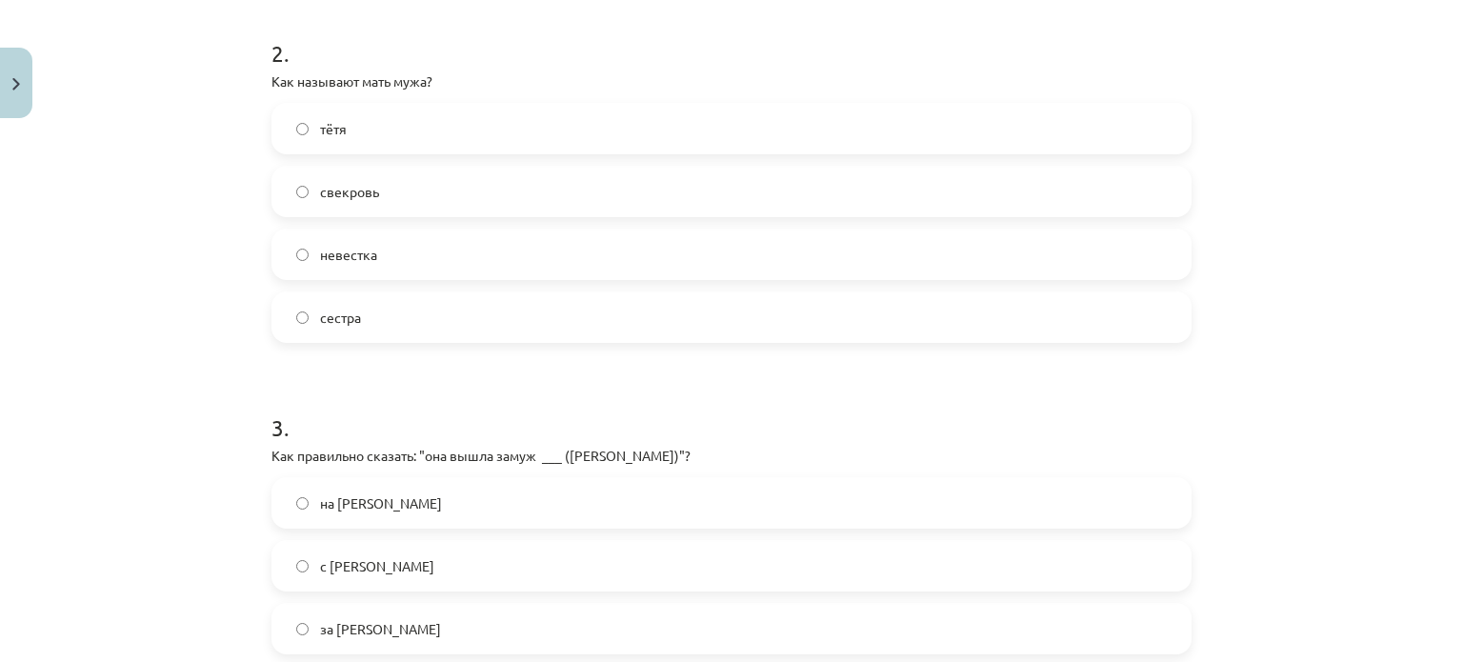
scroll to position [783, 0]
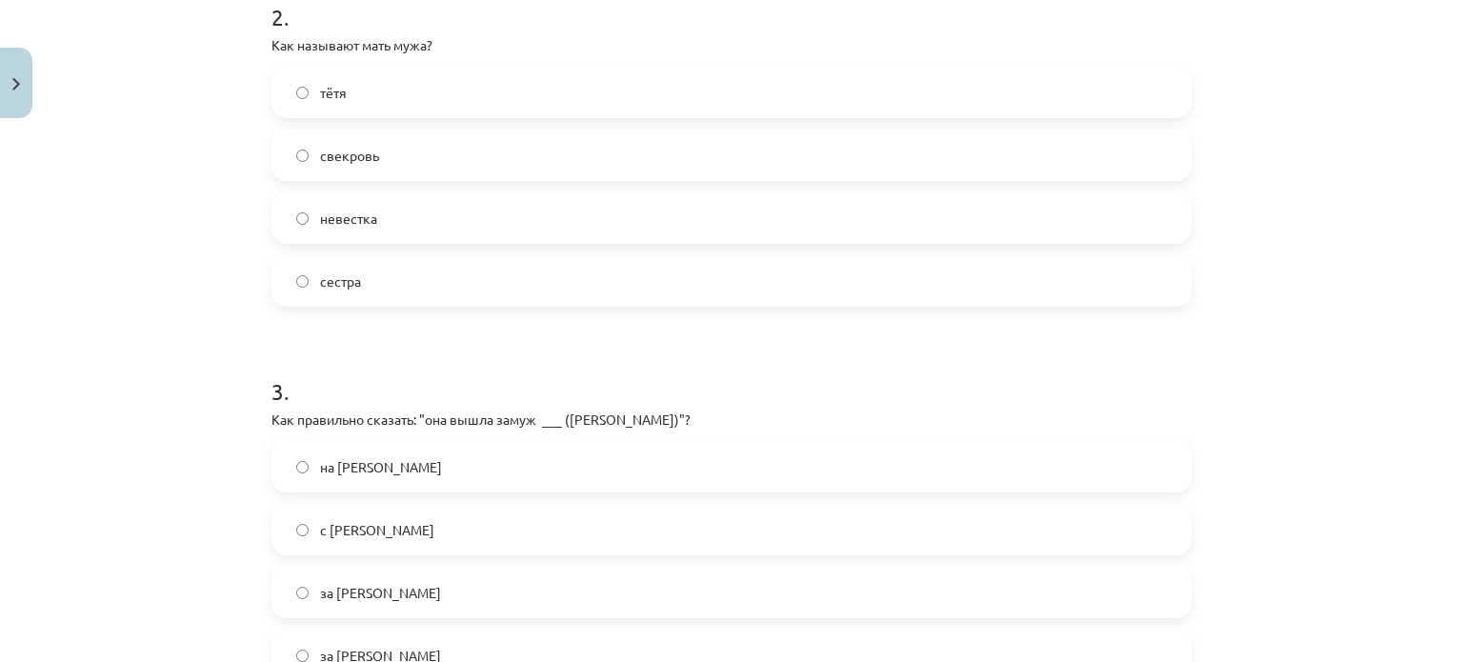
click at [396, 170] on label "свекровь" at bounding box center [731, 155] width 916 height 48
click at [395, 642] on label "за [PERSON_NAME]" at bounding box center [731, 655] width 916 height 48
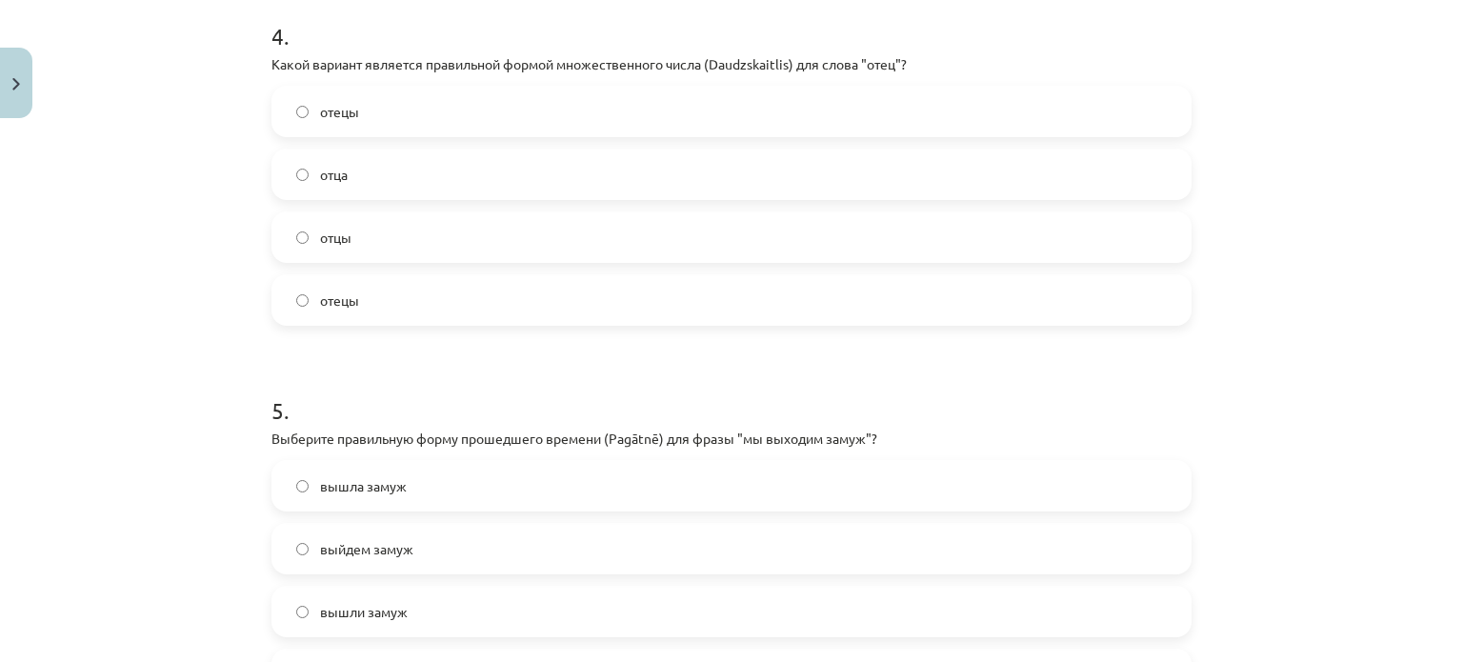
scroll to position [1524, 0]
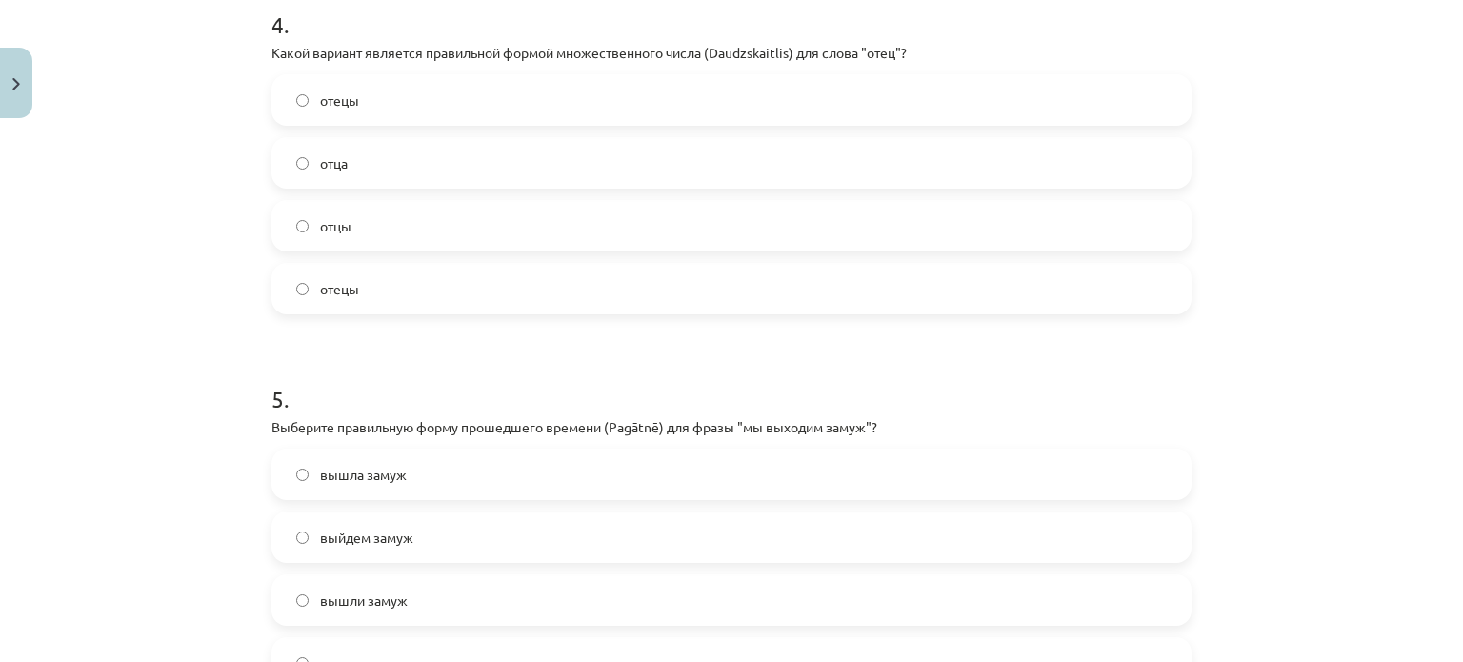
click at [366, 162] on label "отца" at bounding box center [731, 163] width 916 height 48
click at [377, 245] on label "отцы" at bounding box center [731, 226] width 916 height 48
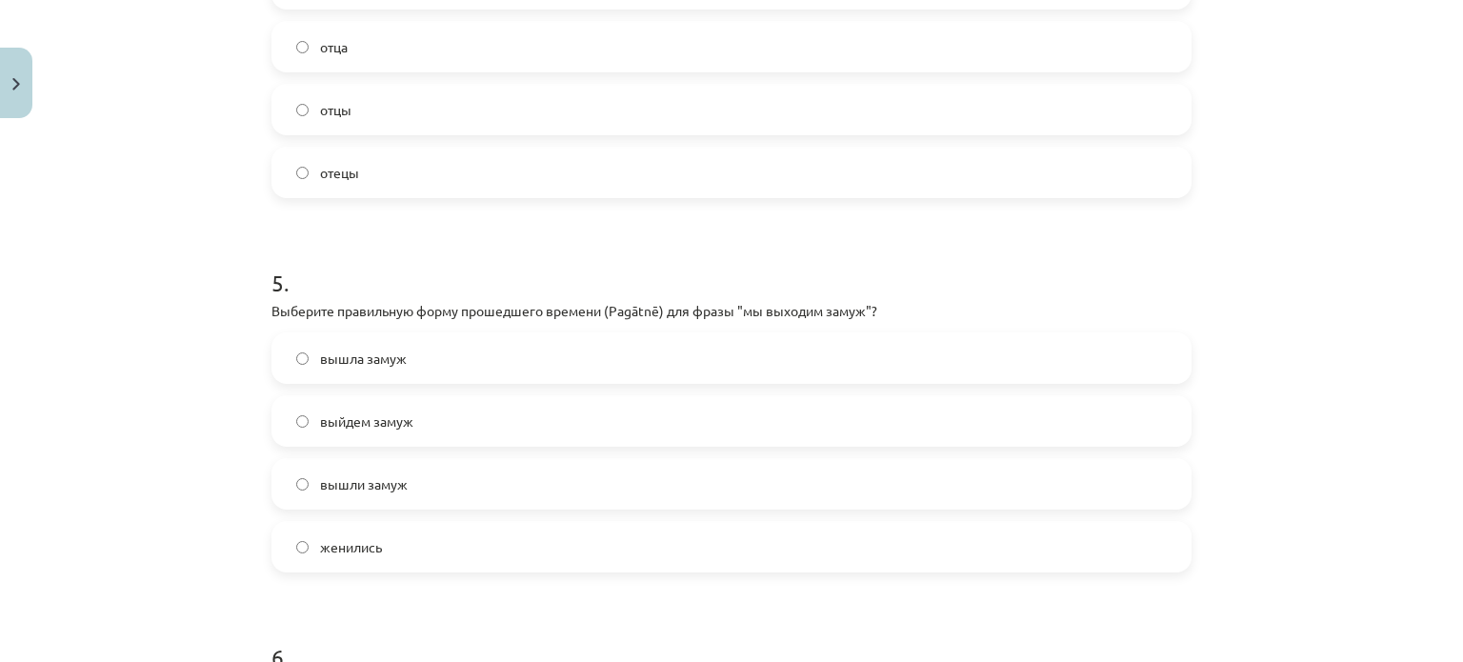
scroll to position [1666, 0]
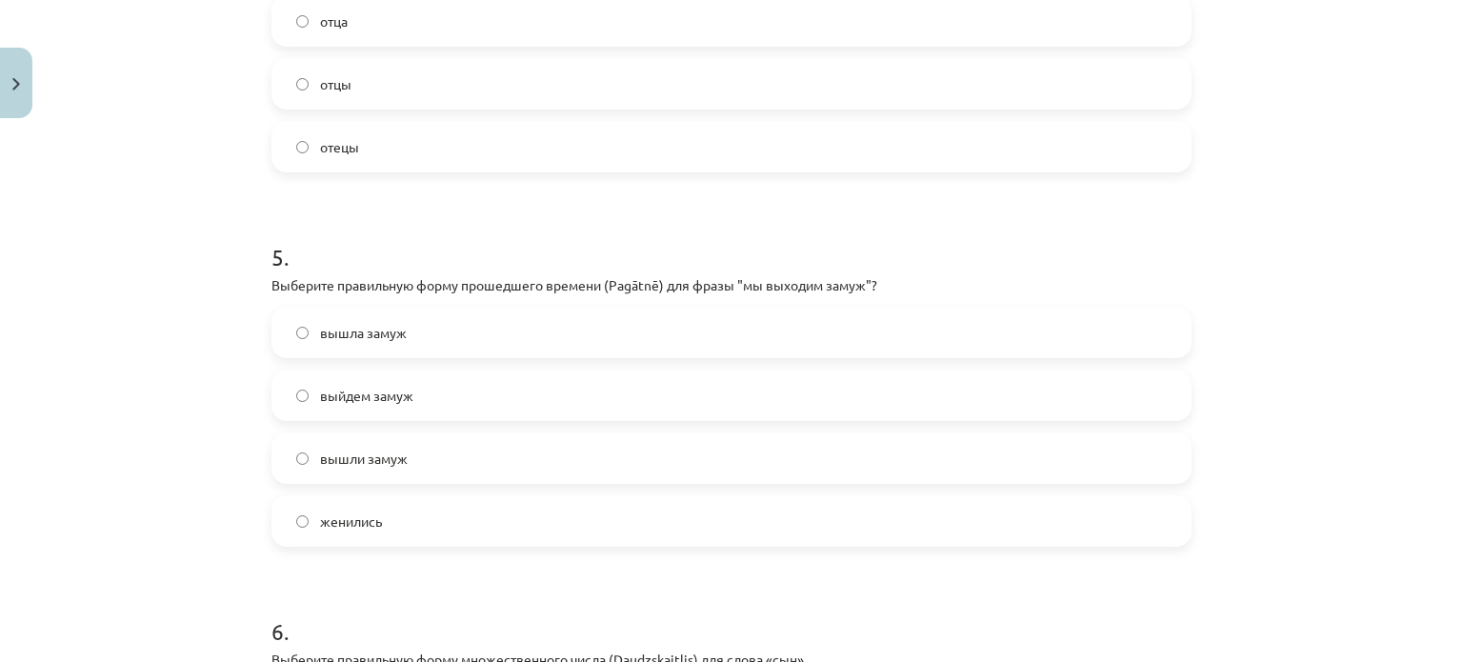
click at [516, 449] on label "вышли замуж" at bounding box center [731, 458] width 916 height 48
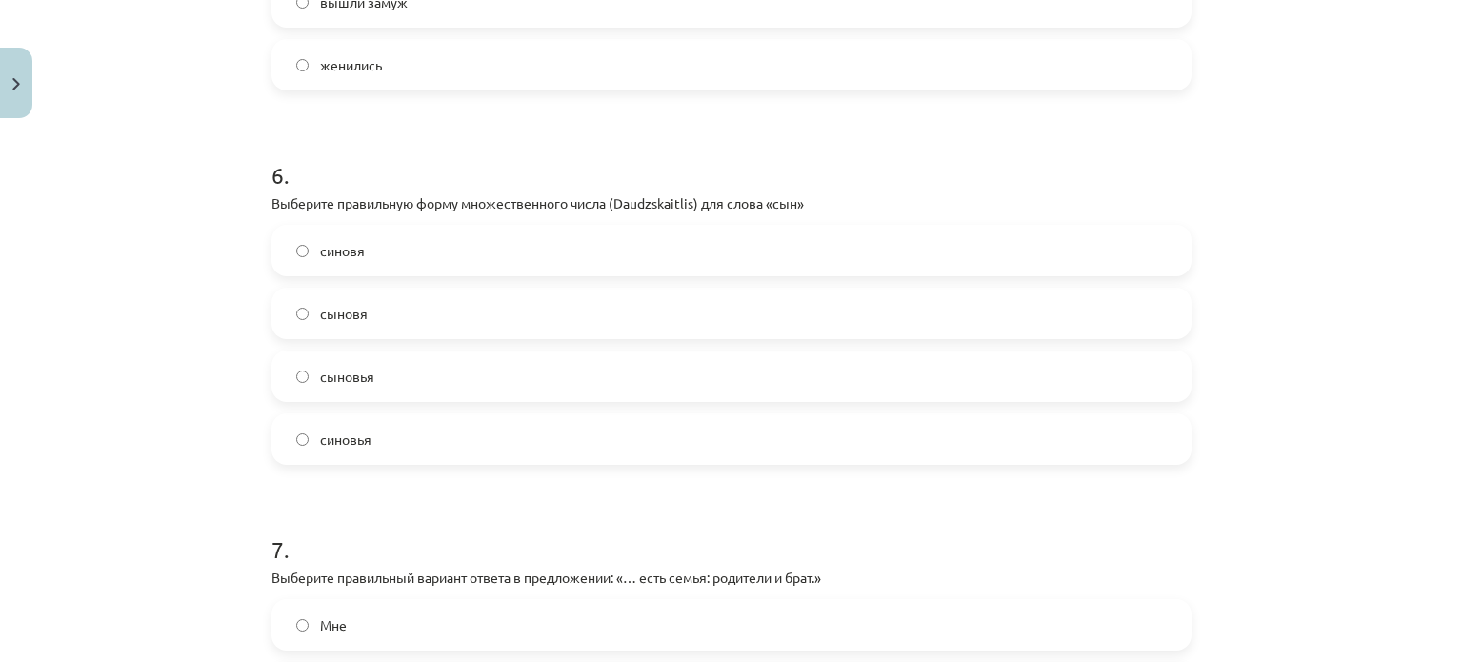
scroll to position [2159, 0]
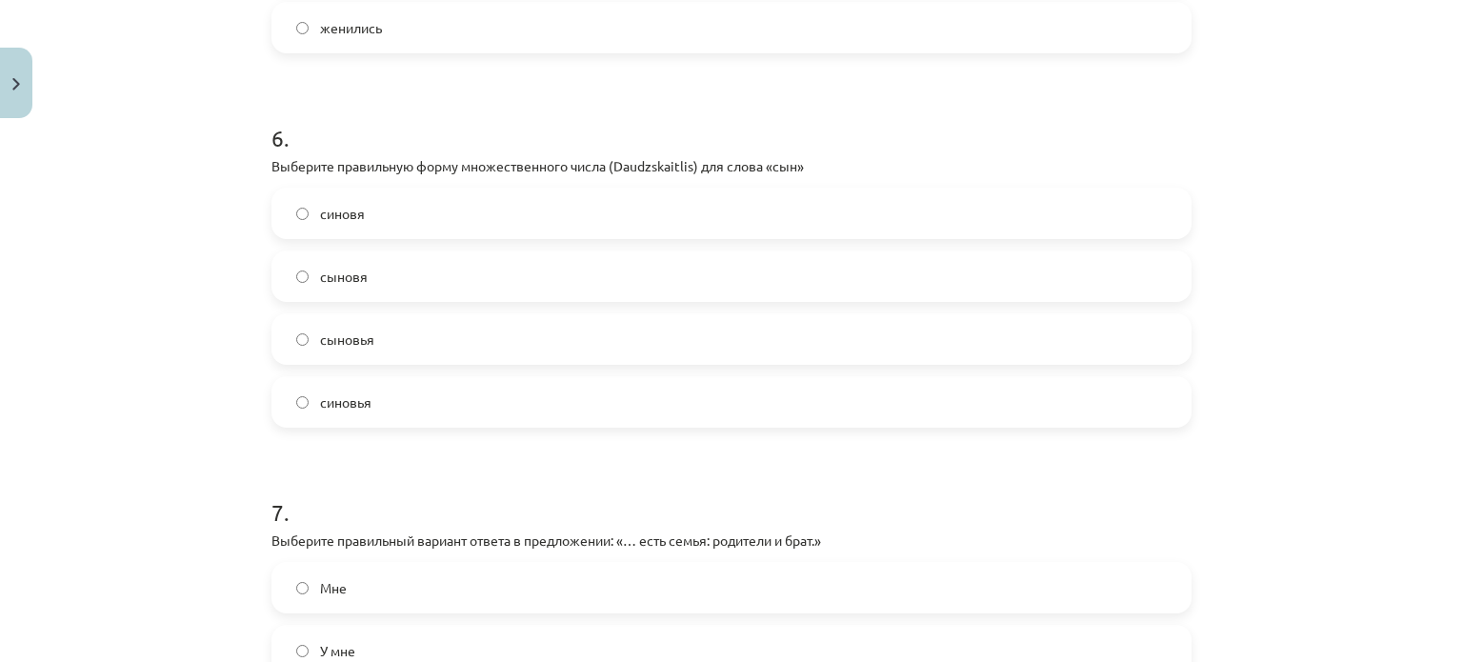
click at [396, 337] on label "сыновья" at bounding box center [731, 339] width 916 height 48
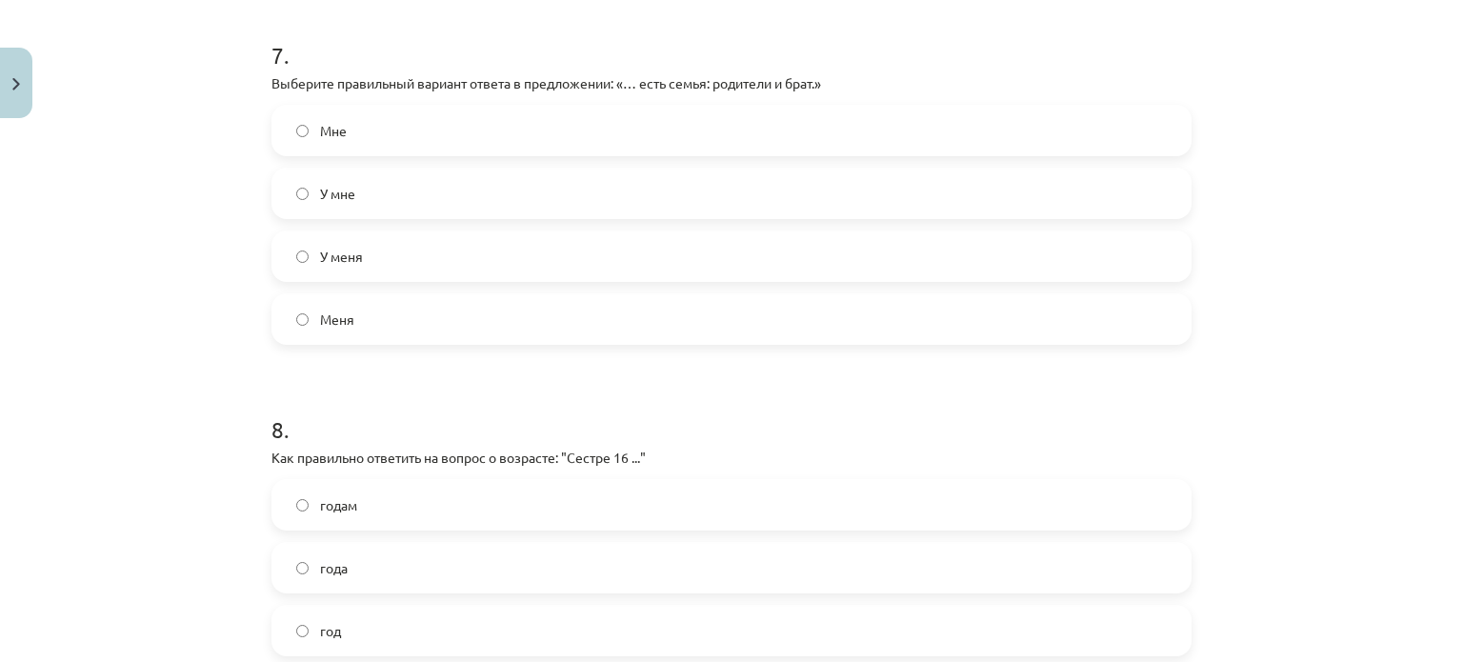
scroll to position [2700, 0]
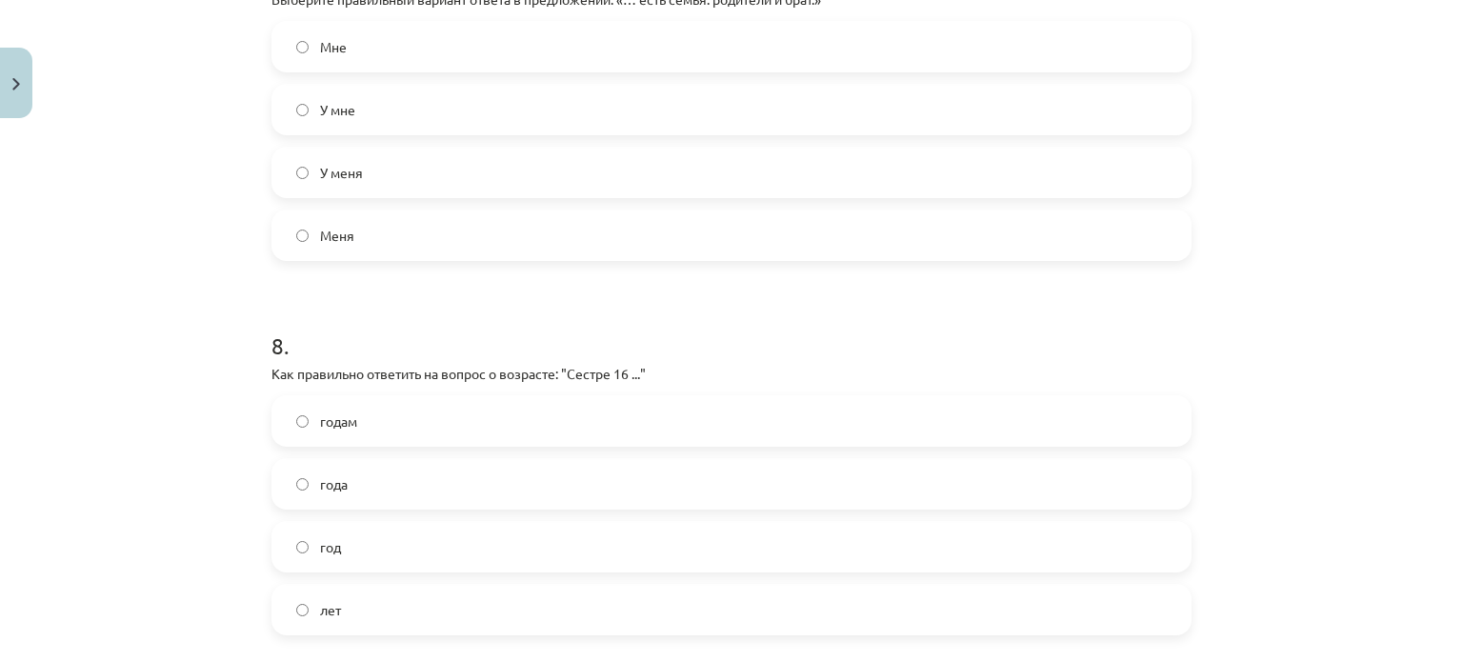
click at [693, 175] on label "У меня" at bounding box center [731, 173] width 916 height 48
click at [361, 609] on label "лет" at bounding box center [731, 610] width 916 height 48
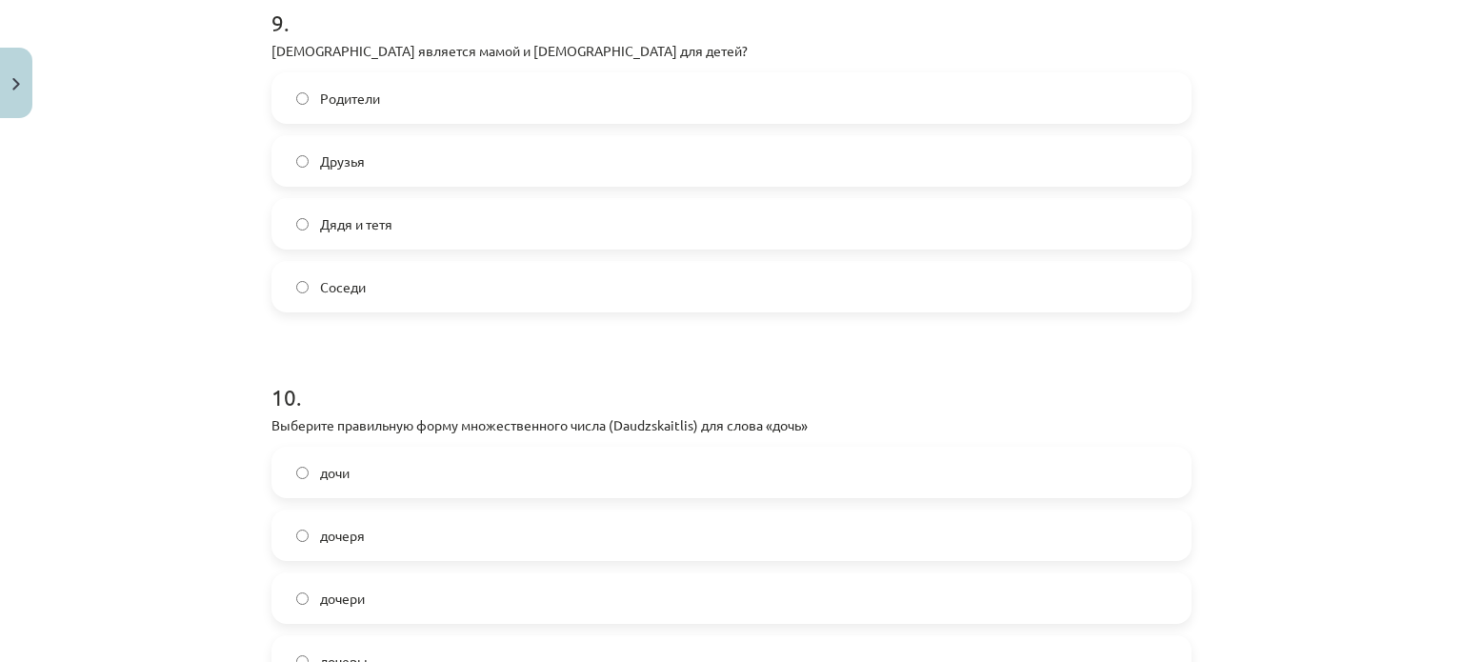
scroll to position [3391, 0]
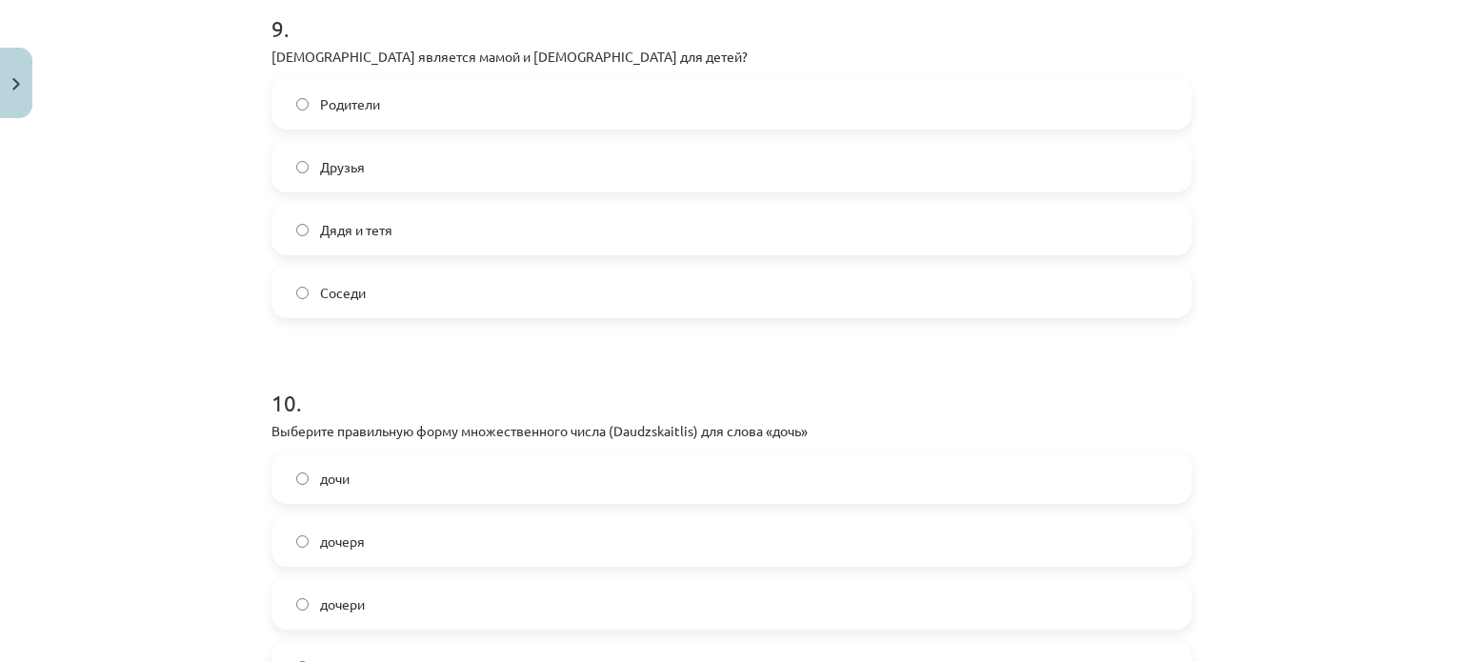
click at [390, 102] on label "Родители" at bounding box center [731, 104] width 916 height 48
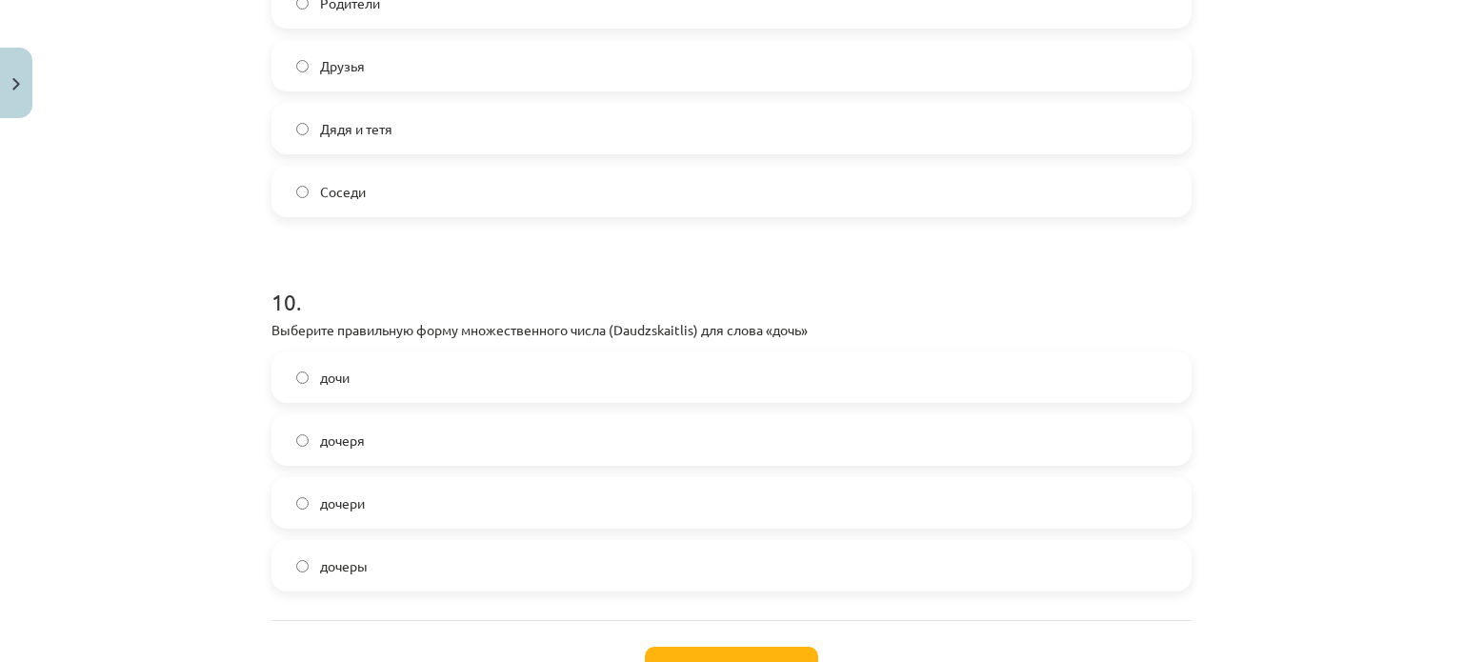
scroll to position [3503, 0]
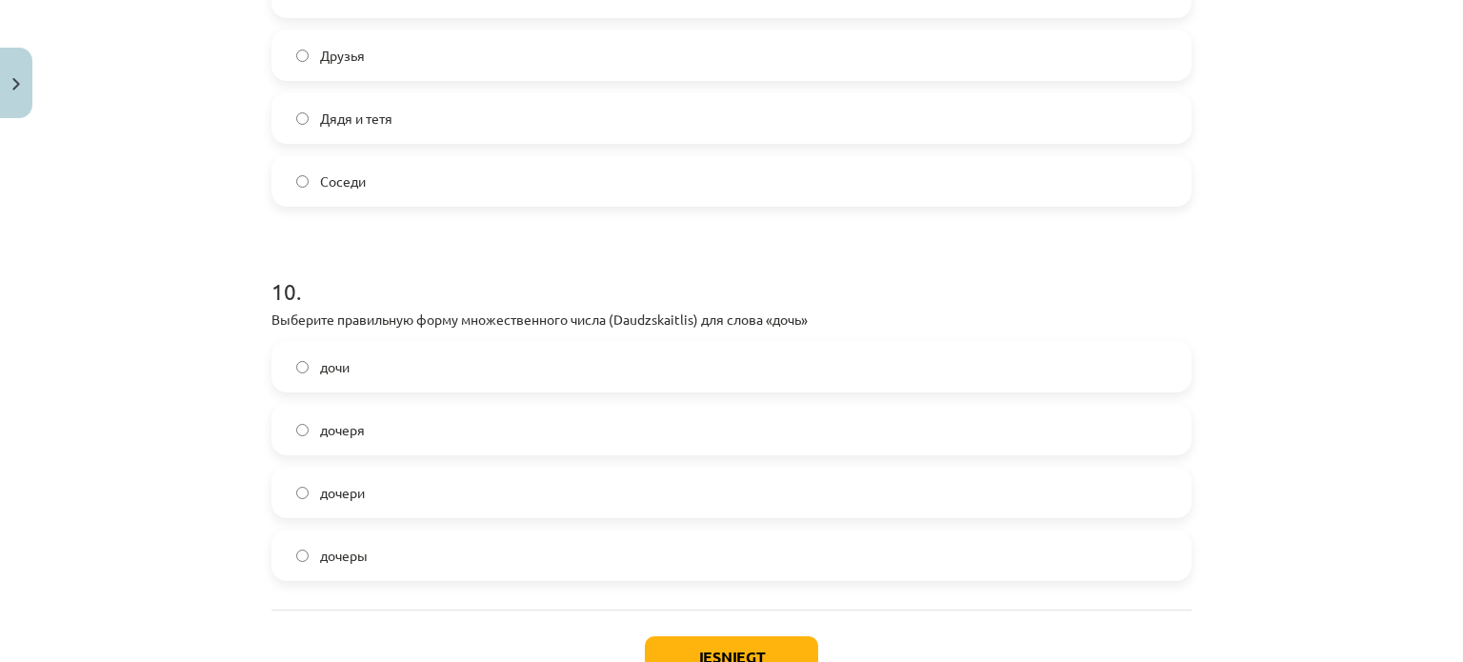
click at [383, 492] on label "дочери" at bounding box center [731, 493] width 916 height 48
click at [754, 647] on button "Iesniegt" at bounding box center [731, 657] width 173 height 42
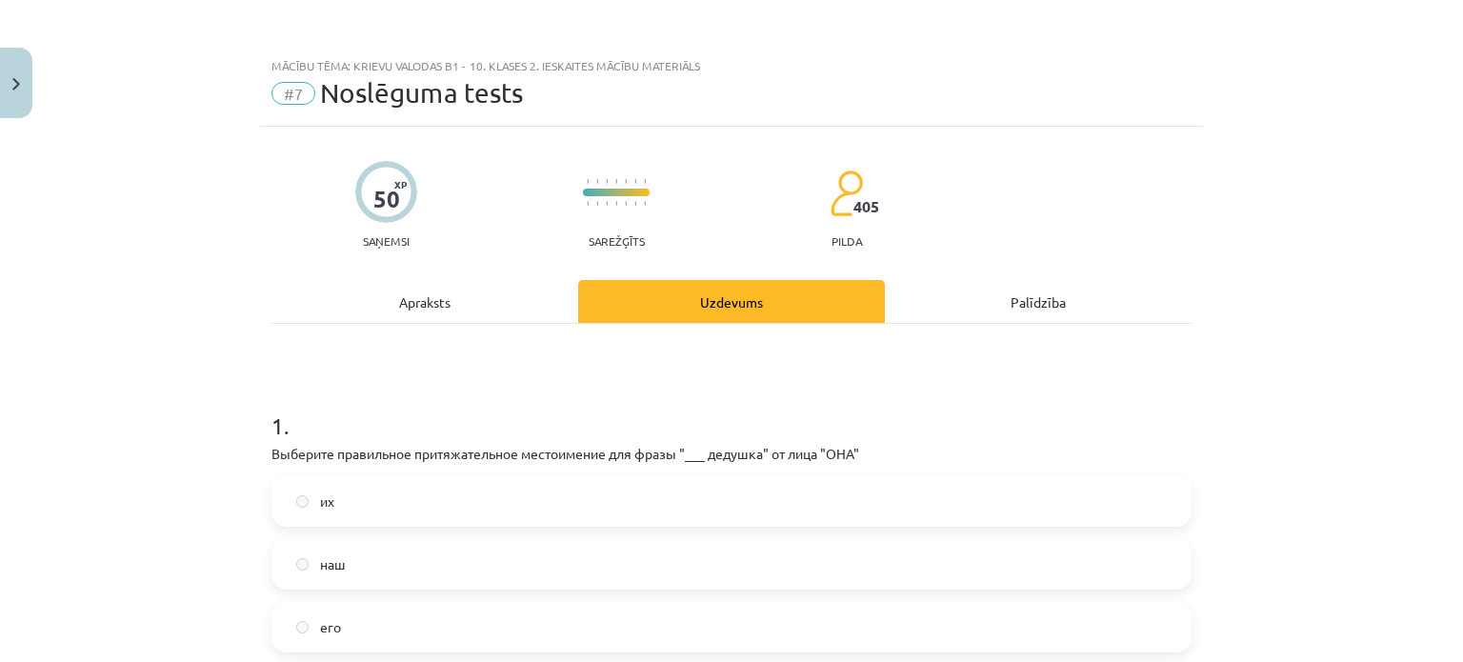
scroll to position [3702, 0]
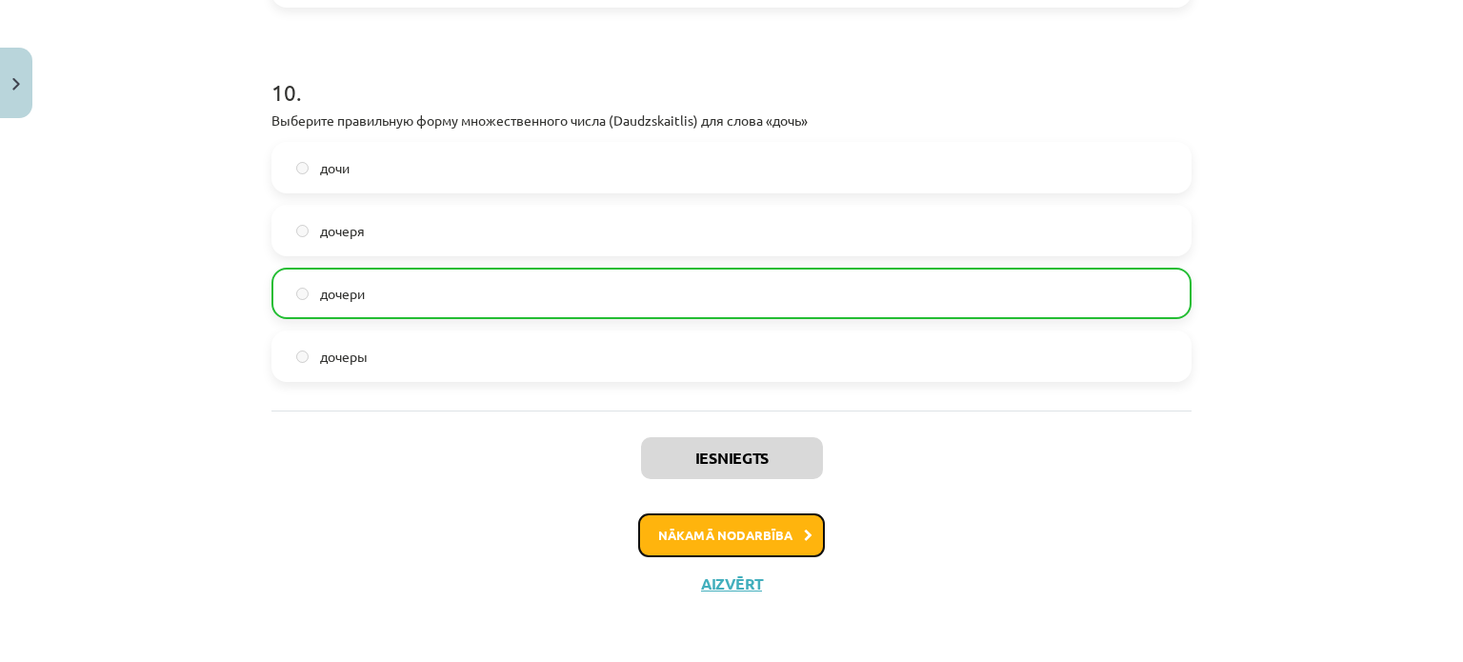
click at [754, 546] on button "Nākamā nodarbība" at bounding box center [731, 535] width 187 height 44
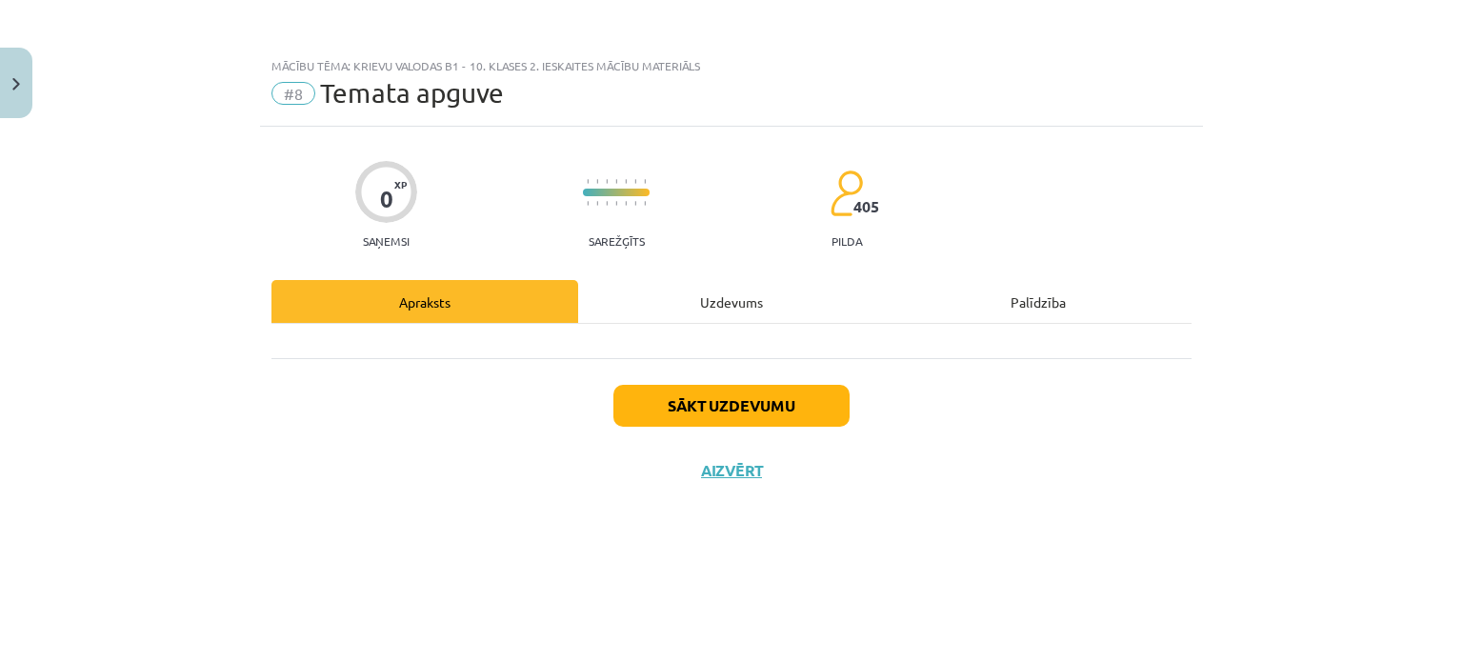
scroll to position [0, 0]
click at [757, 413] on button "Sākt uzdevumu" at bounding box center [731, 406] width 236 height 42
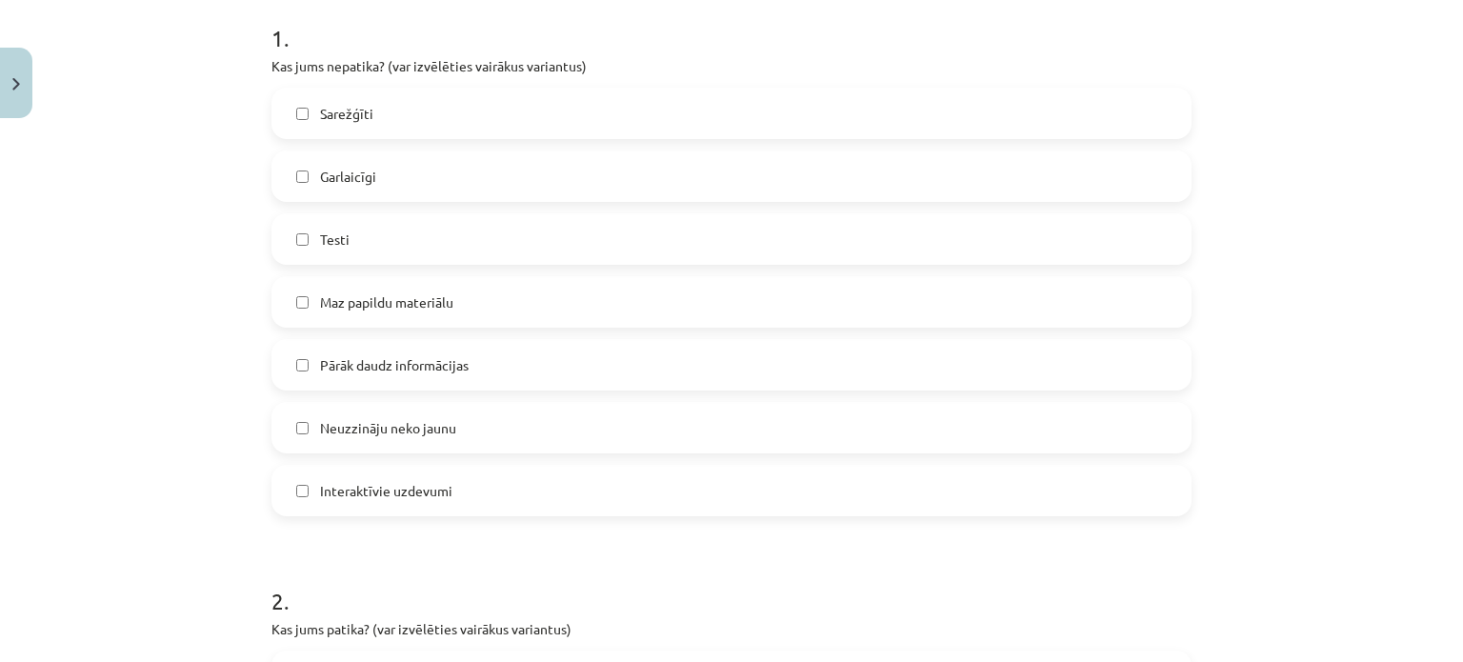
scroll to position [385, 0]
click at [437, 109] on label "Sarežģīti" at bounding box center [731, 116] width 916 height 48
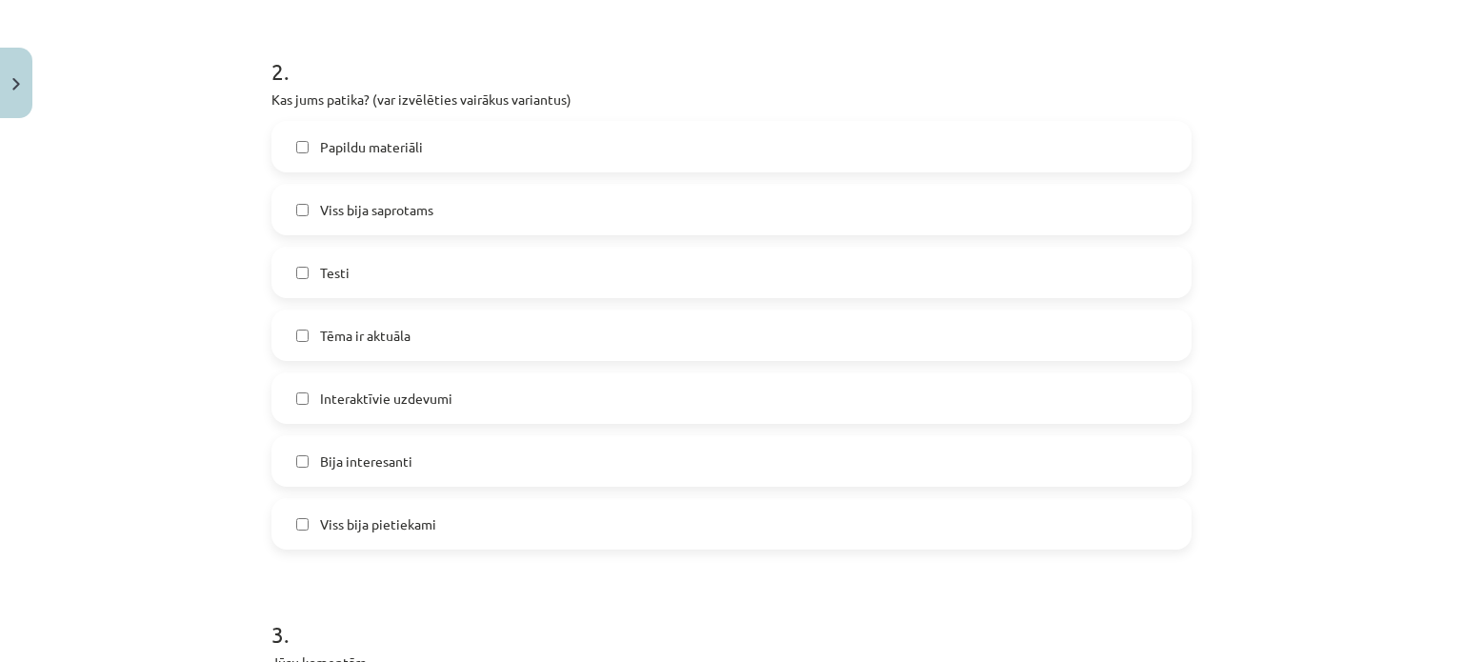
scroll to position [911, 0]
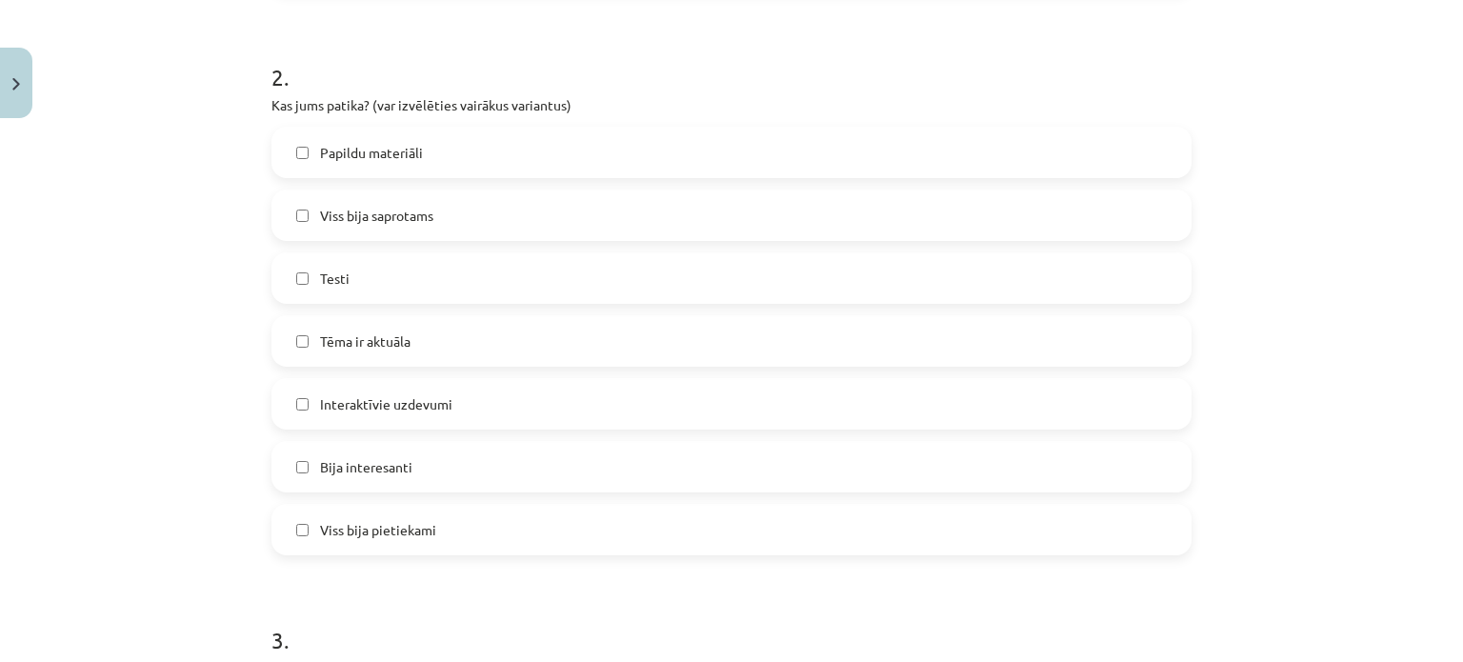
click at [422, 461] on label "Bija interesanti" at bounding box center [731, 467] width 916 height 48
click at [423, 407] on span "Interaktīvie uzdevumi" at bounding box center [386, 404] width 132 height 20
click at [425, 170] on label "Papildu materiāli" at bounding box center [731, 153] width 916 height 48
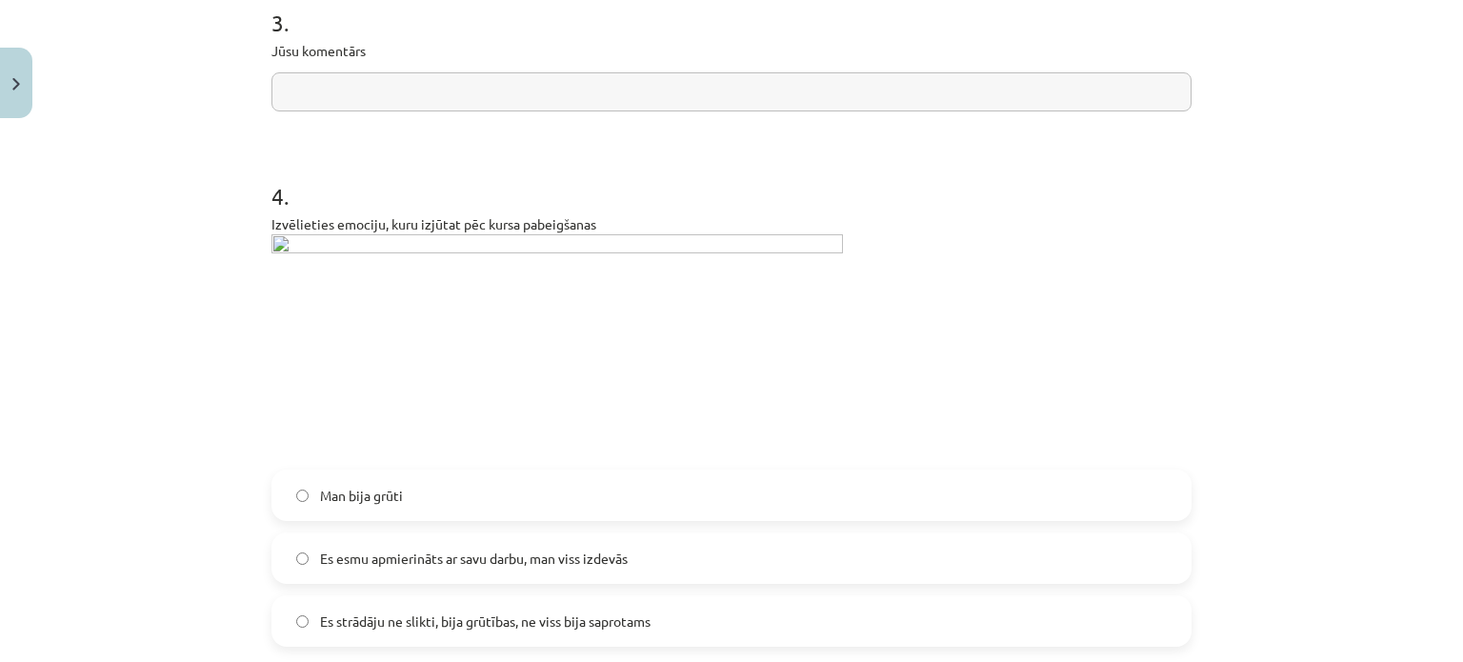
scroll to position [1531, 0]
click at [514, 233] on img at bounding box center [556, 343] width 571 height 224
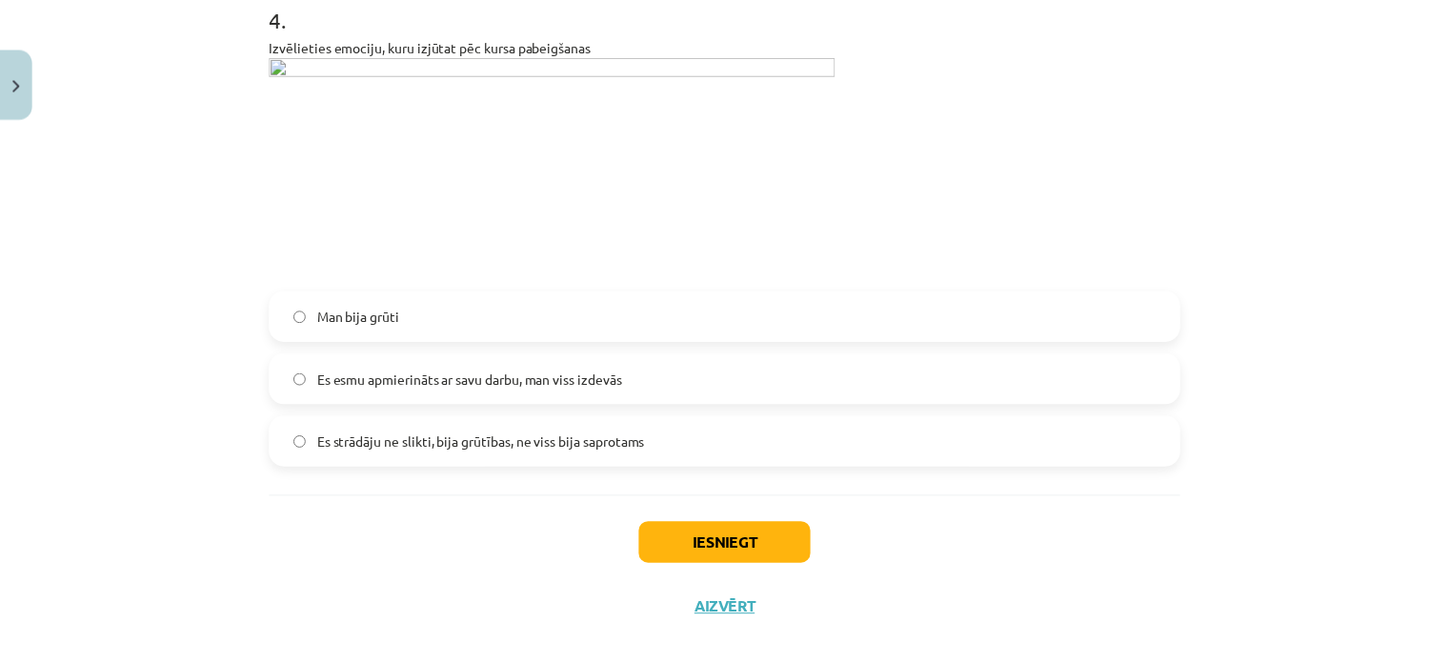
scroll to position [1709, 0]
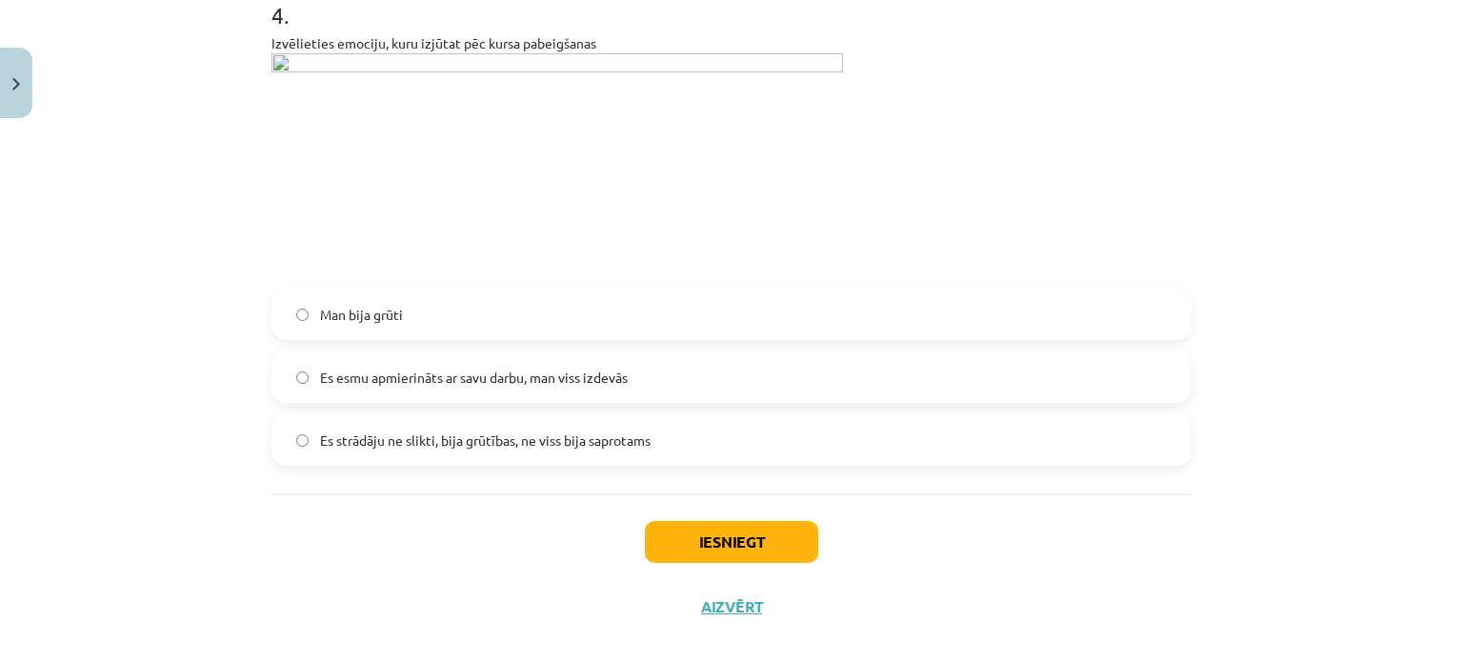
click at [629, 395] on label "Es esmu apmierināts ar savu darbu, man viss izdevās" at bounding box center [731, 377] width 916 height 48
click at [718, 533] on button "Iesniegt" at bounding box center [731, 542] width 173 height 42
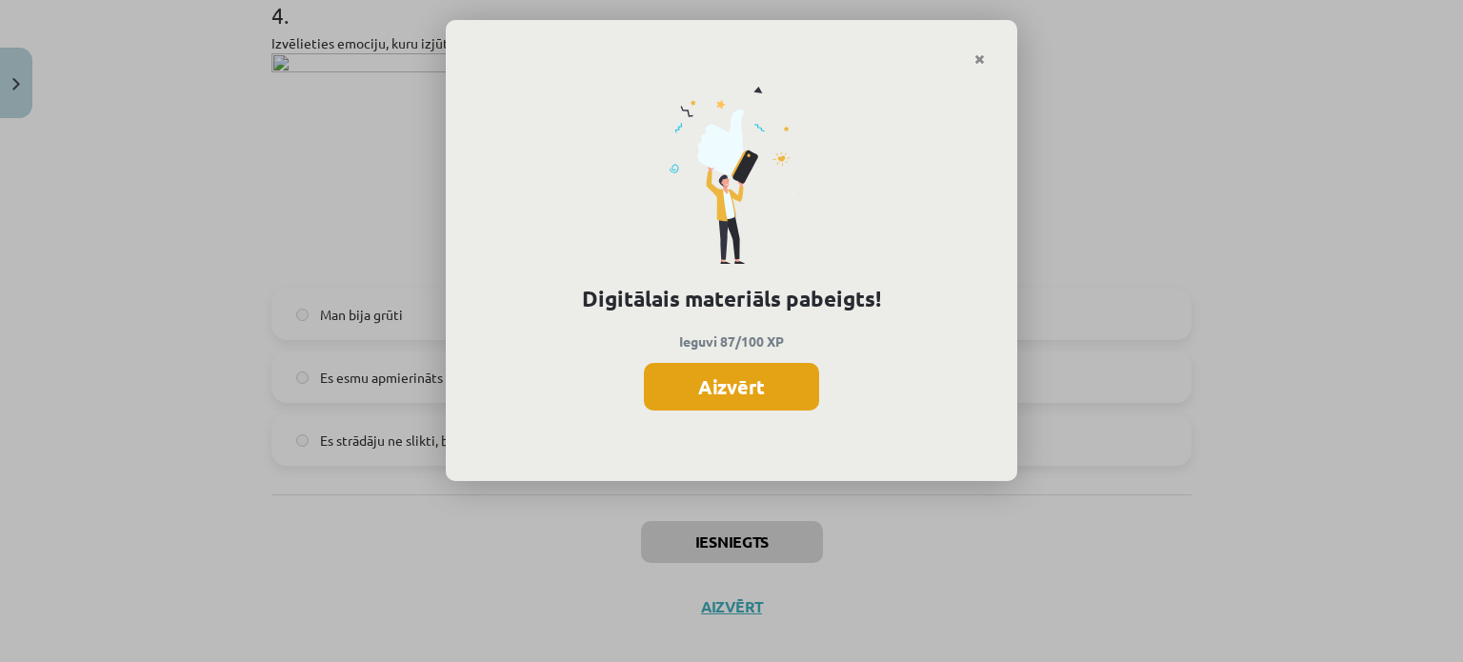
click at [798, 395] on button "Aizvērt" at bounding box center [731, 387] width 175 height 48
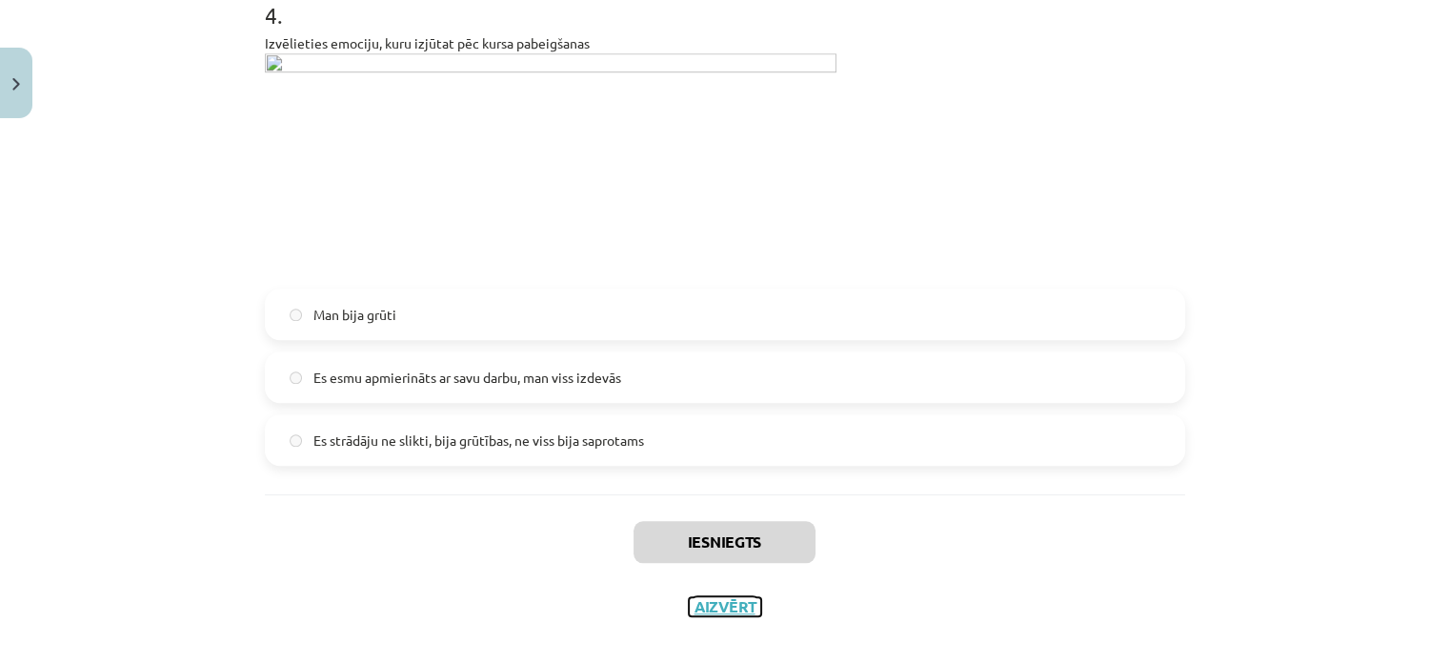
click at [707, 612] on button "Aizvērt" at bounding box center [725, 606] width 72 height 19
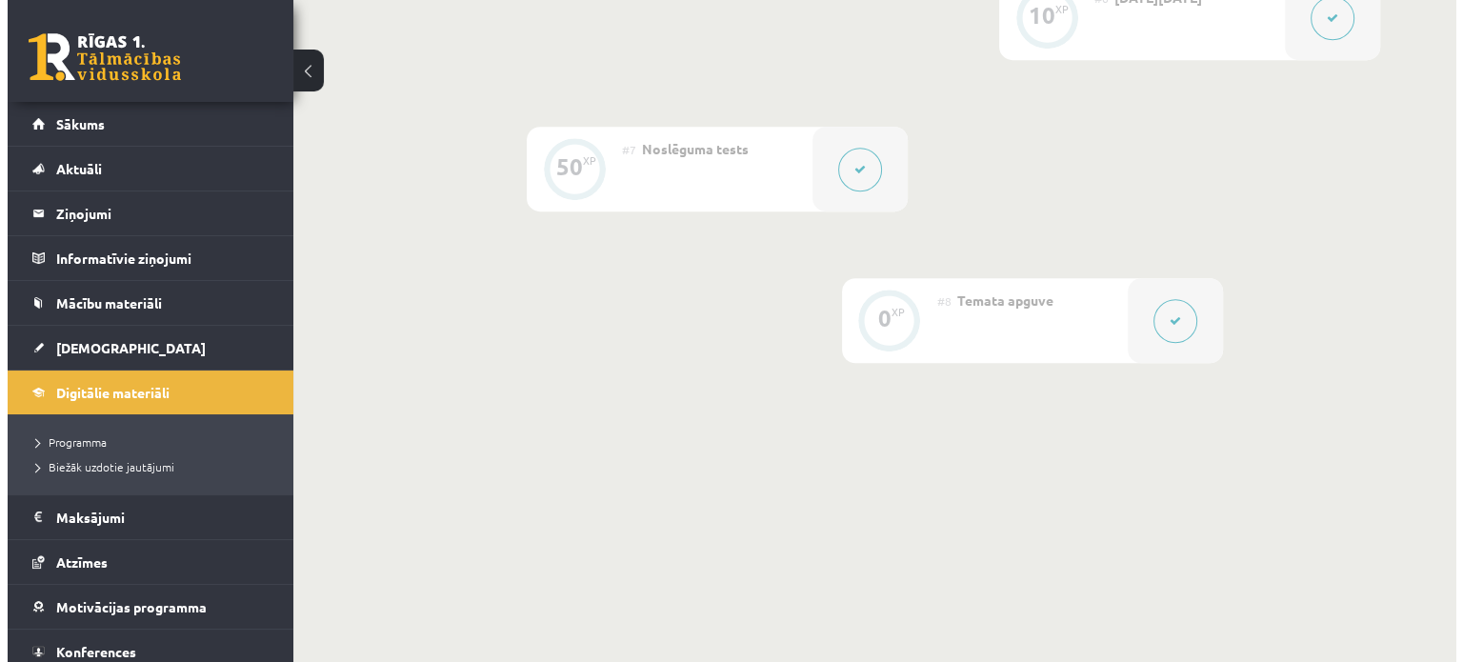
scroll to position [1329, 0]
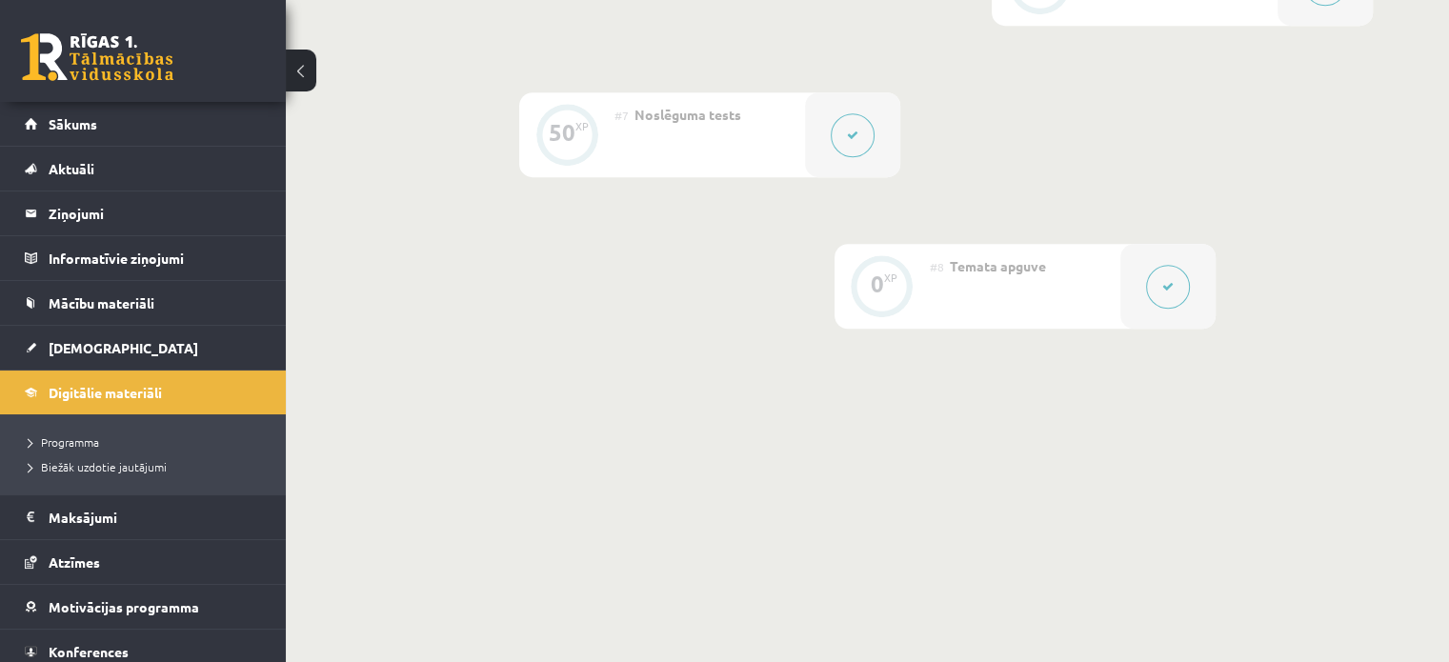
click at [799, 121] on div "#7 Noslēguma tests" at bounding box center [709, 134] width 190 height 85
click at [832, 125] on button at bounding box center [852, 135] width 44 height 44
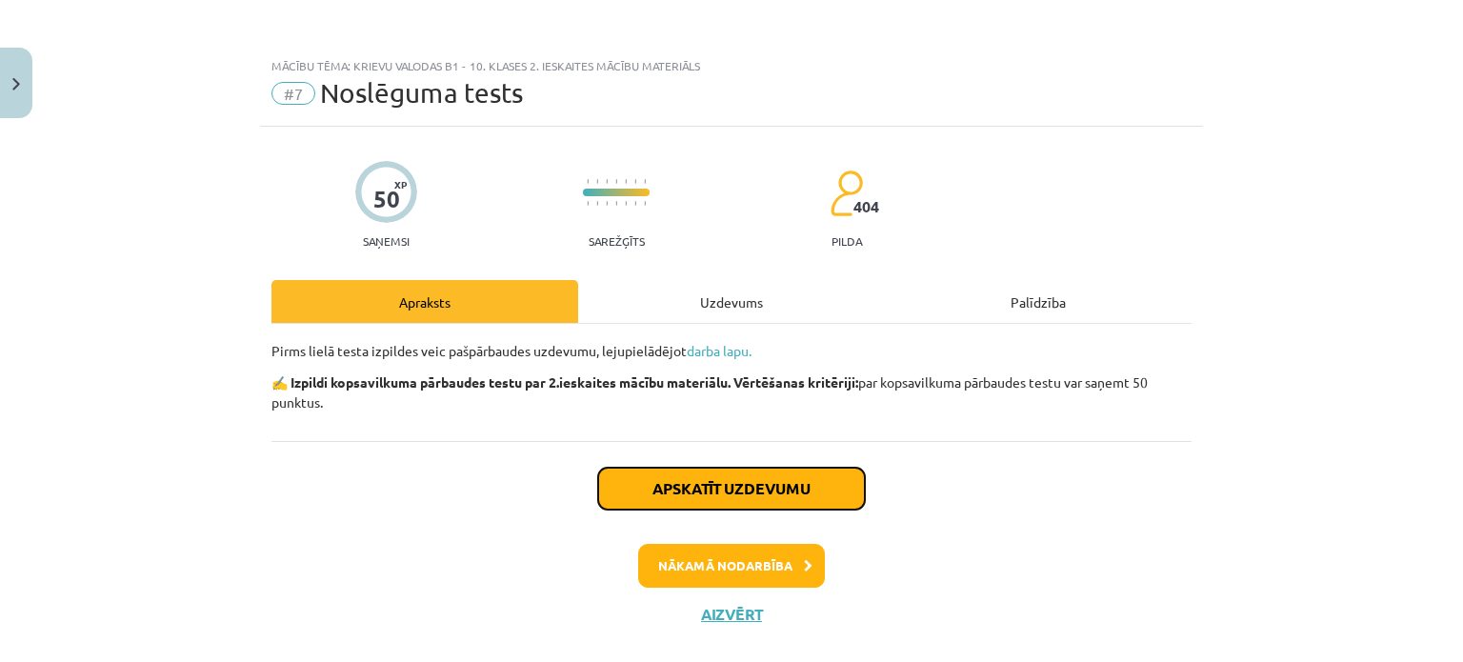
click at [842, 490] on button "Apskatīt uzdevumu" at bounding box center [731, 489] width 267 height 42
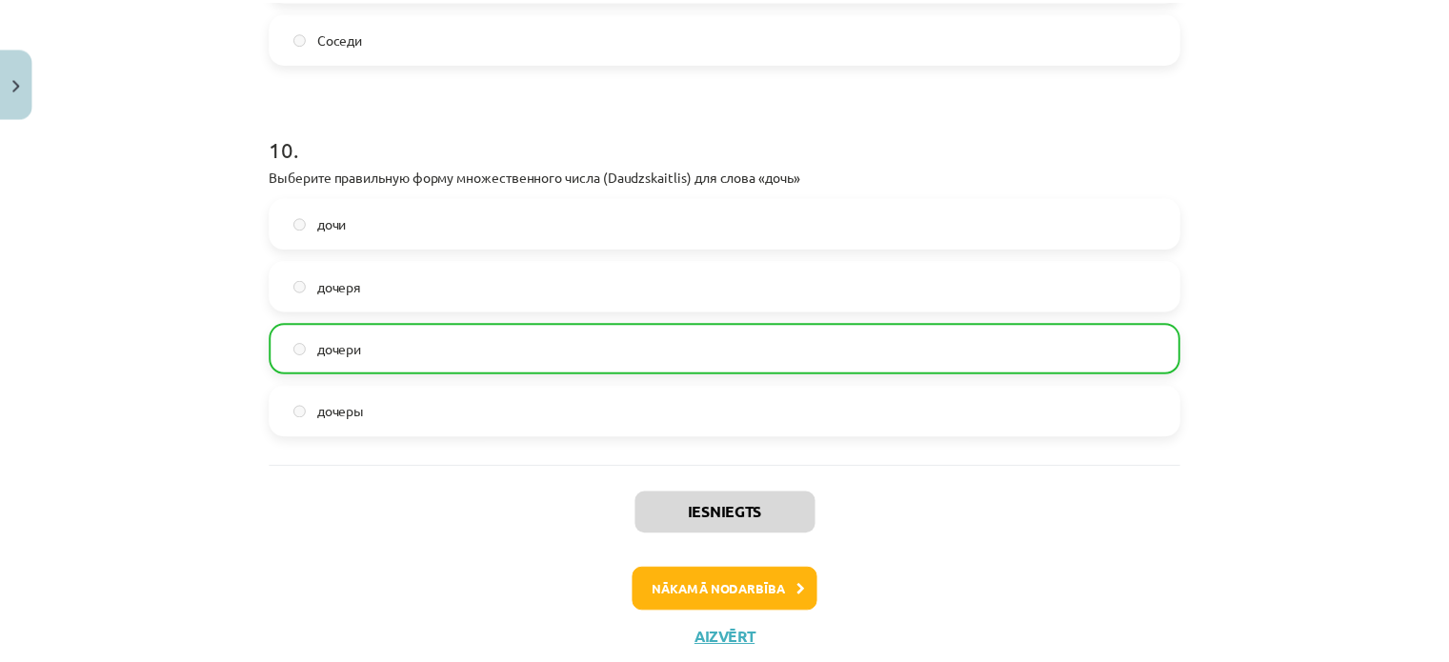
scroll to position [3702, 0]
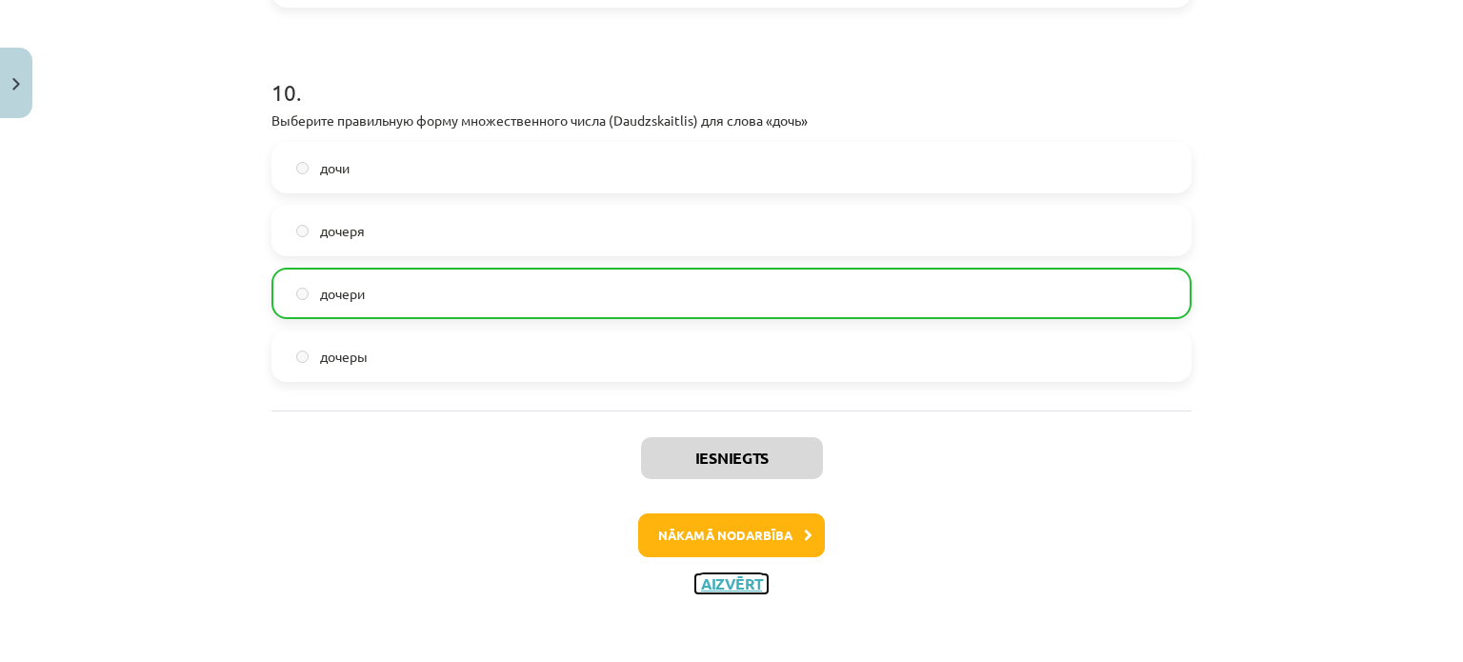
click at [720, 584] on button "Aizvērt" at bounding box center [731, 583] width 72 height 19
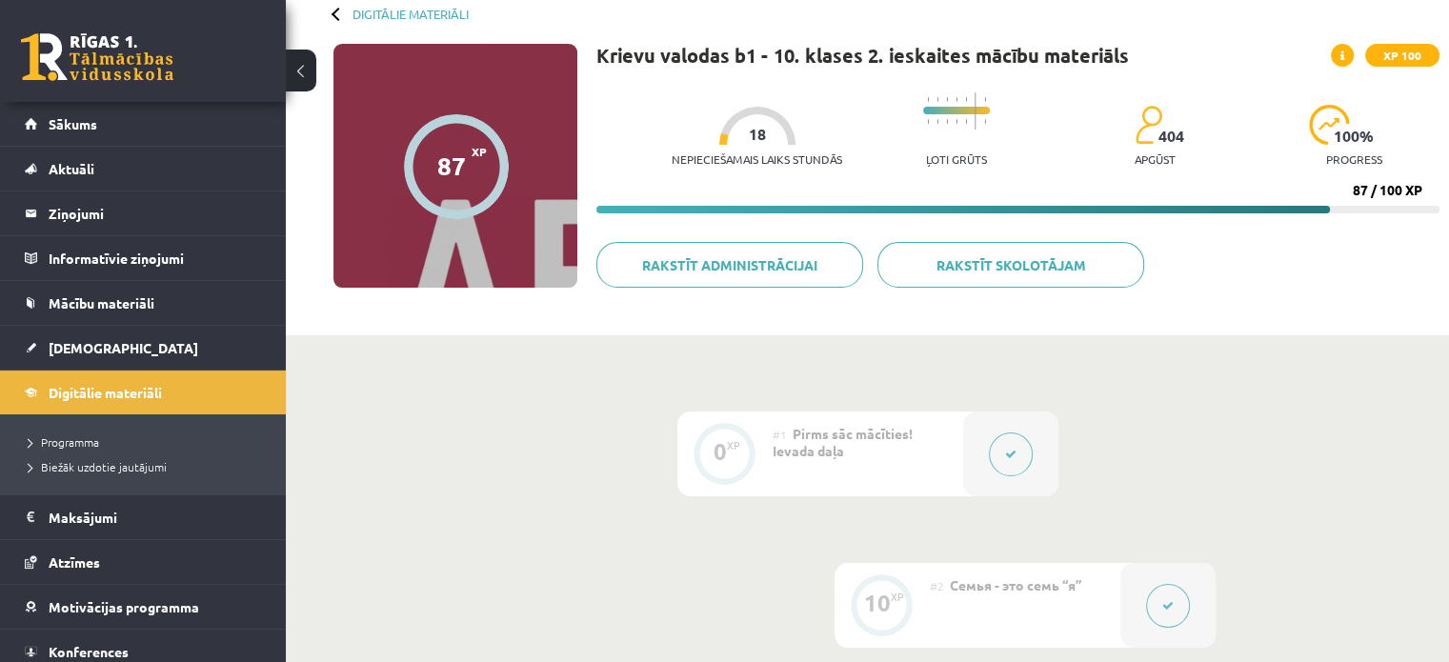
scroll to position [96, 0]
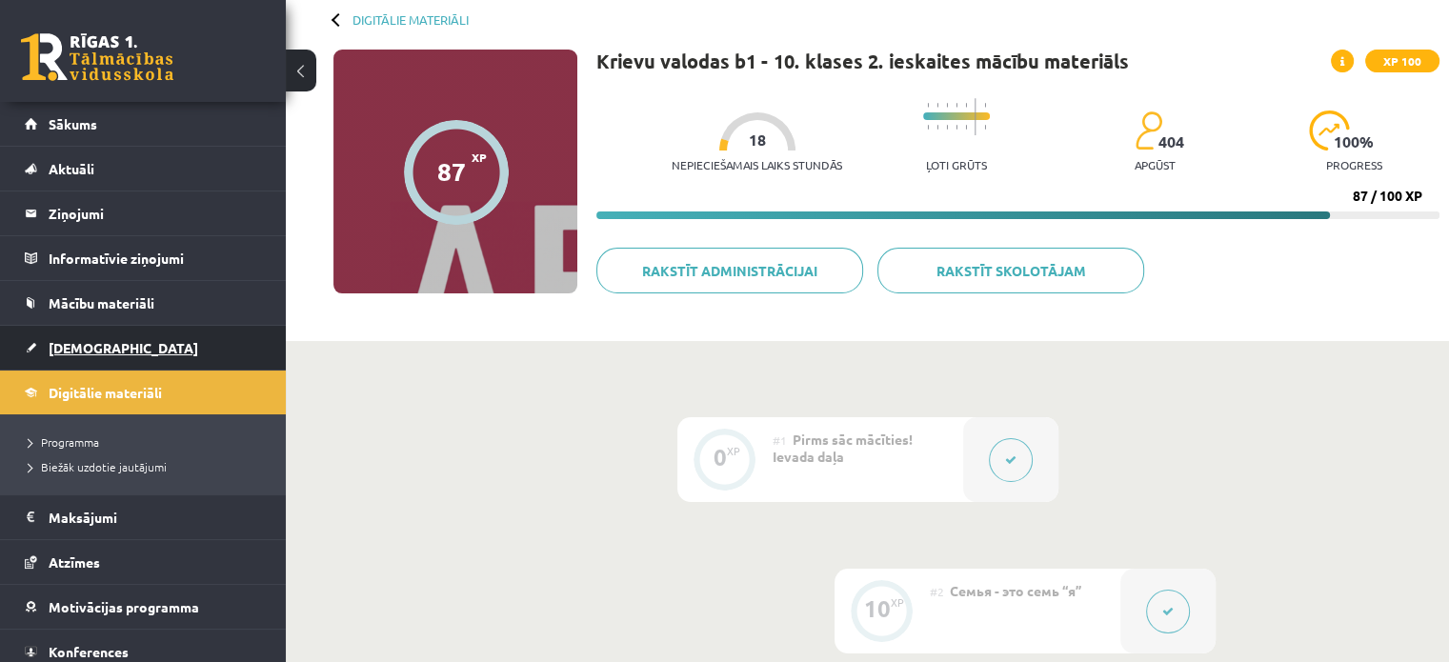
click at [88, 350] on span "[DEMOGRAPHIC_DATA]" at bounding box center [124, 347] width 150 height 17
